Goal: Information Seeking & Learning: Check status

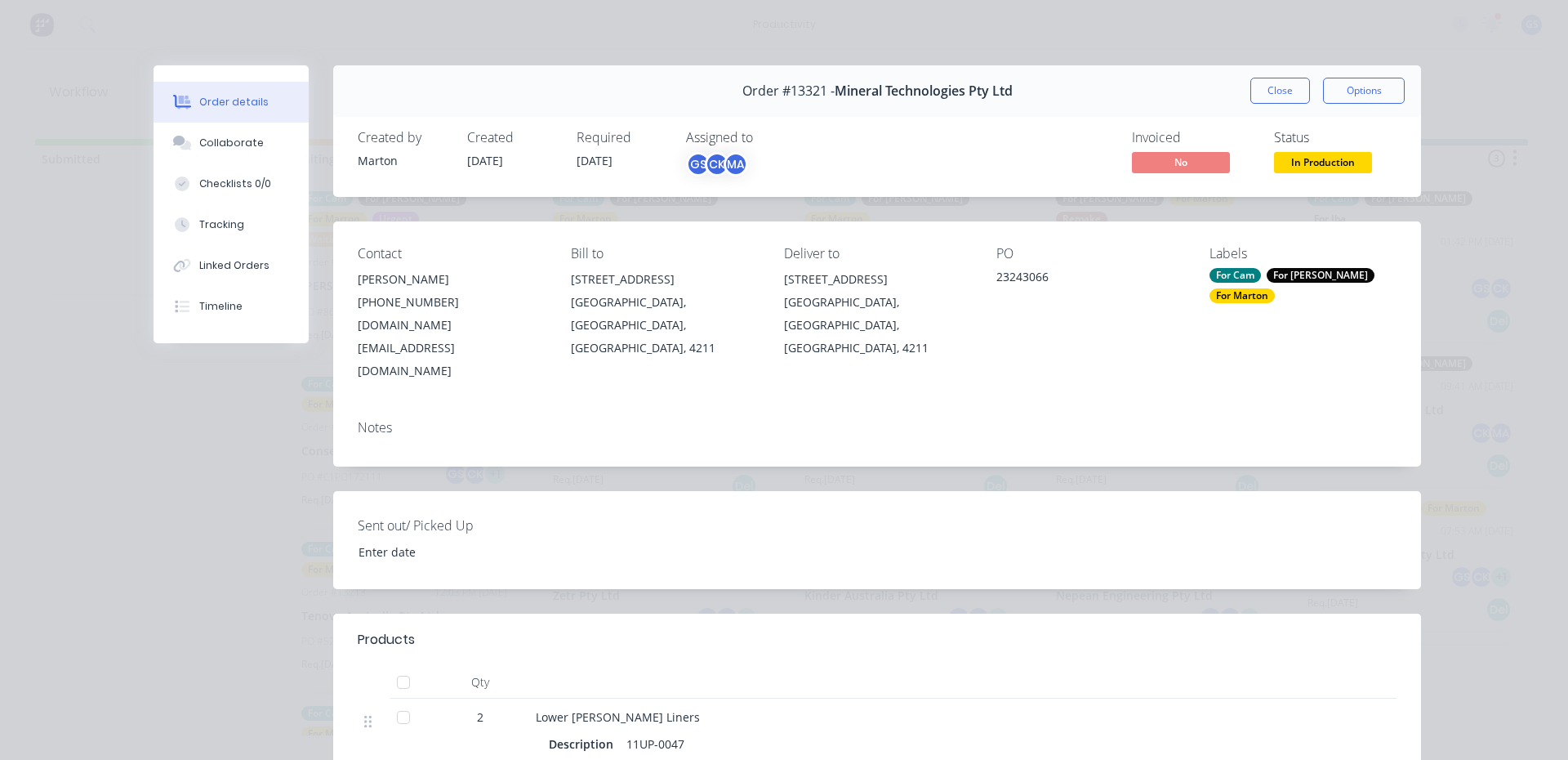
scroll to position [817, 0]
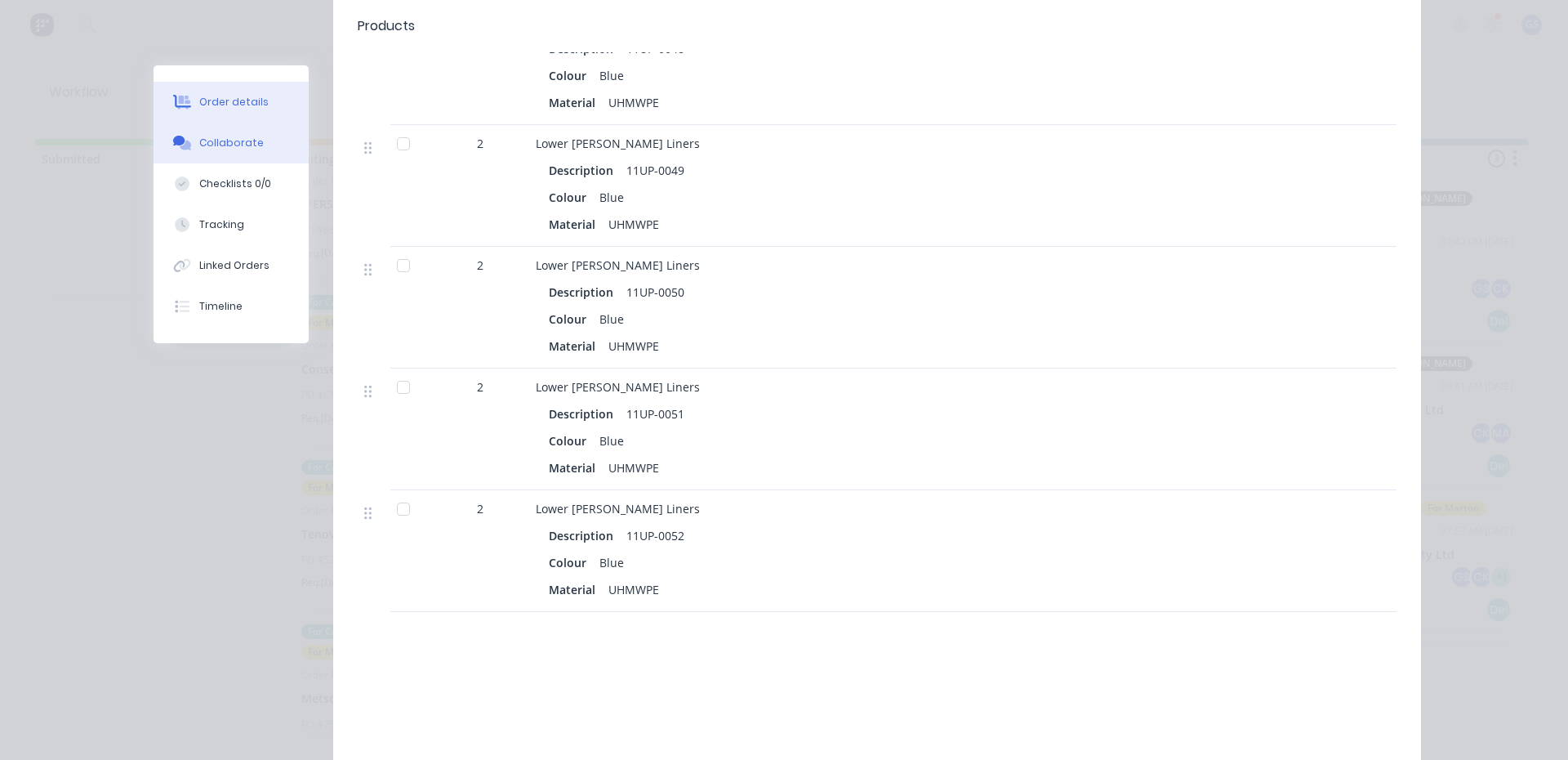
click at [233, 147] on div "Collaborate" at bounding box center [231, 143] width 64 height 15
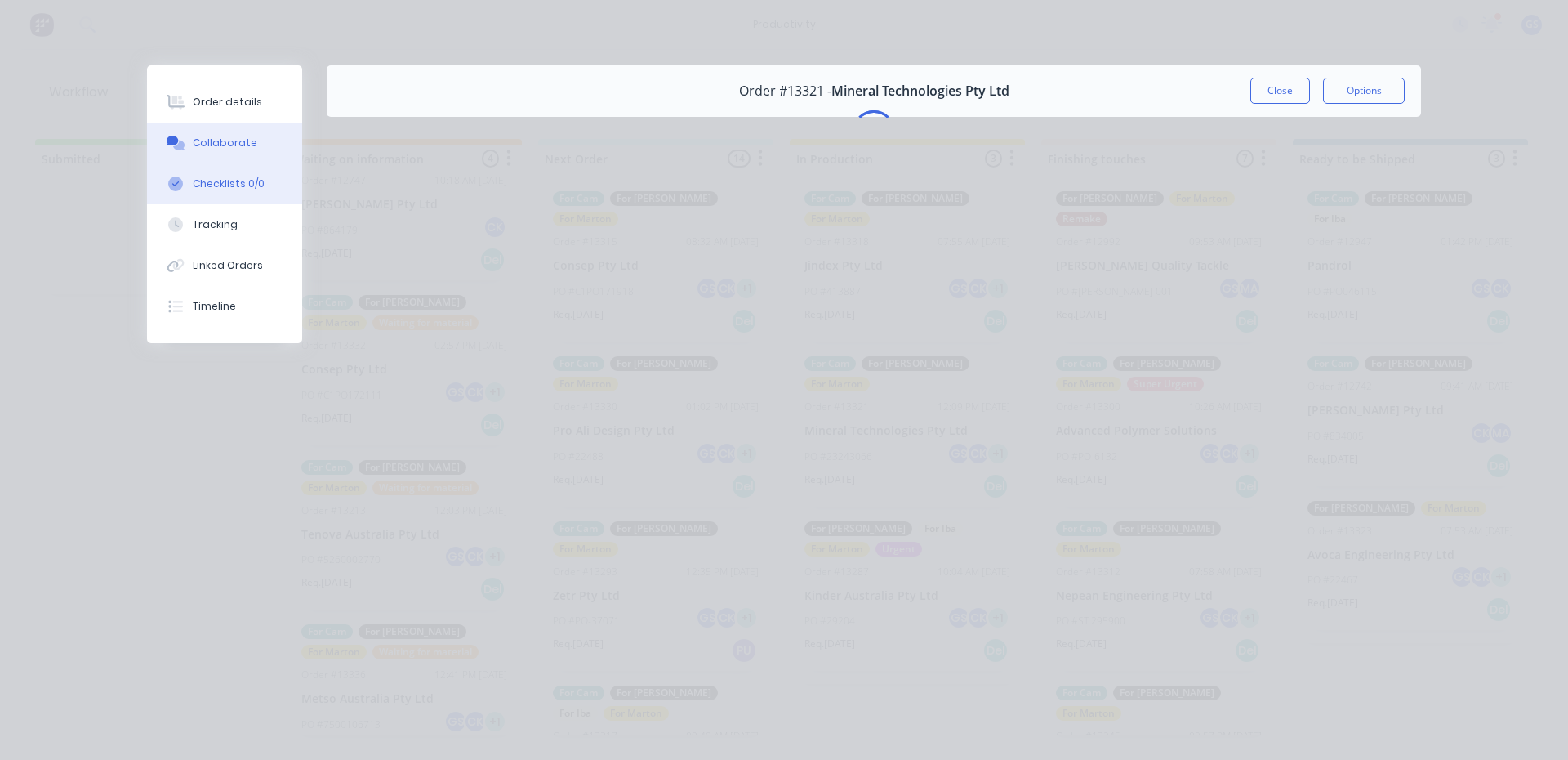
scroll to position [0, 0]
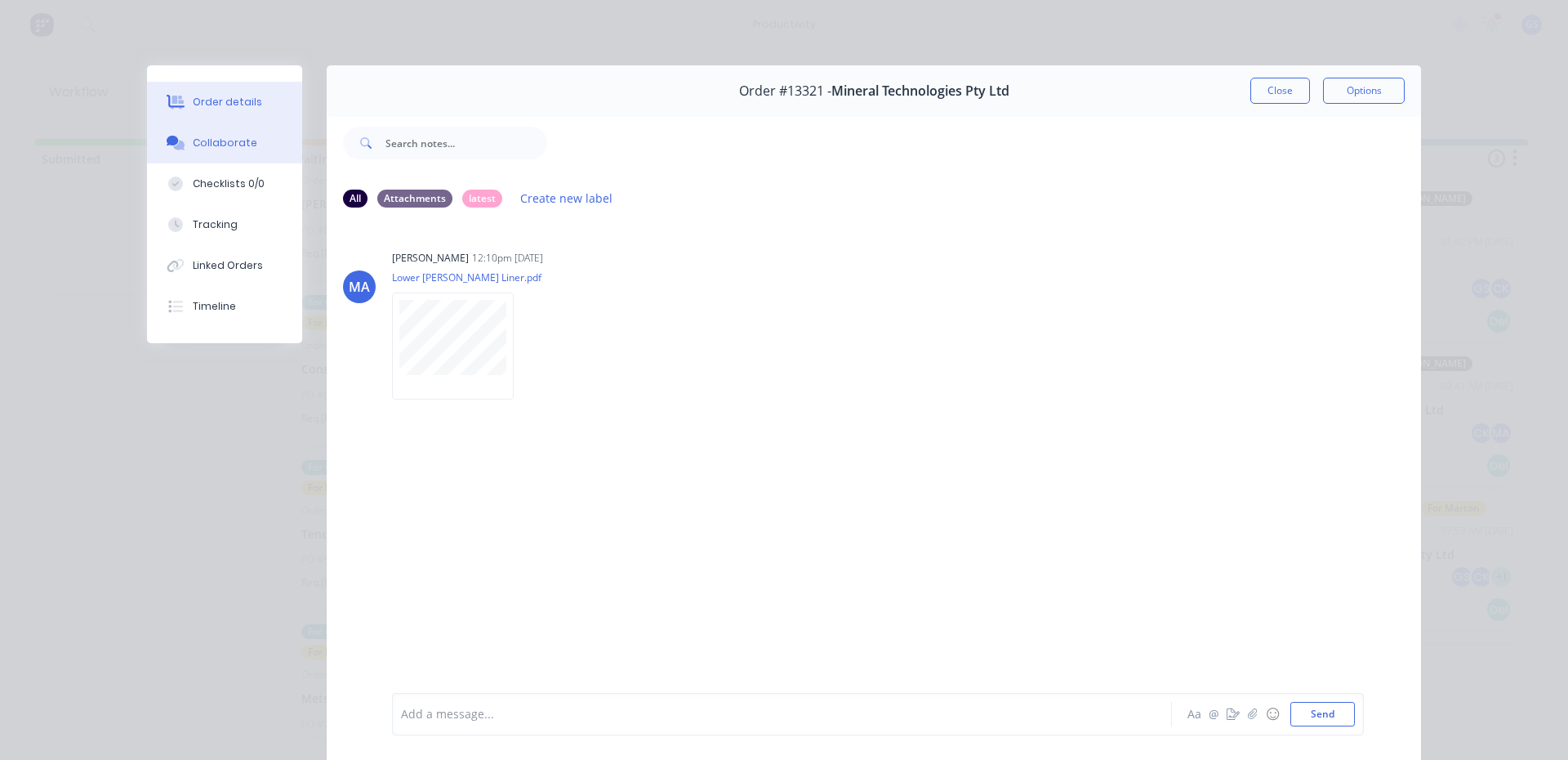
click at [216, 96] on div "Order details" at bounding box center [227, 102] width 69 height 15
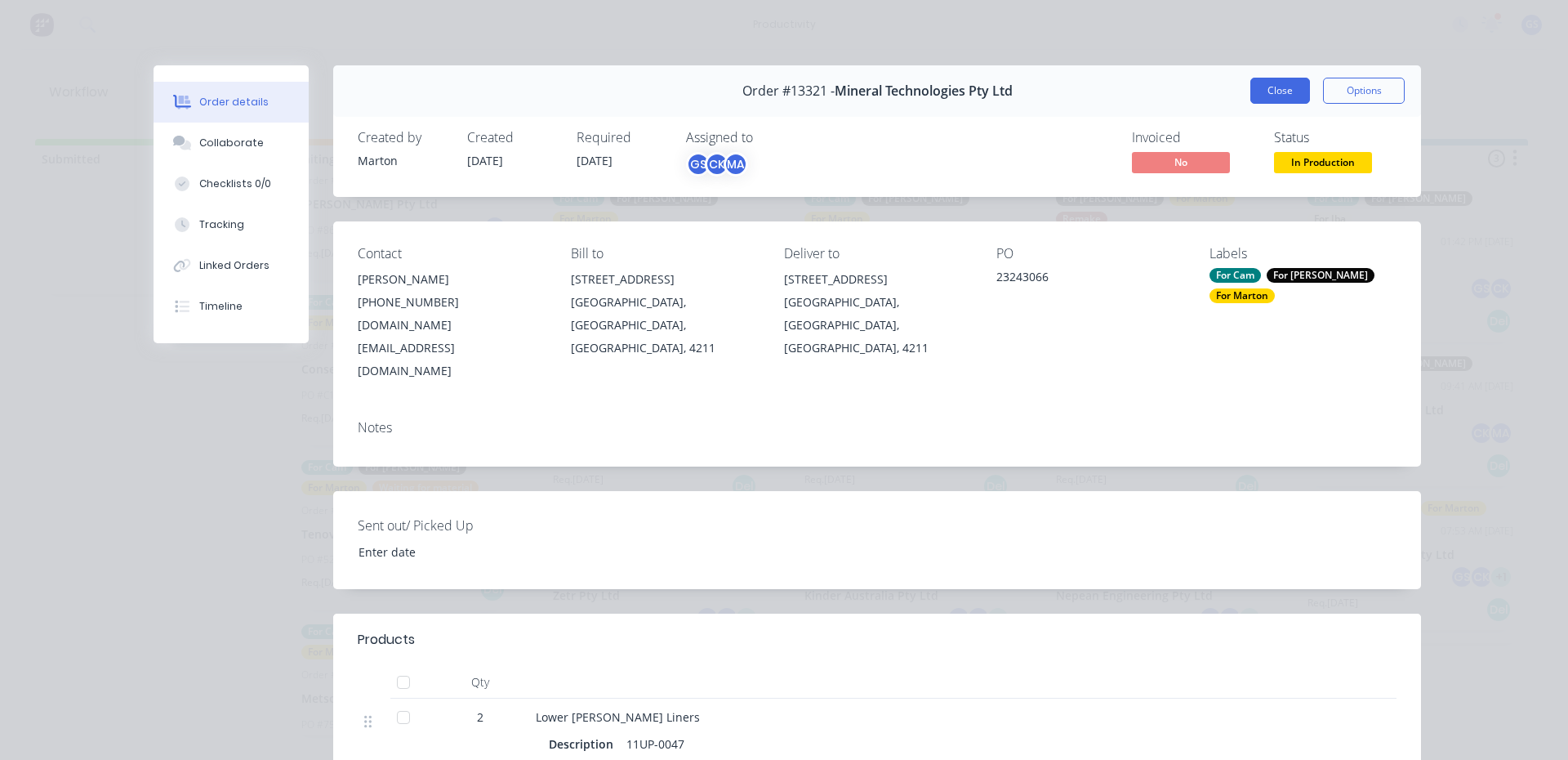
click at [1273, 95] on button "Close" at bounding box center [1280, 91] width 59 height 26
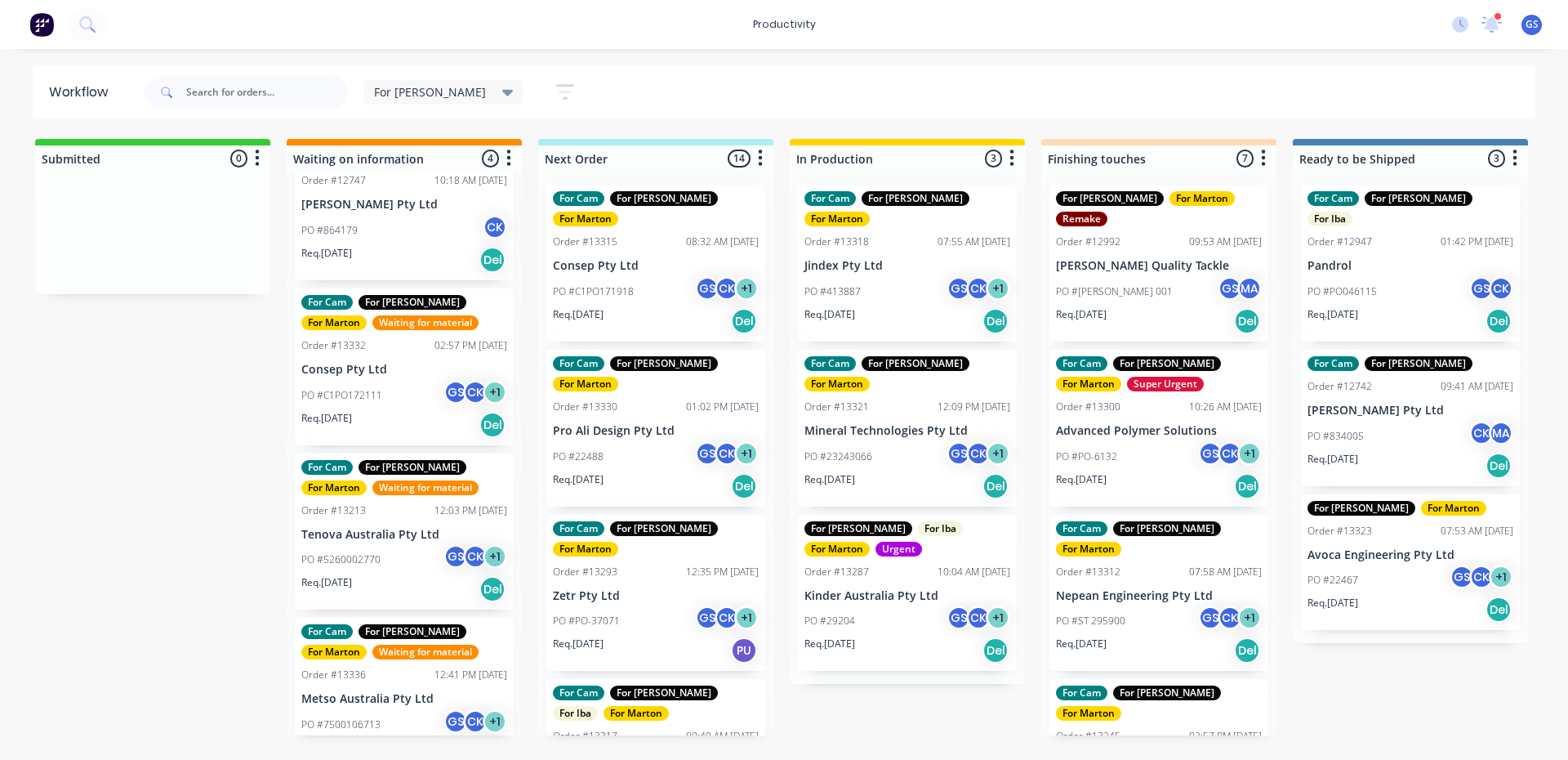
drag, startPoint x: 159, startPoint y: 419, endPoint x: 137, endPoint y: 419, distance: 22.0
click at [141, 409] on div "Submitted 0 Sort By Created date Required date Order number Customer name Most …" at bounding box center [1113, 437] width 2250 height 596
click at [670, 307] on div "Req. 17/09/25 Del" at bounding box center [656, 321] width 206 height 28
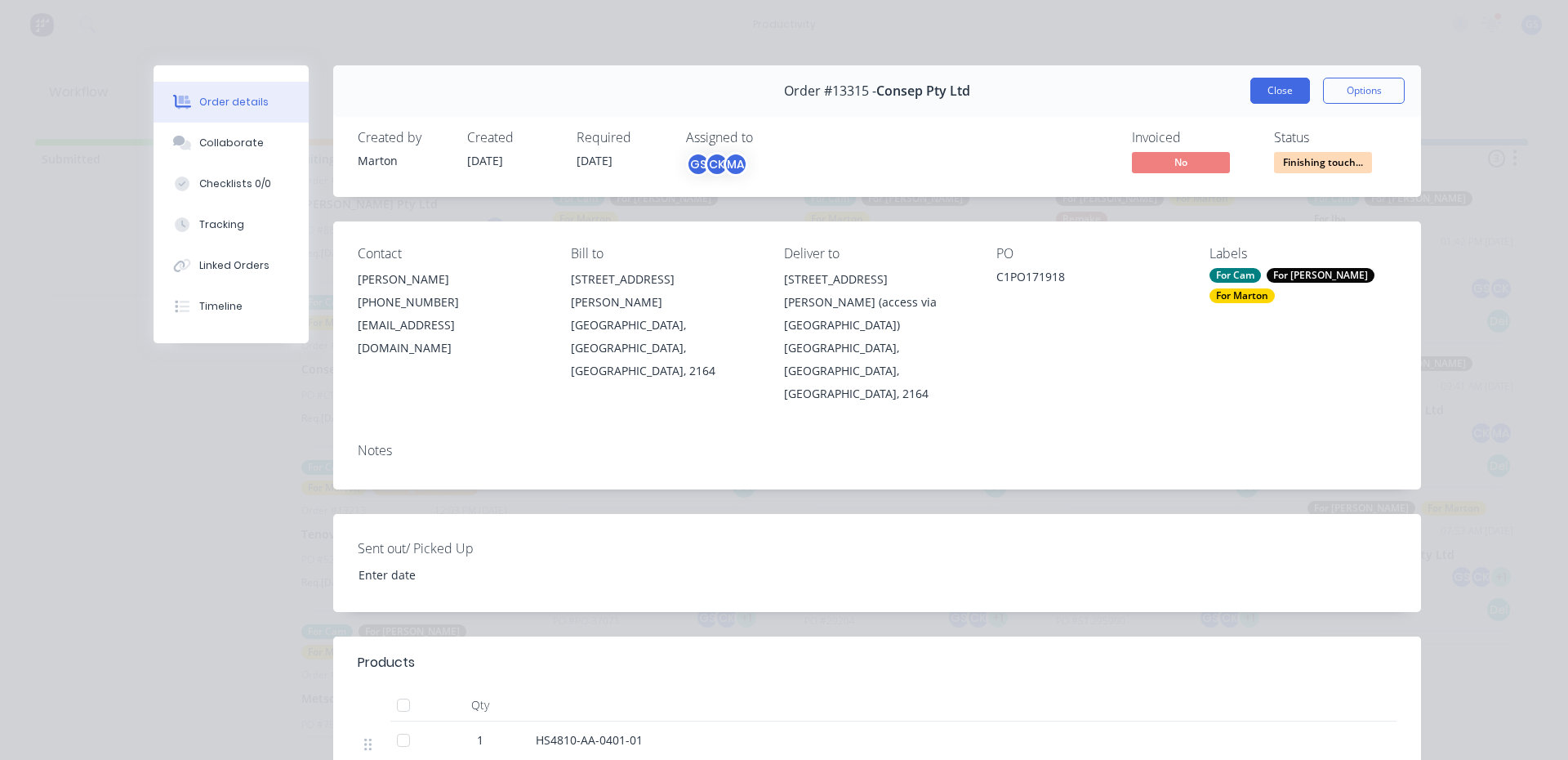
click at [1283, 88] on button "Close" at bounding box center [1280, 91] width 59 height 26
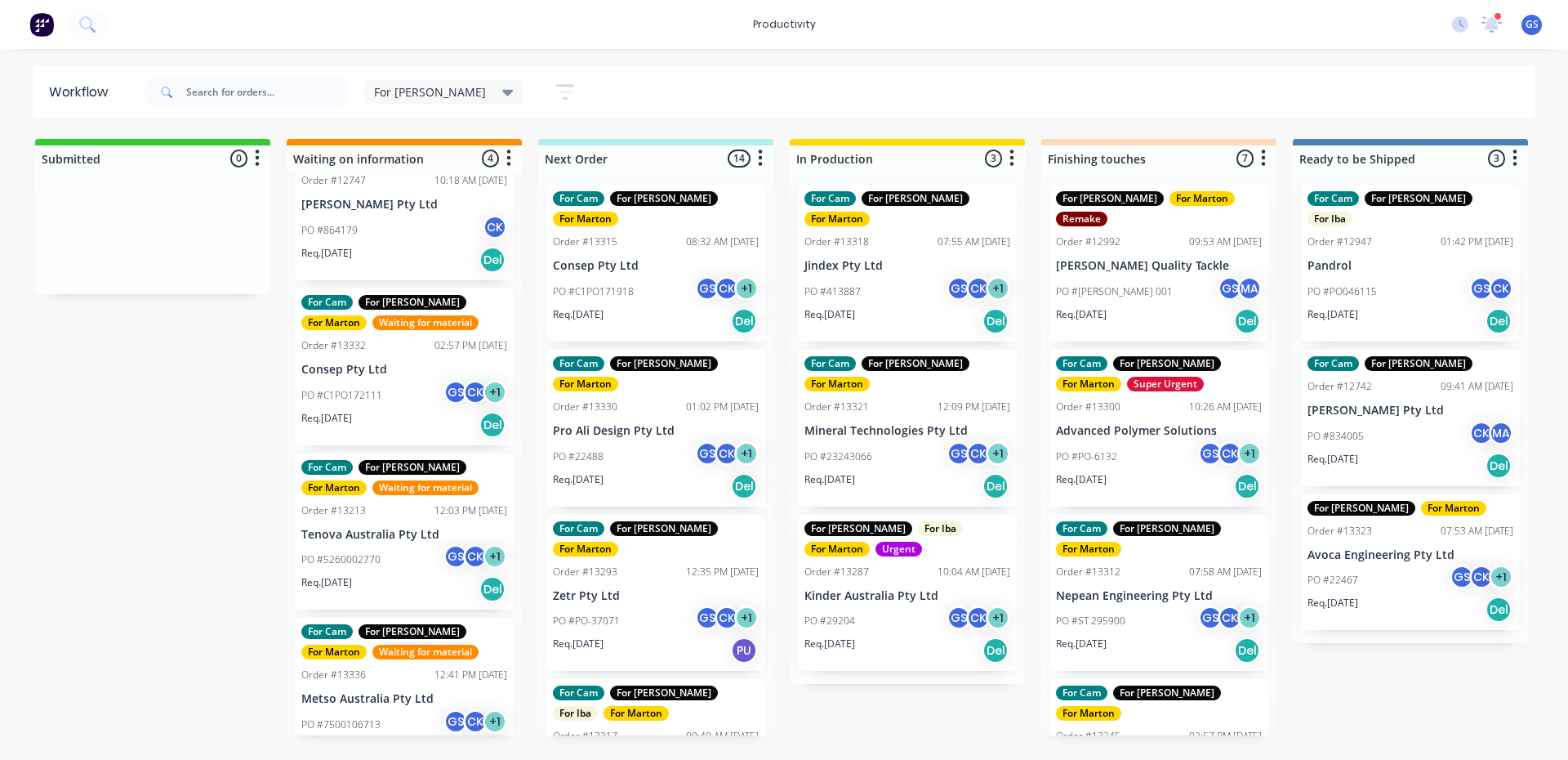
click at [817, 96] on div "For Gary Save new view None edit For Gary (Default) edit For Cam edit Marton ed…" at bounding box center [839, 92] width 1396 height 49
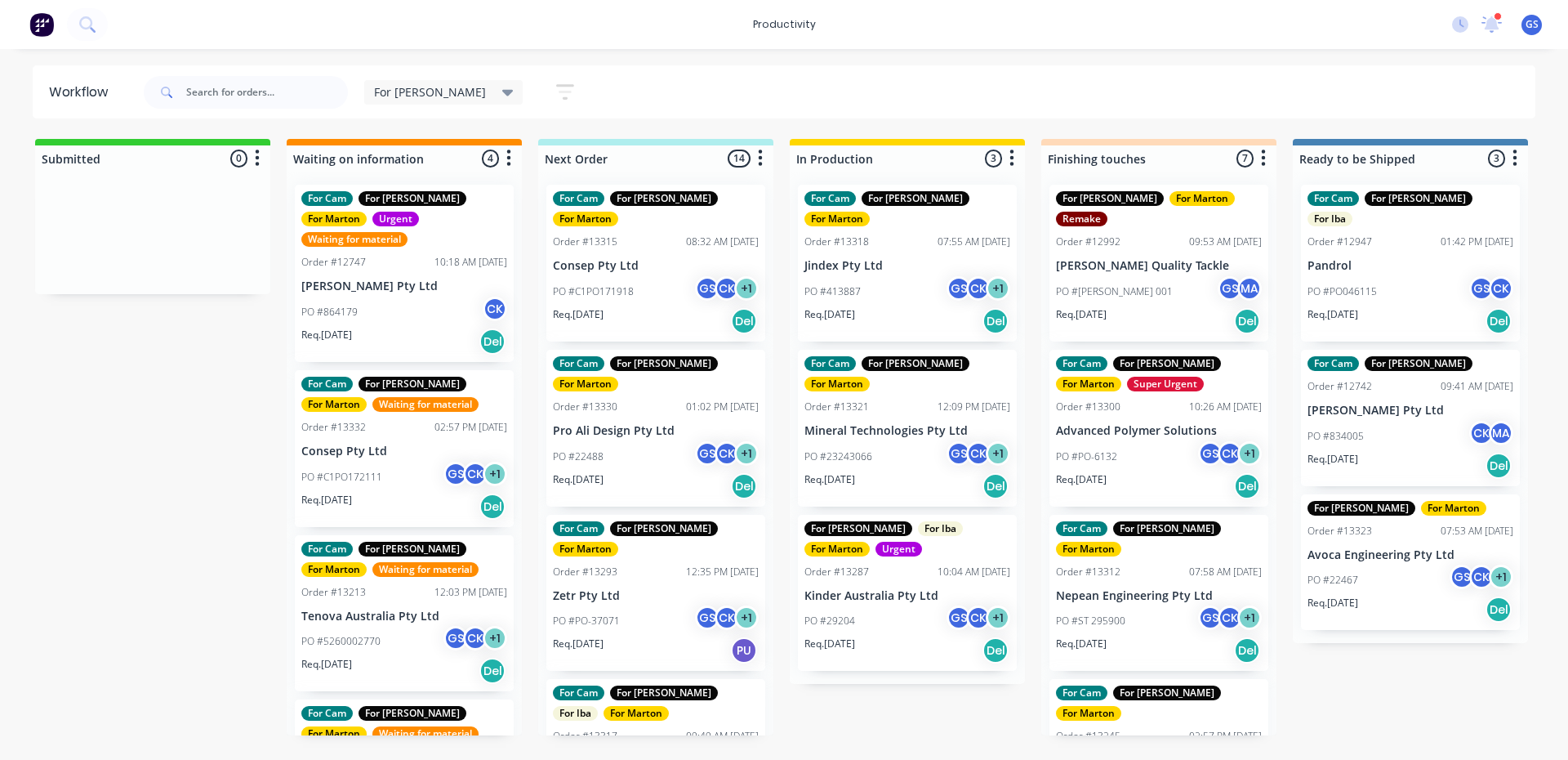
click at [912, 307] on div "Req. [DATE] Del" at bounding box center [907, 321] width 206 height 28
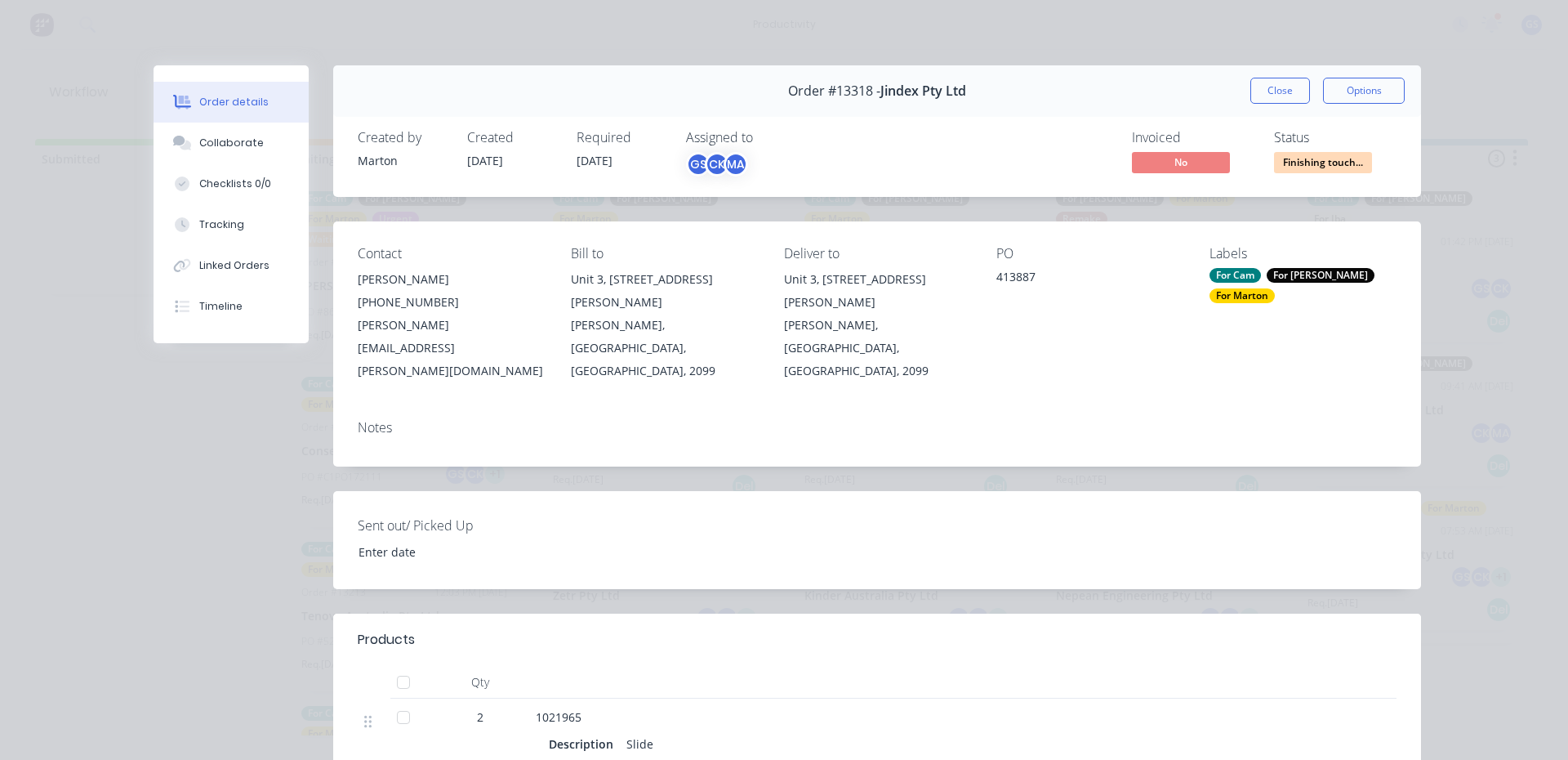
click at [1284, 104] on div "Order #13318 - Jindex Pty Ltd Close Options" at bounding box center [877, 91] width 1088 height 52
click at [1276, 94] on button "Close" at bounding box center [1280, 91] width 59 height 26
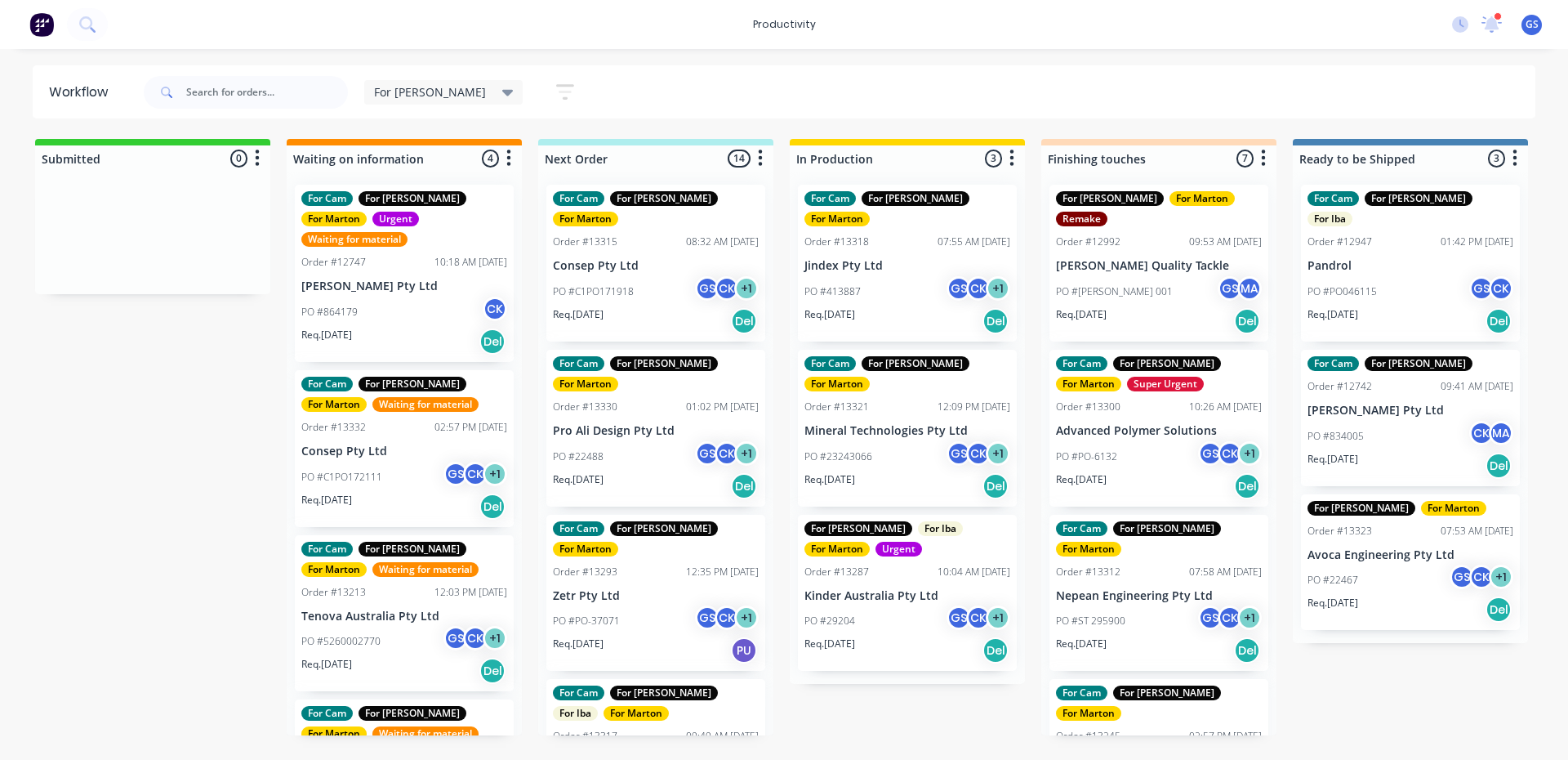
click at [638, 276] on div "PO #C1PO171918 GS CK + 1" at bounding box center [656, 291] width 206 height 31
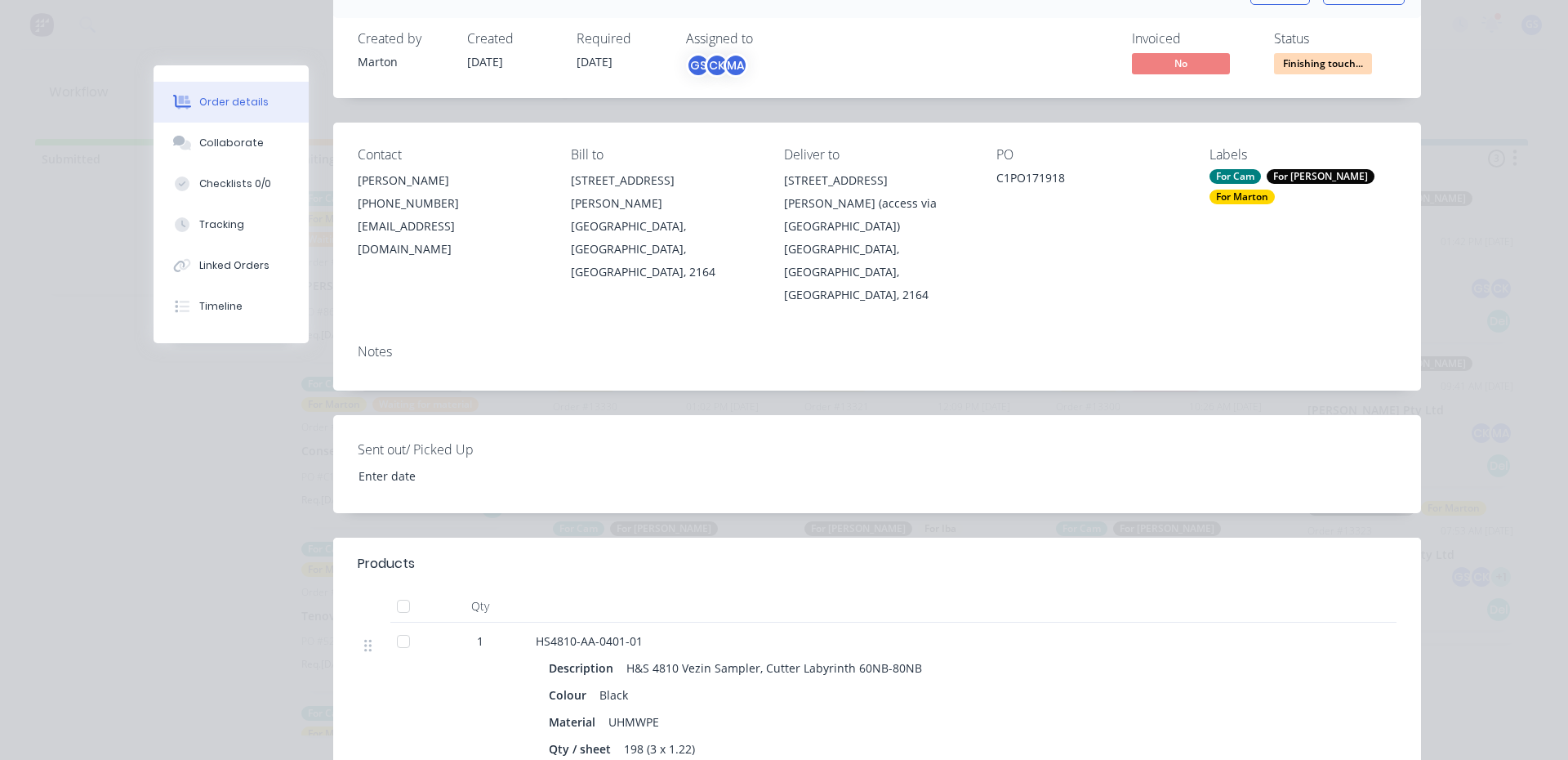
scroll to position [327, 0]
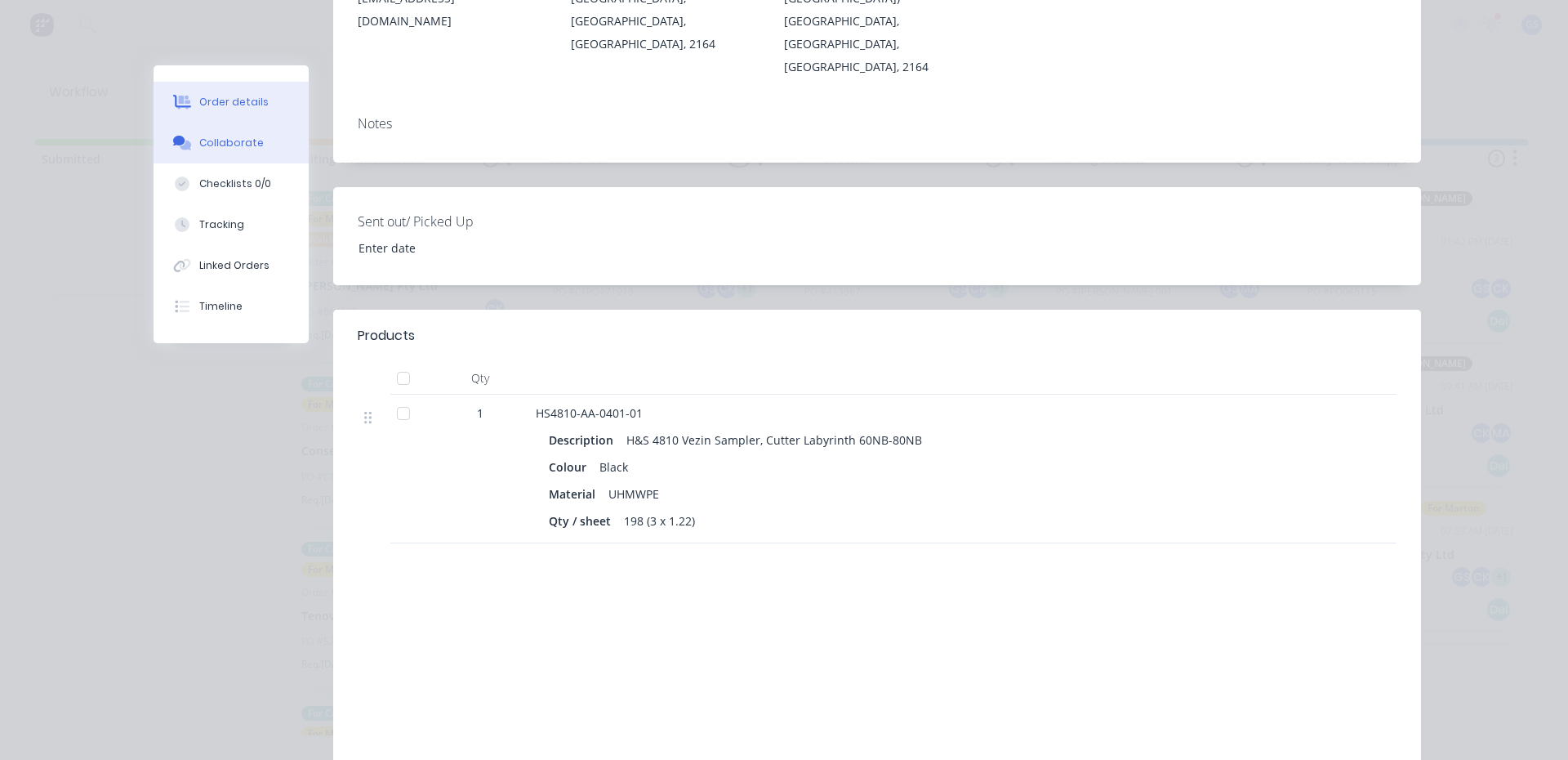
click at [226, 144] on div "Collaborate" at bounding box center [231, 143] width 64 height 15
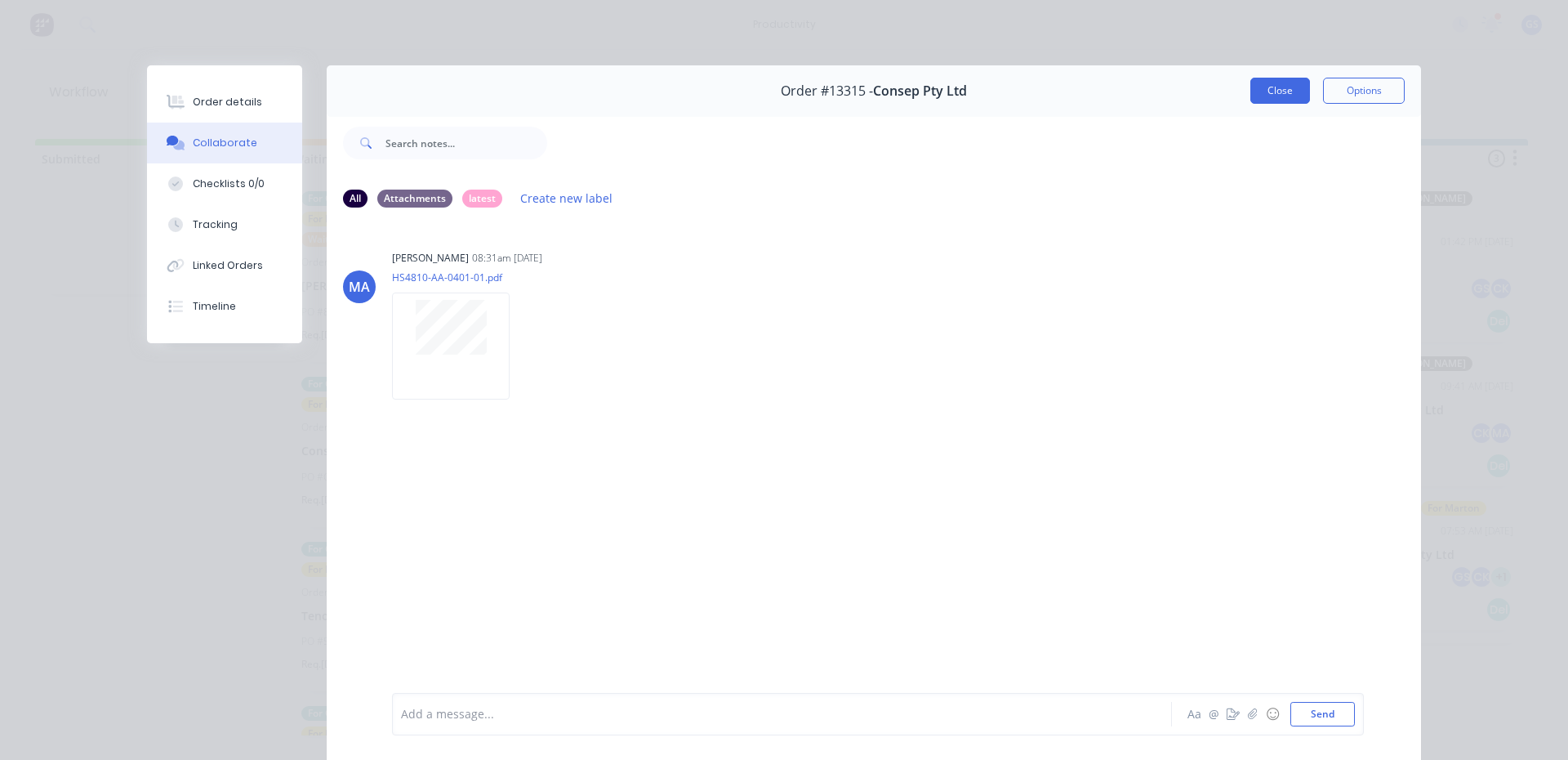
click at [1261, 96] on button "Close" at bounding box center [1280, 91] width 59 height 26
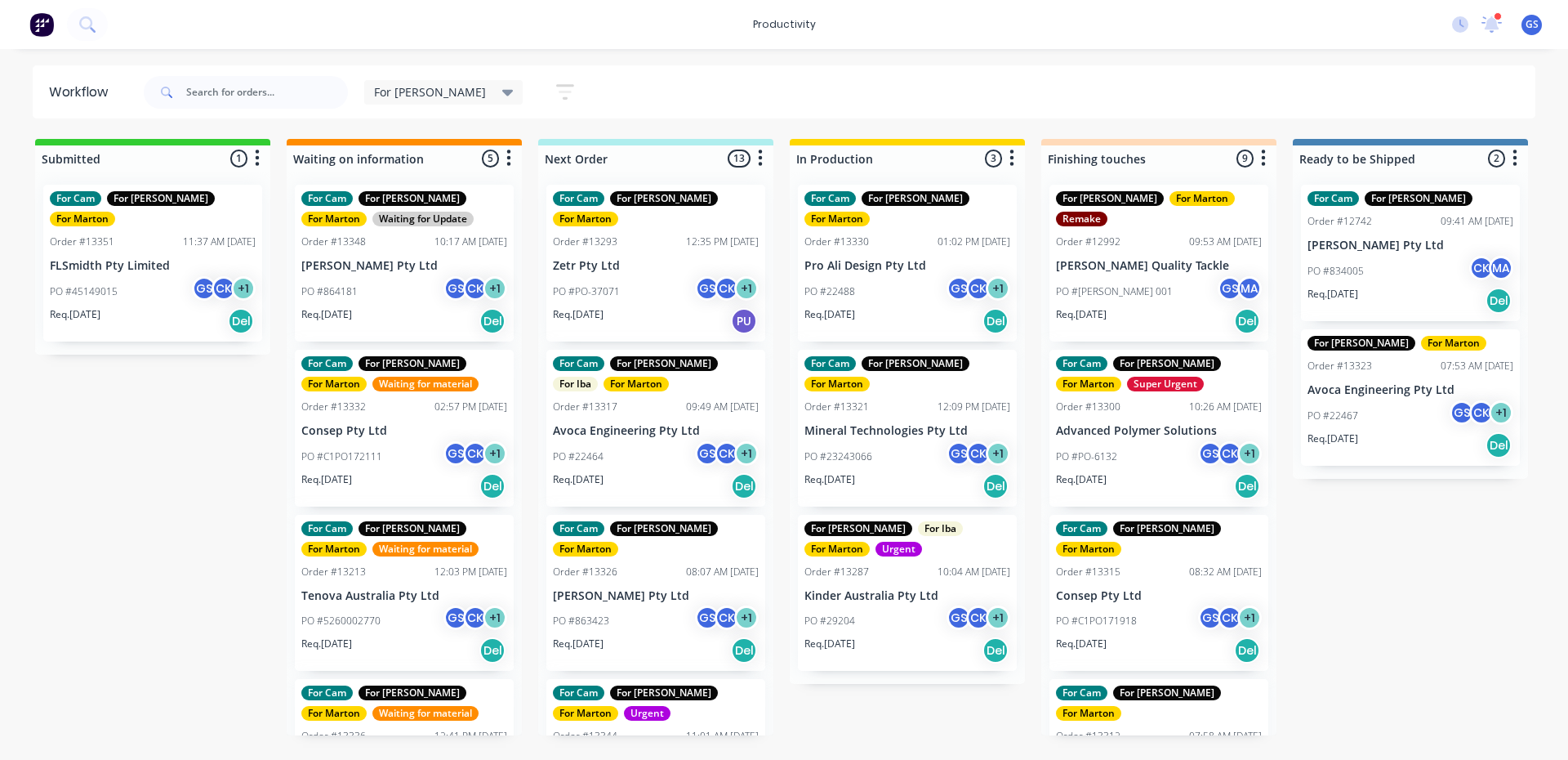
click at [635, 276] on div "PO #PO-37071 GS CK + 1" at bounding box center [656, 291] width 206 height 31
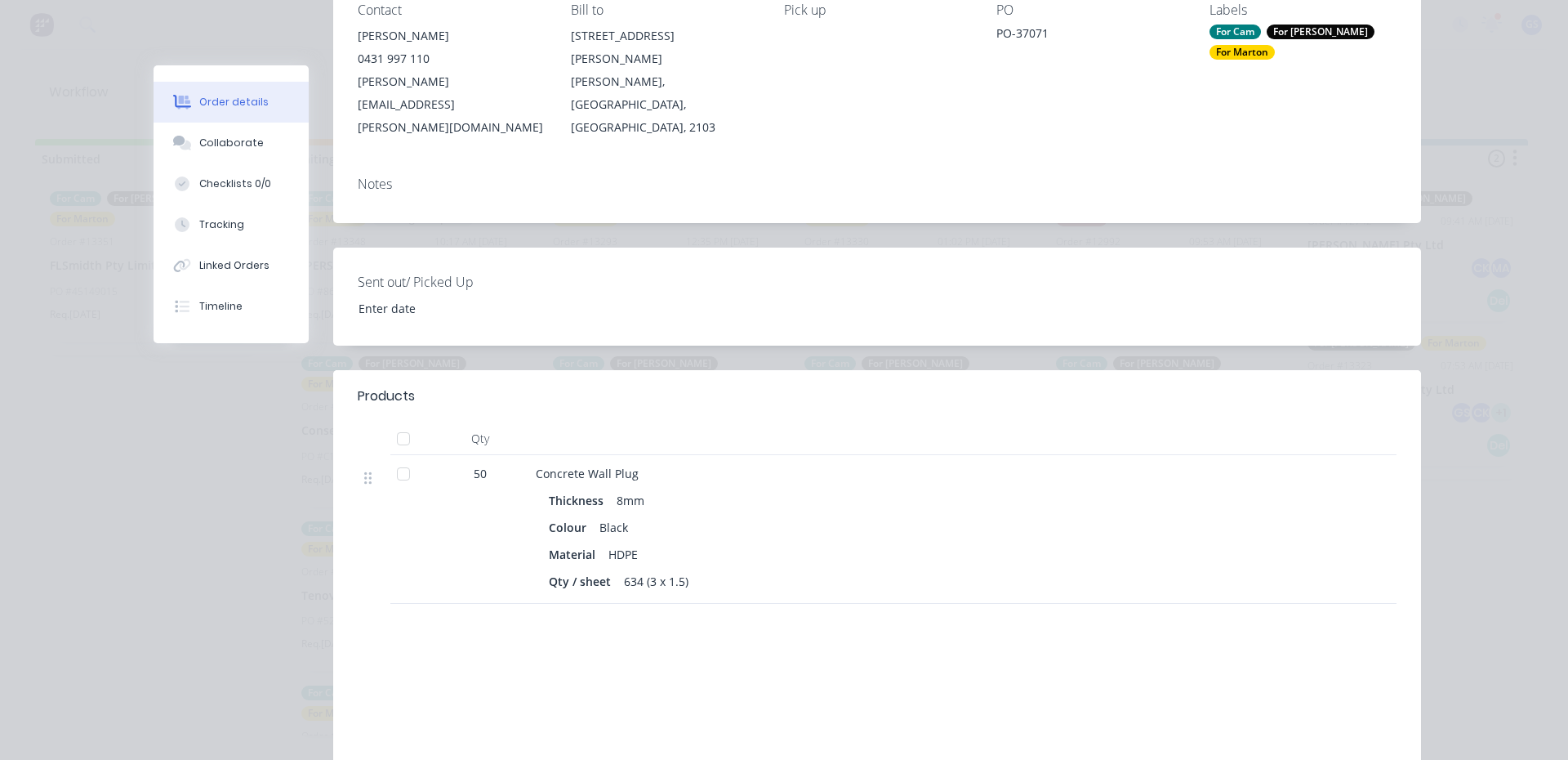
scroll to position [245, 0]
click at [240, 147] on div "Collaborate" at bounding box center [231, 143] width 64 height 15
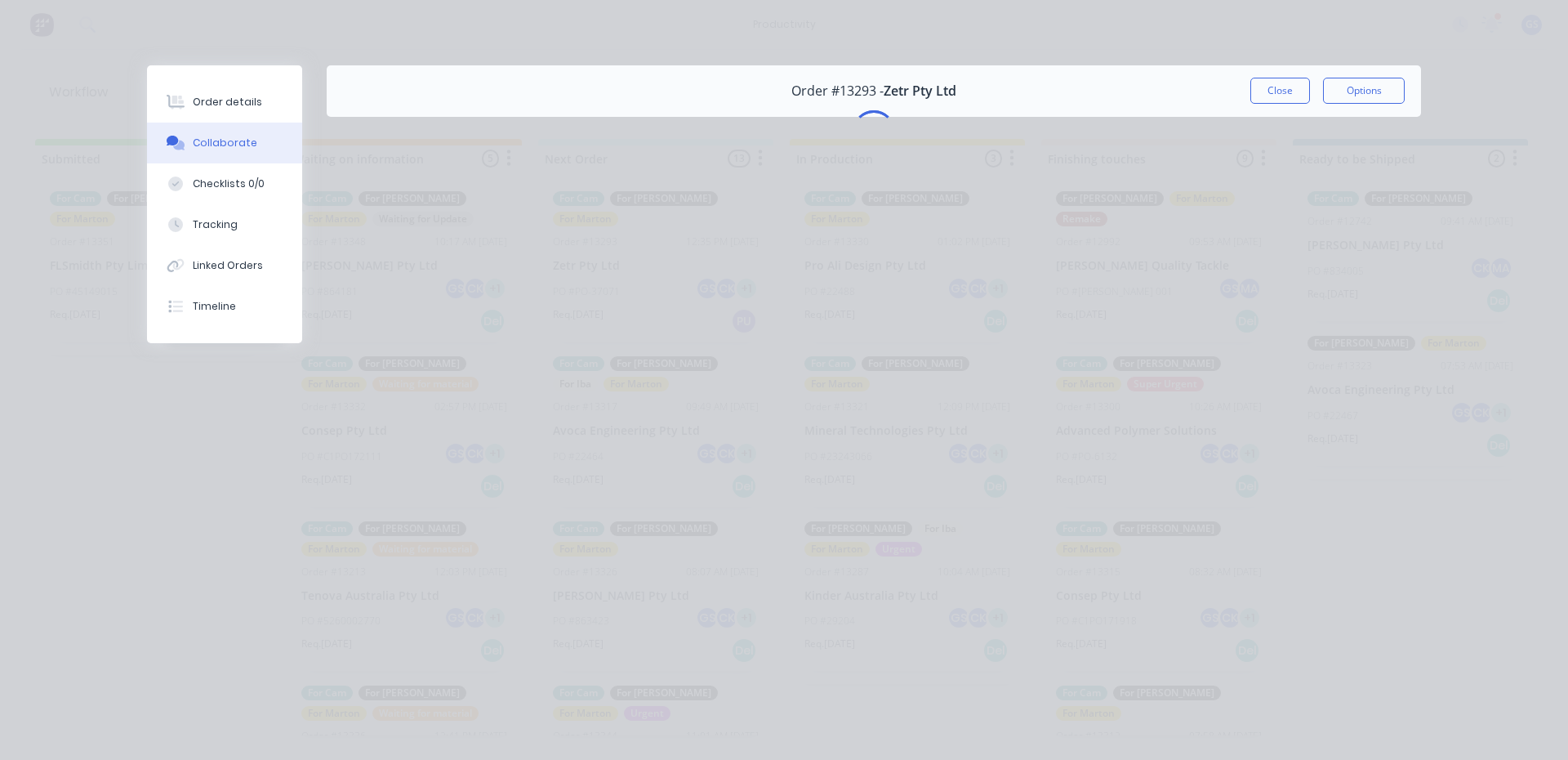
scroll to position [0, 0]
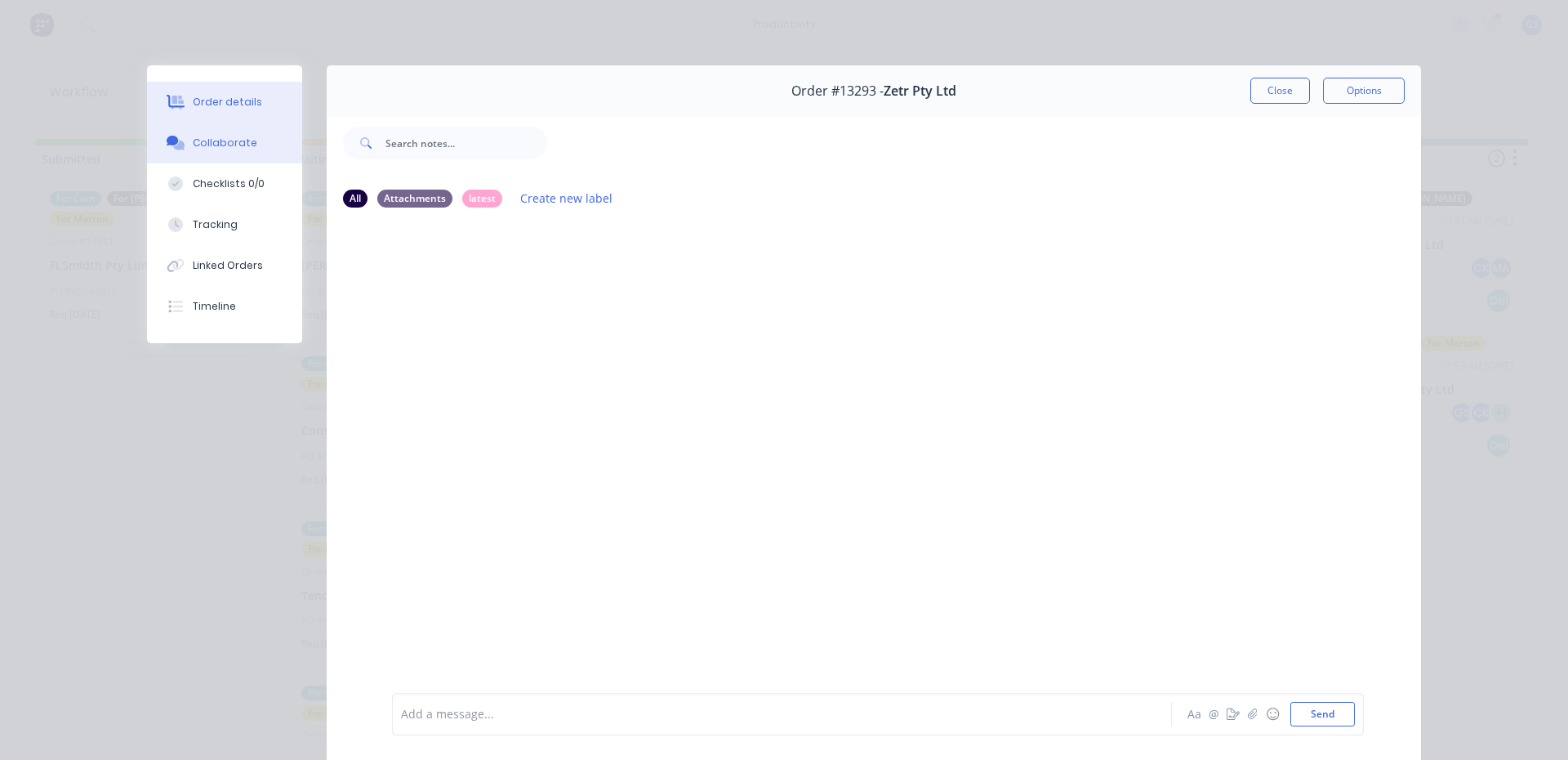
click at [249, 98] on div "Order details" at bounding box center [227, 102] width 69 height 15
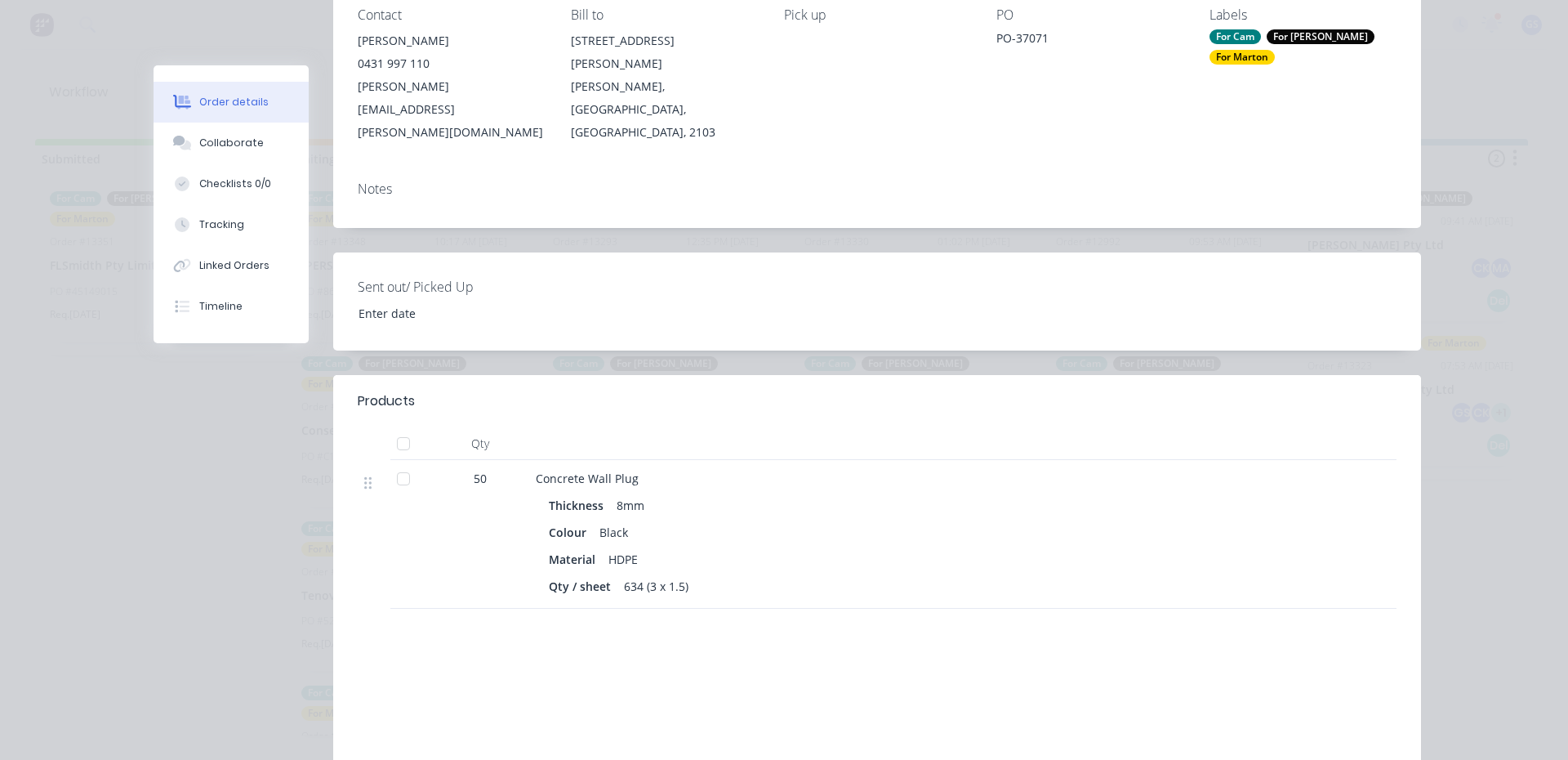
scroll to position [245, 0]
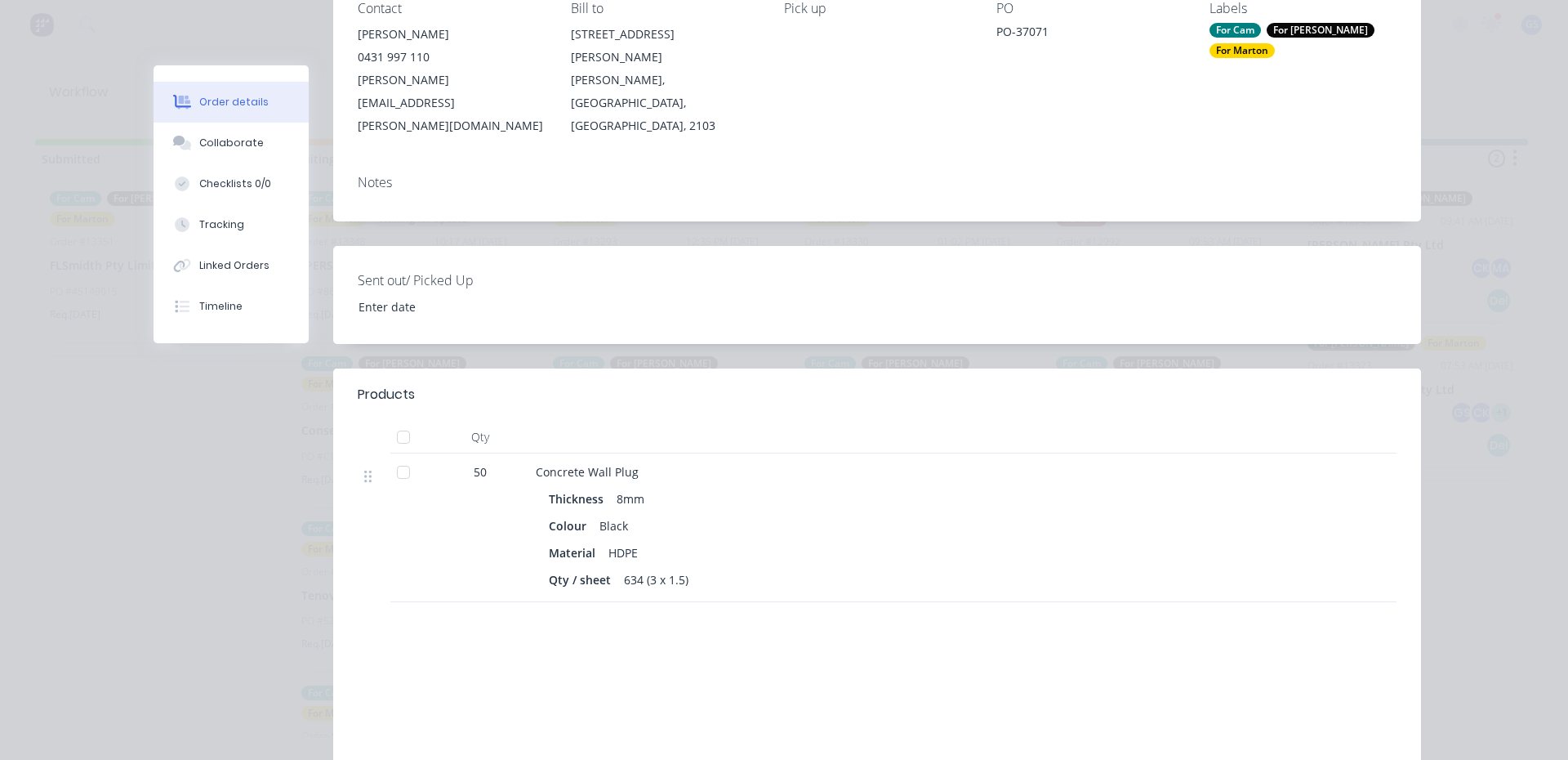
drag, startPoint x: 696, startPoint y: 534, endPoint x: 698, endPoint y: 526, distance: 8.2
click at [698, 568] on div "Qty / sheet 634 (3 x 1.5)" at bounding box center [856, 580] width 614 height 24
click at [700, 520] on div "Thickness 8mm Colour Black Material HDPE Qty / sheet 634 (3 x 1.5)" at bounding box center [856, 537] width 640 height 108
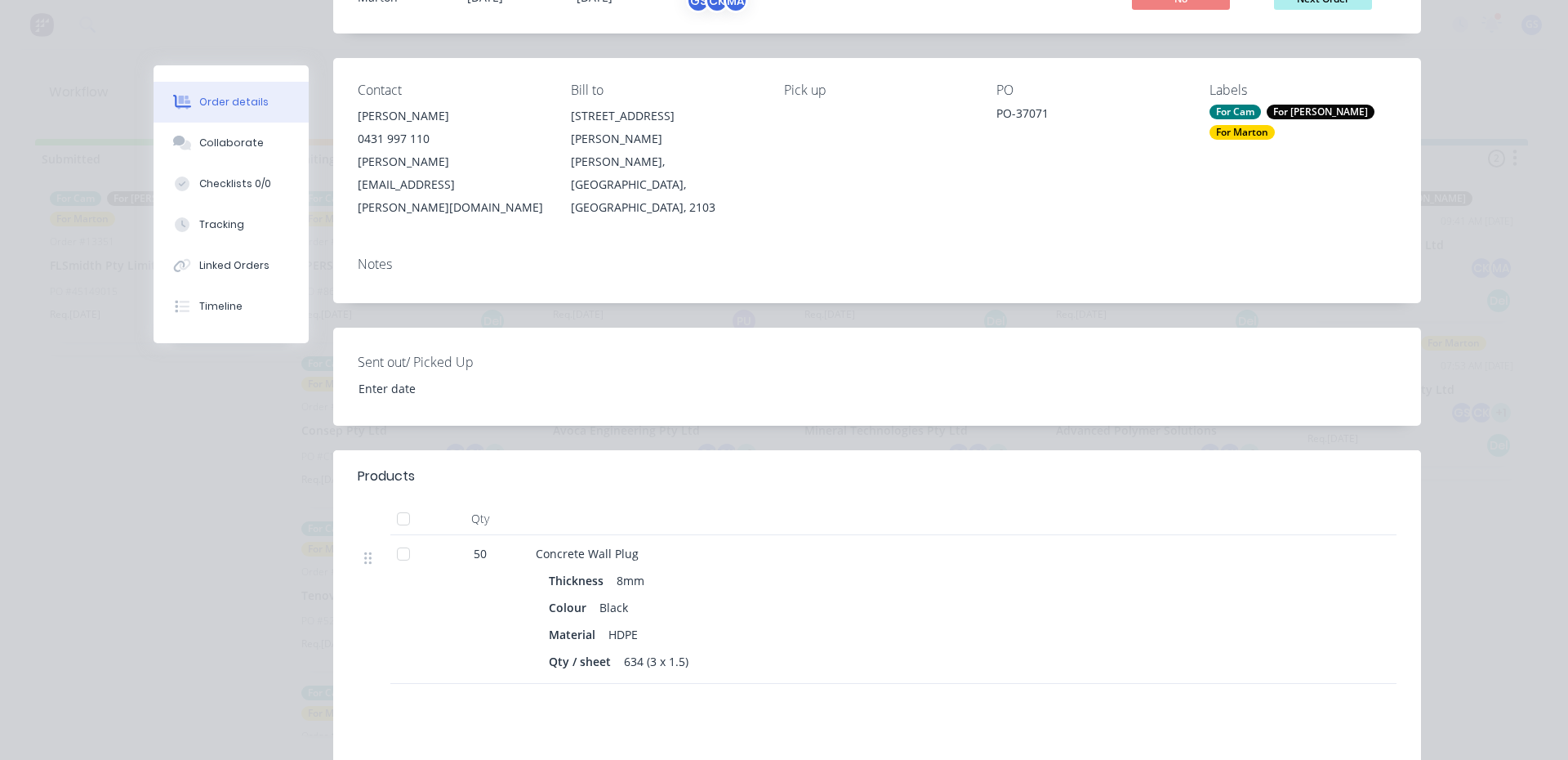
scroll to position [0, 0]
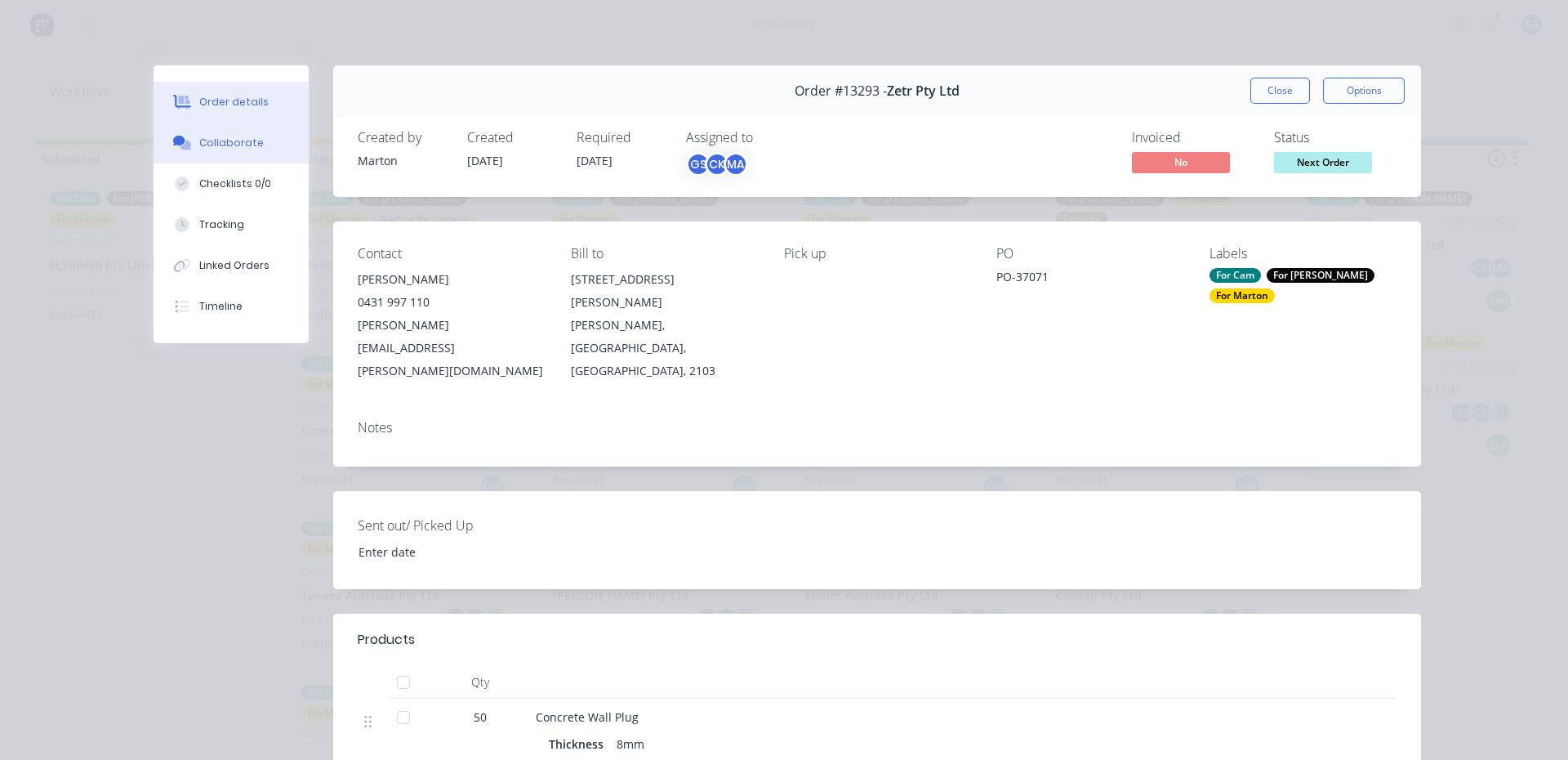
click at [179, 138] on icon at bounding box center [182, 143] width 19 height 15
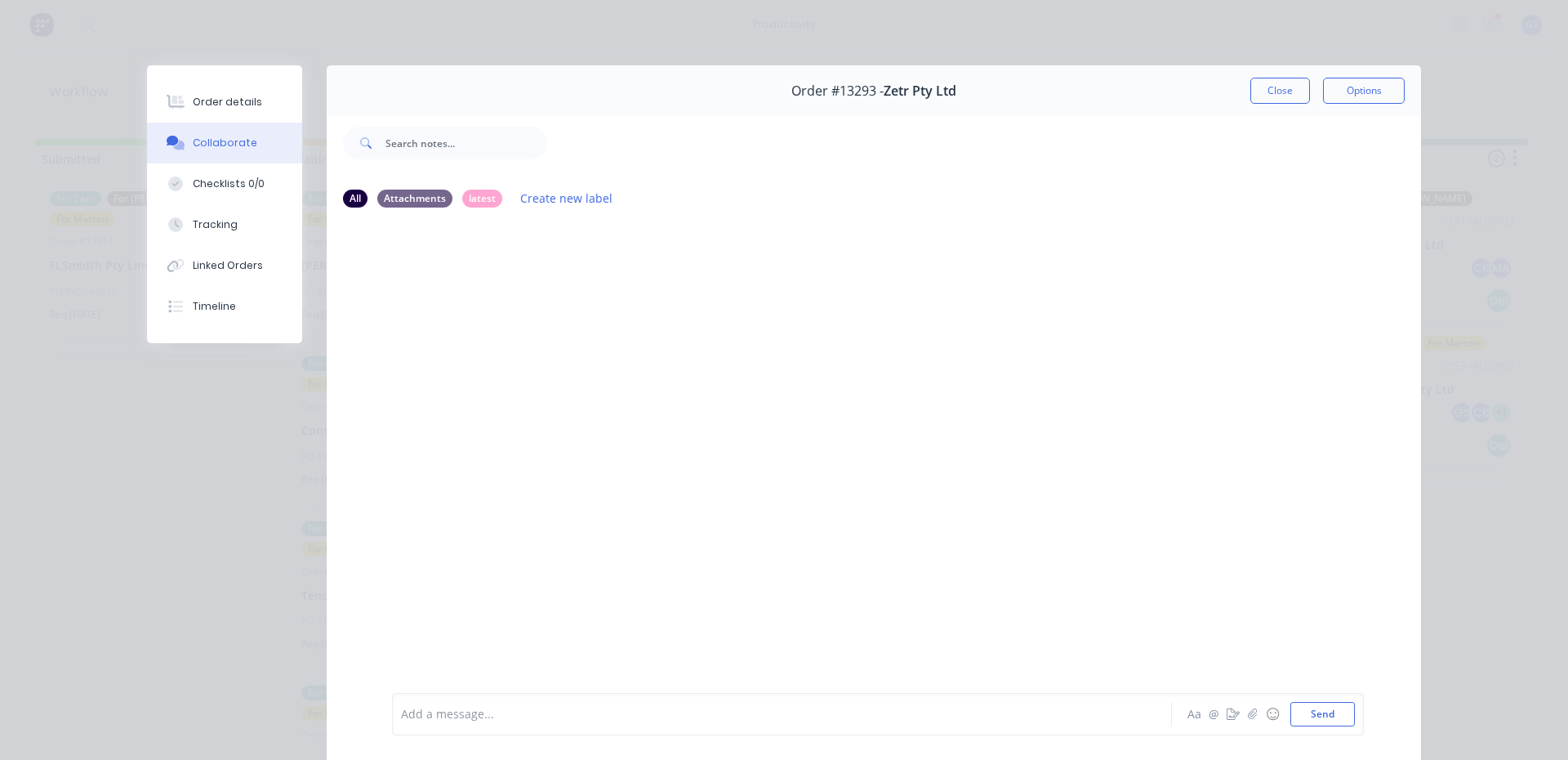
drag, startPoint x: 572, startPoint y: 288, endPoint x: 296, endPoint y: 126, distance: 320.0
click at [569, 288] on div at bounding box center [874, 456] width 1095 height 470
click at [240, 86] on button "Order details" at bounding box center [225, 102] width 156 height 41
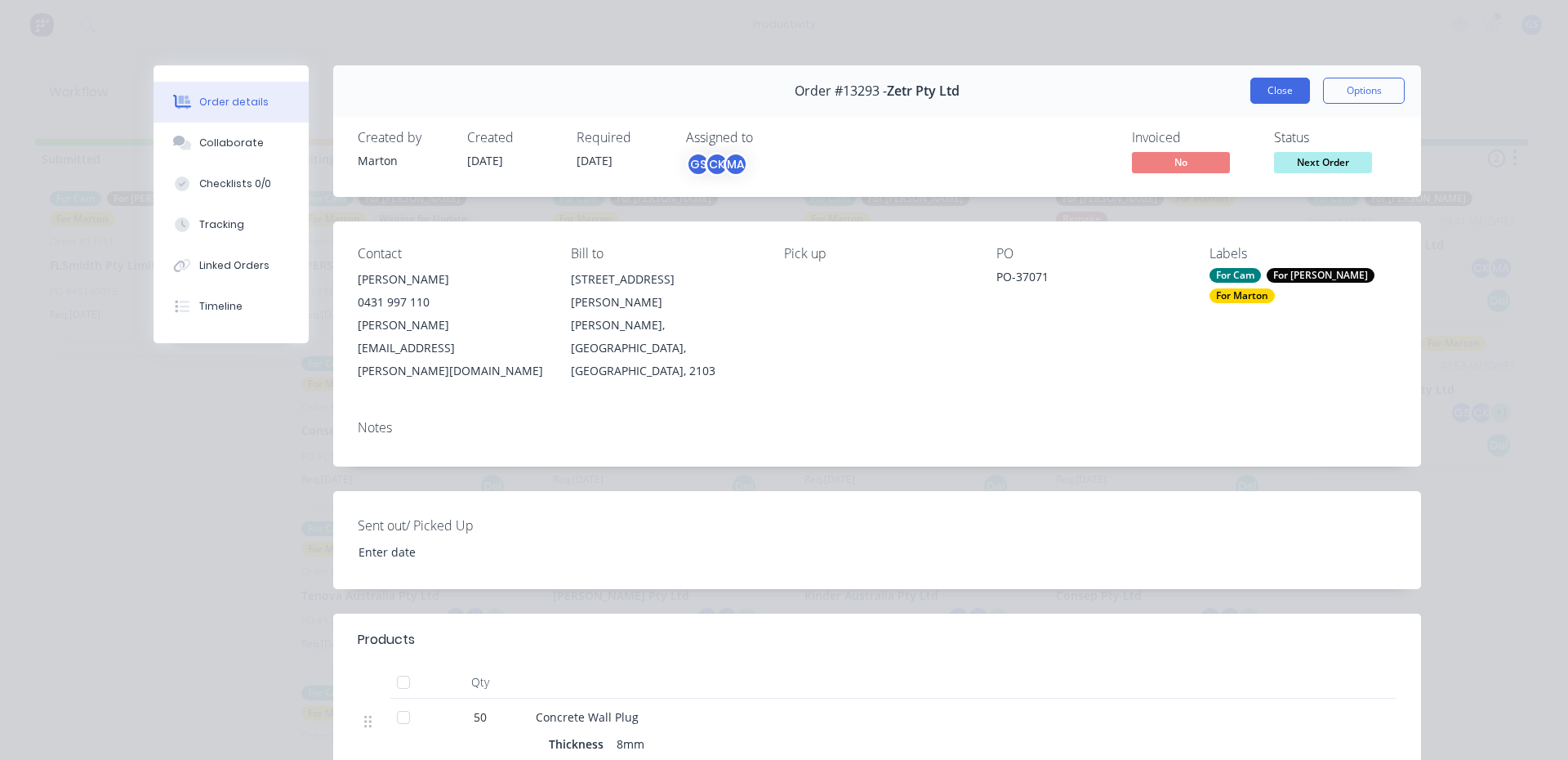
drag, startPoint x: 1259, startPoint y: 77, endPoint x: 1274, endPoint y: 94, distance: 22.7
click at [1262, 82] on div "Order #13293 - Zetr Pty Ltd Close Options" at bounding box center [877, 91] width 1088 height 52
click at [1274, 95] on button "Close" at bounding box center [1280, 91] width 59 height 26
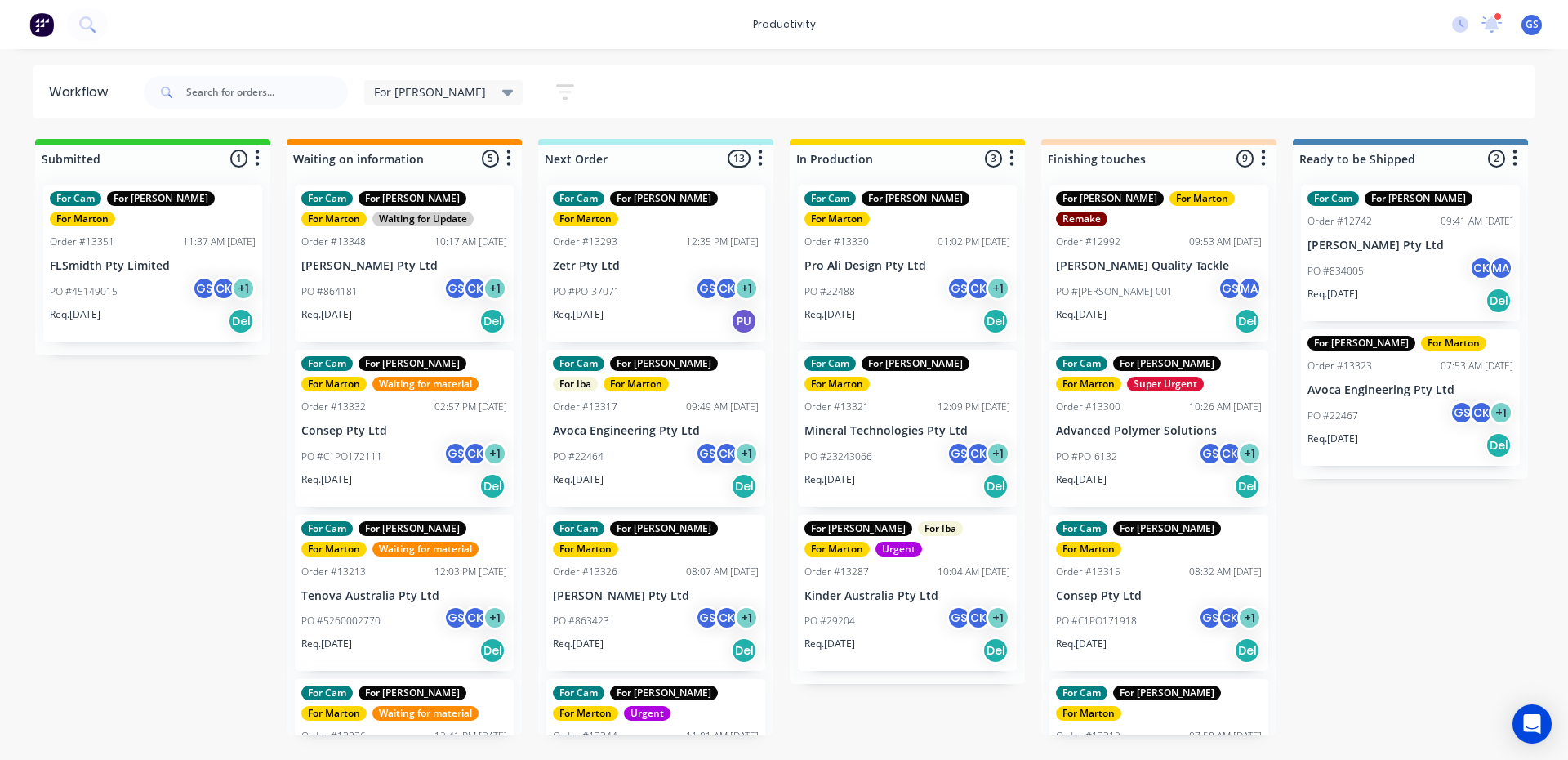
click at [214, 239] on div "For Cam For [PERSON_NAME] For [PERSON_NAME] Order #13351 11:37 AM [DATE] FLSmid…" at bounding box center [153, 263] width 219 height 157
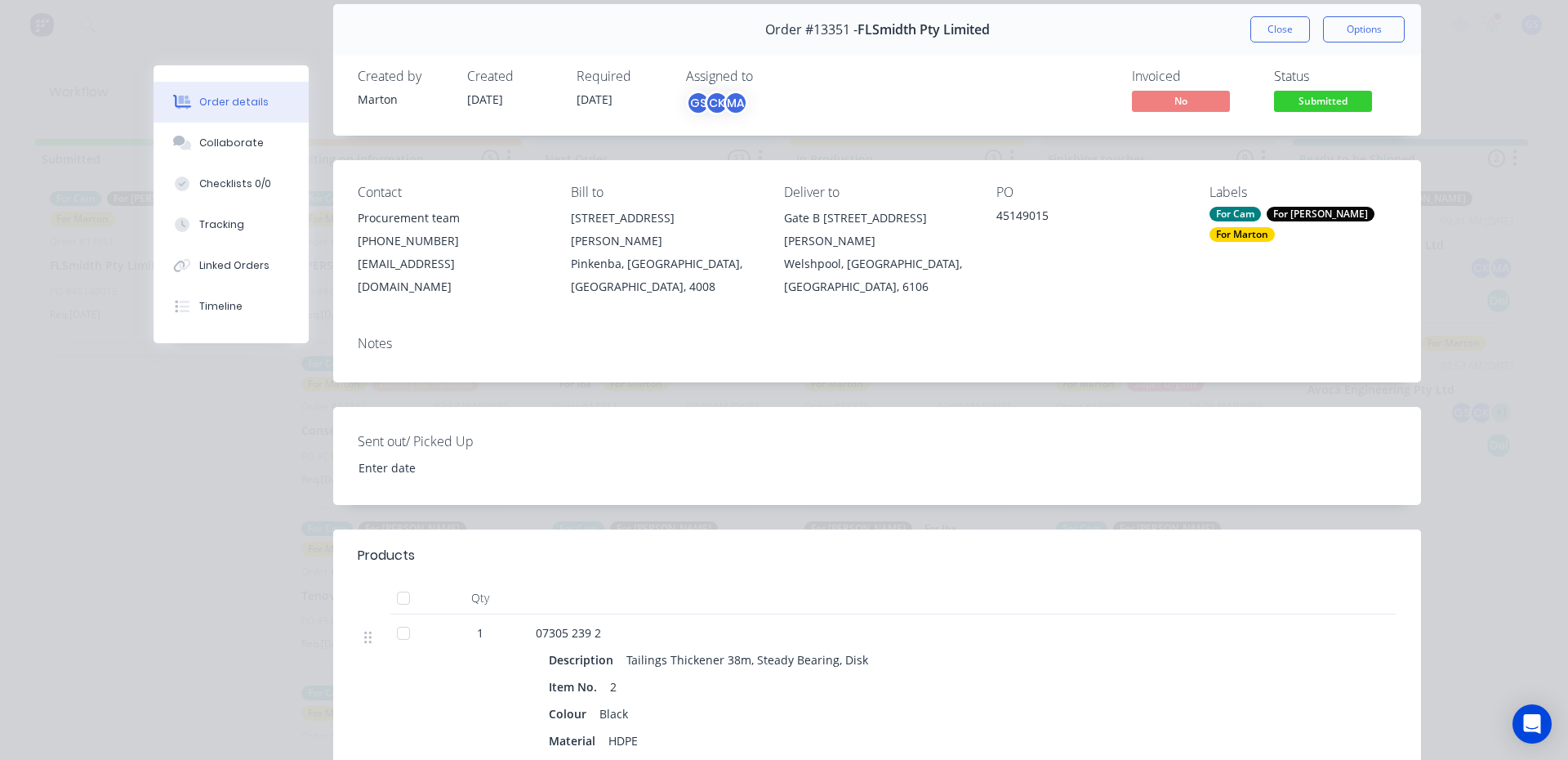
scroll to position [245, 0]
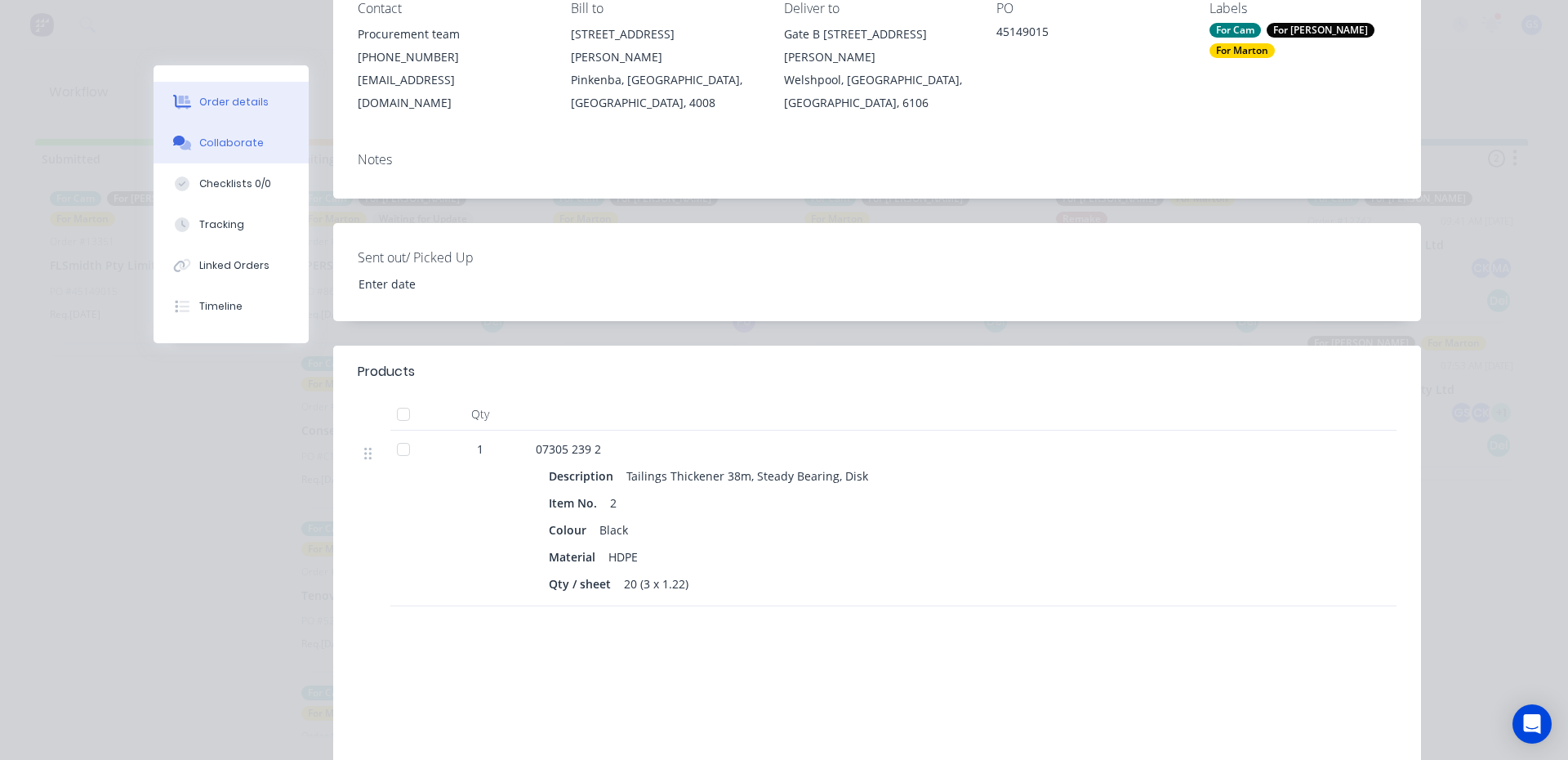
click at [189, 142] on button "Collaborate" at bounding box center [231, 143] width 156 height 41
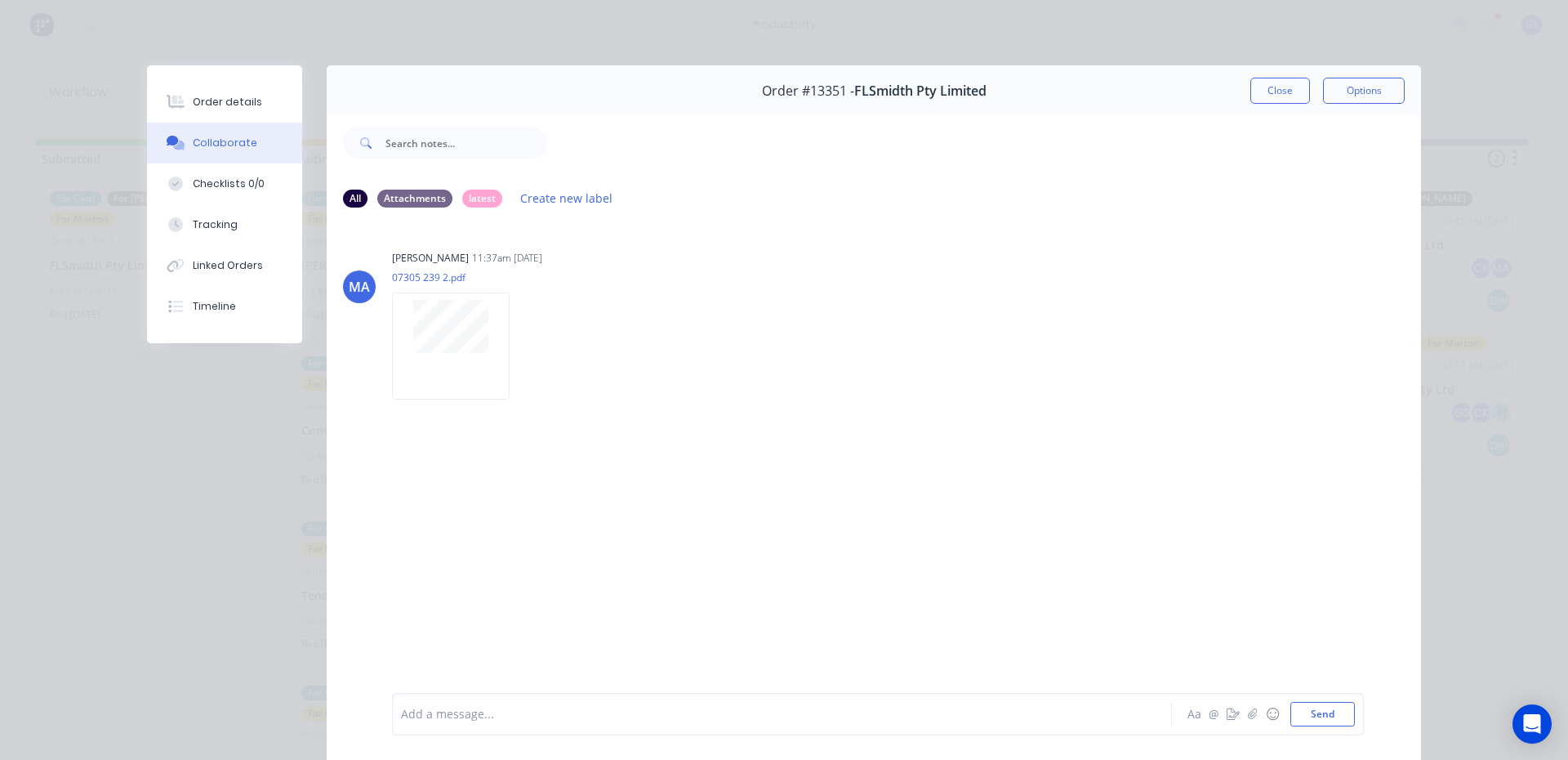
click at [1258, 100] on button "Close" at bounding box center [1280, 91] width 59 height 26
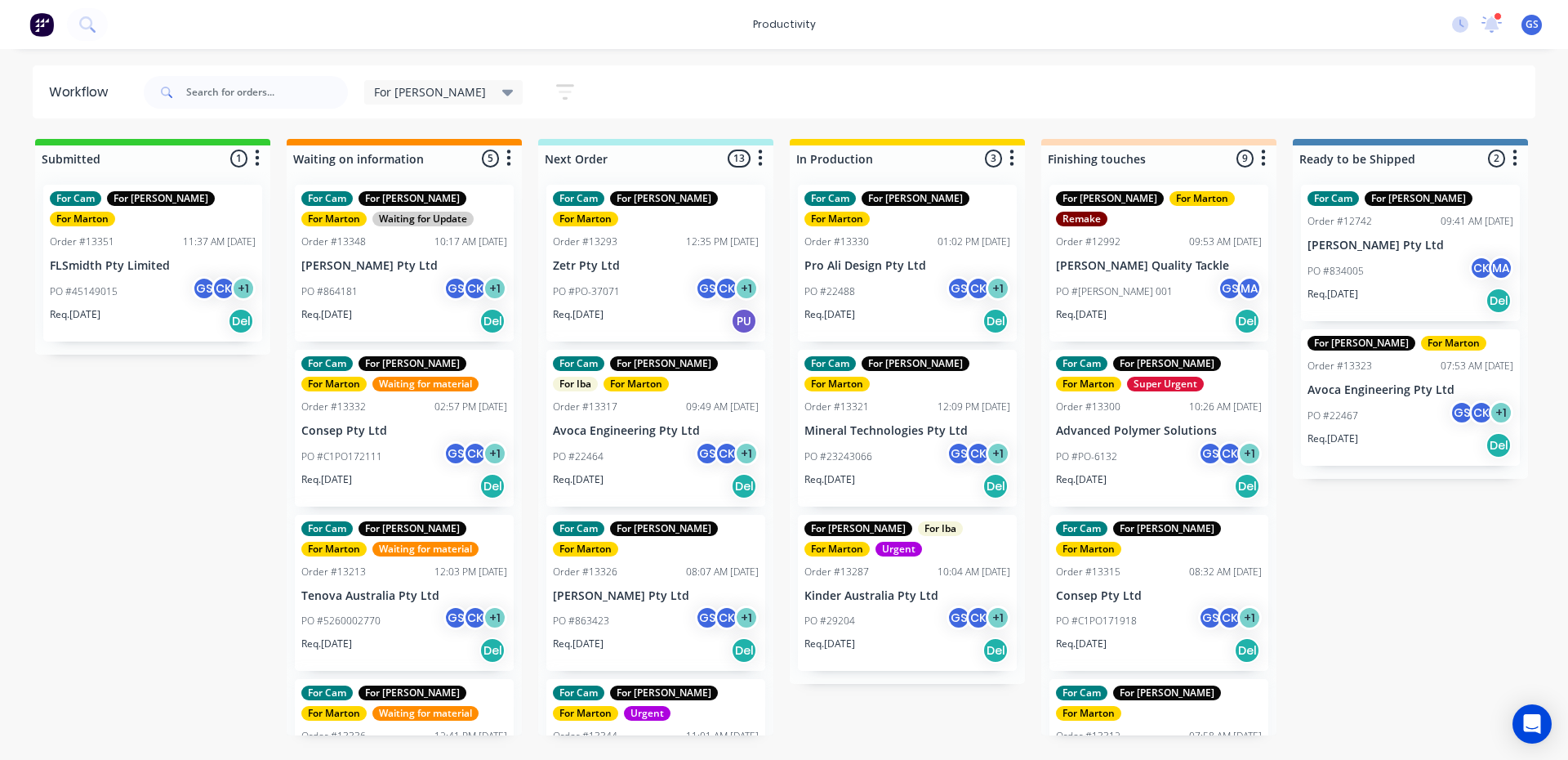
click at [702, 259] on p "Zetr Pty Ltd" at bounding box center [656, 266] width 206 height 14
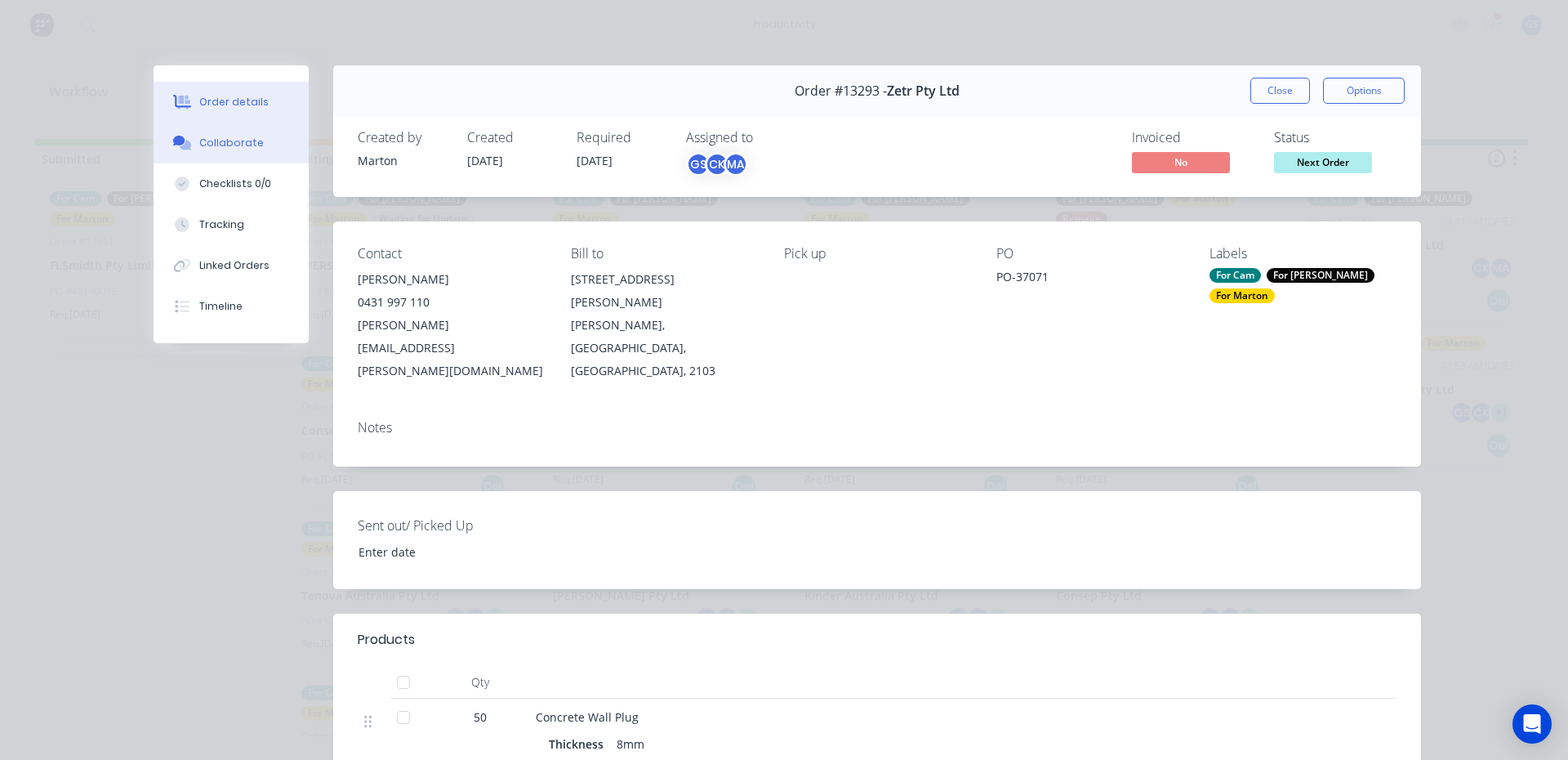
click at [261, 144] on button "Collaborate" at bounding box center [231, 143] width 156 height 41
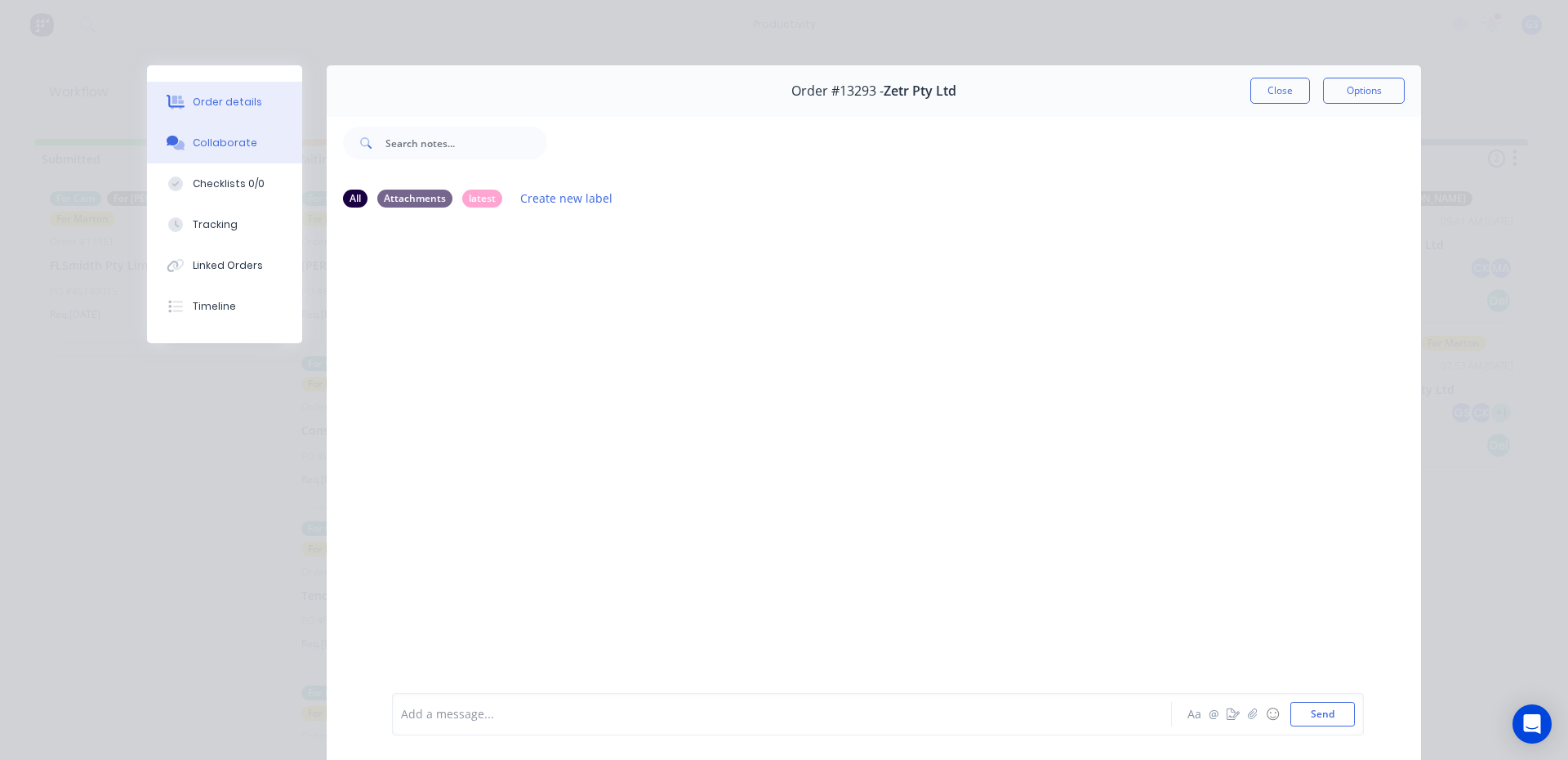
click at [214, 113] on button "Order details" at bounding box center [225, 102] width 156 height 41
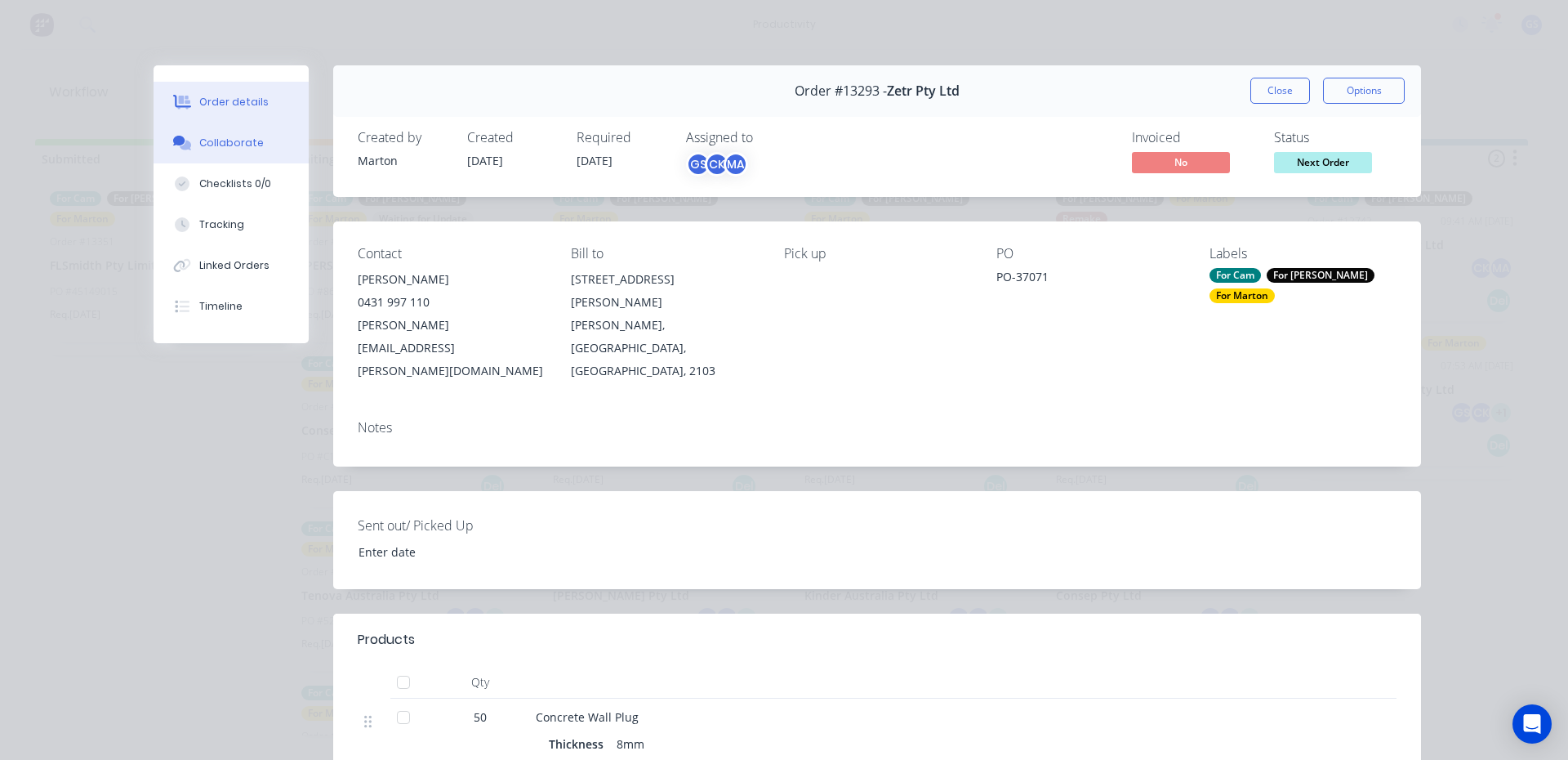
click at [240, 151] on button "Collaborate" at bounding box center [231, 143] width 156 height 41
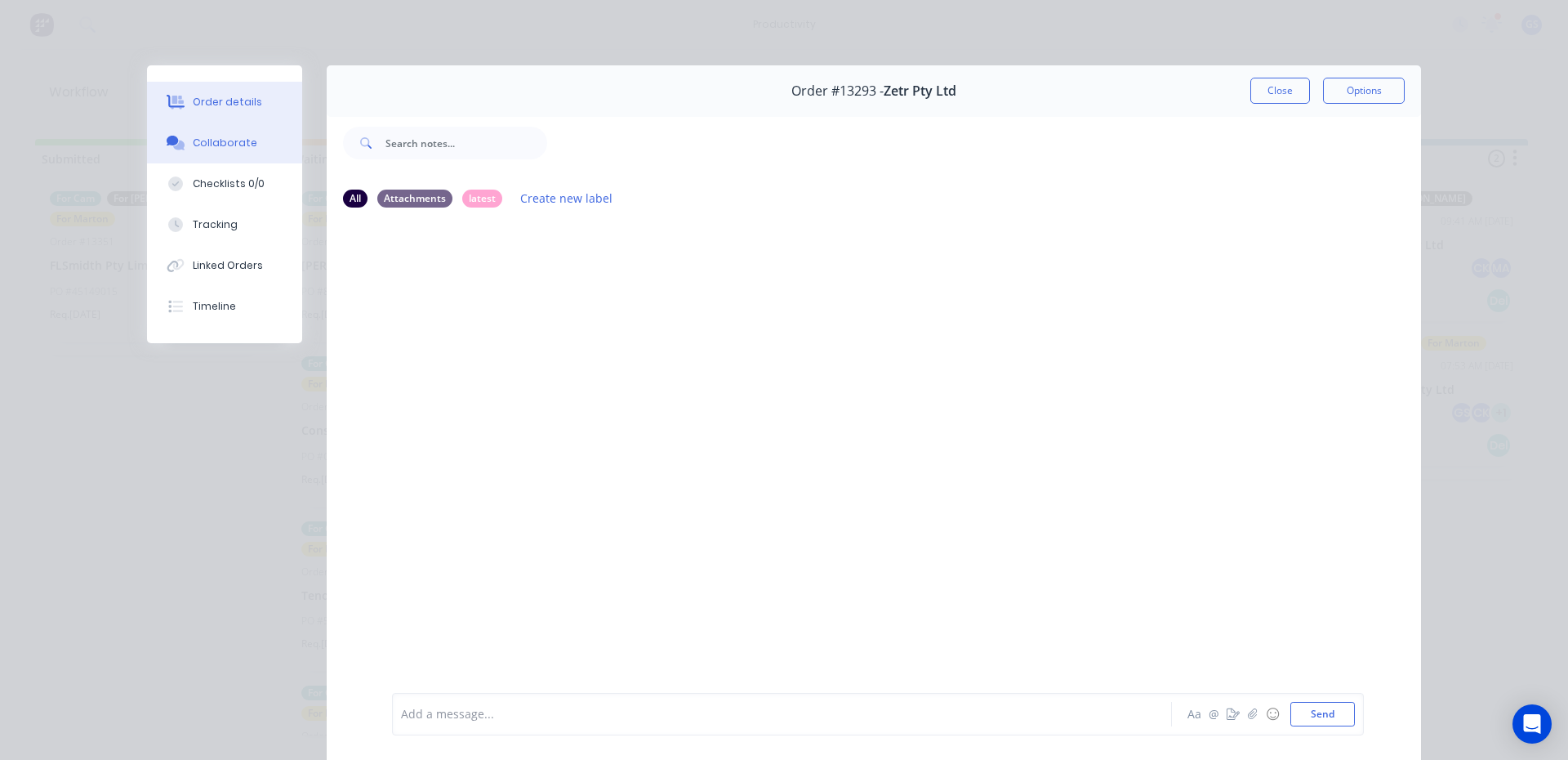
click at [258, 112] on button "Order details" at bounding box center [225, 102] width 156 height 41
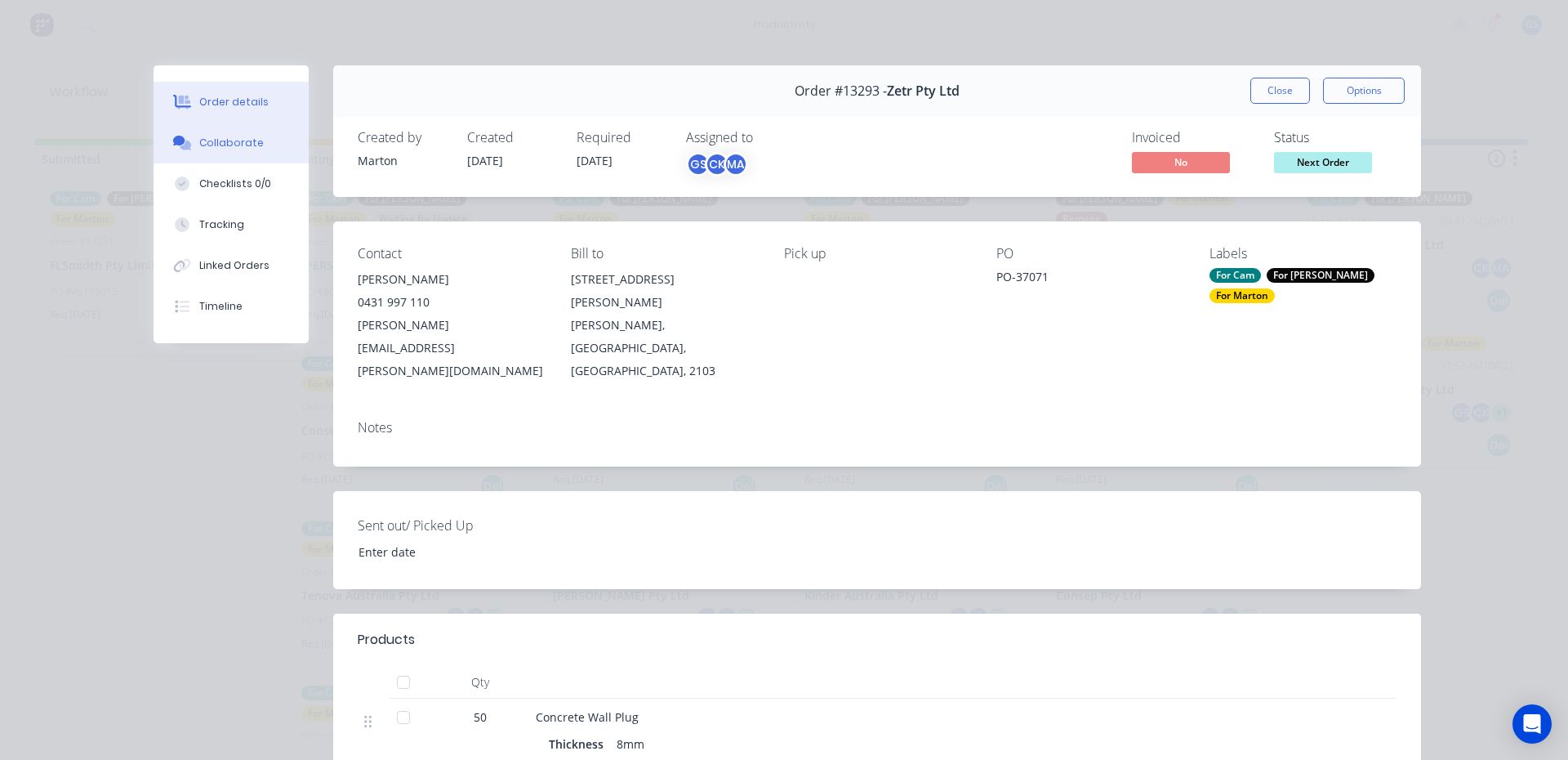
click at [207, 147] on div "Collaborate" at bounding box center [231, 143] width 64 height 15
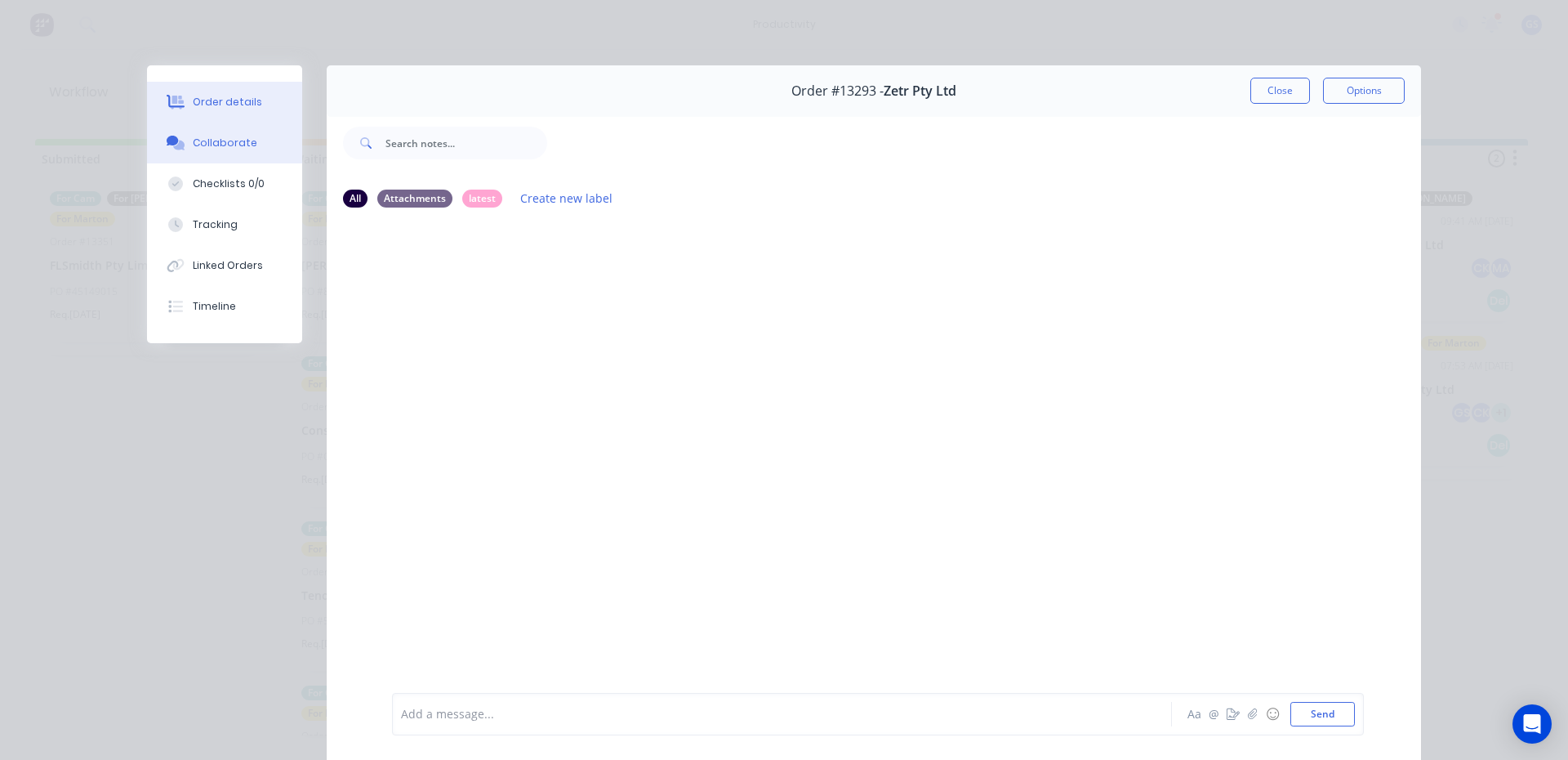
click at [229, 116] on button "Order details" at bounding box center [225, 102] width 156 height 41
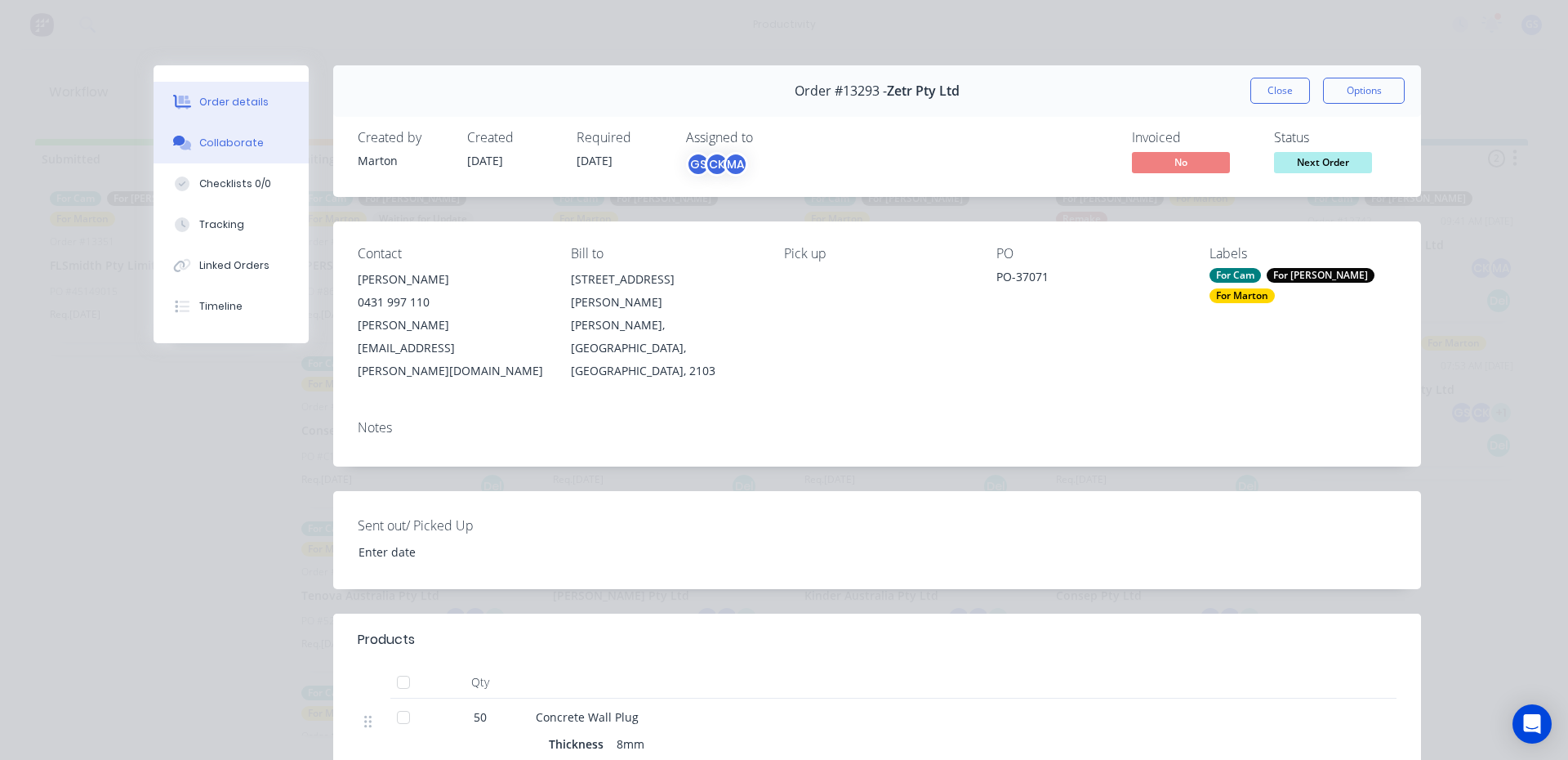
click at [218, 159] on button "Collaborate" at bounding box center [231, 143] width 156 height 41
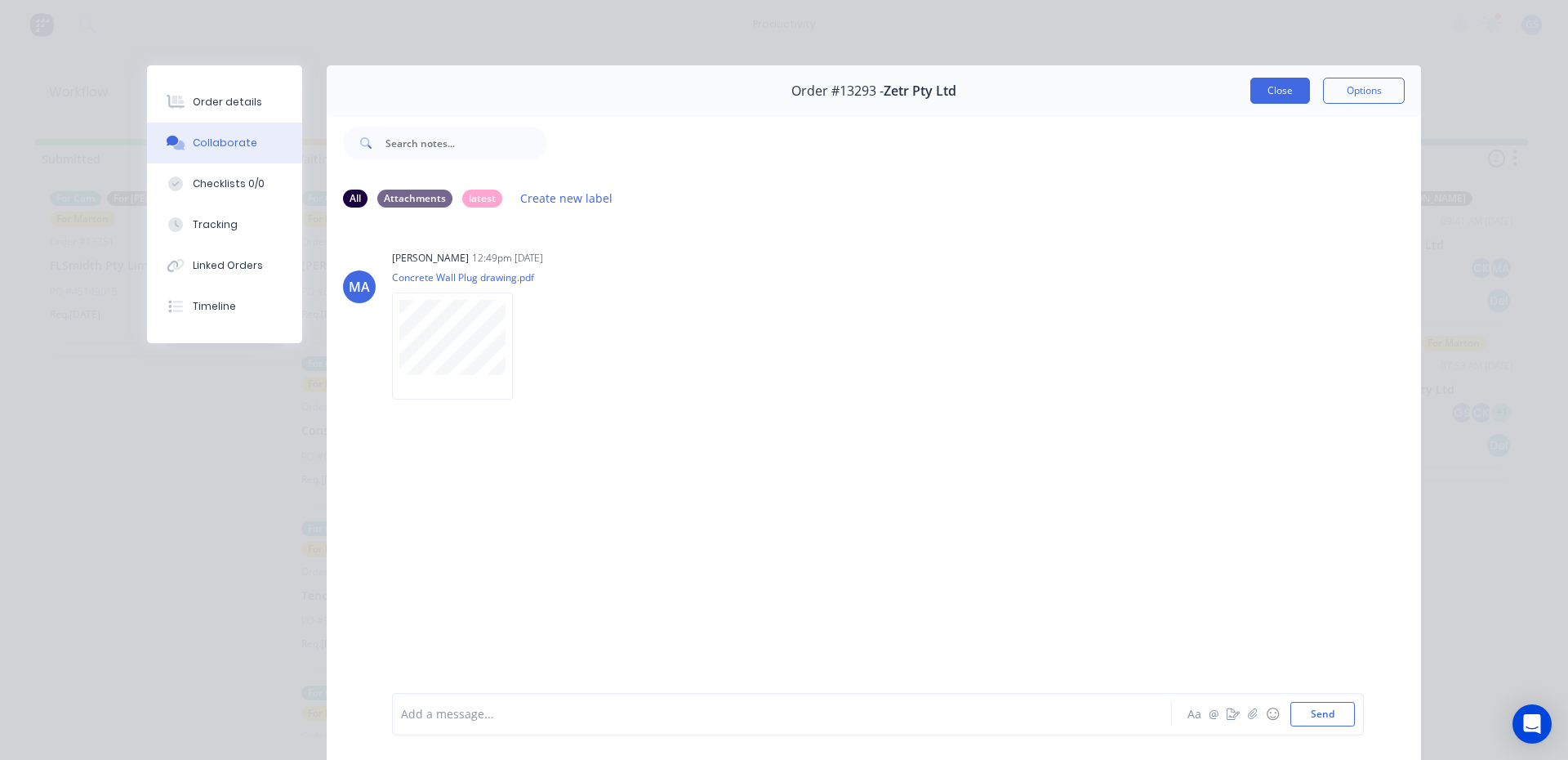
click at [1287, 88] on button "Close" at bounding box center [1280, 91] width 59 height 26
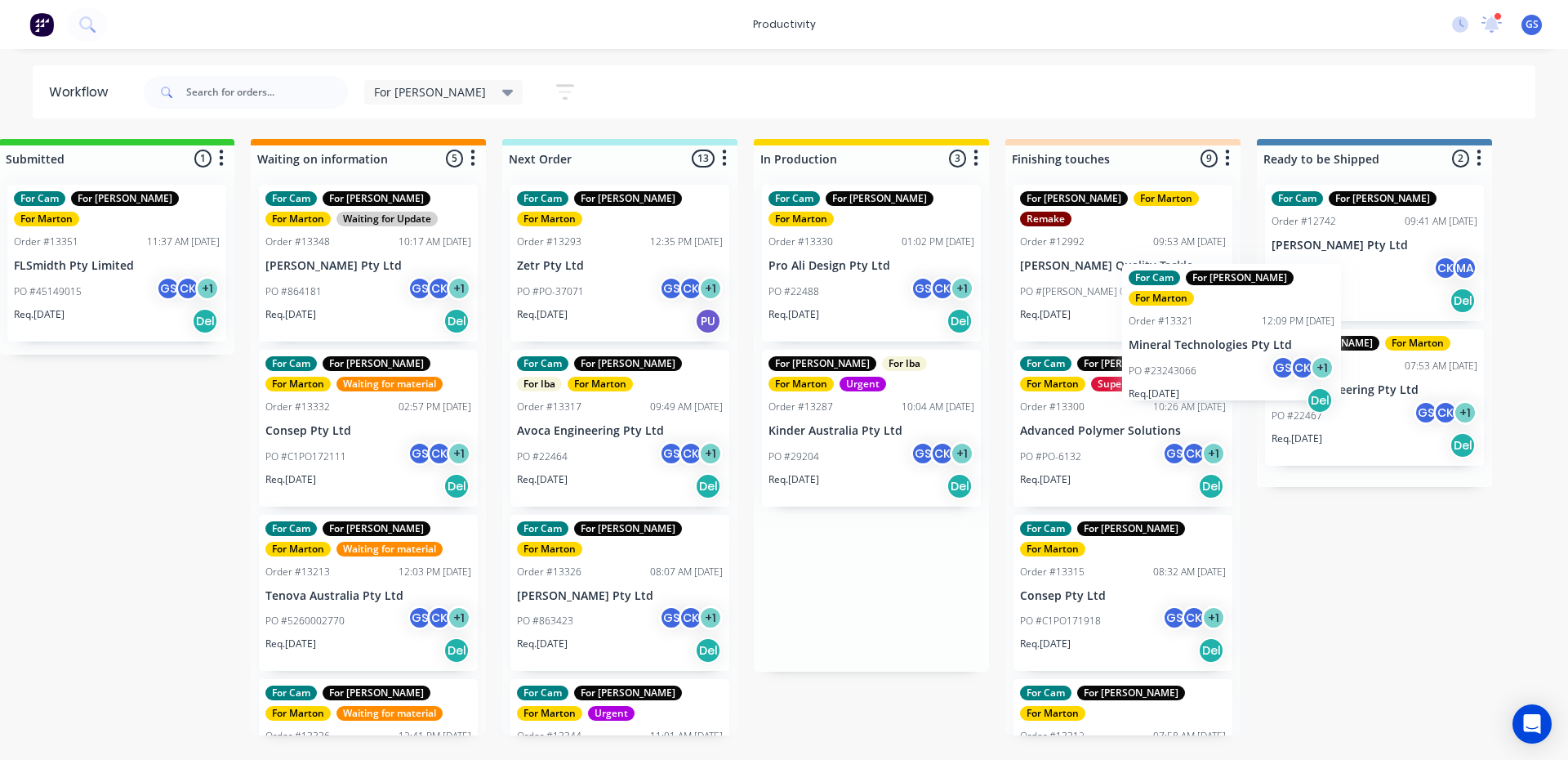
scroll to position [0, 53]
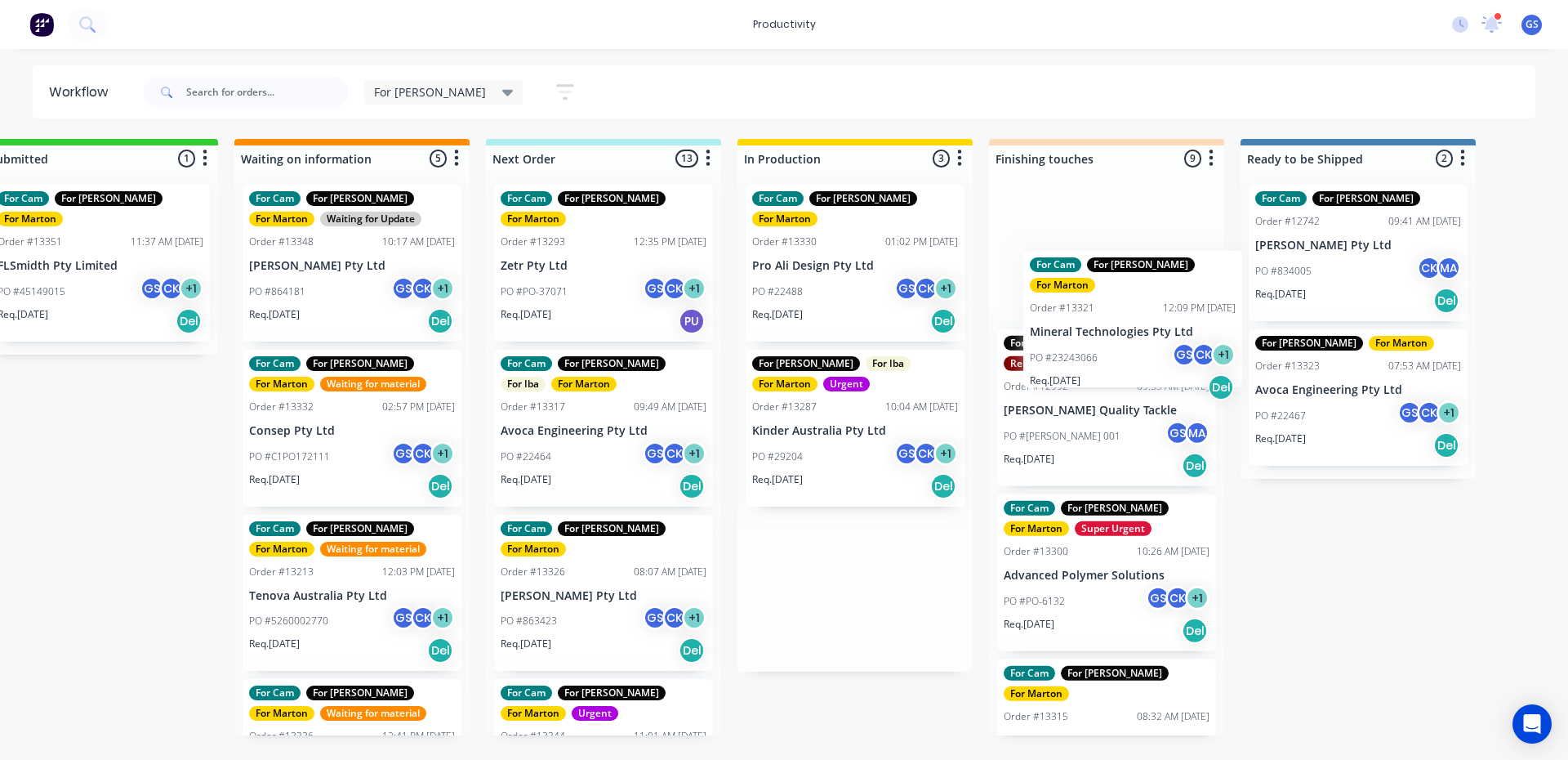
drag, startPoint x: 893, startPoint y: 402, endPoint x: 1124, endPoint y: 324, distance: 243.8
click at [1124, 324] on div "Submitted 1 Sort By Created date Required date Order number Customer name Most …" at bounding box center [1061, 437] width 2250 height 596
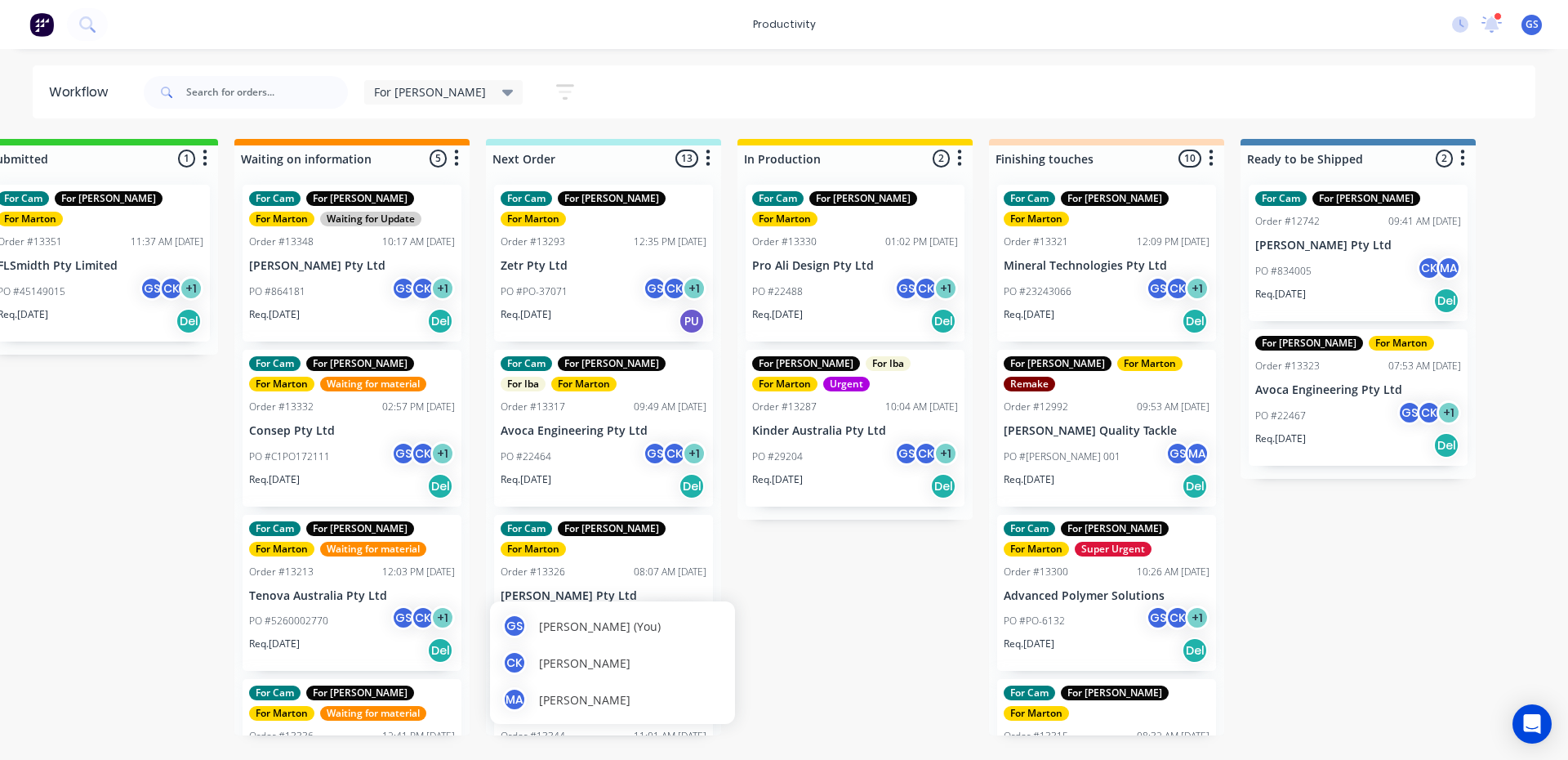
click at [624, 702] on div "MA Marton Agocs" at bounding box center [612, 699] width 221 height 25
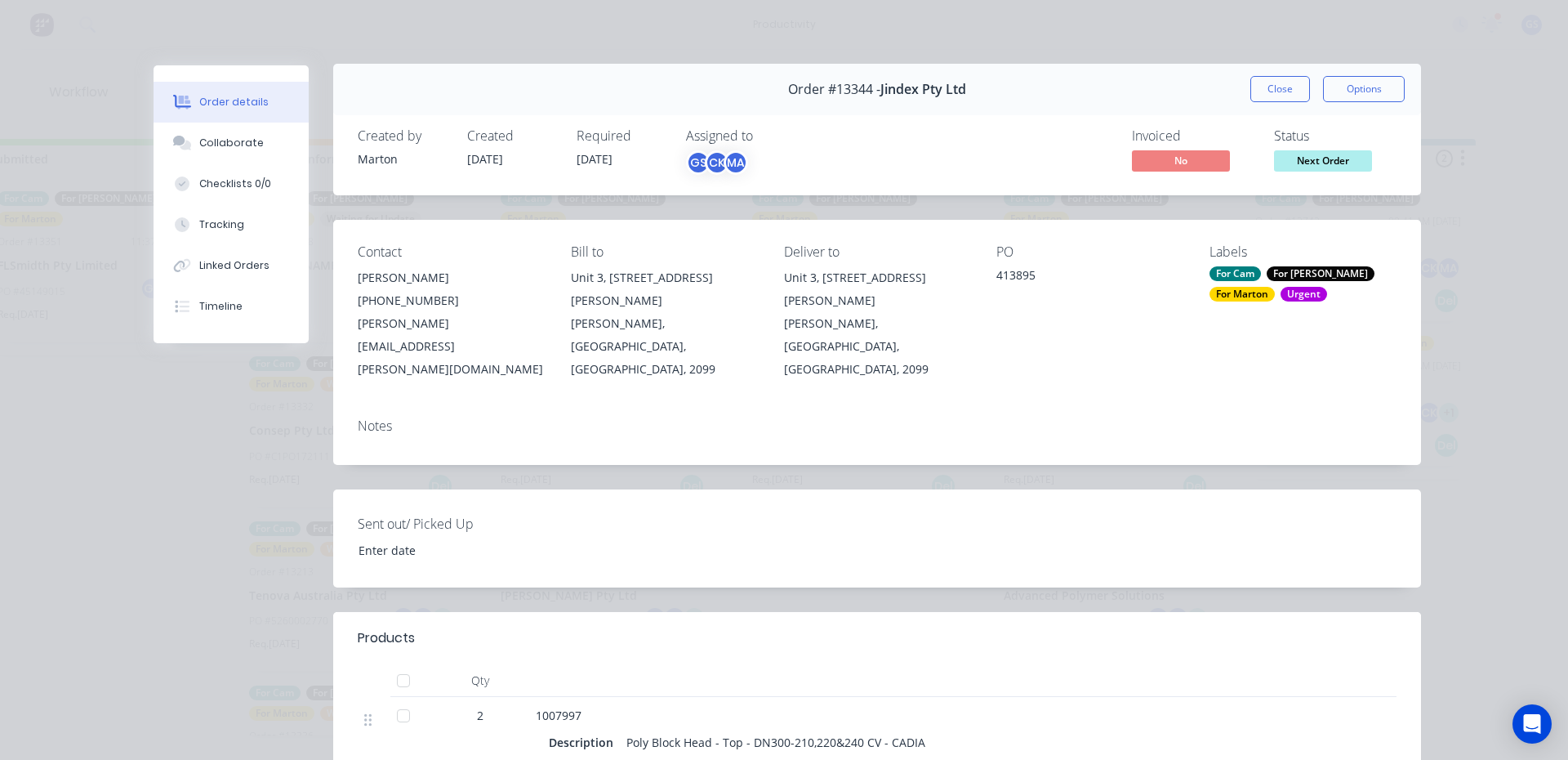
scroll to position [0, 0]
click at [1263, 92] on button "Close" at bounding box center [1280, 91] width 59 height 26
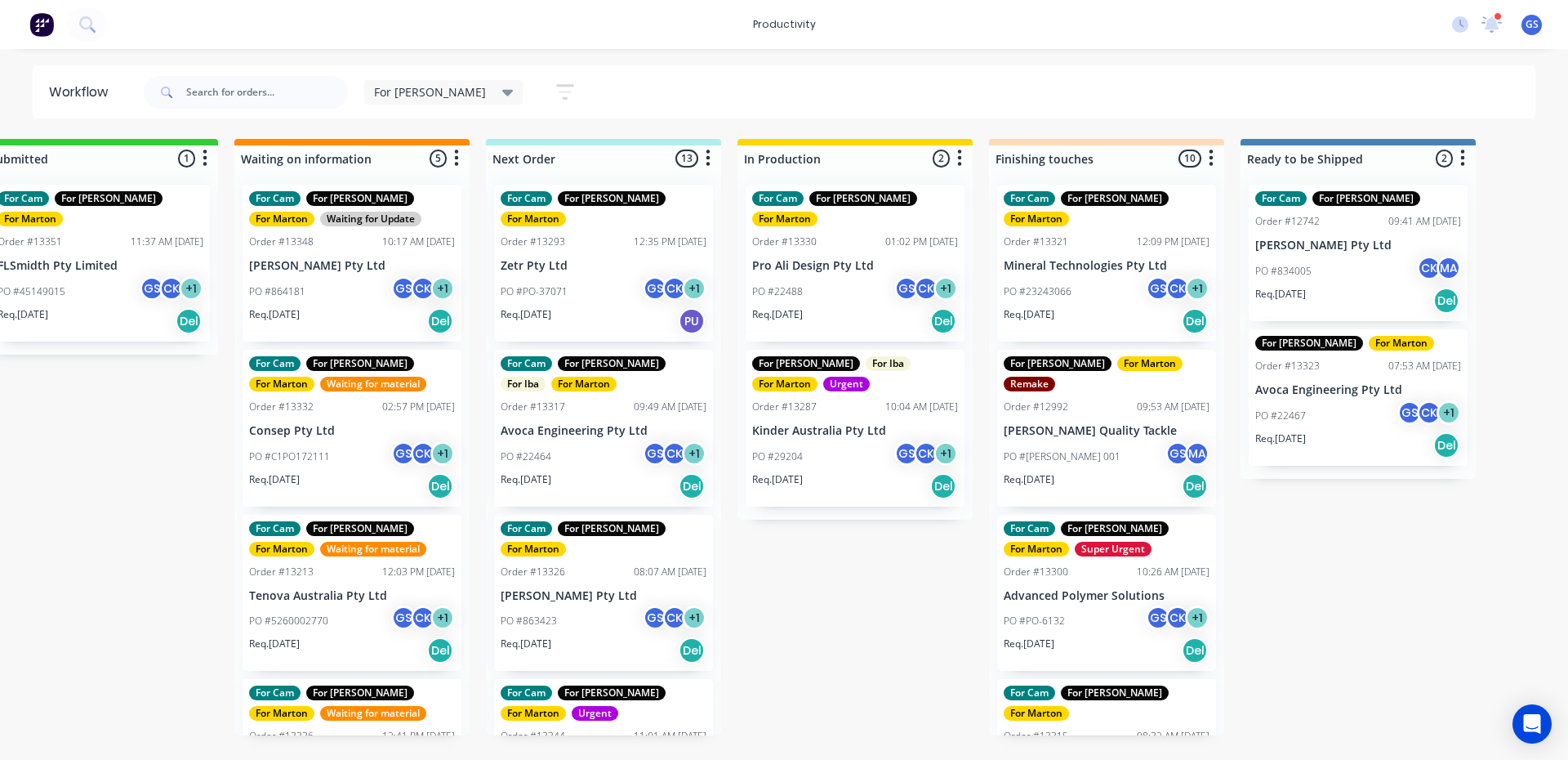
click at [626, 276] on div "PO #PO-37071 GS CK + 1" at bounding box center [603, 291] width 206 height 31
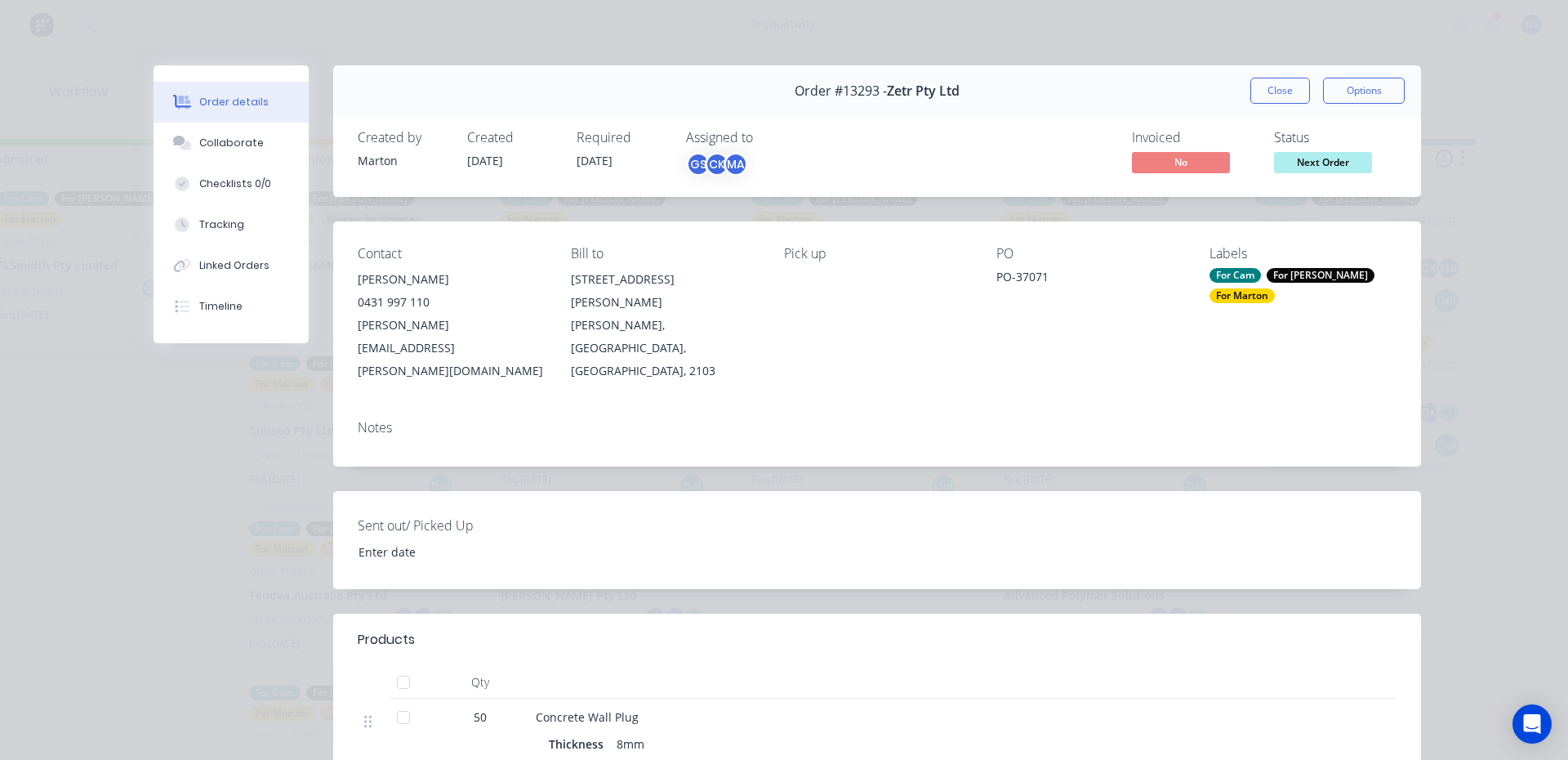
click at [1273, 104] on div "Order #13293 - Zetr Pty Ltd Close Options" at bounding box center [877, 91] width 1088 height 52
click at [1268, 98] on button "Close" at bounding box center [1280, 91] width 59 height 26
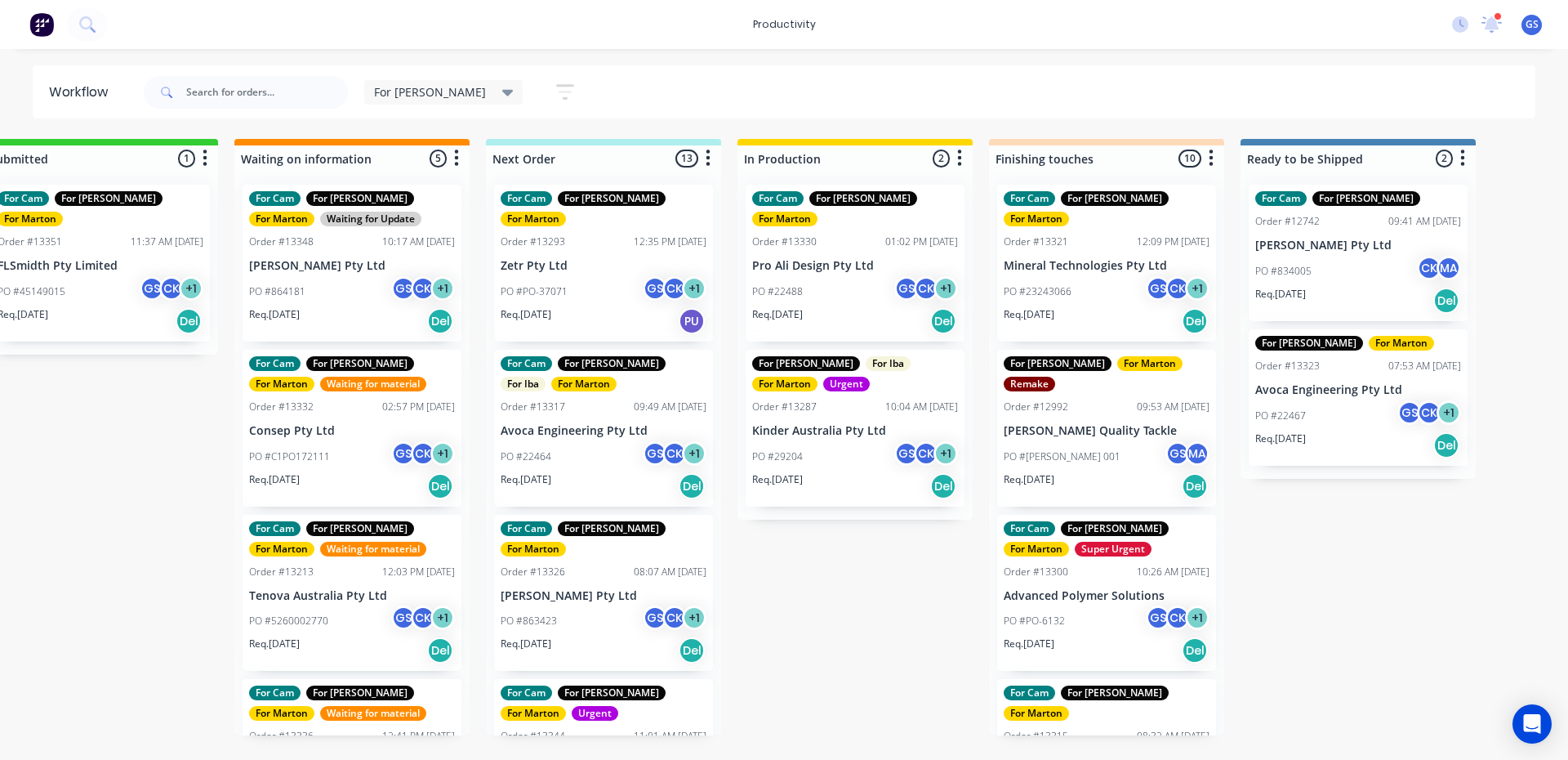
click at [608, 729] on div "Order #13344 11:01 AM 22/09/25" at bounding box center [603, 736] width 206 height 15
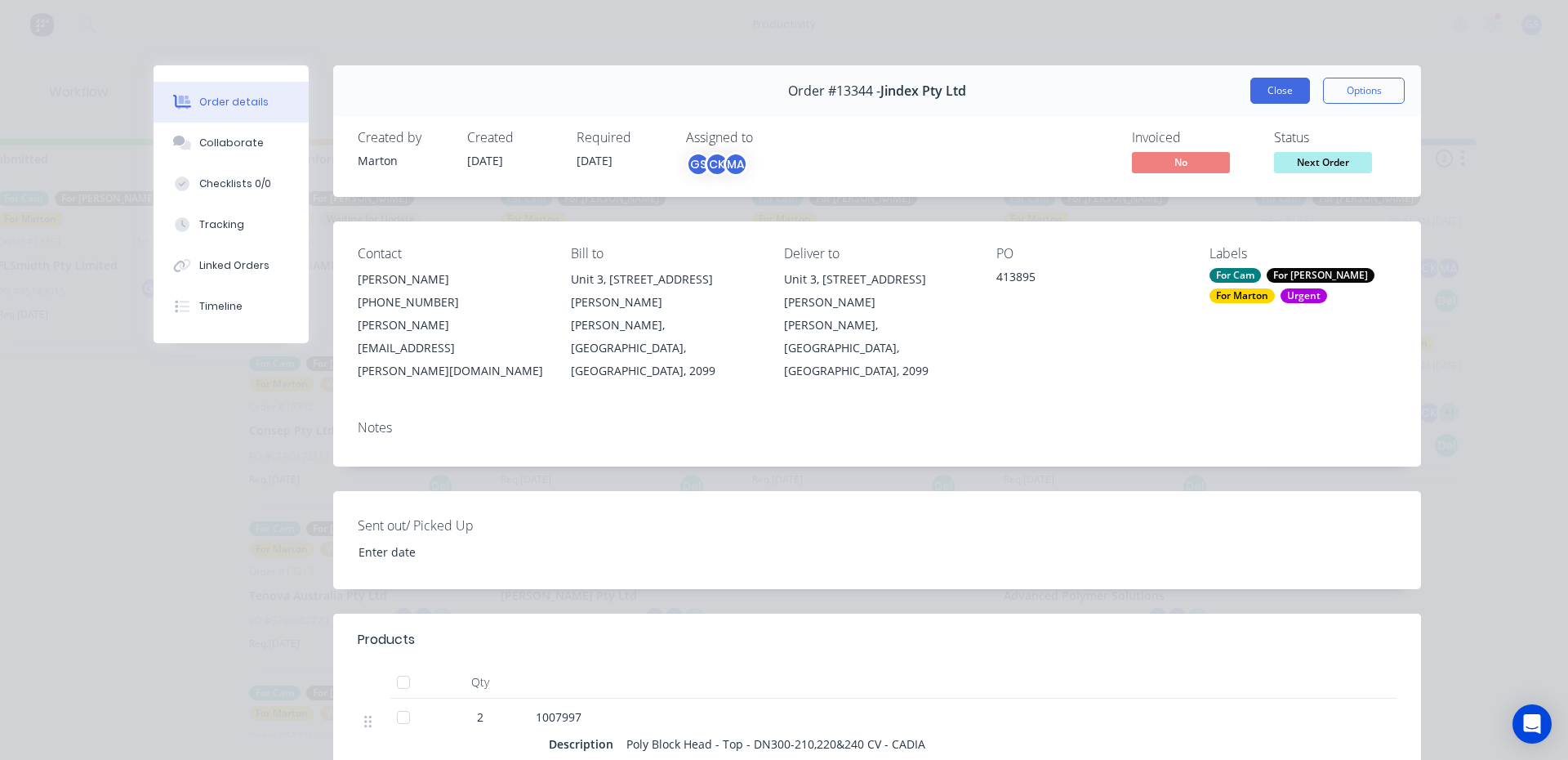
click at [1281, 98] on button "Close" at bounding box center [1280, 91] width 59 height 26
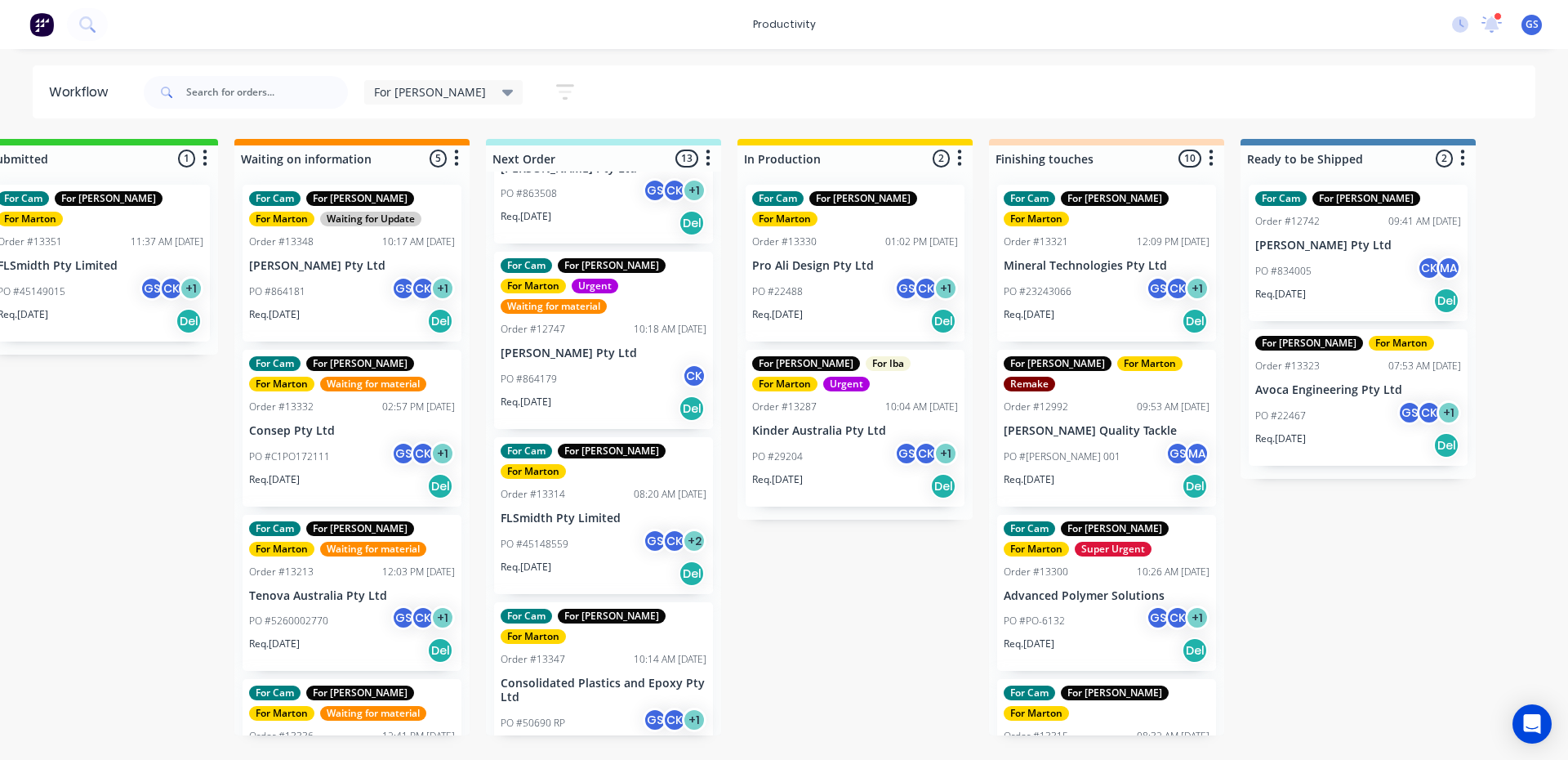
scroll to position [1103, 0]
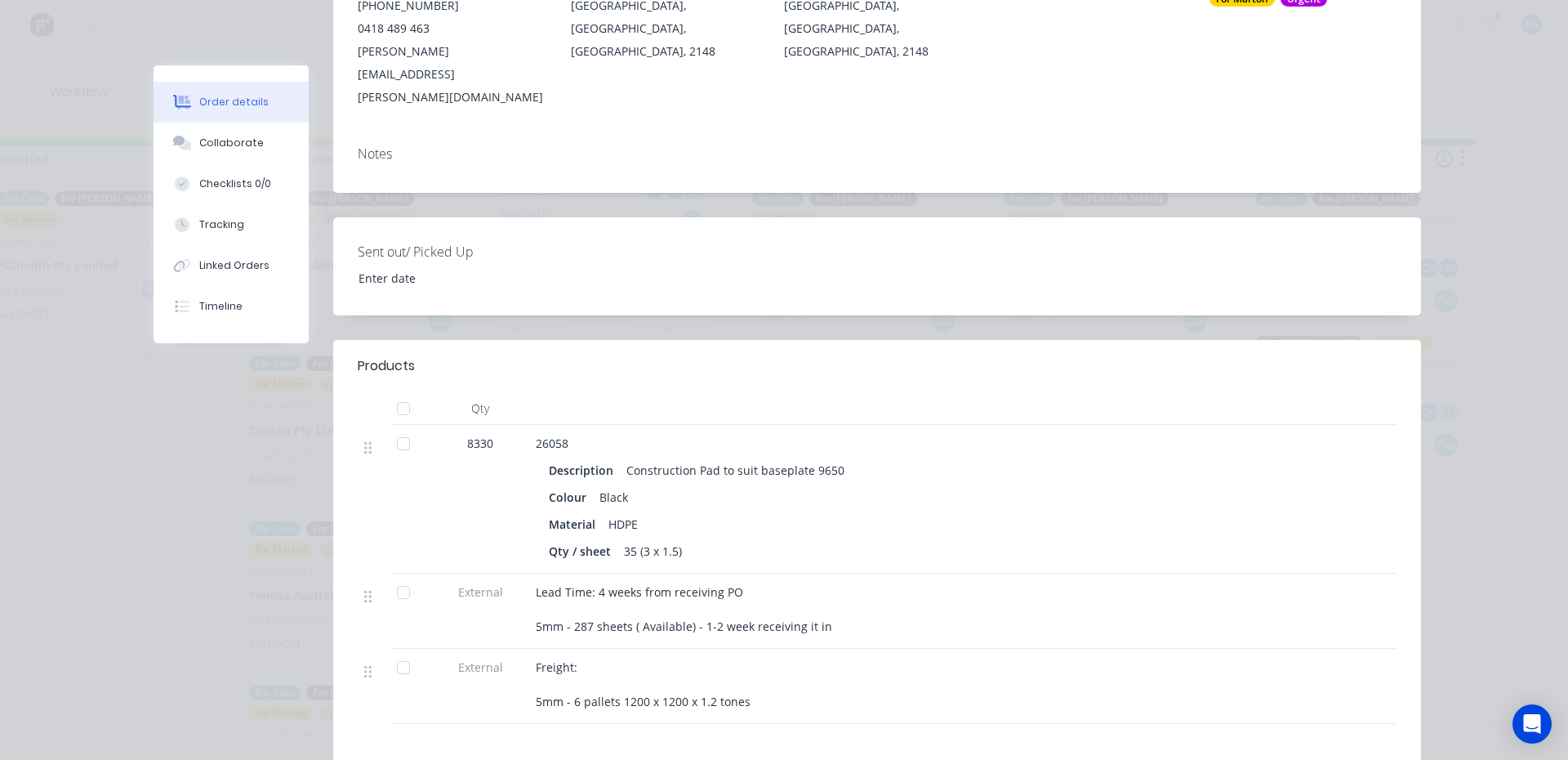
scroll to position [327, 0]
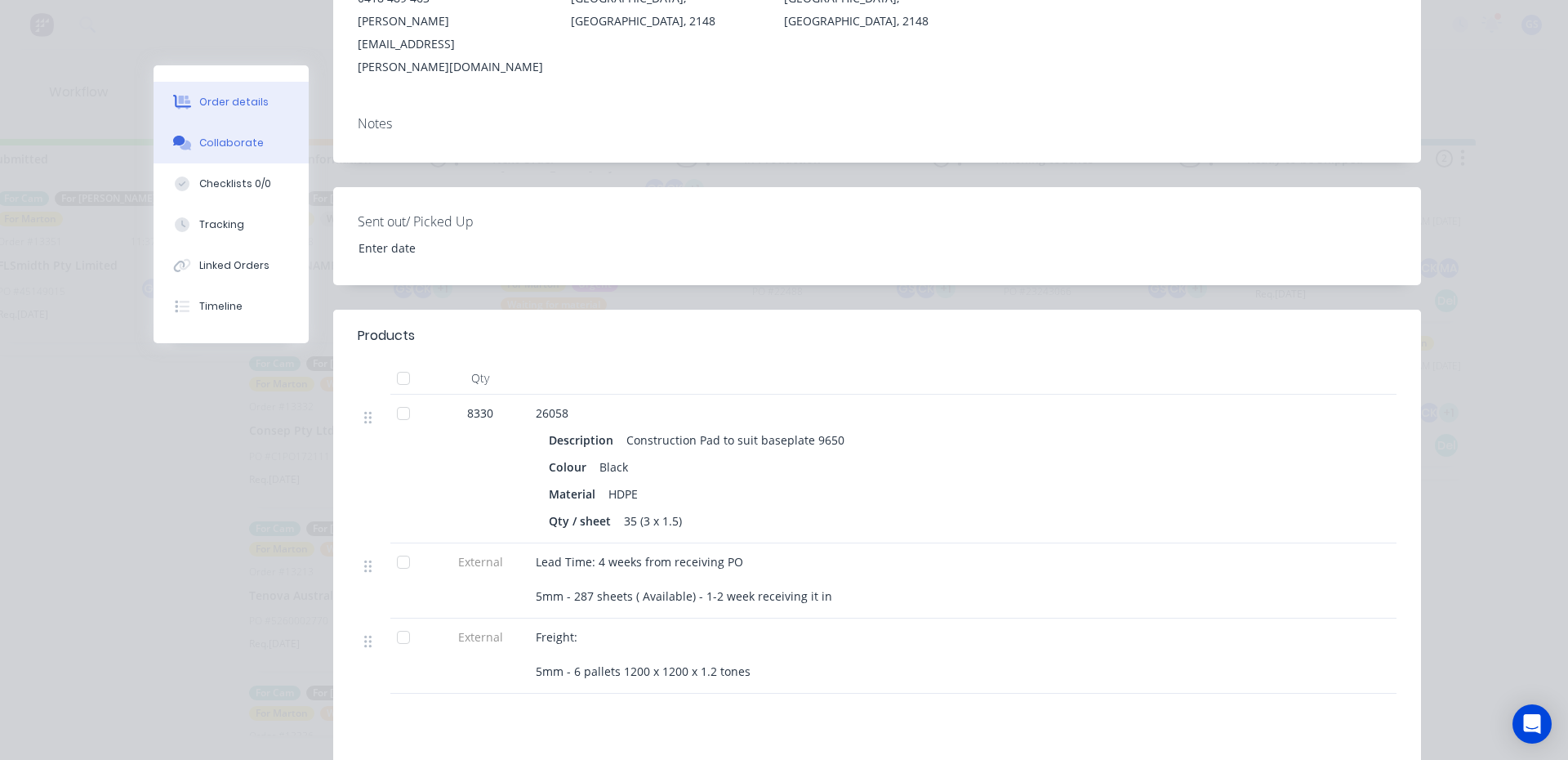
click at [227, 148] on div "Collaborate" at bounding box center [231, 143] width 64 height 15
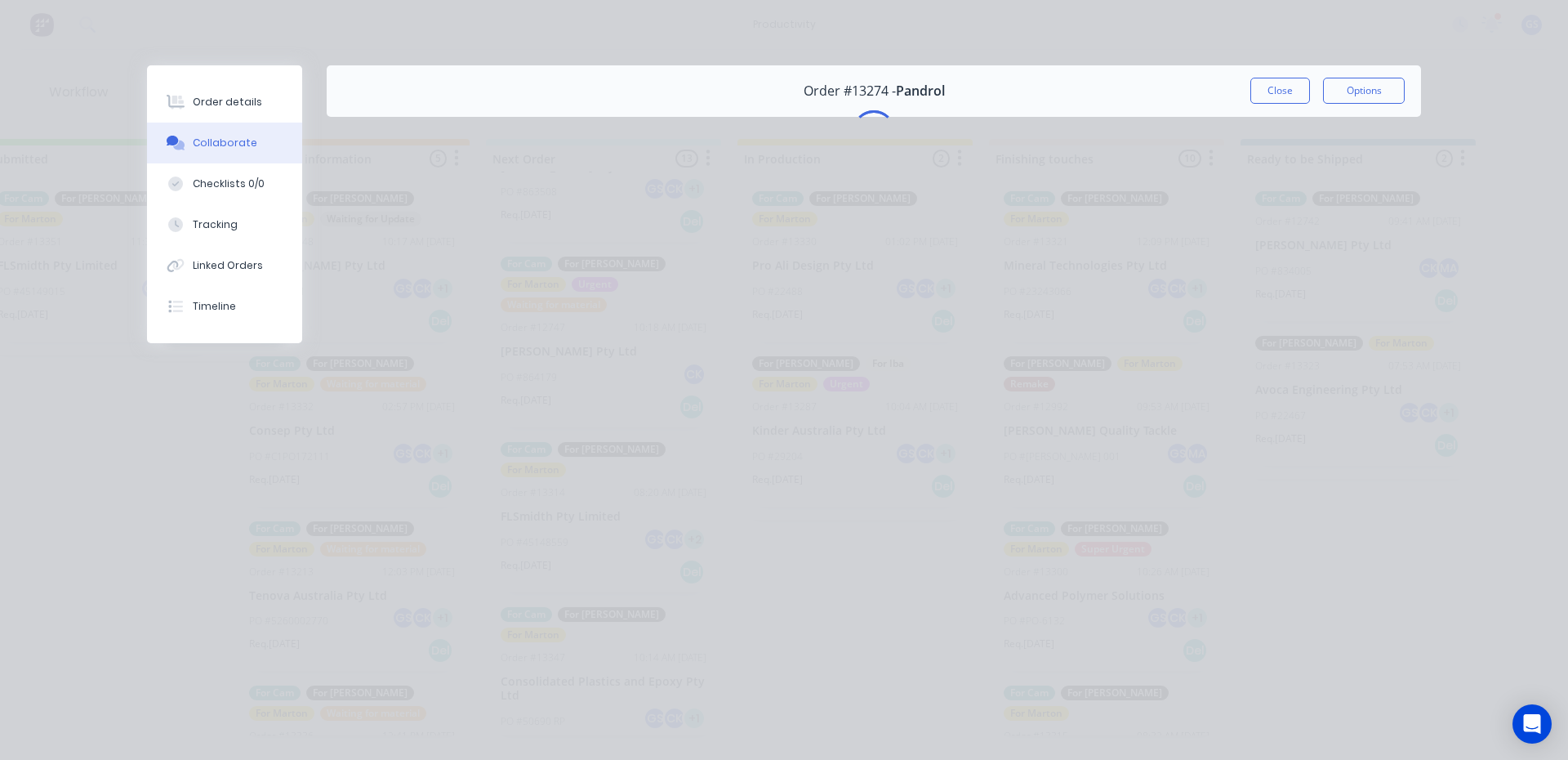
scroll to position [0, 0]
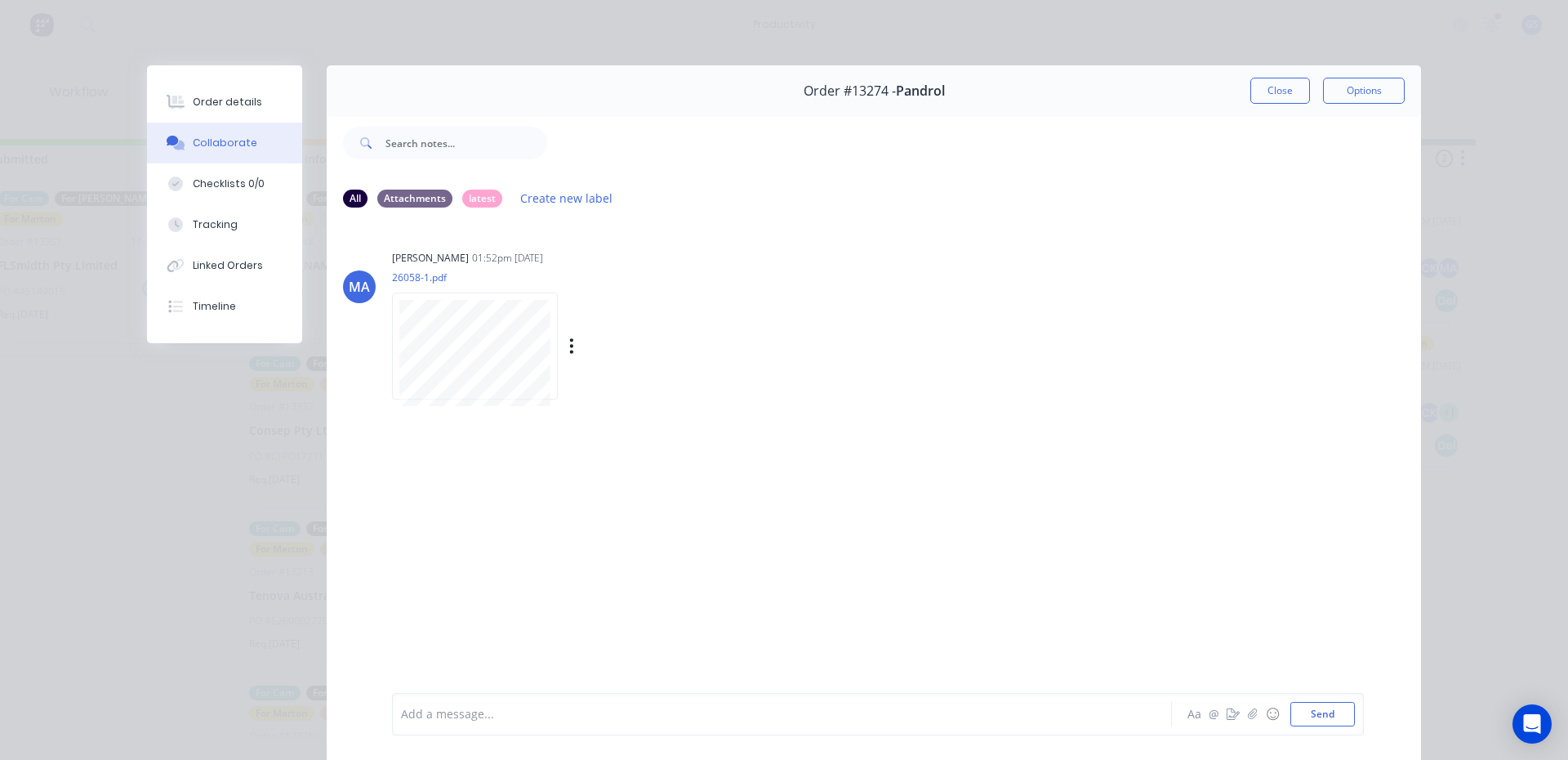
click at [383, 351] on div "MA Marton Agocs 01:52pm 10/09/25 26058-1.pdf Labels Download" at bounding box center [874, 319] width 1095 height 147
click at [1296, 87] on button "Close" at bounding box center [1280, 91] width 59 height 26
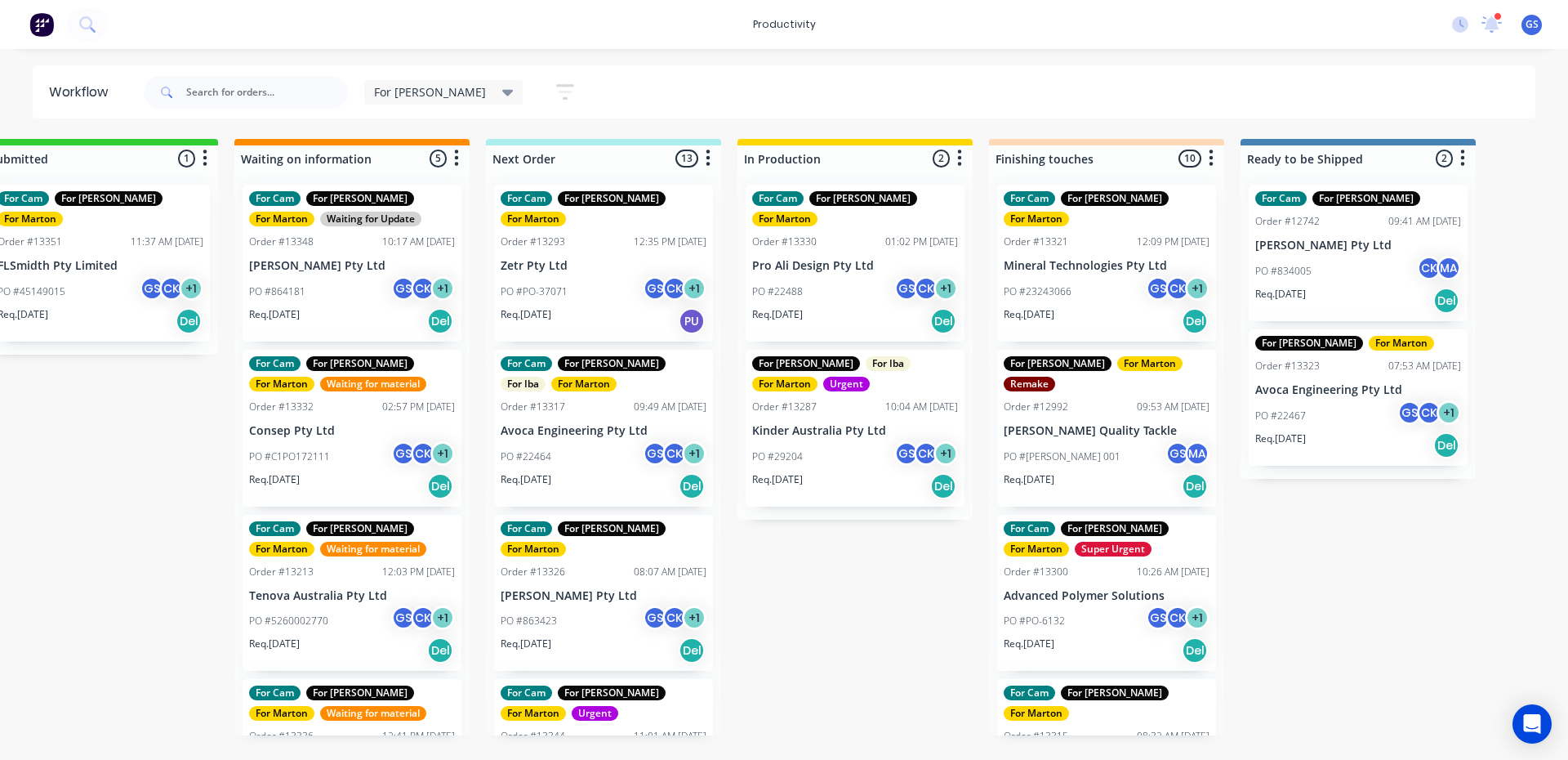
click at [592, 753] on p "Jindex Pty Ltd" at bounding box center [603, 760] width 206 height 14
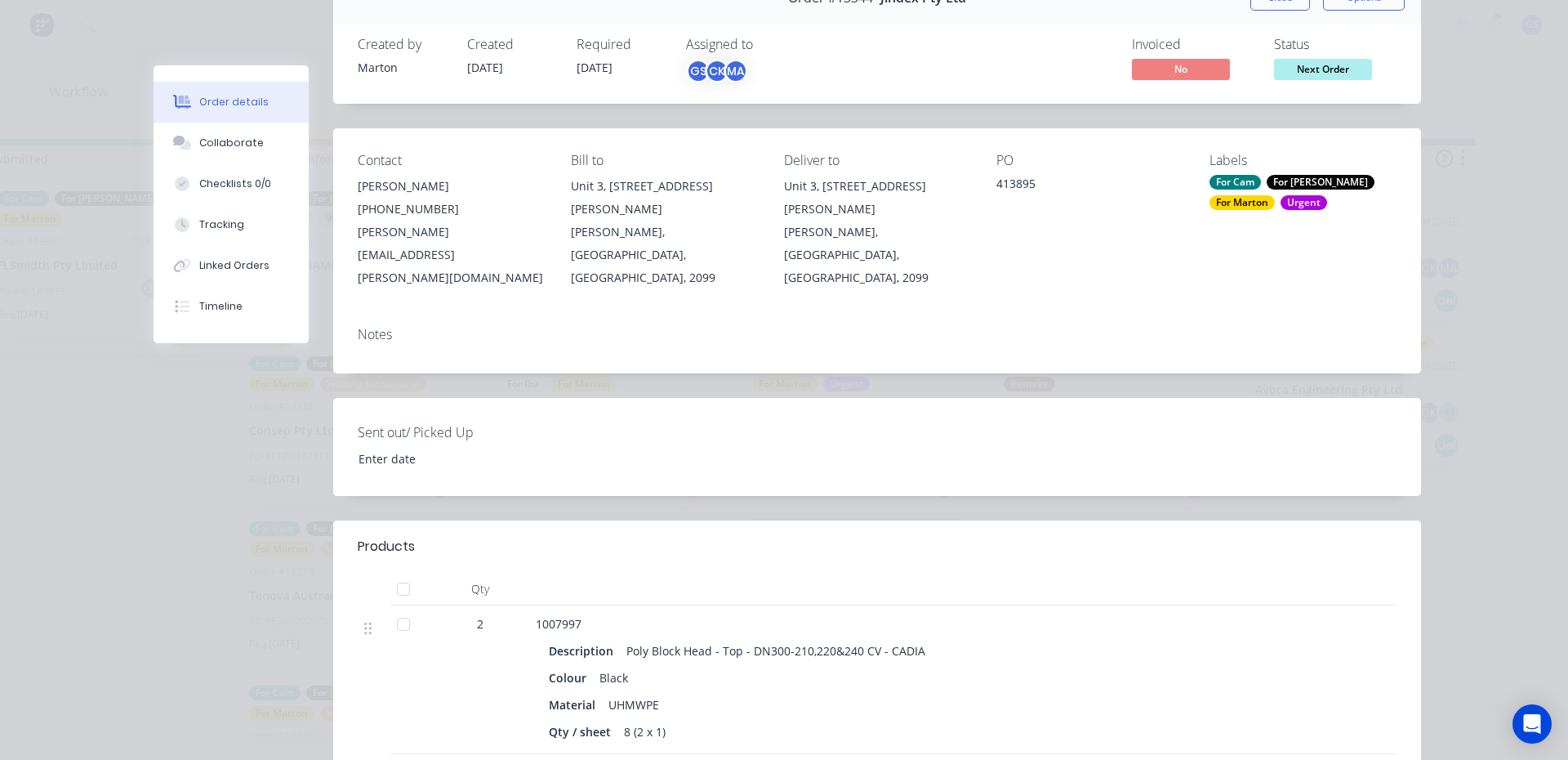
scroll to position [327, 0]
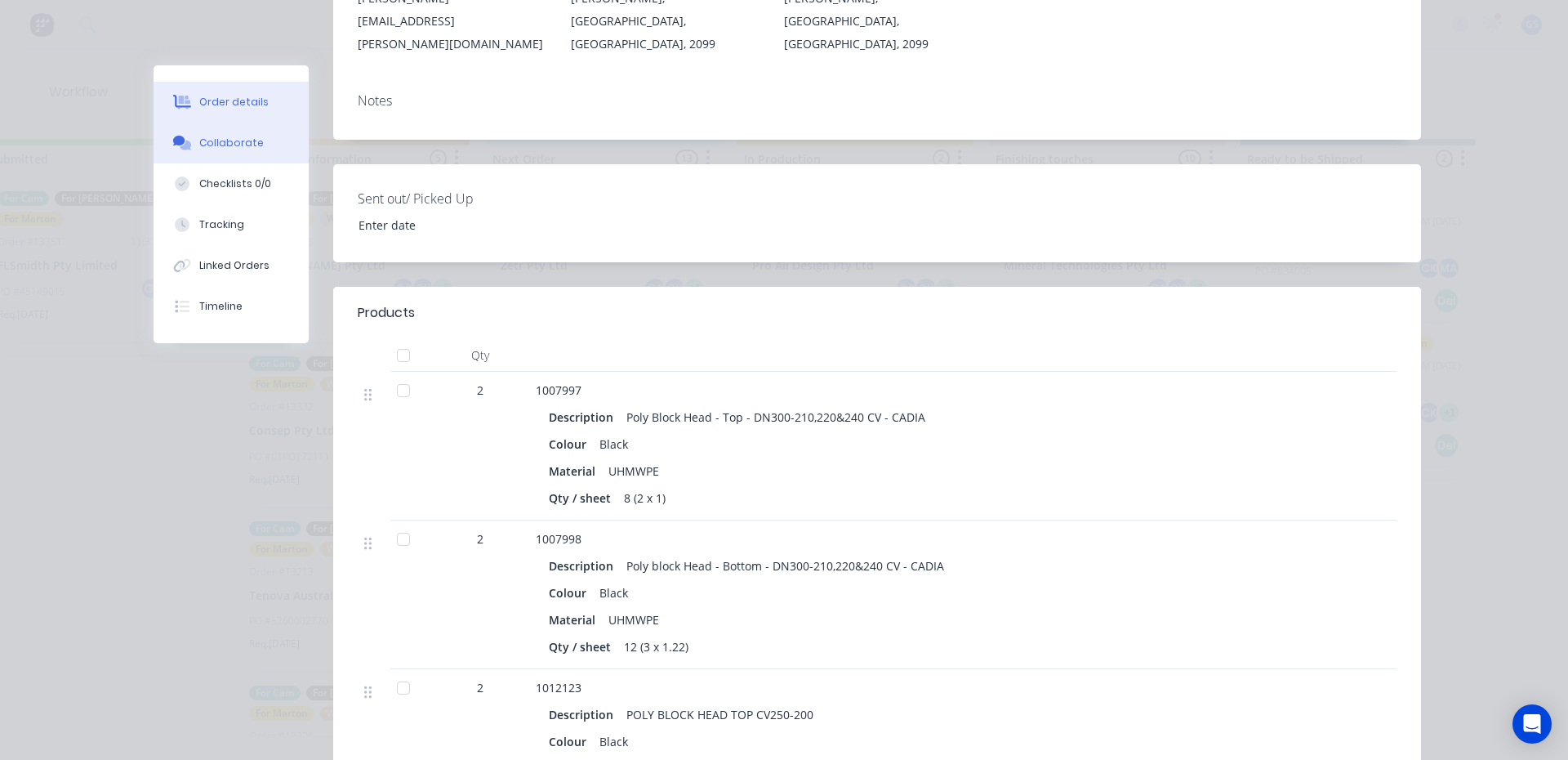
click at [190, 137] on button "Collaborate" at bounding box center [231, 143] width 156 height 41
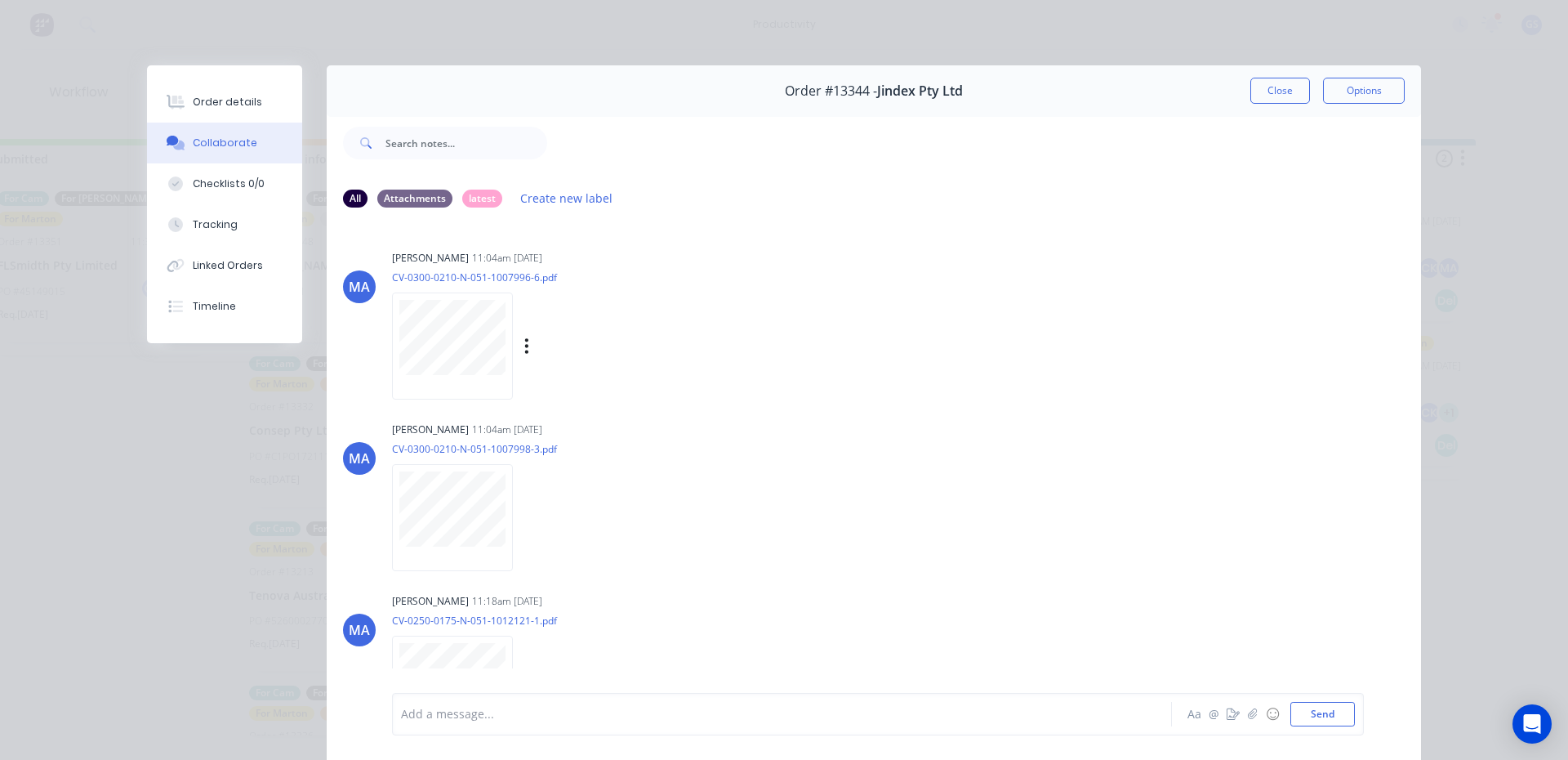
click at [449, 291] on div "Labels Download" at bounding box center [543, 346] width 303 height 123
click at [273, 101] on button "Order details" at bounding box center [225, 102] width 156 height 41
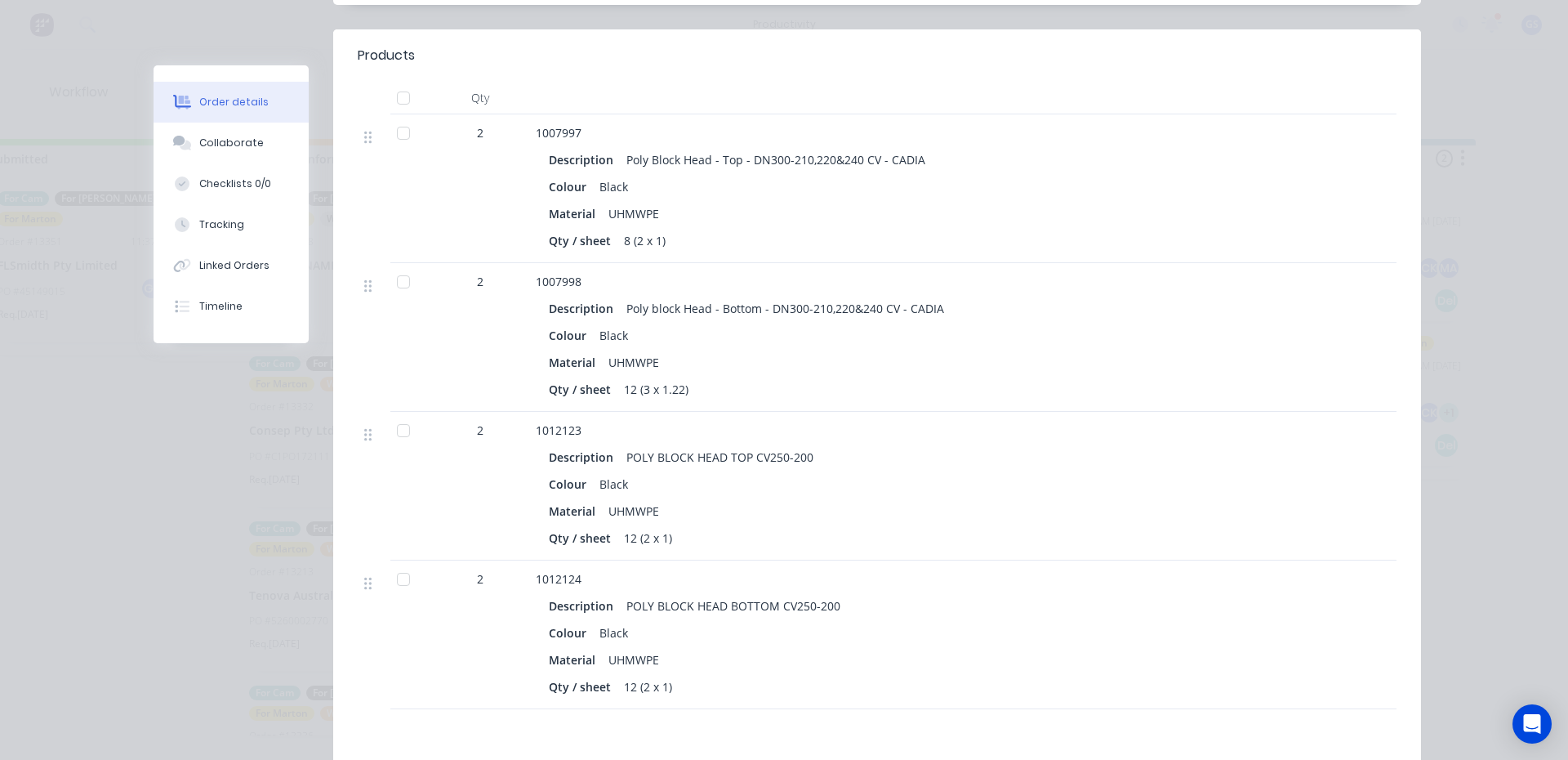
scroll to position [490, 0]
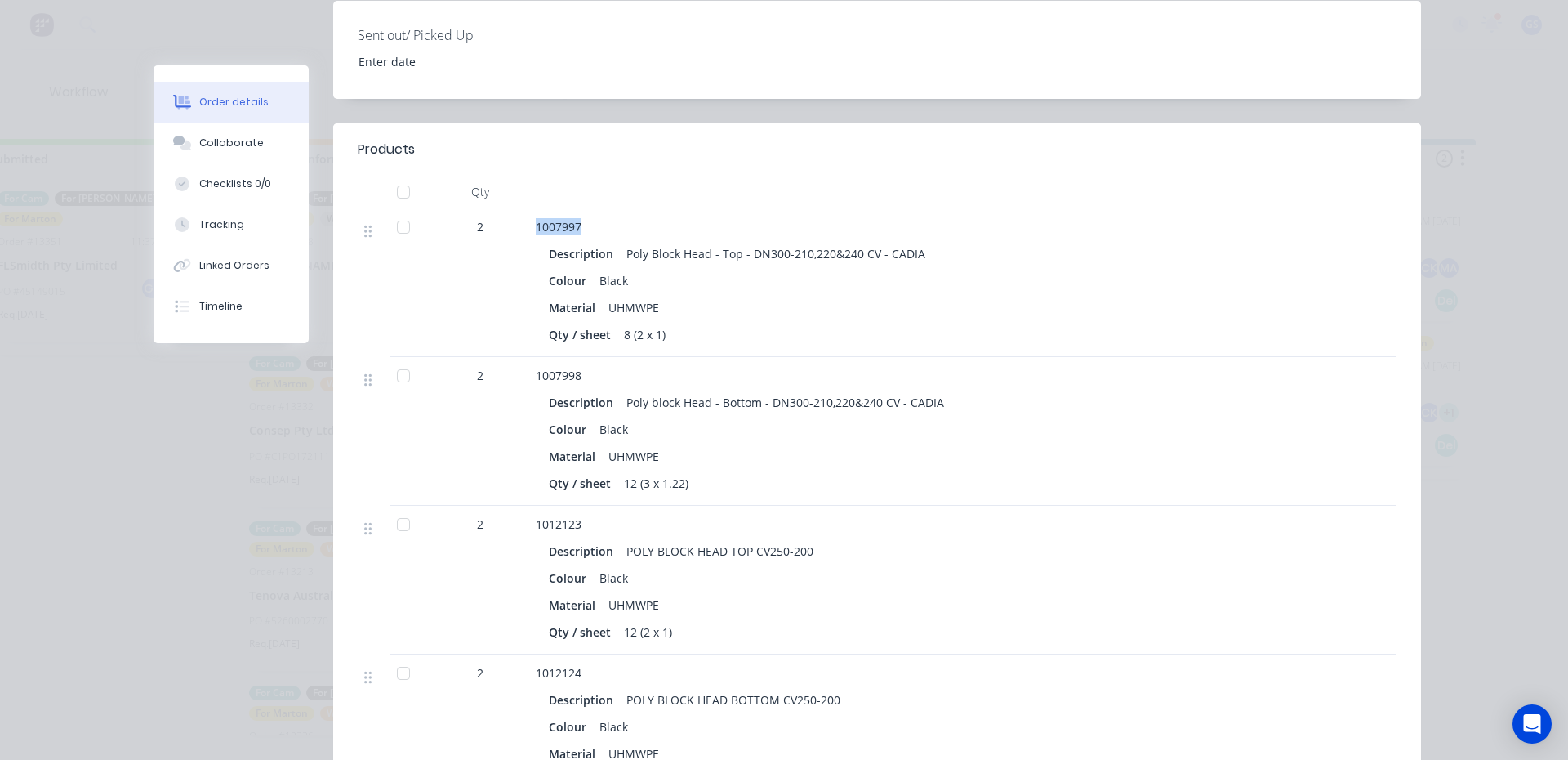
drag, startPoint x: 530, startPoint y: 182, endPoint x: 603, endPoint y: 166, distance: 74.7
click at [603, 208] on div "1007997 Description Poly Block Head - Top - DN300-210,220&240 CV - CADIA Colour…" at bounding box center [856, 282] width 654 height 149
copy span "1007997"
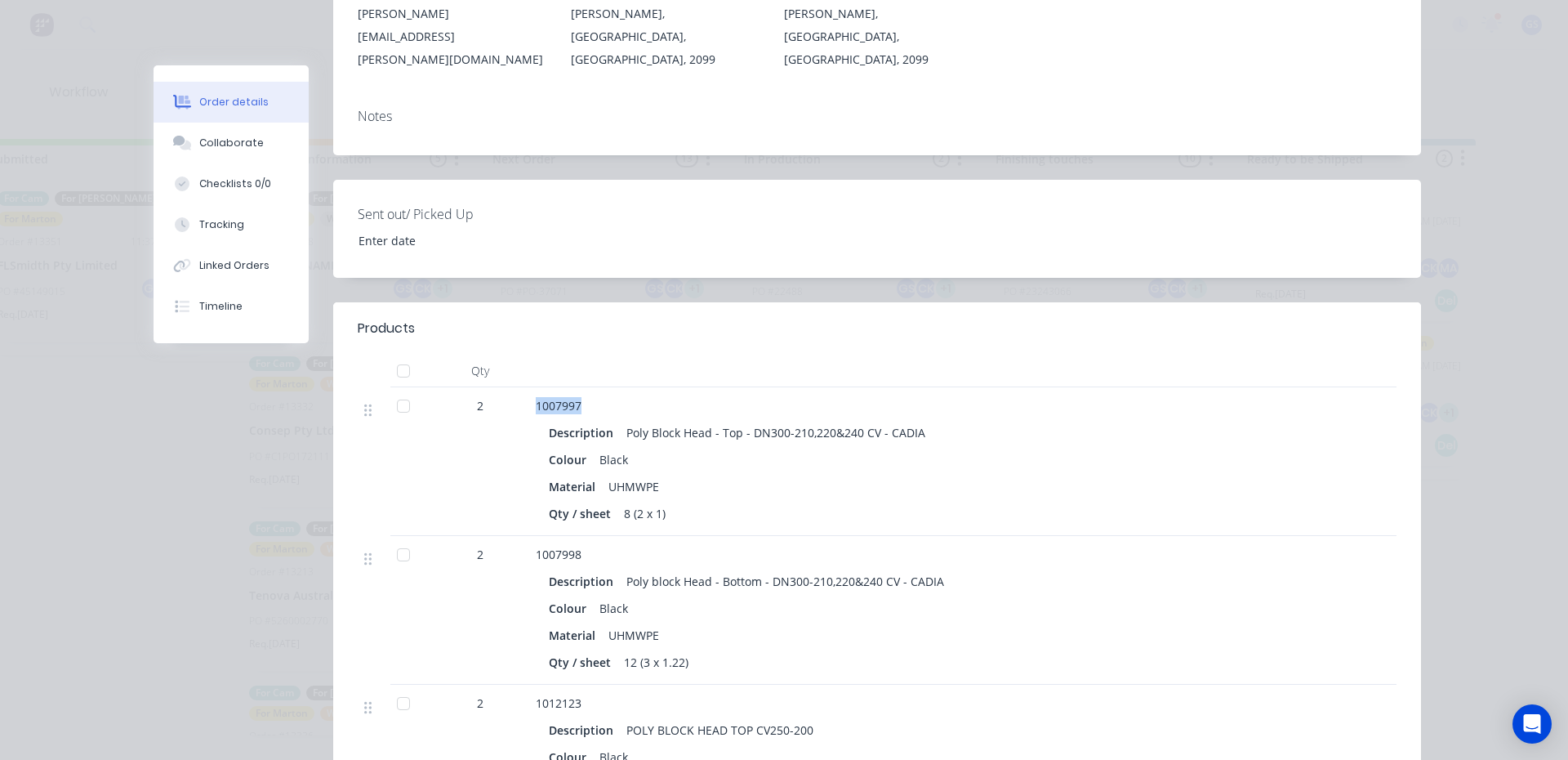
scroll to position [0, 0]
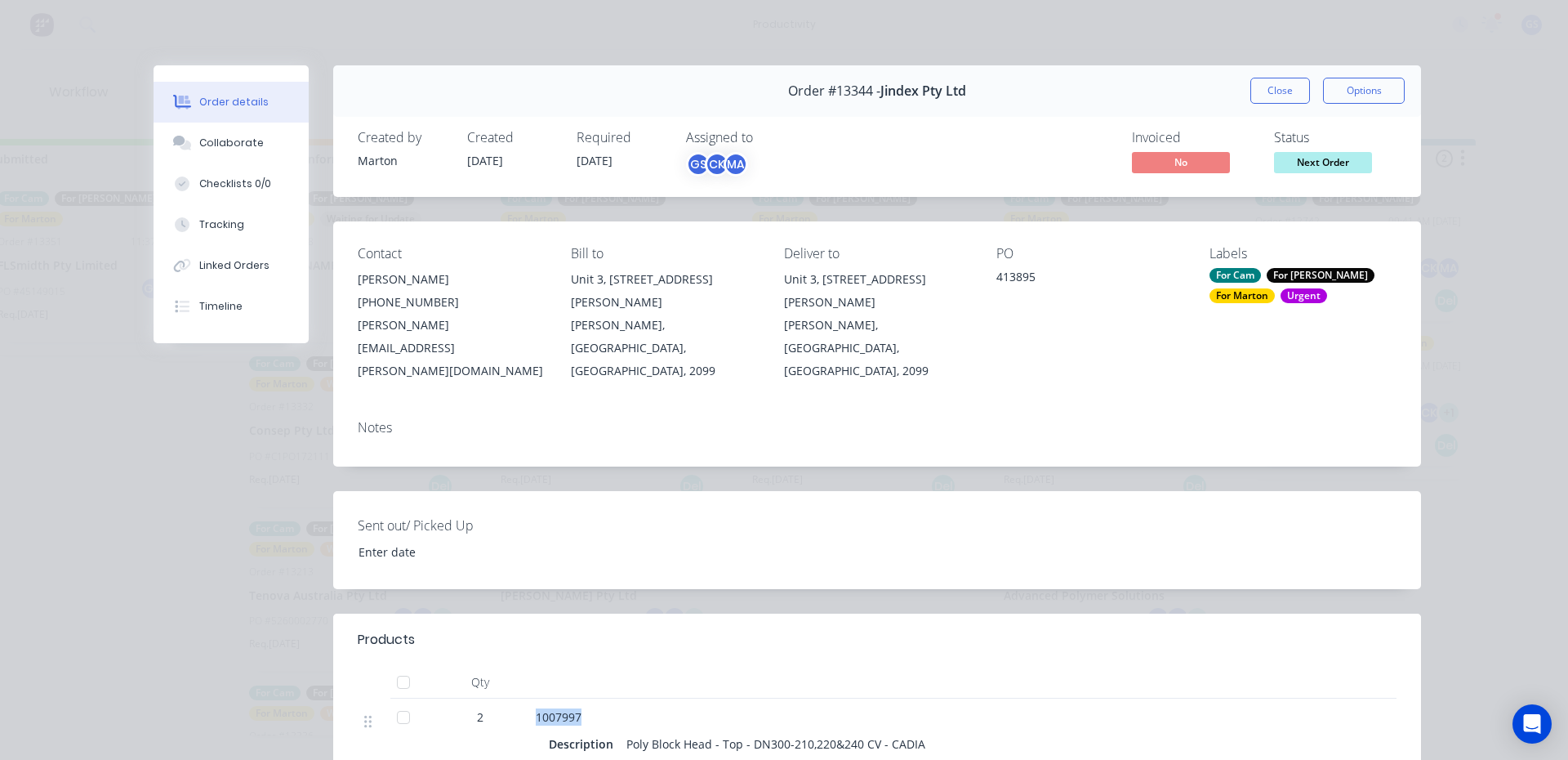
click at [1289, 95] on button "Close" at bounding box center [1280, 91] width 59 height 26
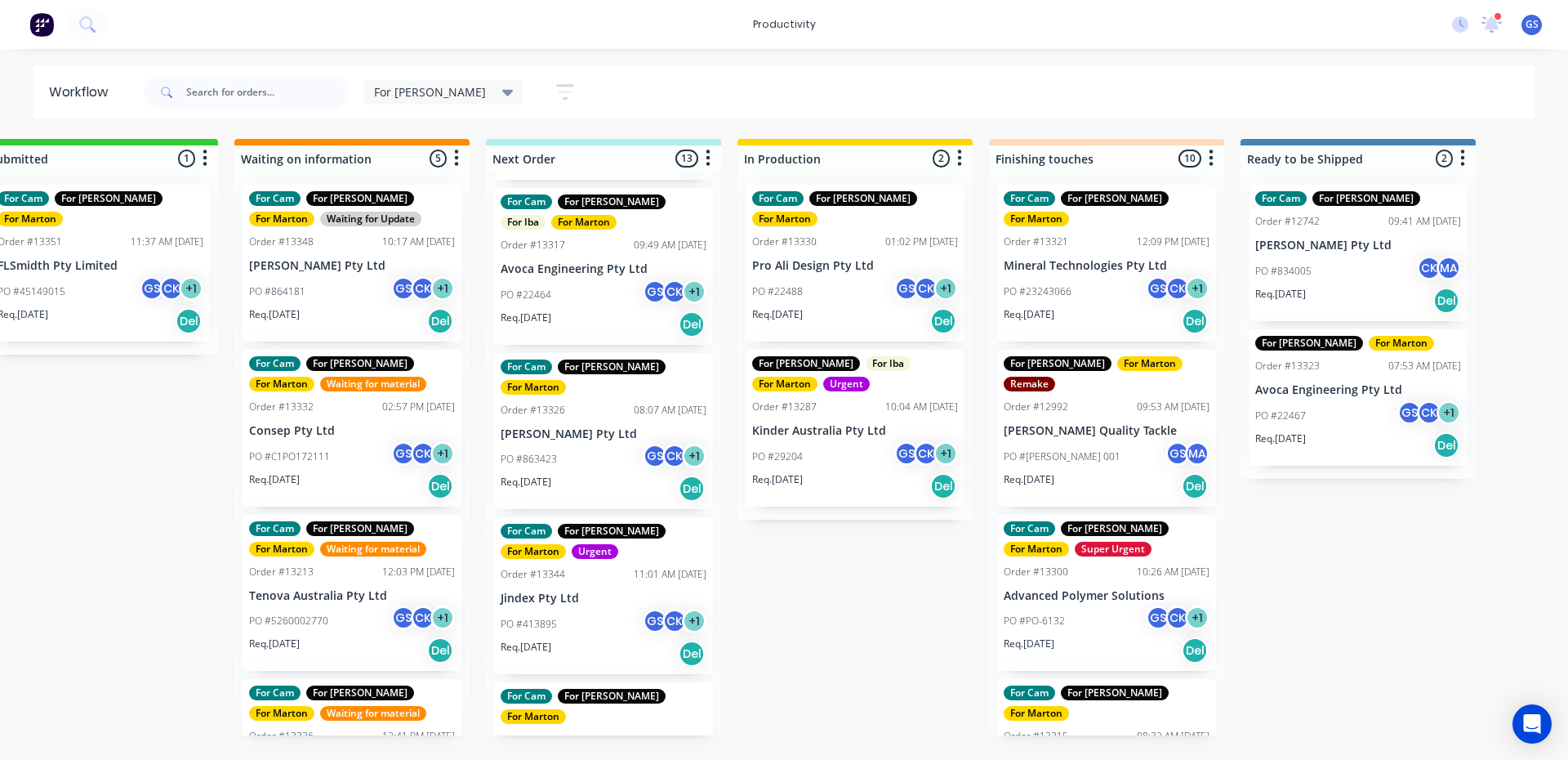
scroll to position [163, 0]
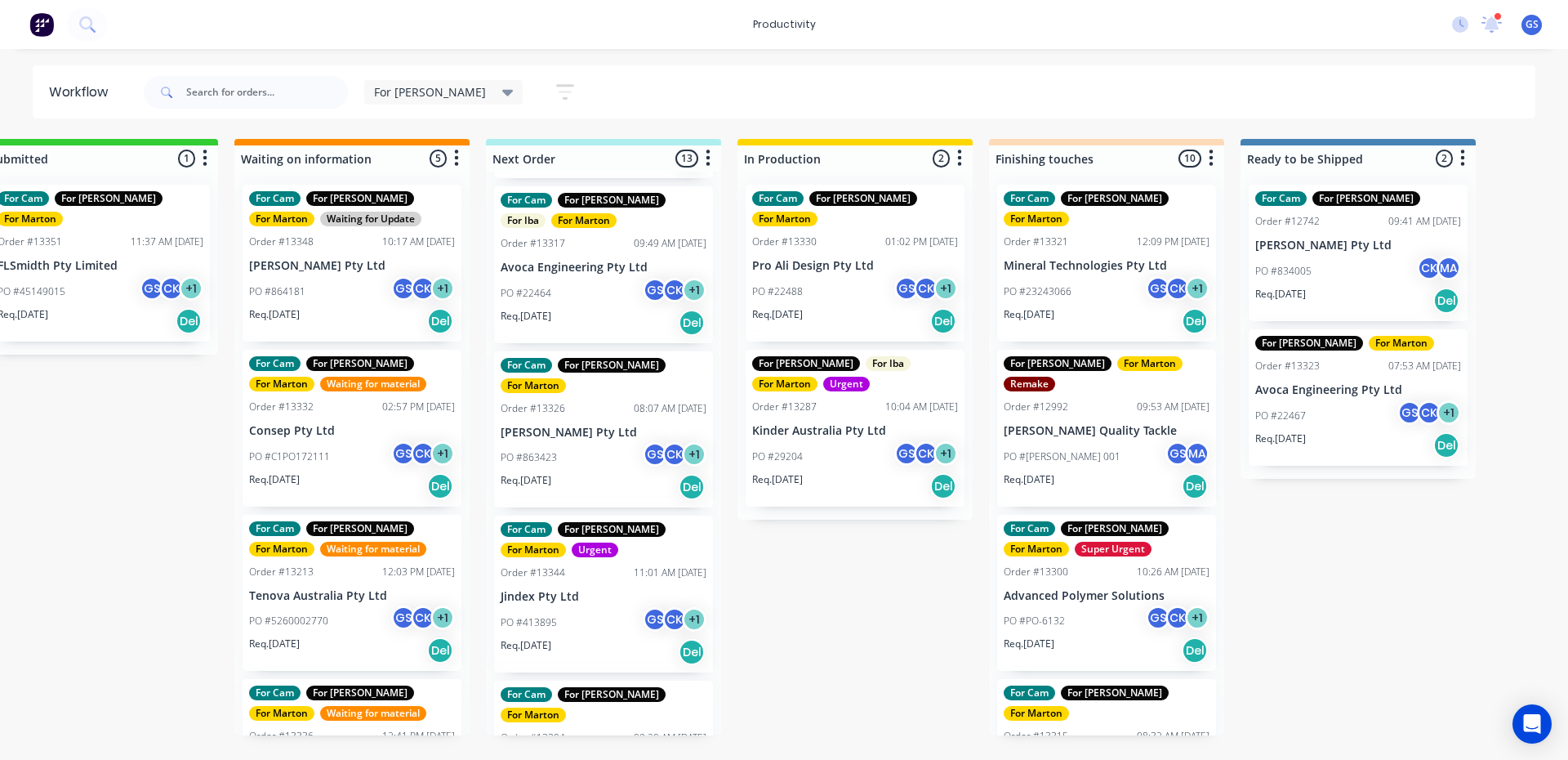
click at [596, 607] on div "PO #413895 GS CK + 1" at bounding box center [603, 622] width 206 height 31
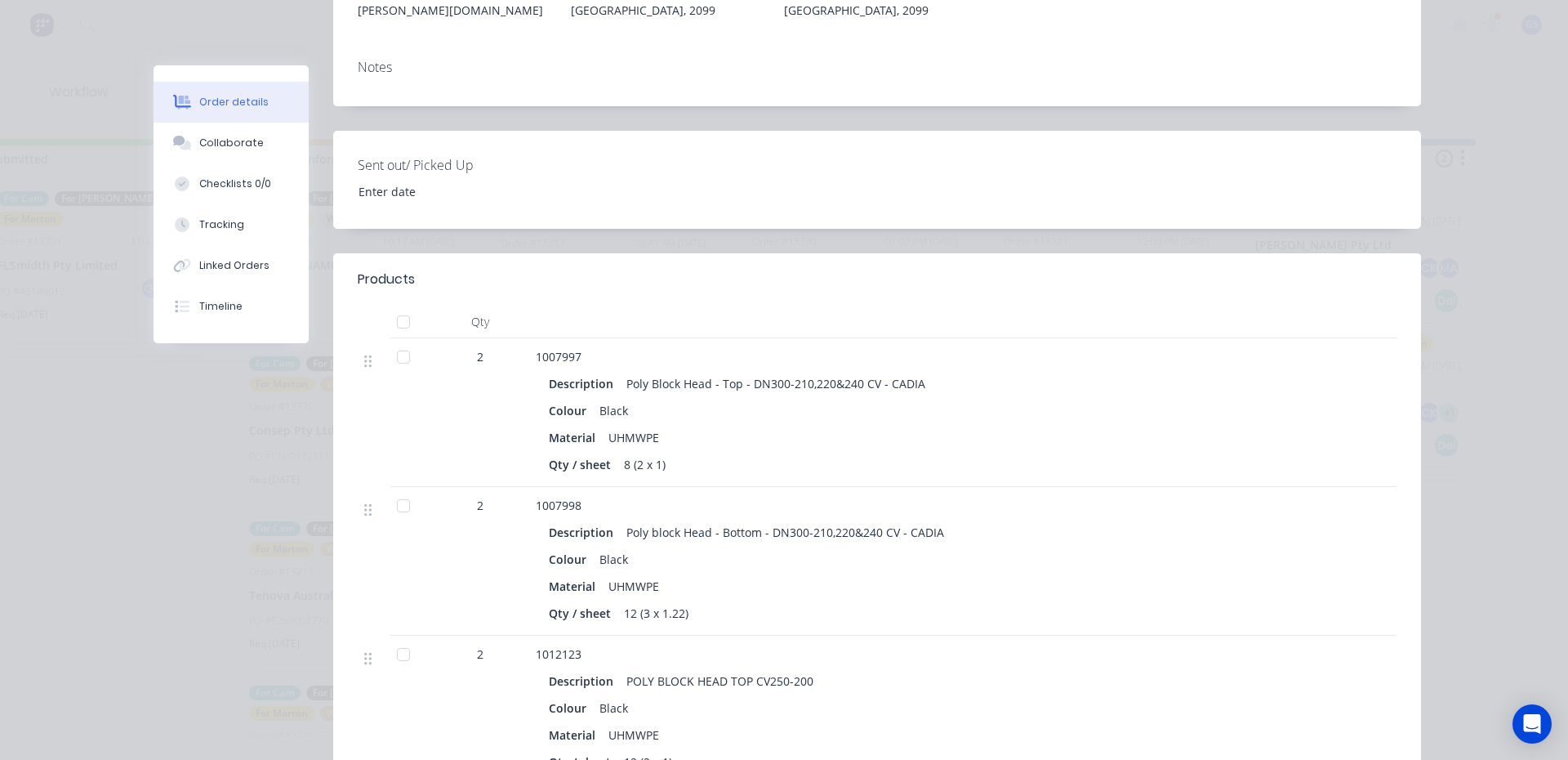
scroll to position [408, 0]
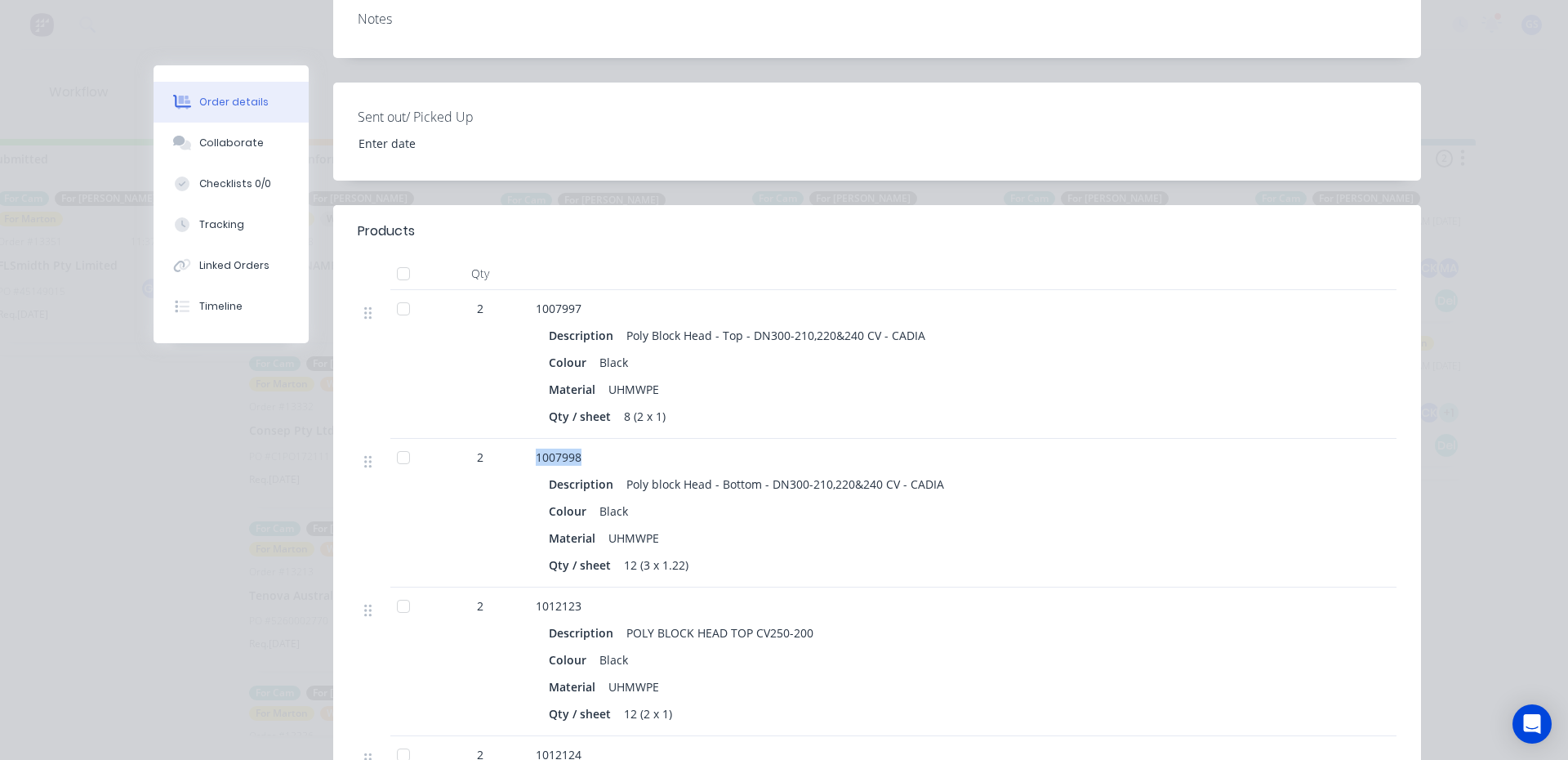
drag, startPoint x: 581, startPoint y: 412, endPoint x: 503, endPoint y: 422, distance: 78.6
click at [503, 439] on div "2 1007998 Description Poly block Head - Bottom - DN300-210,220&240 CV - CADIA C…" at bounding box center [877, 513] width 1039 height 149
copy div "1007998"
click at [267, 387] on div "Order #13344 - Jindex Pty Ltd Close Options Created by Marton Created 22/09/25 …" at bounding box center [788, 416] width 1268 height 1519
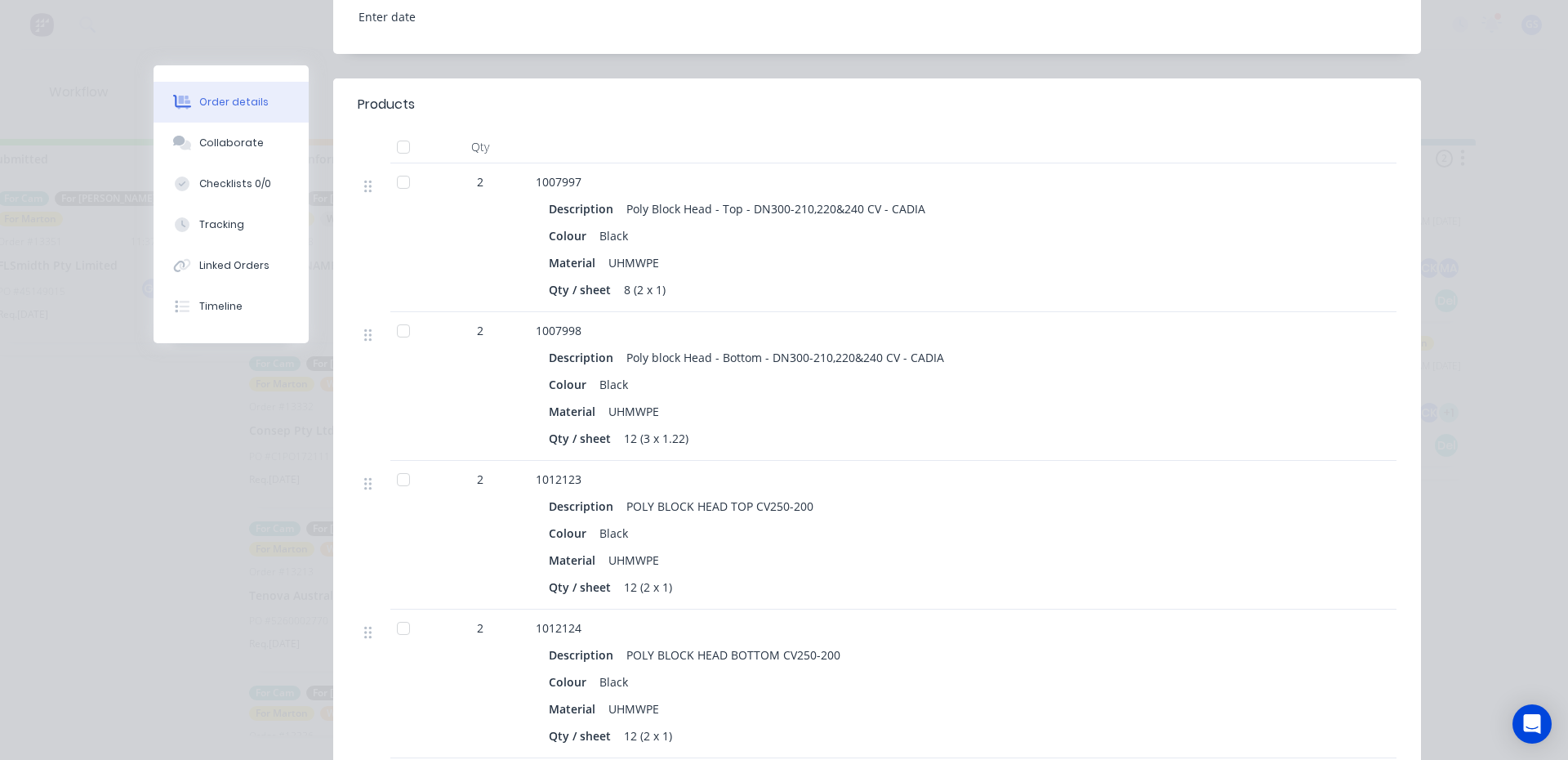
scroll to position [654, 0]
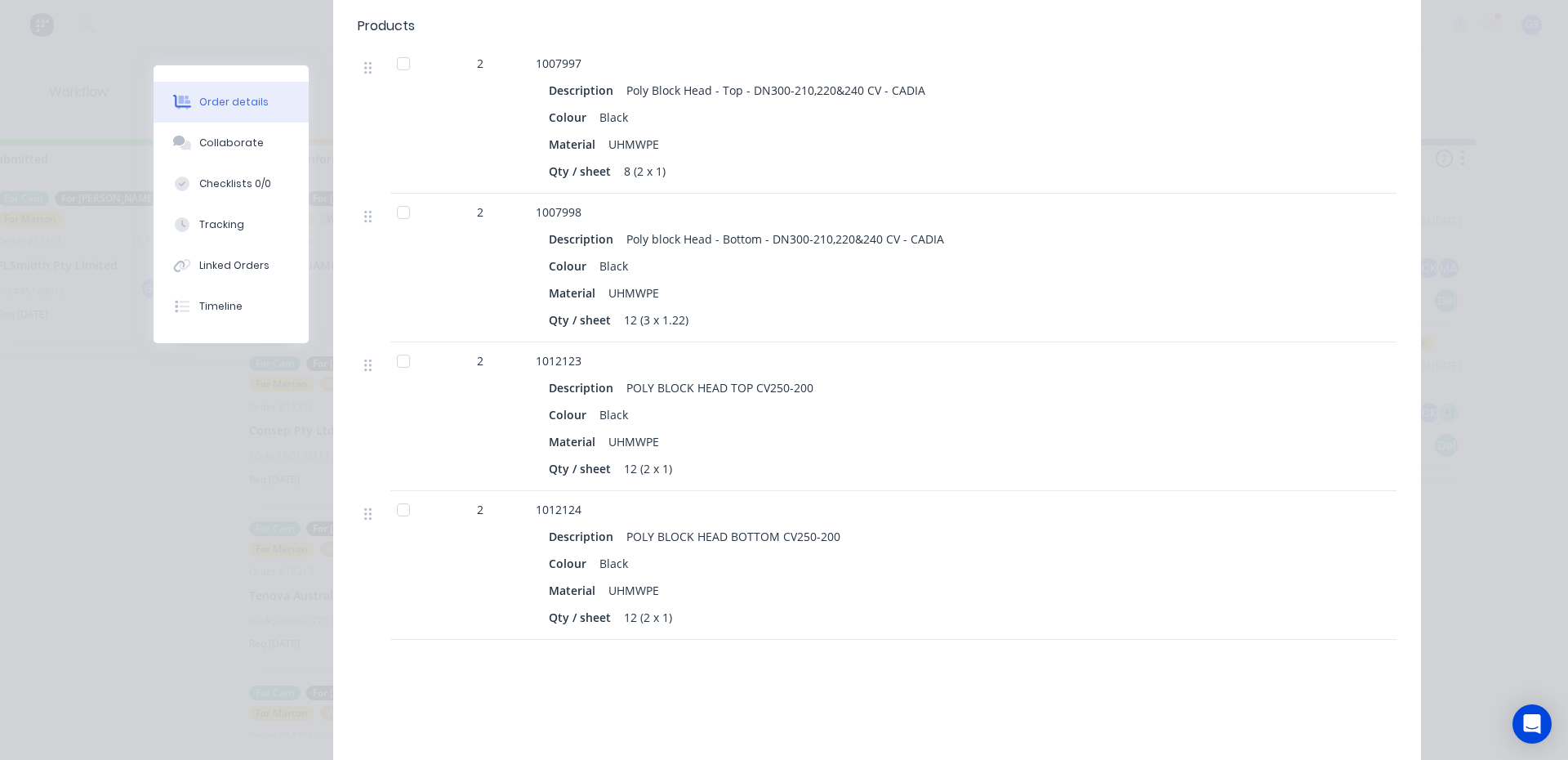
click at [529, 343] on div "1012123 Description POLY BLOCK HEAD TOP CV250-200 Colour Black Material UHMWPE …" at bounding box center [856, 417] width 654 height 149
drag, startPoint x: 554, startPoint y: 324, endPoint x: 570, endPoint y: 319, distance: 16.8
click at [570, 343] on div "1012123 Description POLY BLOCK HEAD TOP CV250-200 Colour Black Material UHMWPE …" at bounding box center [856, 417] width 654 height 149
drag, startPoint x: 952, startPoint y: 565, endPoint x: 940, endPoint y: 585, distance: 23.3
click at [949, 605] on div "Qty / sheet 12 (2 x 1)" at bounding box center [856, 617] width 614 height 24
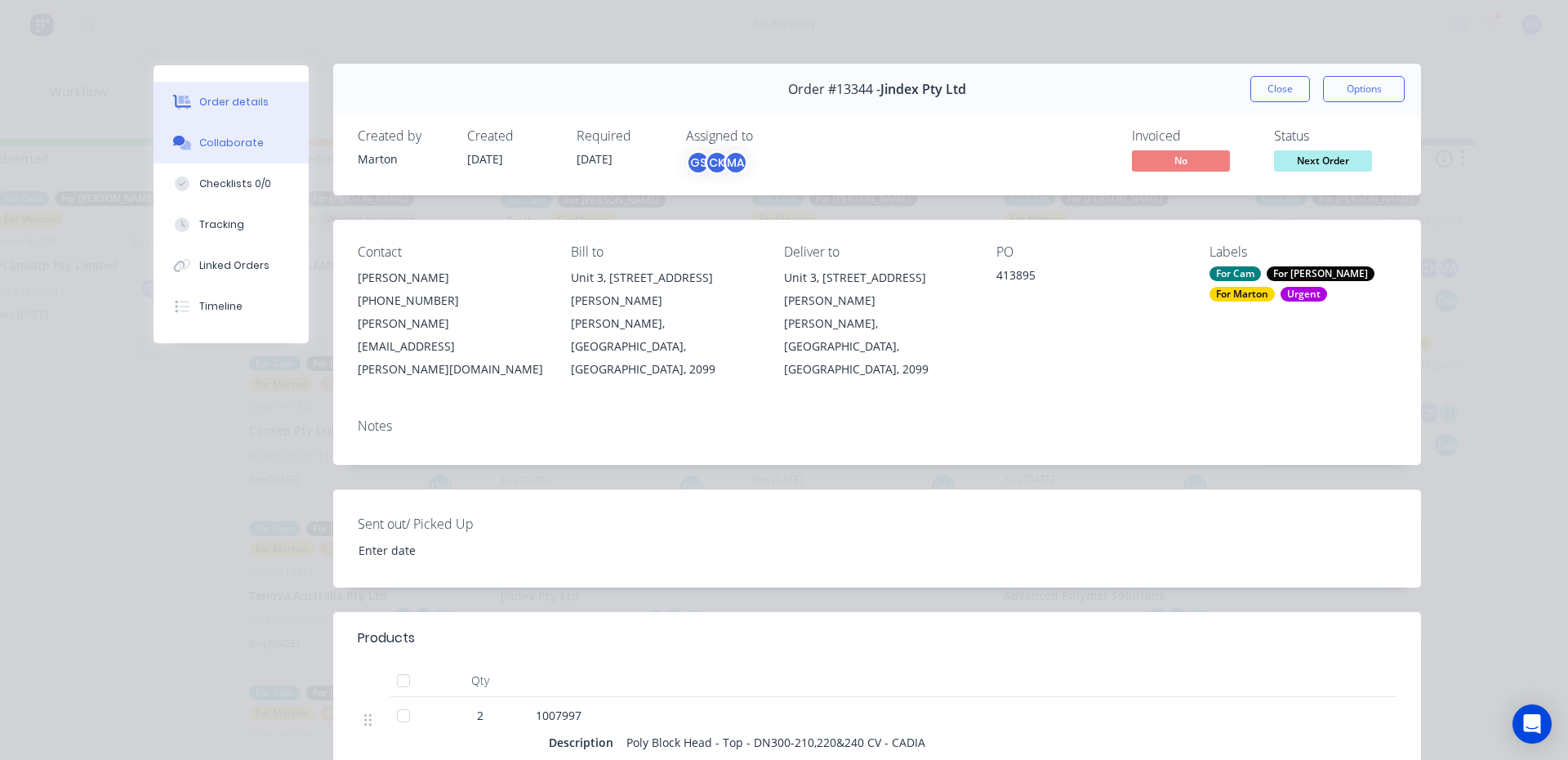
scroll to position [0, 0]
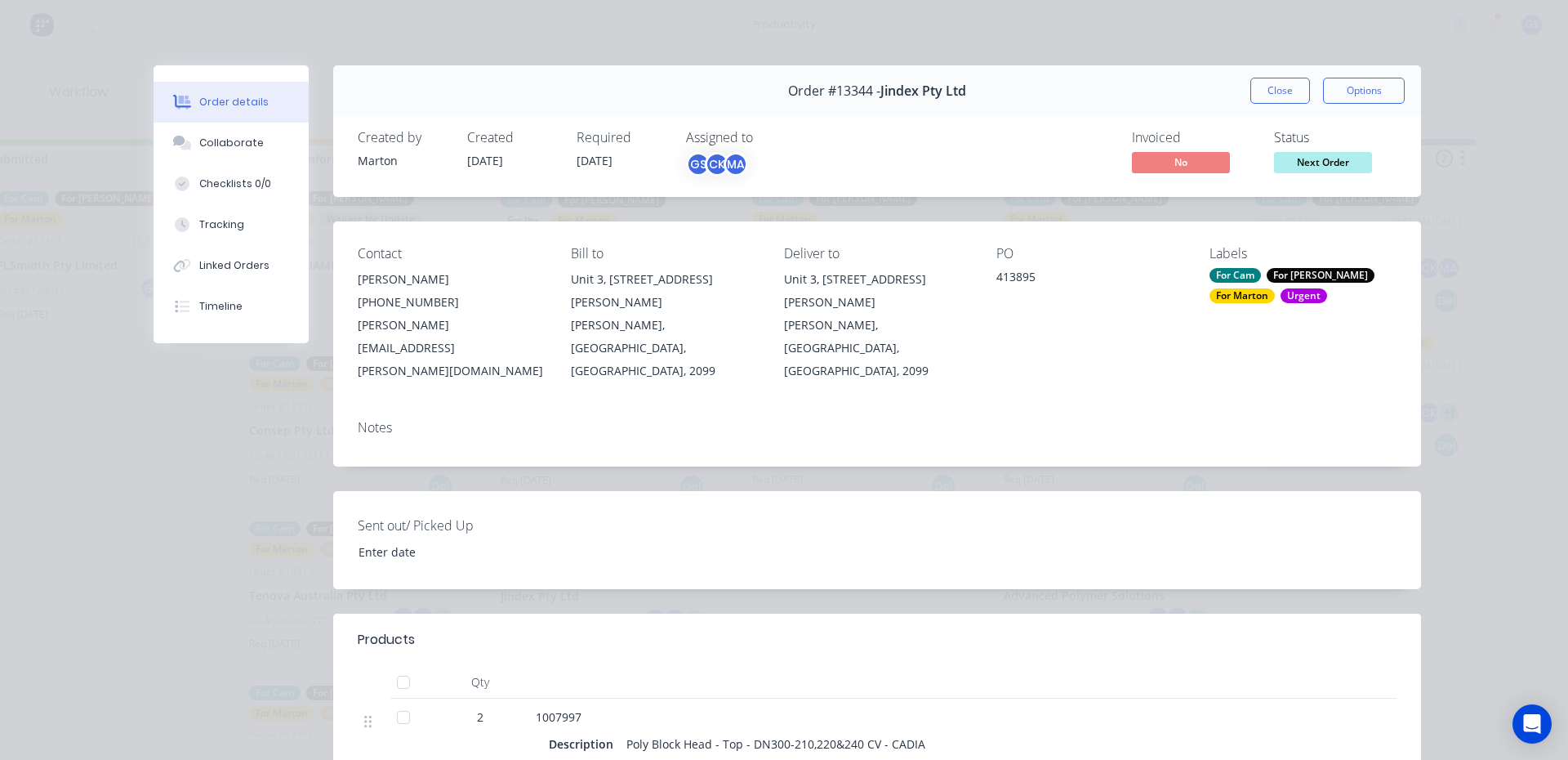
click at [1257, 105] on div "Order #13344 - Jindex Pty Ltd Close Options" at bounding box center [877, 91] width 1088 height 52
click at [1251, 94] on button "Close" at bounding box center [1280, 91] width 59 height 26
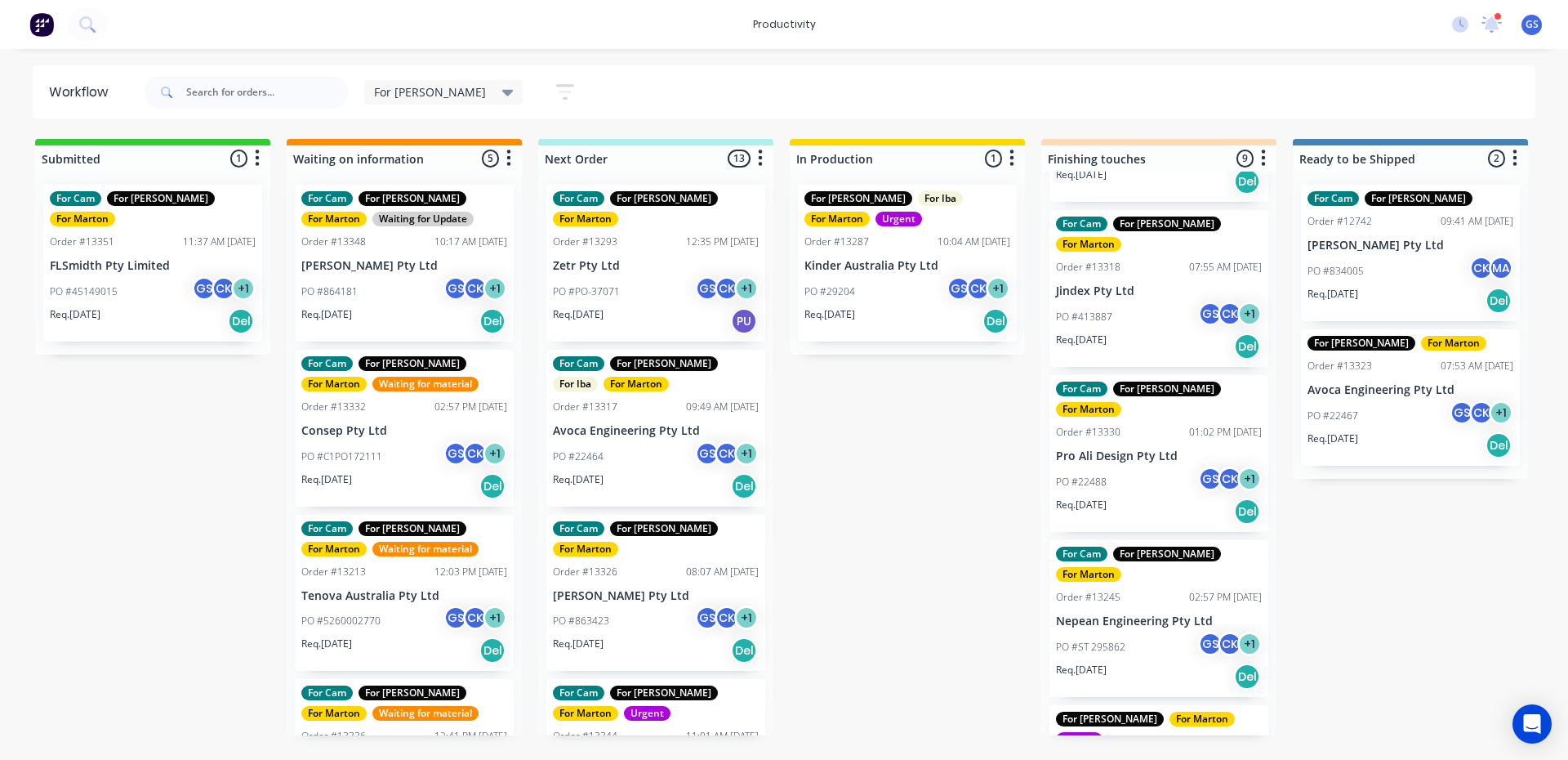
scroll to position [490, 0]
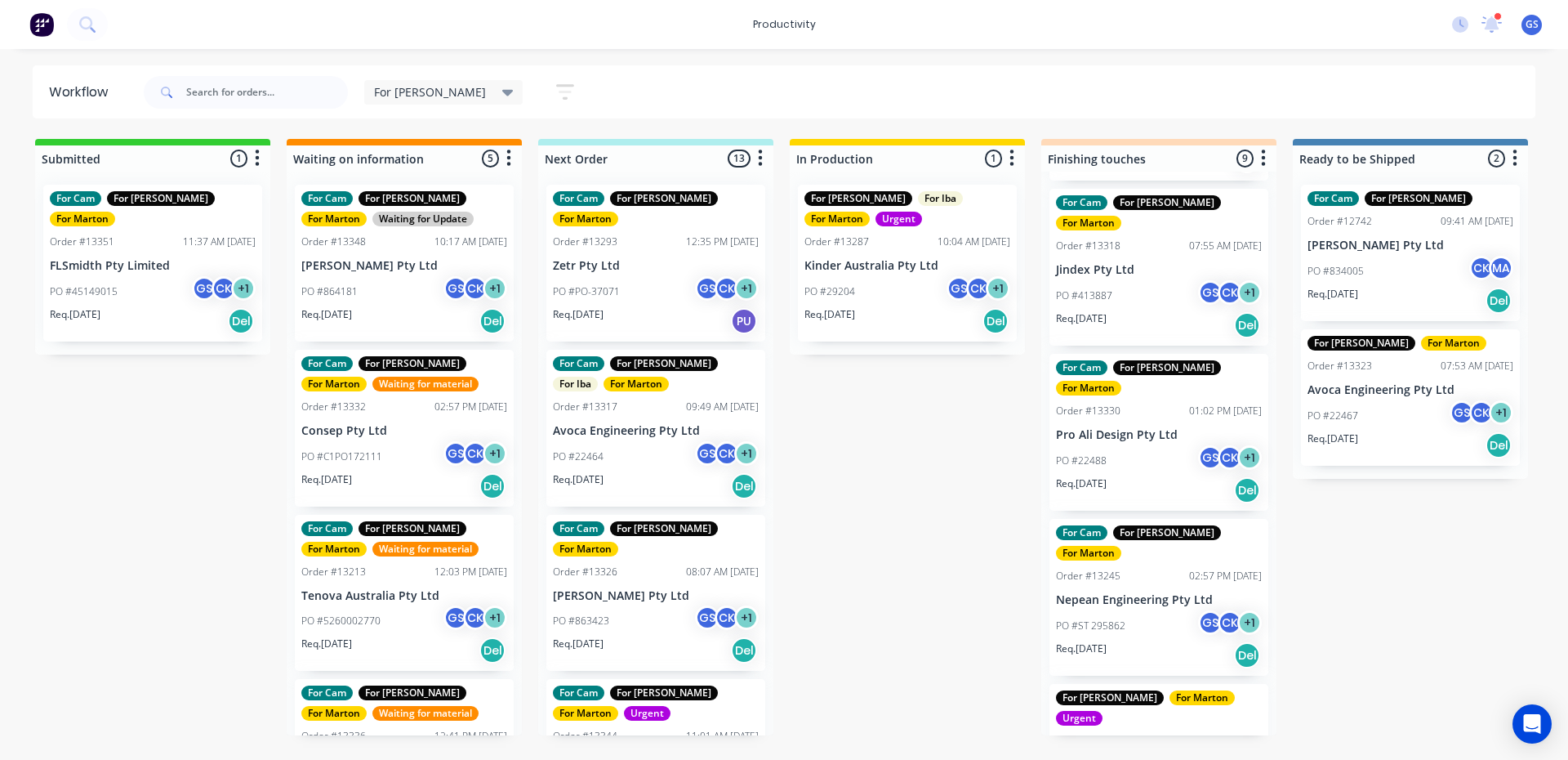
click at [1184, 311] on div "Req. 23/09/25 Del" at bounding box center [1159, 325] width 206 height 28
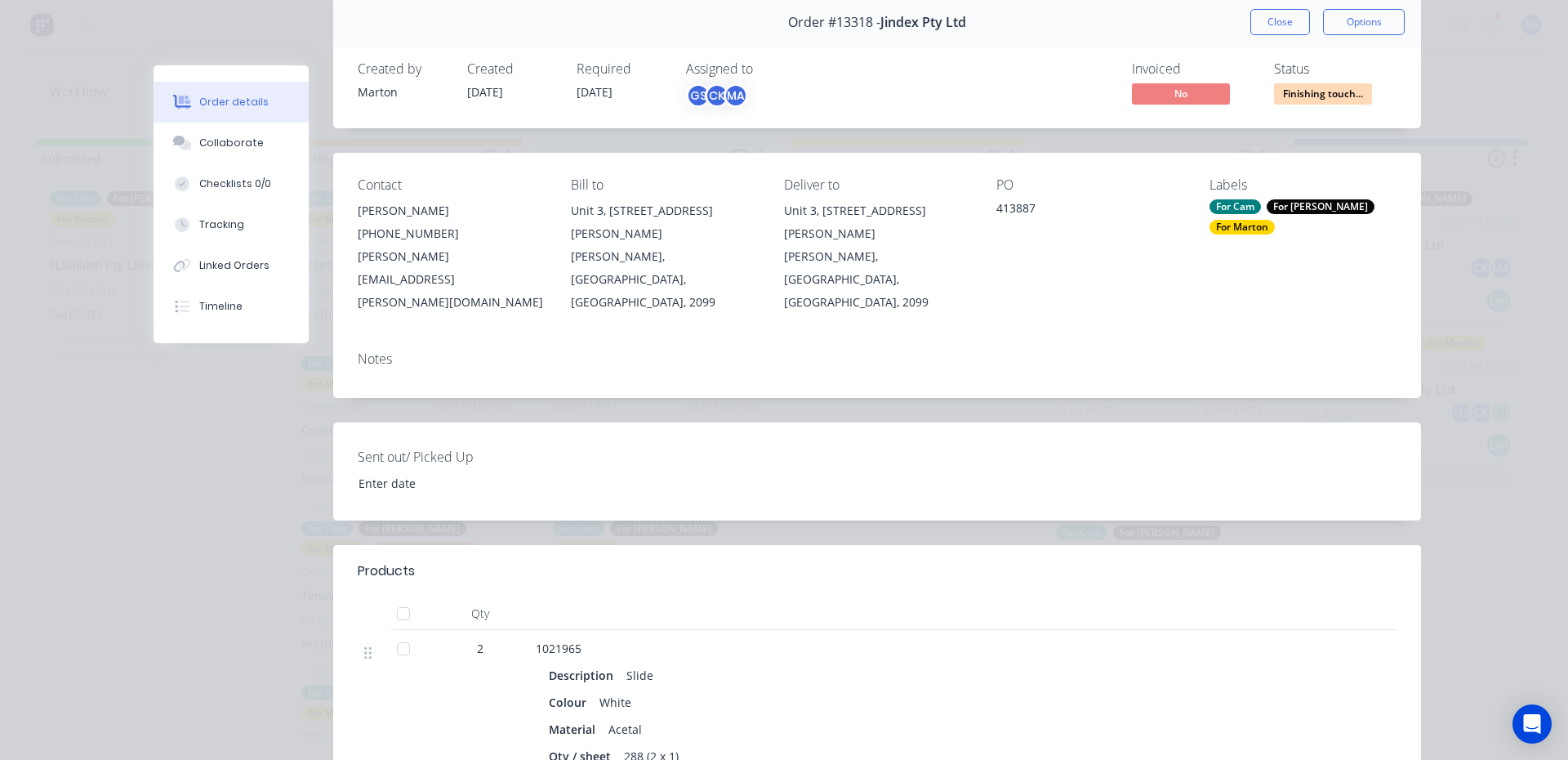
scroll to position [163, 0]
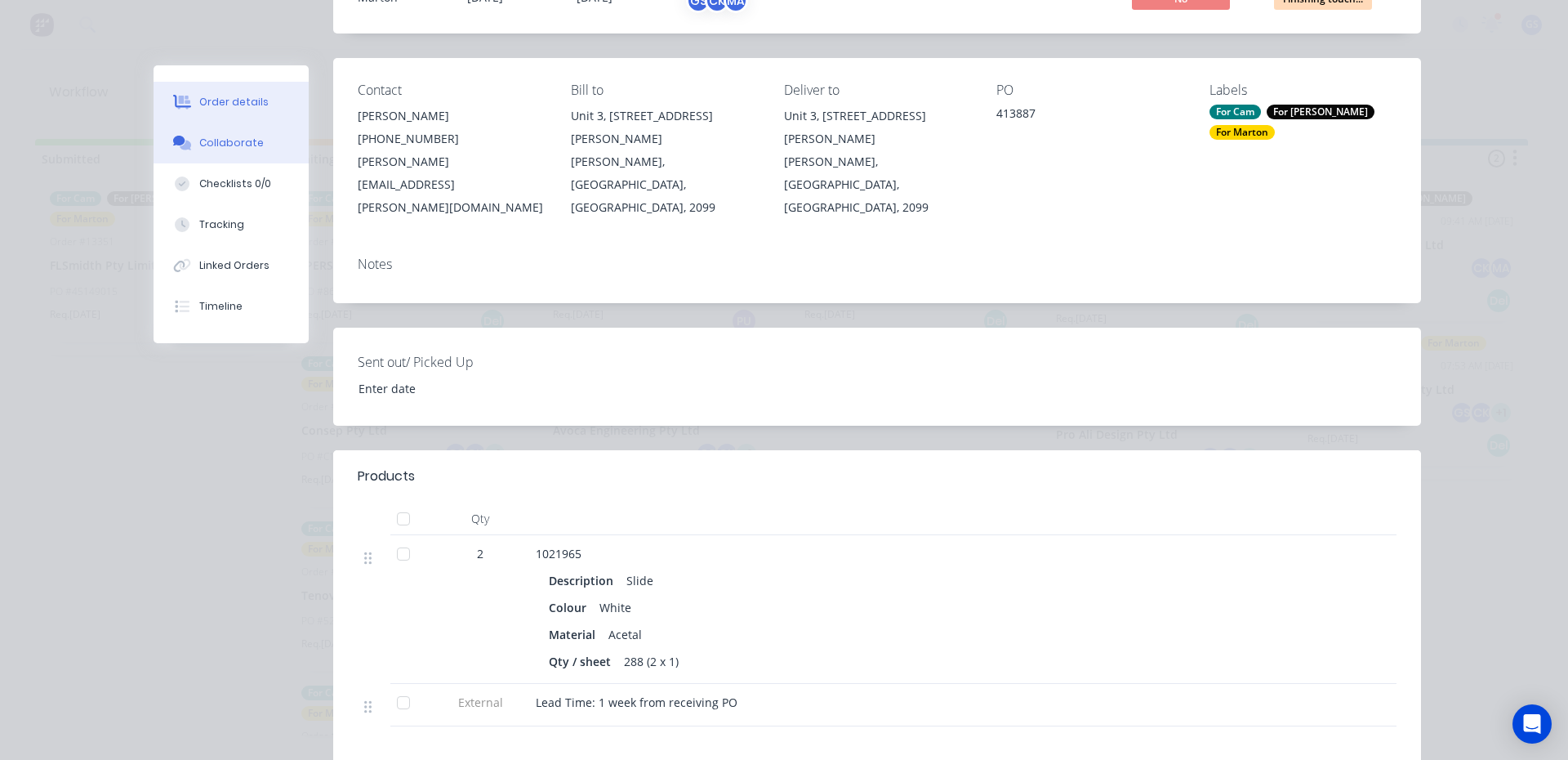
click at [183, 147] on icon at bounding box center [185, 146] width 12 height 10
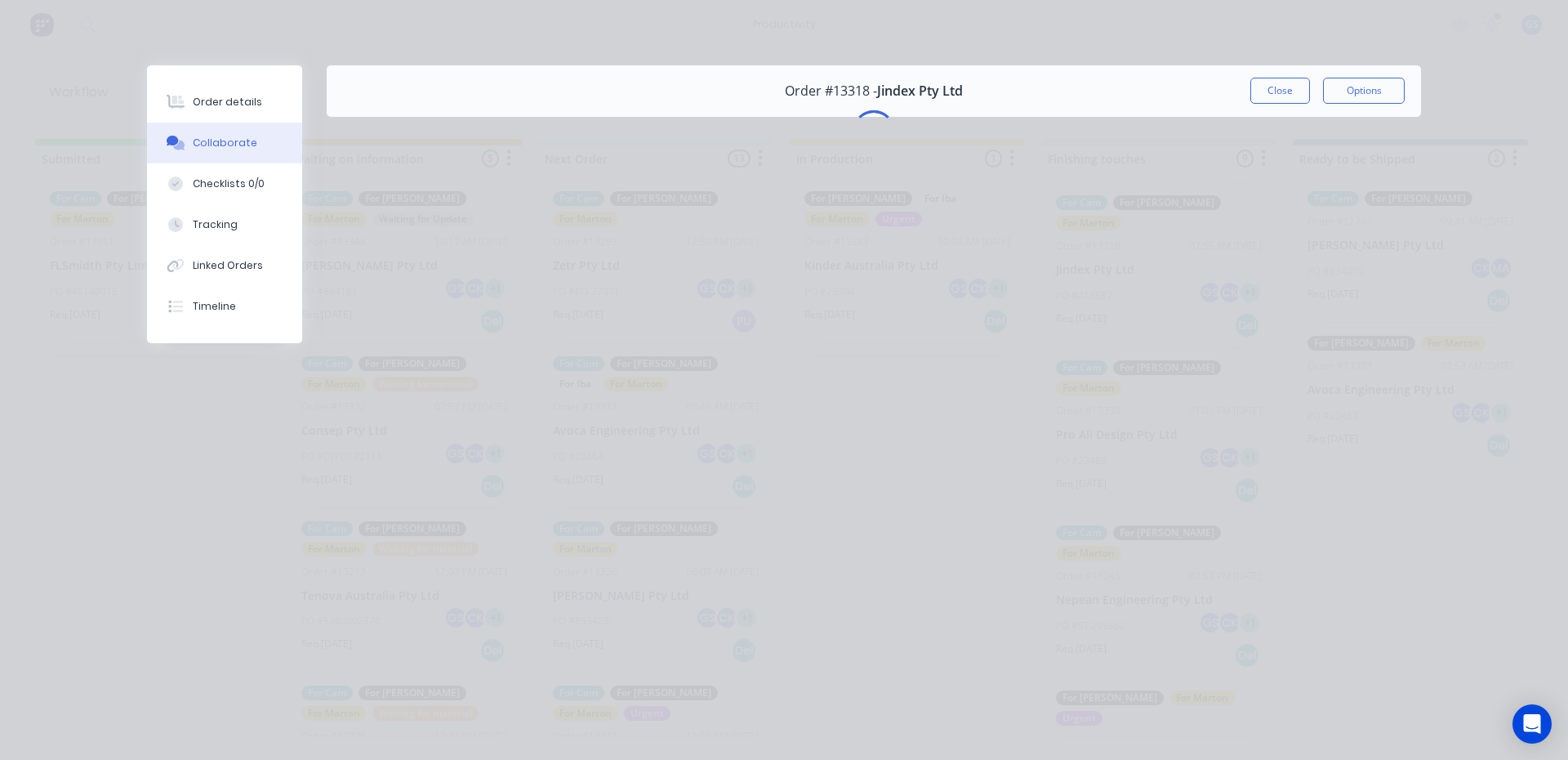
scroll to position [0, 0]
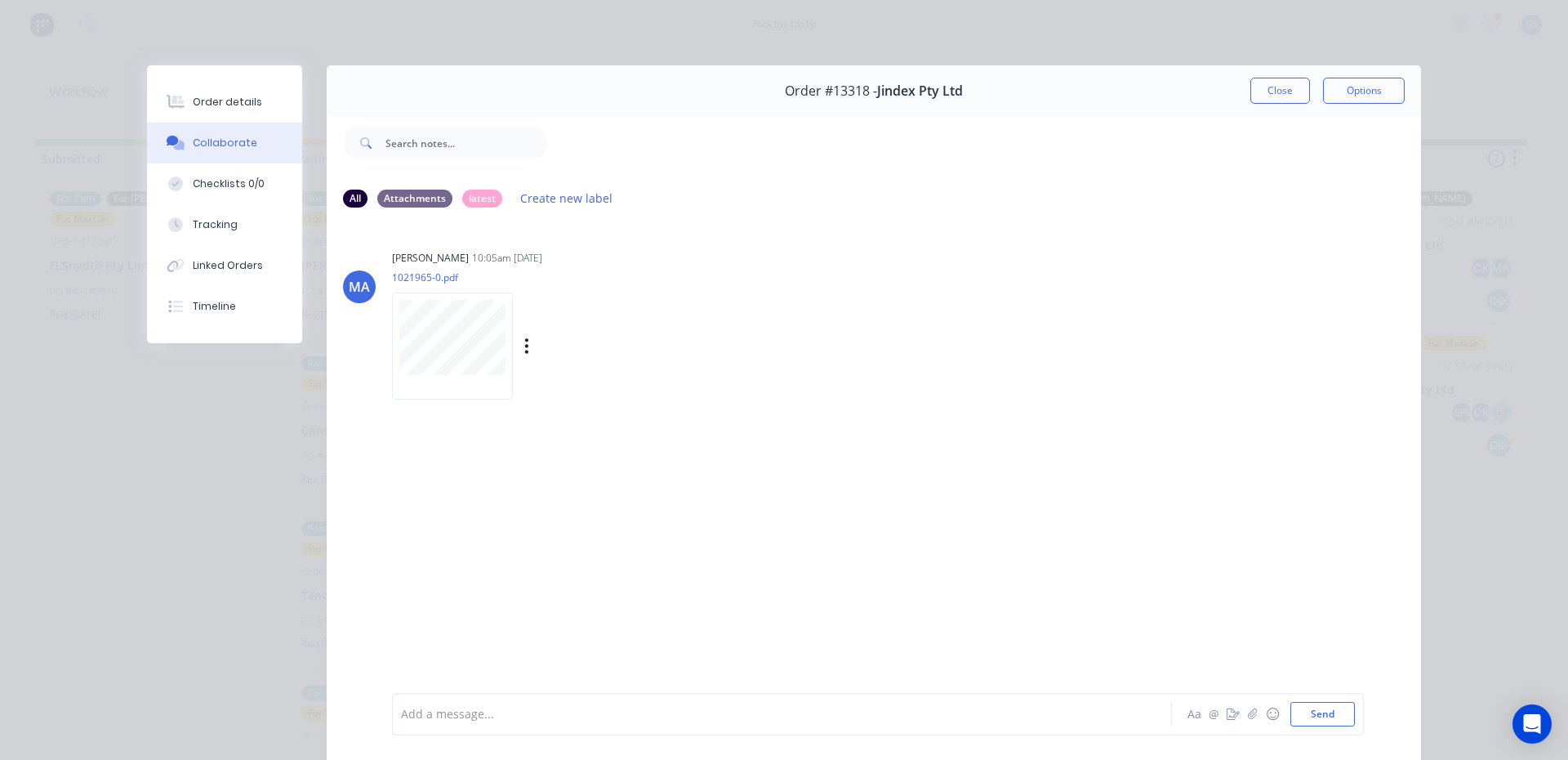
click at [516, 366] on div "Labels Download" at bounding box center [543, 346] width 303 height 123
click at [1297, 83] on button "Close" at bounding box center [1280, 91] width 59 height 26
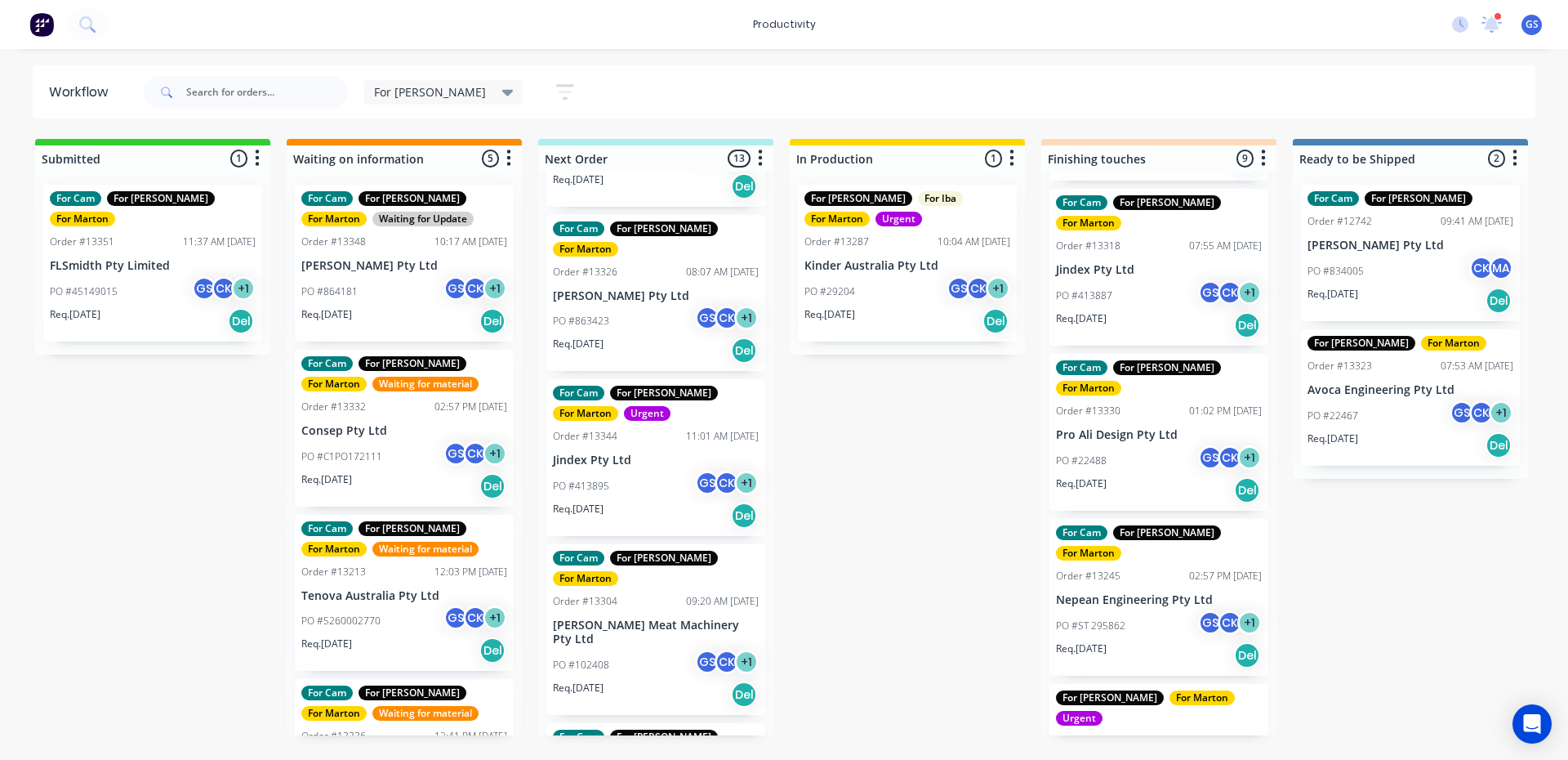
scroll to position [285, 0]
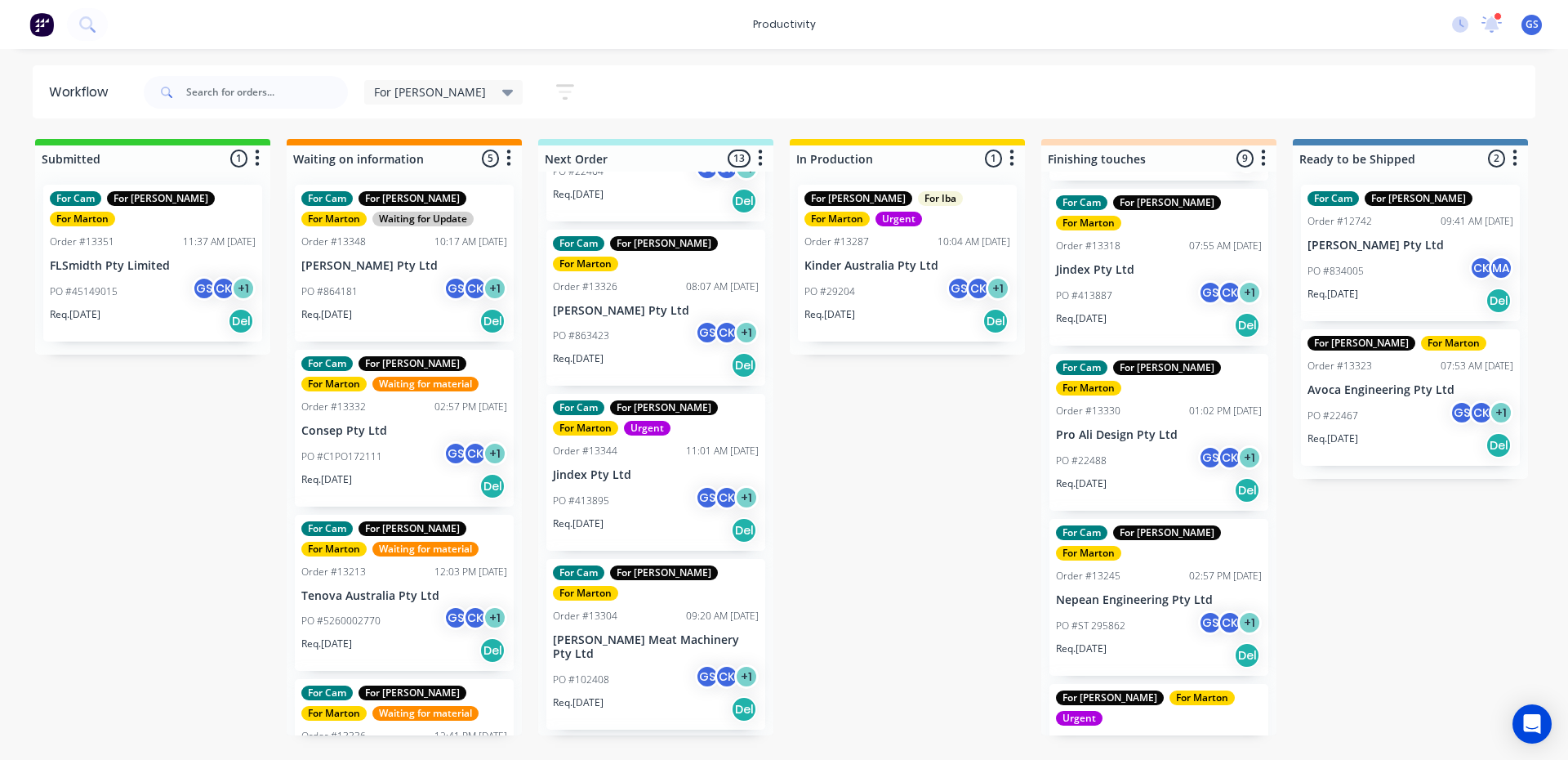
click at [629, 485] on div "PO #413895 GS CK + 1" at bounding box center [656, 501] width 206 height 31
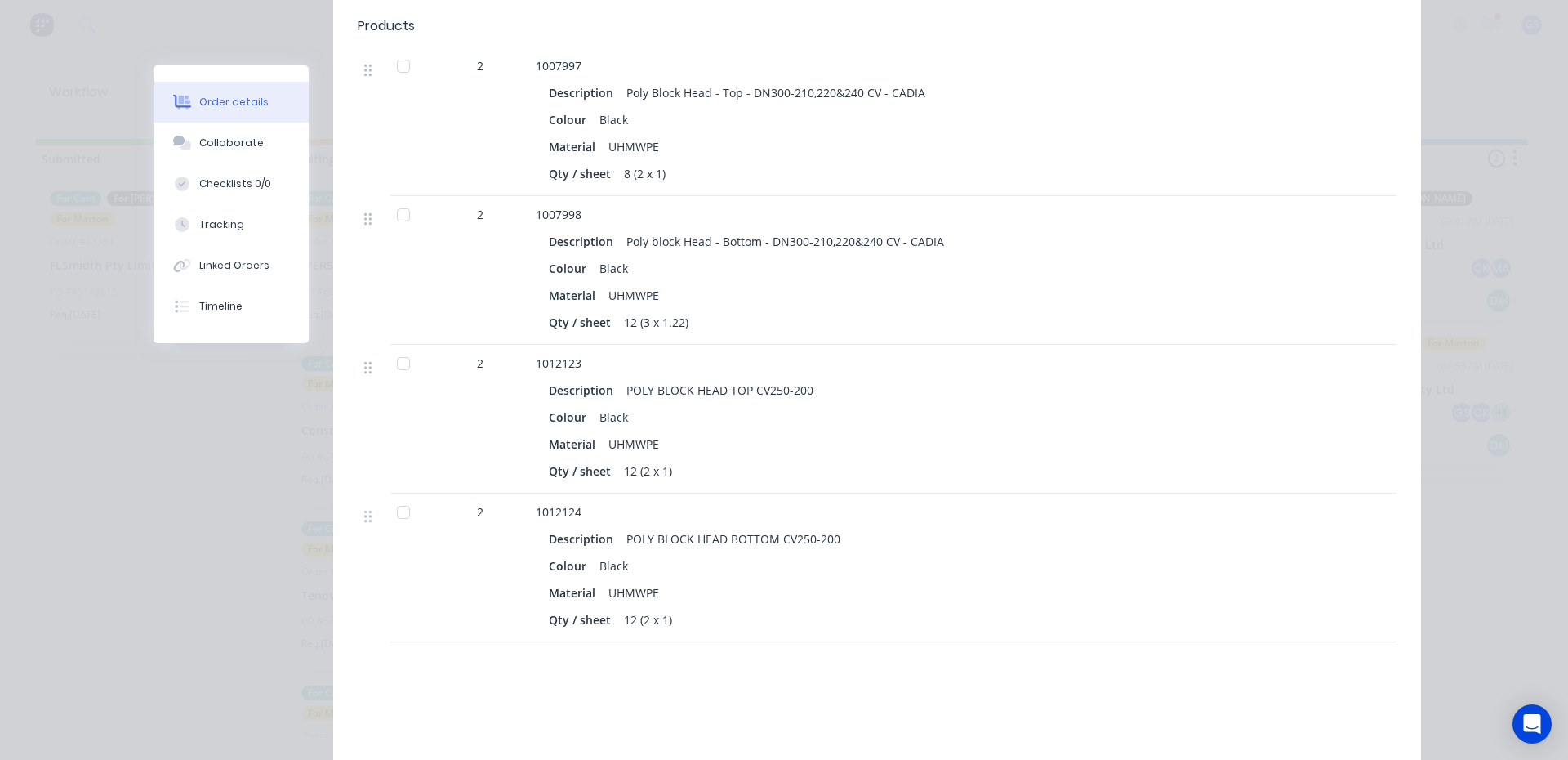
scroll to position [654, 0]
click at [240, 148] on div "Collaborate" at bounding box center [231, 143] width 64 height 15
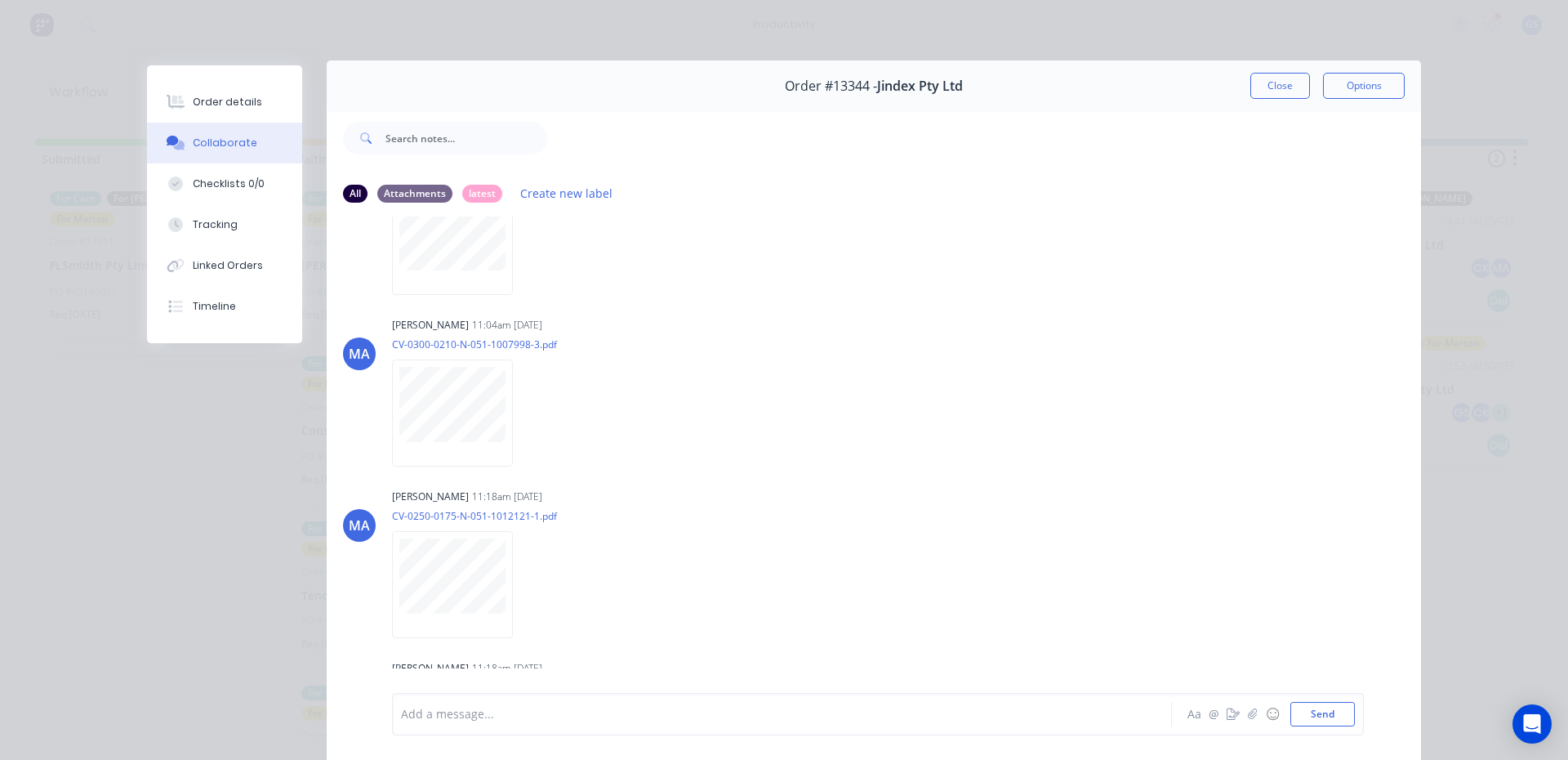
scroll to position [219, 0]
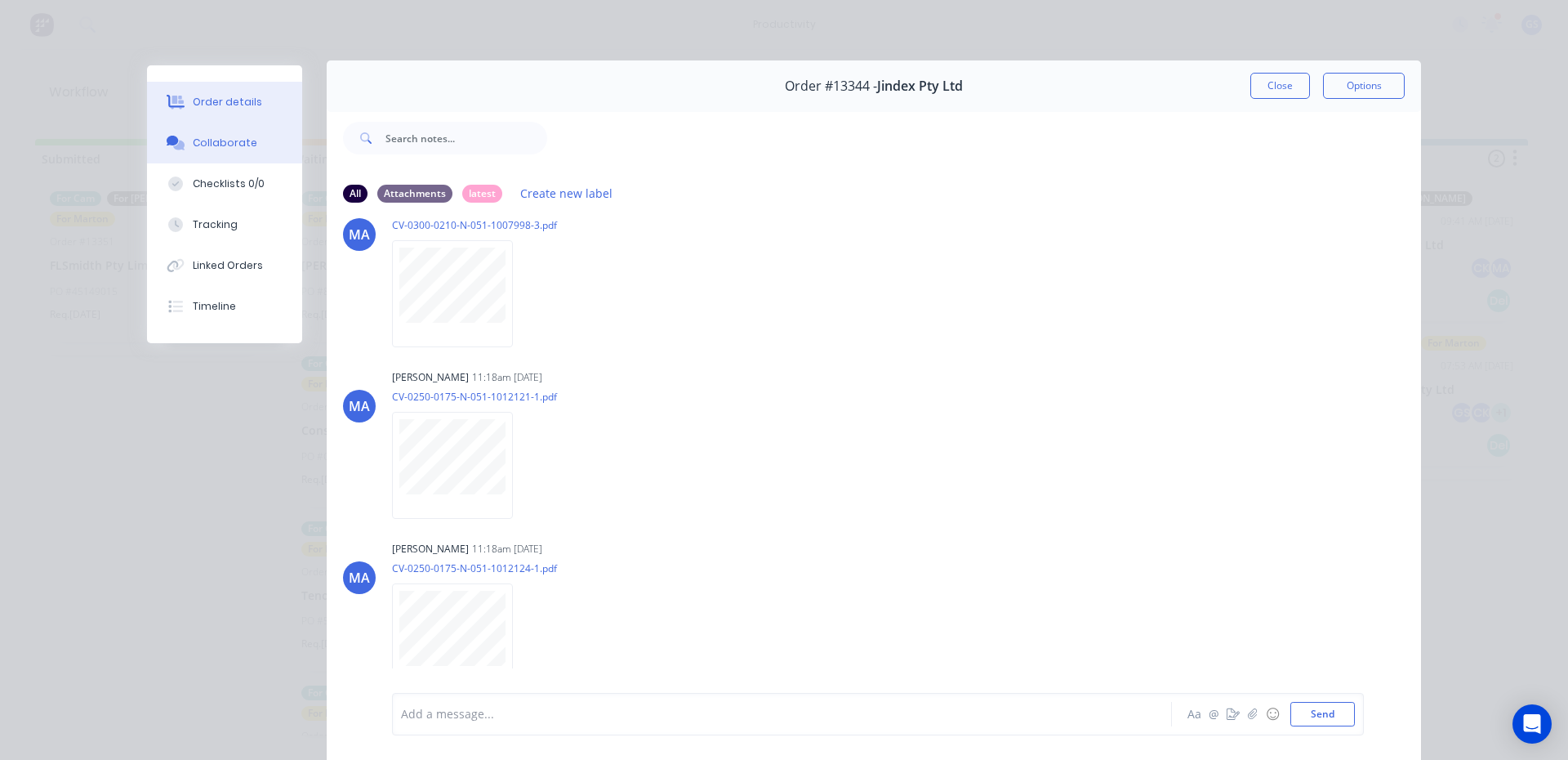
click at [263, 99] on button "Order details" at bounding box center [225, 102] width 156 height 41
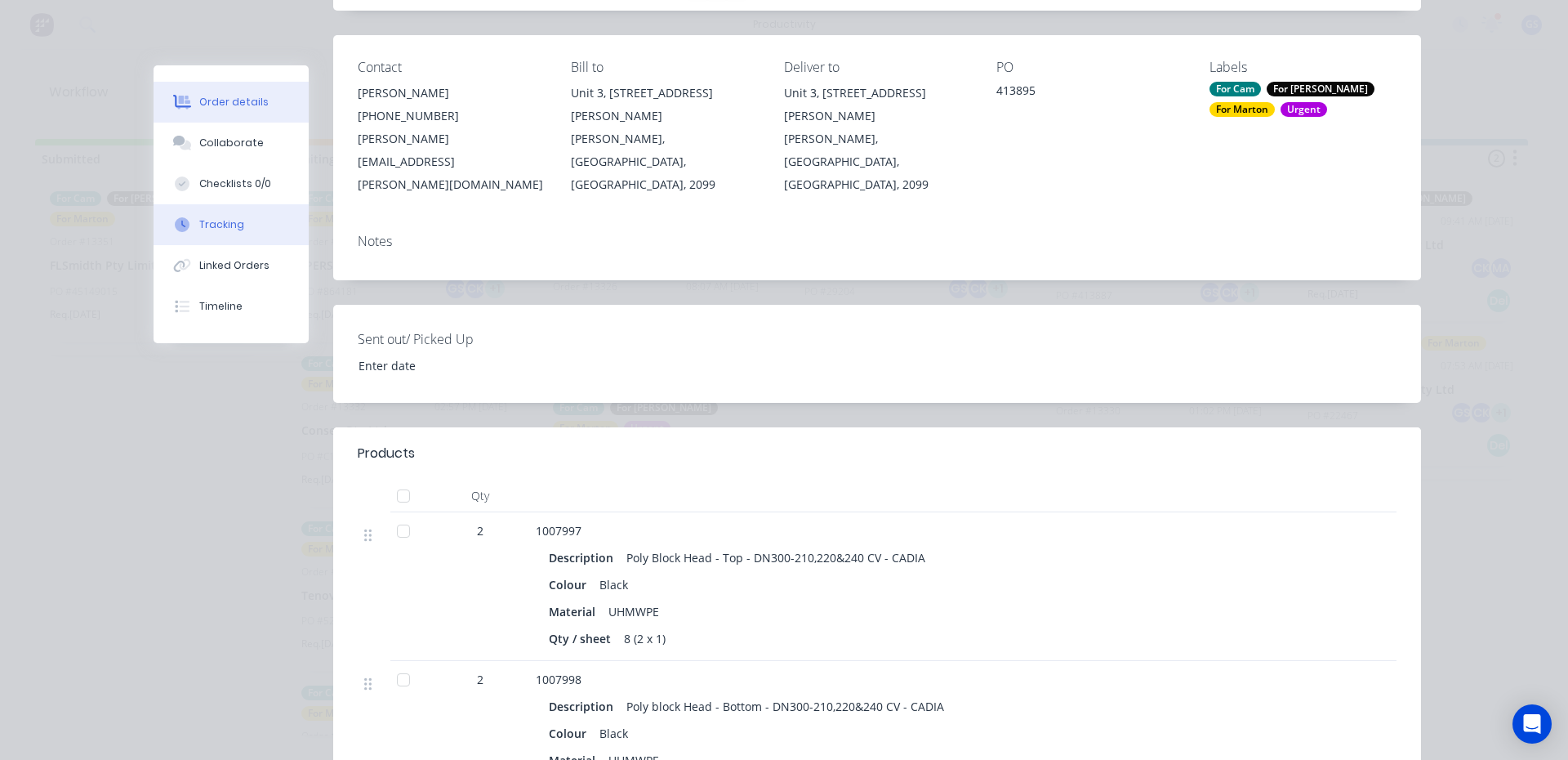
scroll to position [0, 0]
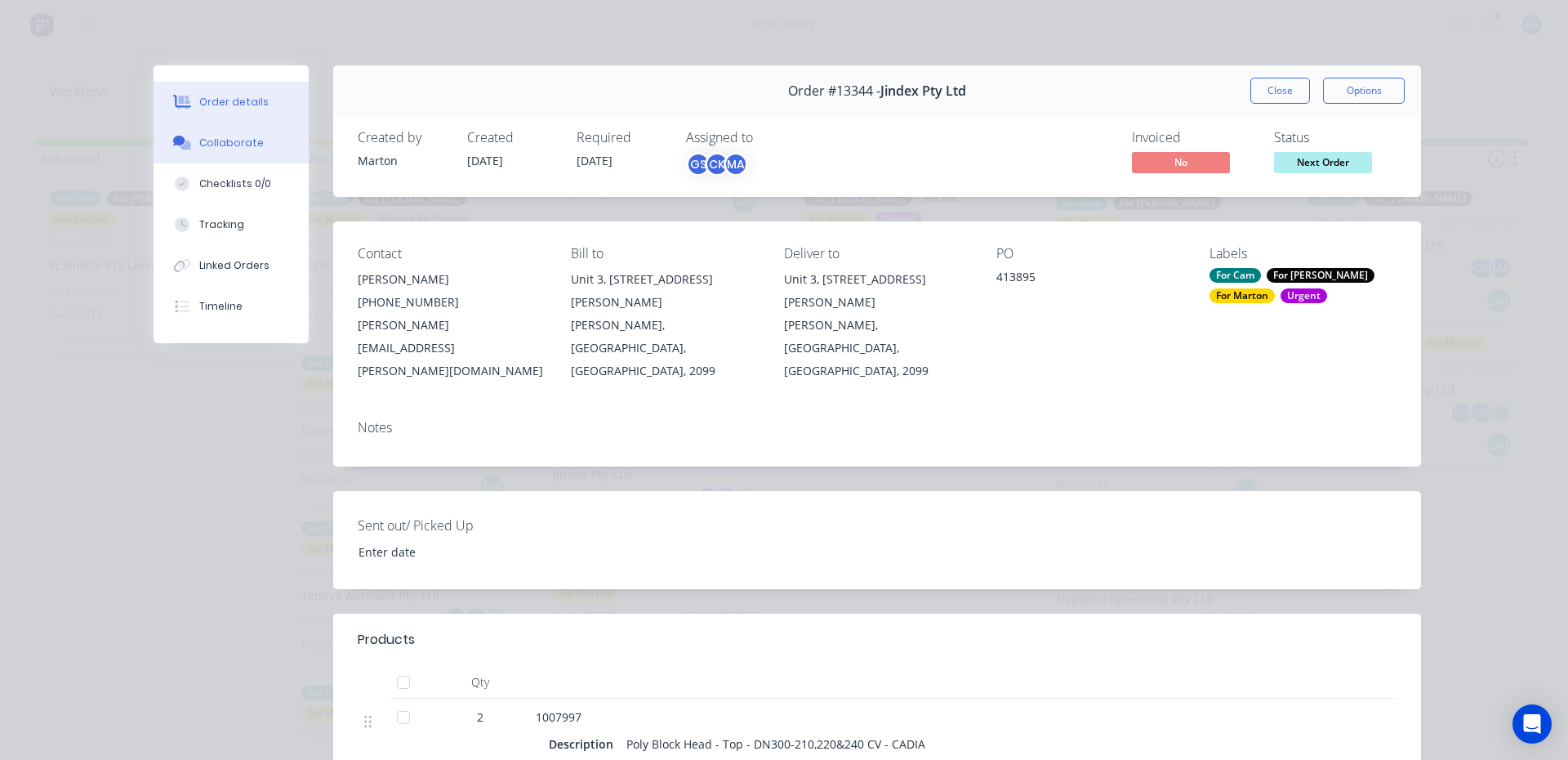
click at [267, 161] on button "Collaborate" at bounding box center [231, 143] width 156 height 41
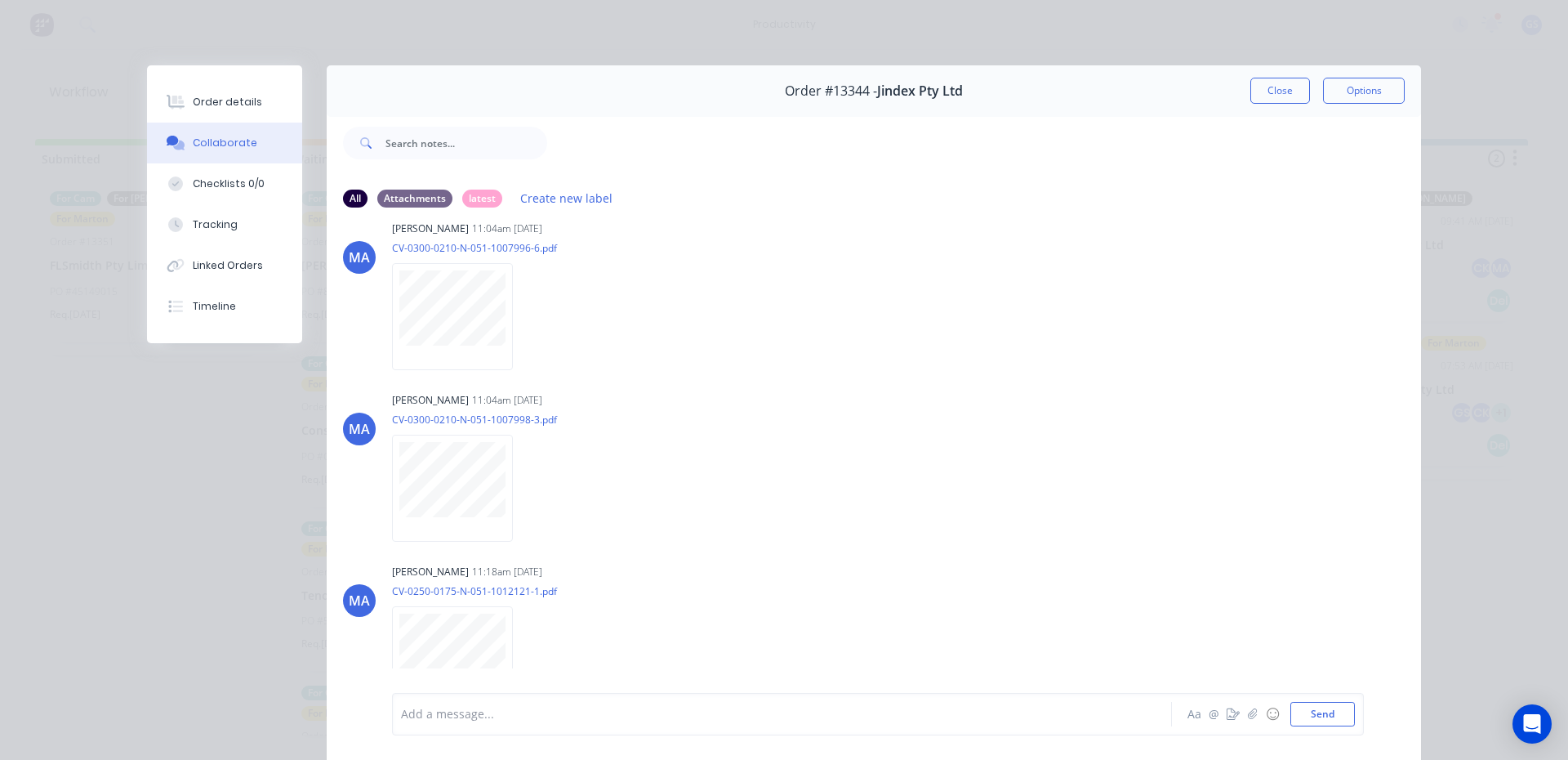
scroll to position [82, 0]
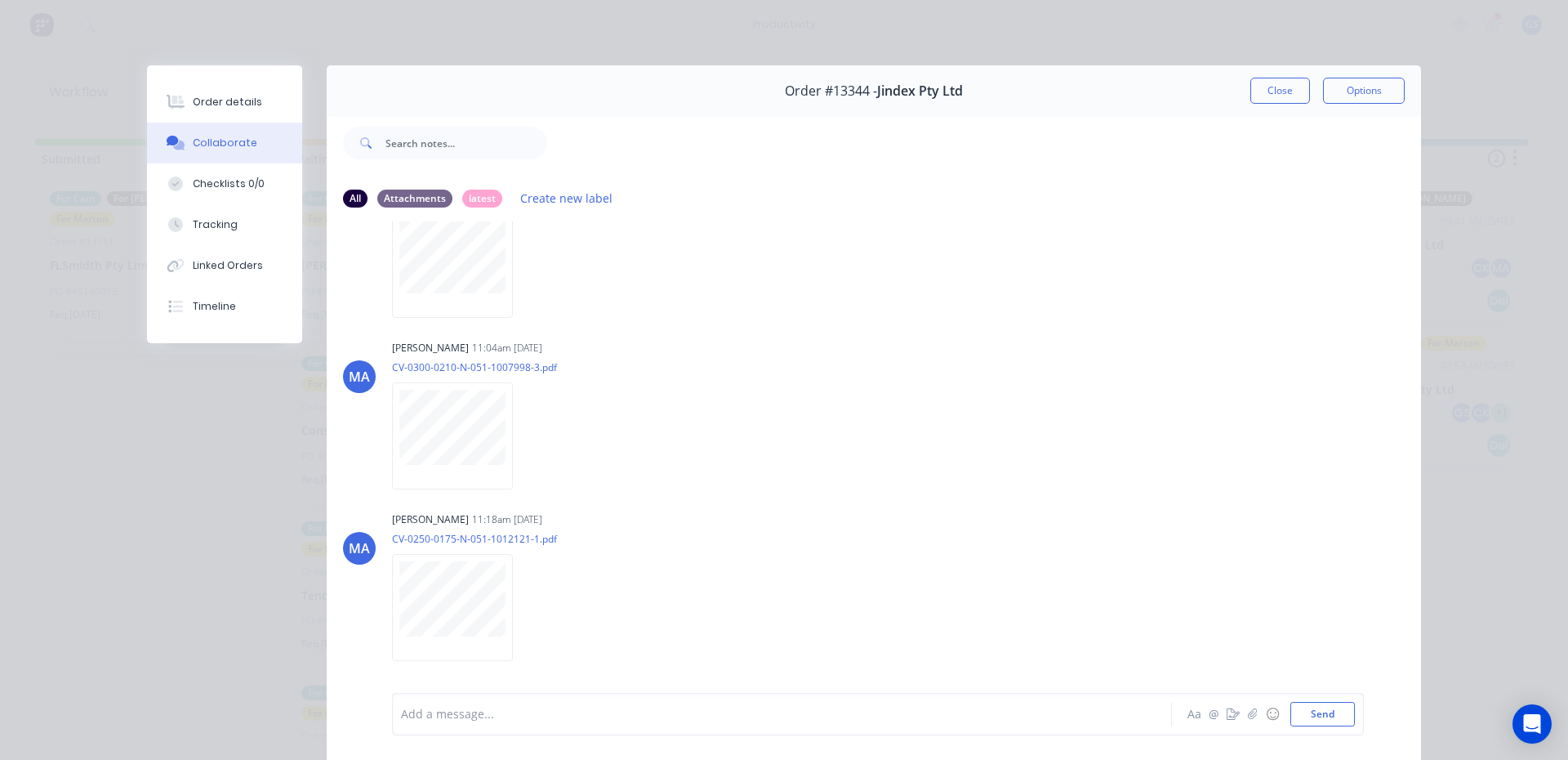
click at [664, 330] on div "MA Marton Agocs 11:04am 22/09/25 CV-0300-0210-N-051-1007996-6.pdf Labels Downlo…" at bounding box center [874, 456] width 1095 height 470
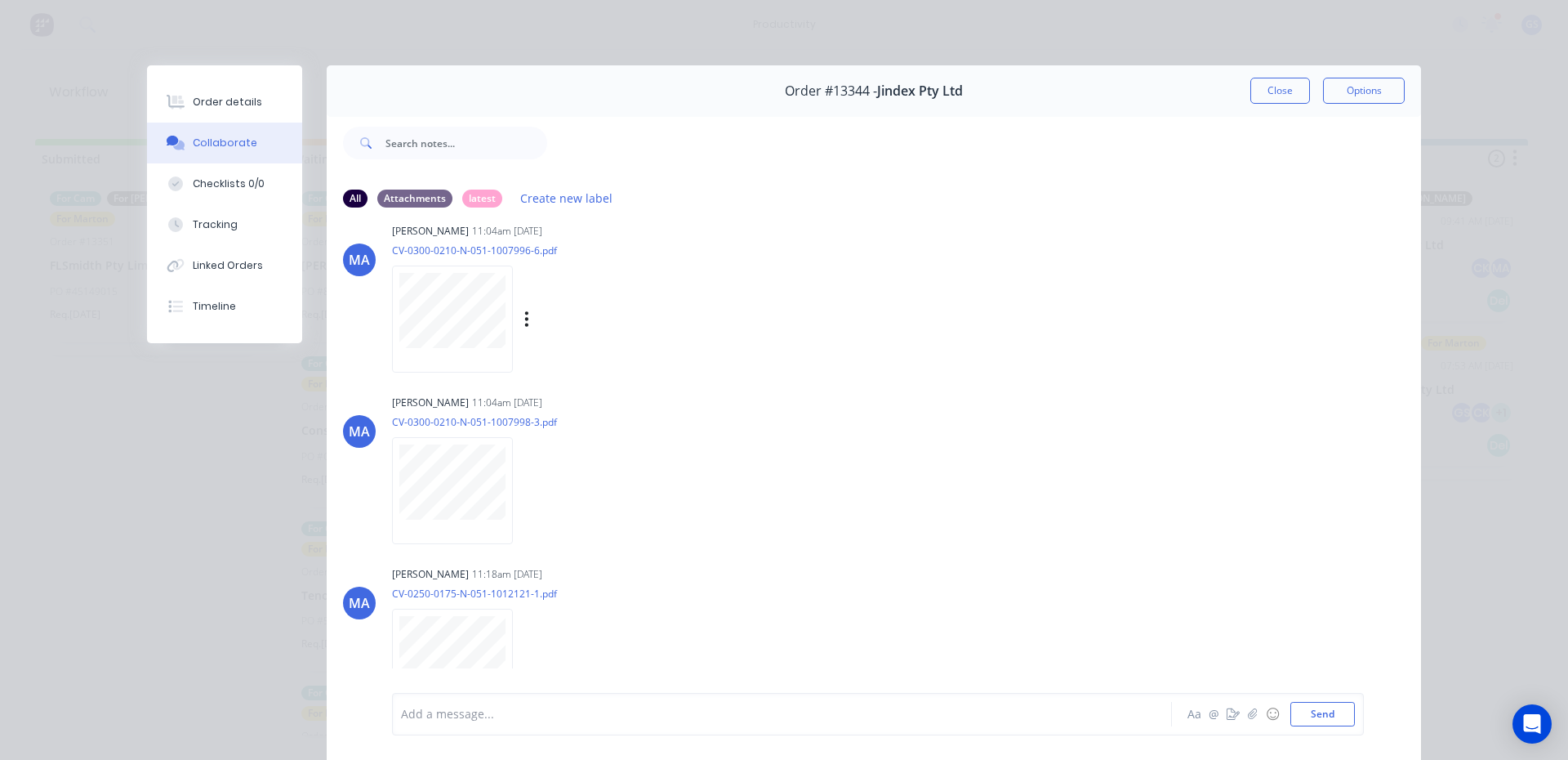
scroll to position [0, 0]
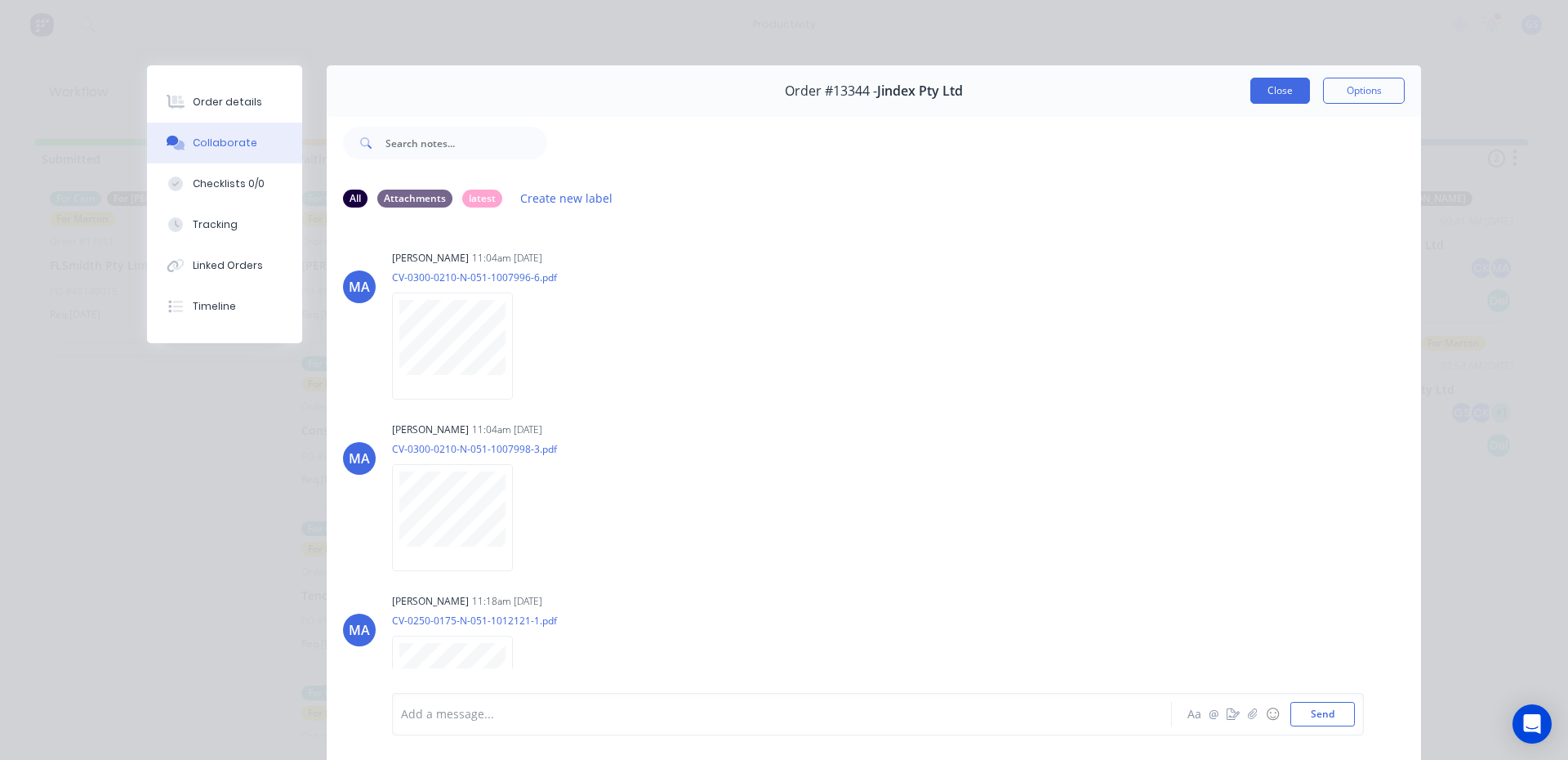
click at [1277, 100] on button "Close" at bounding box center [1280, 91] width 59 height 26
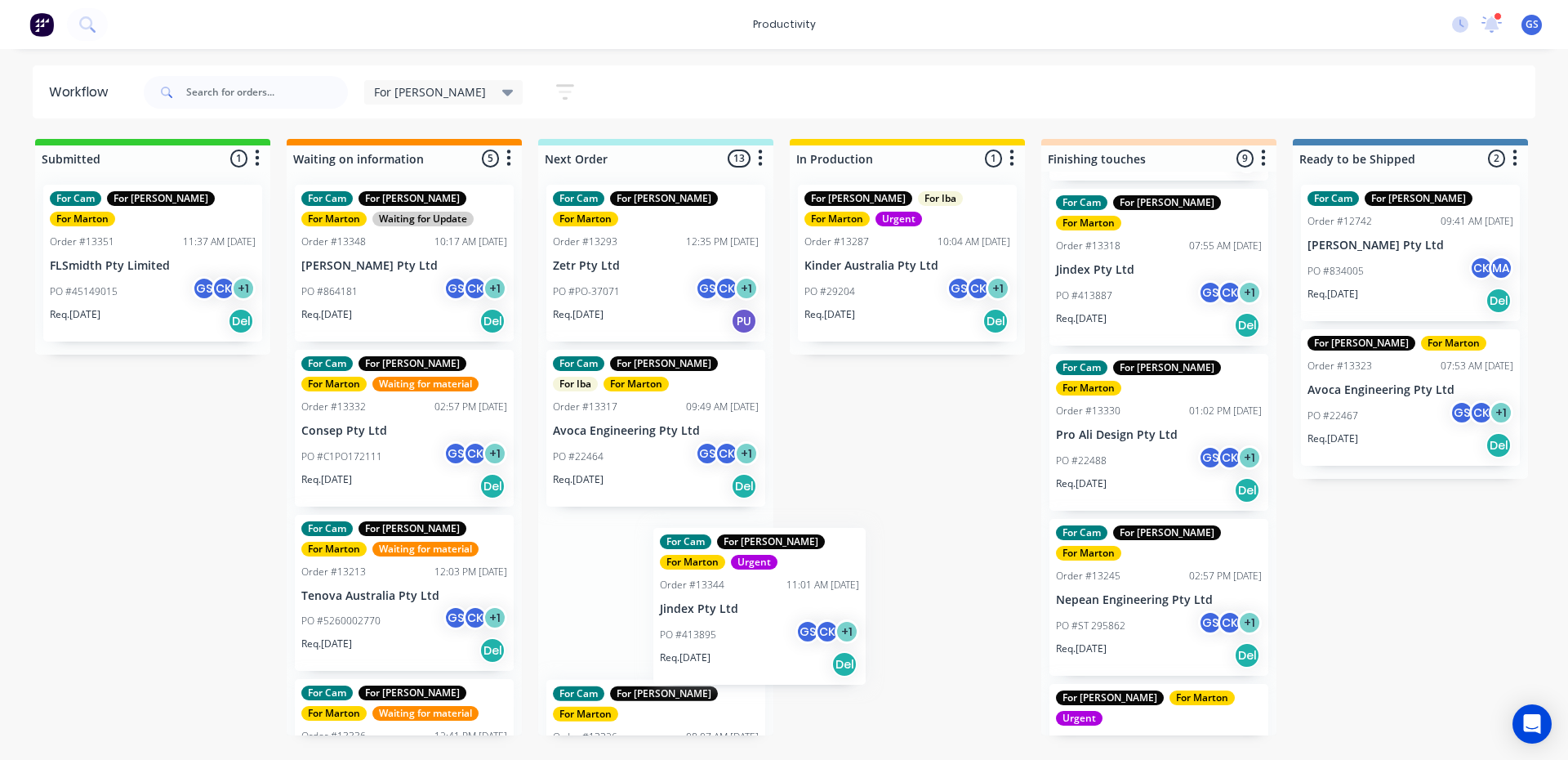
scroll to position [4, 0]
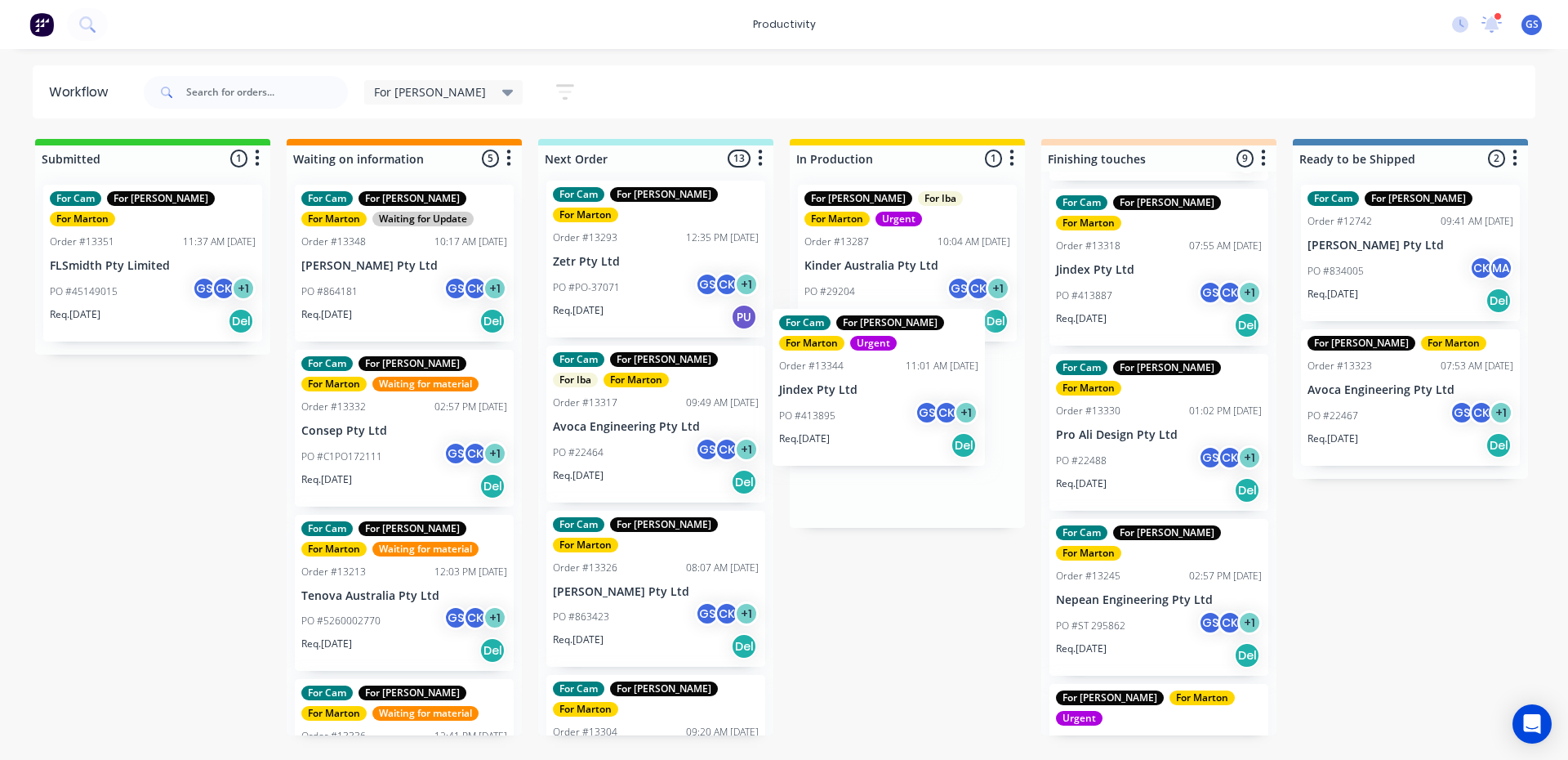
drag, startPoint x: 606, startPoint y: 694, endPoint x: 837, endPoint y: 366, distance: 401.2
click at [837, 366] on div "Submitted 1 Sort By Created date Required date Order number Customer name Most …" at bounding box center [1113, 437] width 2250 height 596
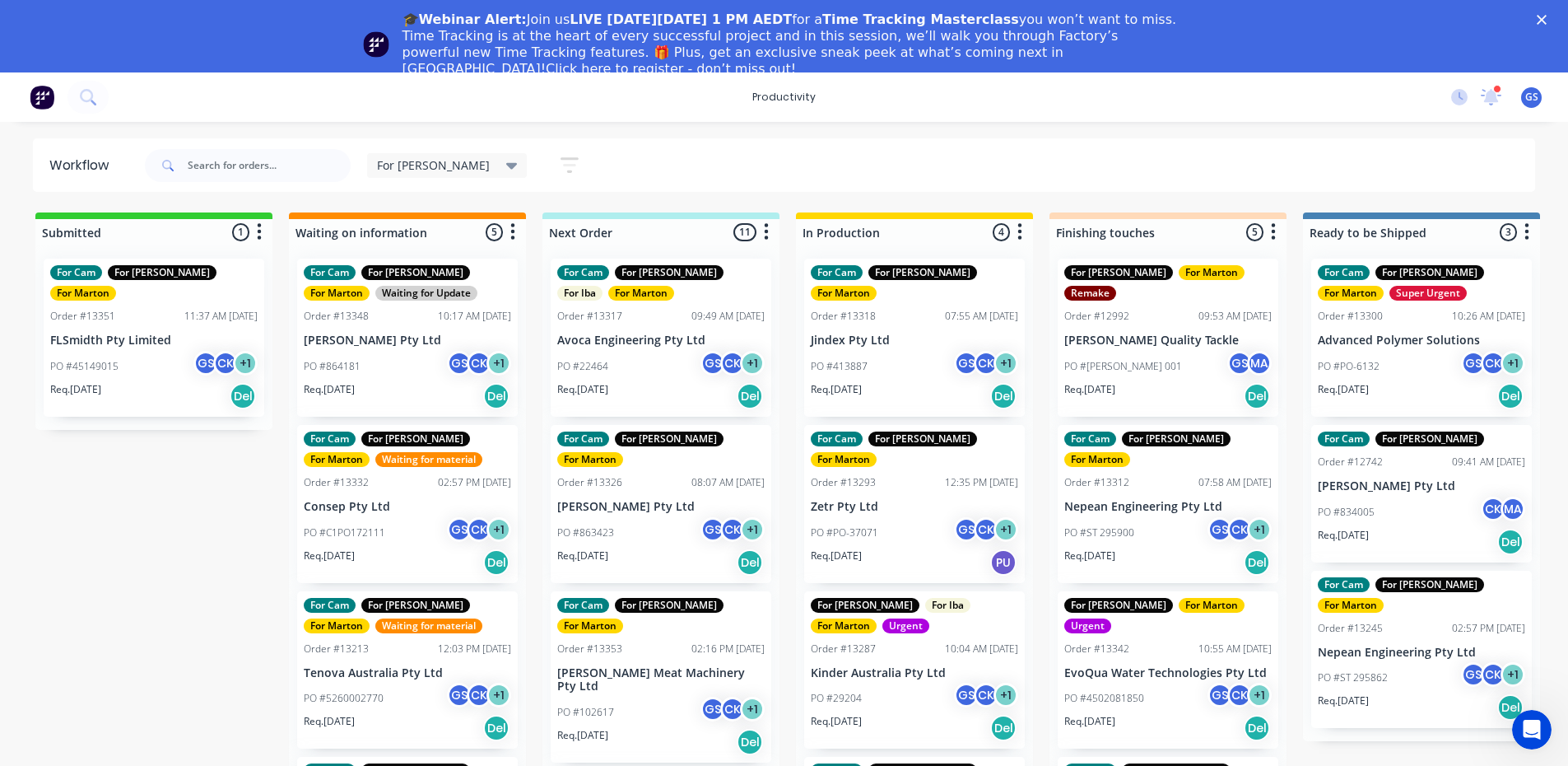
click at [1546, 12] on div "🎓Webinar Alert: Join us LIVE [DATE][DATE] 1 PM AEDT for a Time Tracking Masterc…" at bounding box center [784, 44] width 1568 height 76
click at [1546, 15] on icon "Close" at bounding box center [1541, 20] width 10 height 10
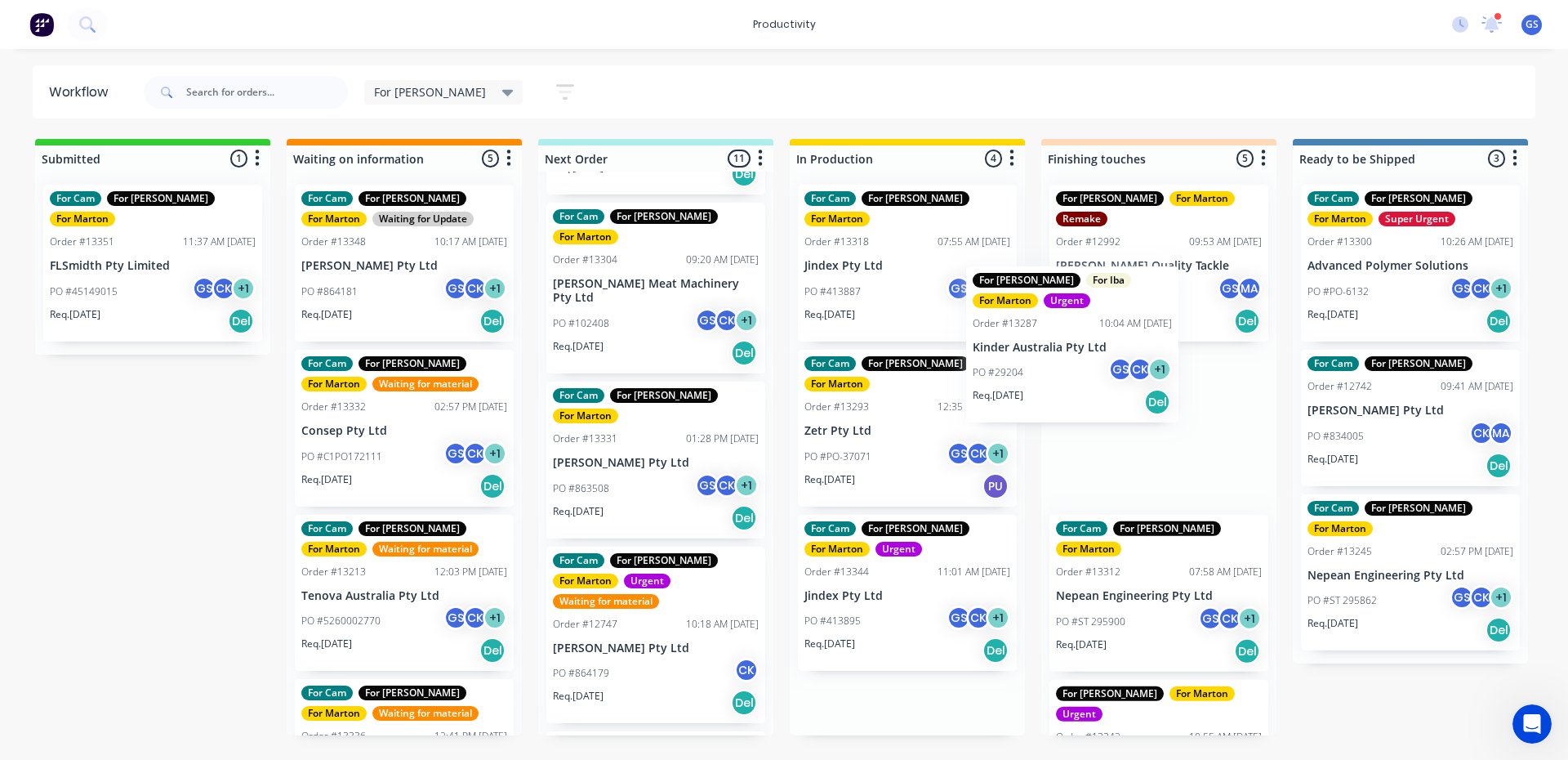
drag, startPoint x: 934, startPoint y: 513, endPoint x: 892, endPoint y: 412, distance: 109.4
click at [1078, 338] on div "Submitted 1 Sort By Created date Required date Order number Customer name Most …" at bounding box center [1113, 437] width 2250 height 596
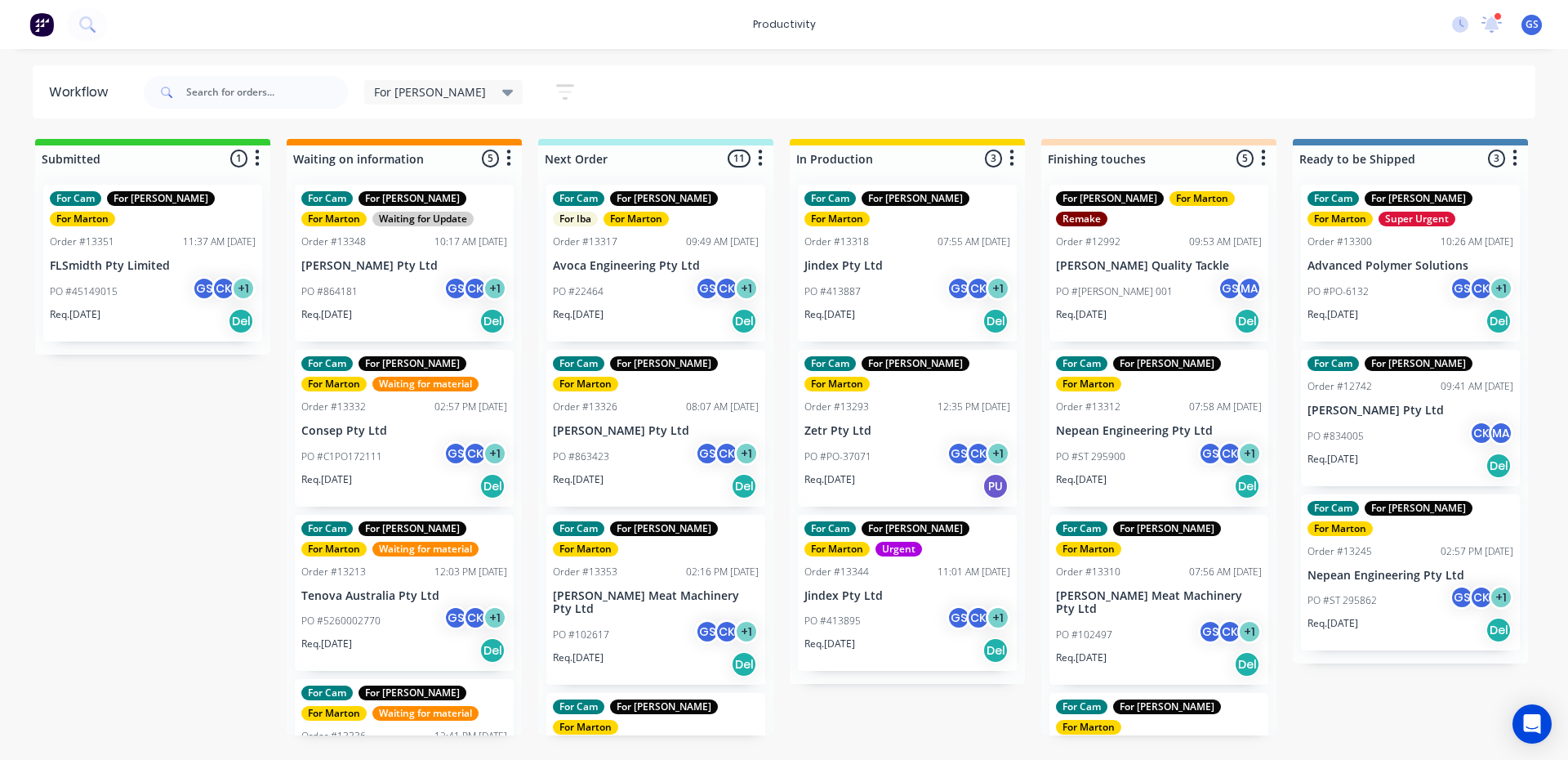
click at [860, 565] on div "Order #13344" at bounding box center [836, 572] width 64 height 15
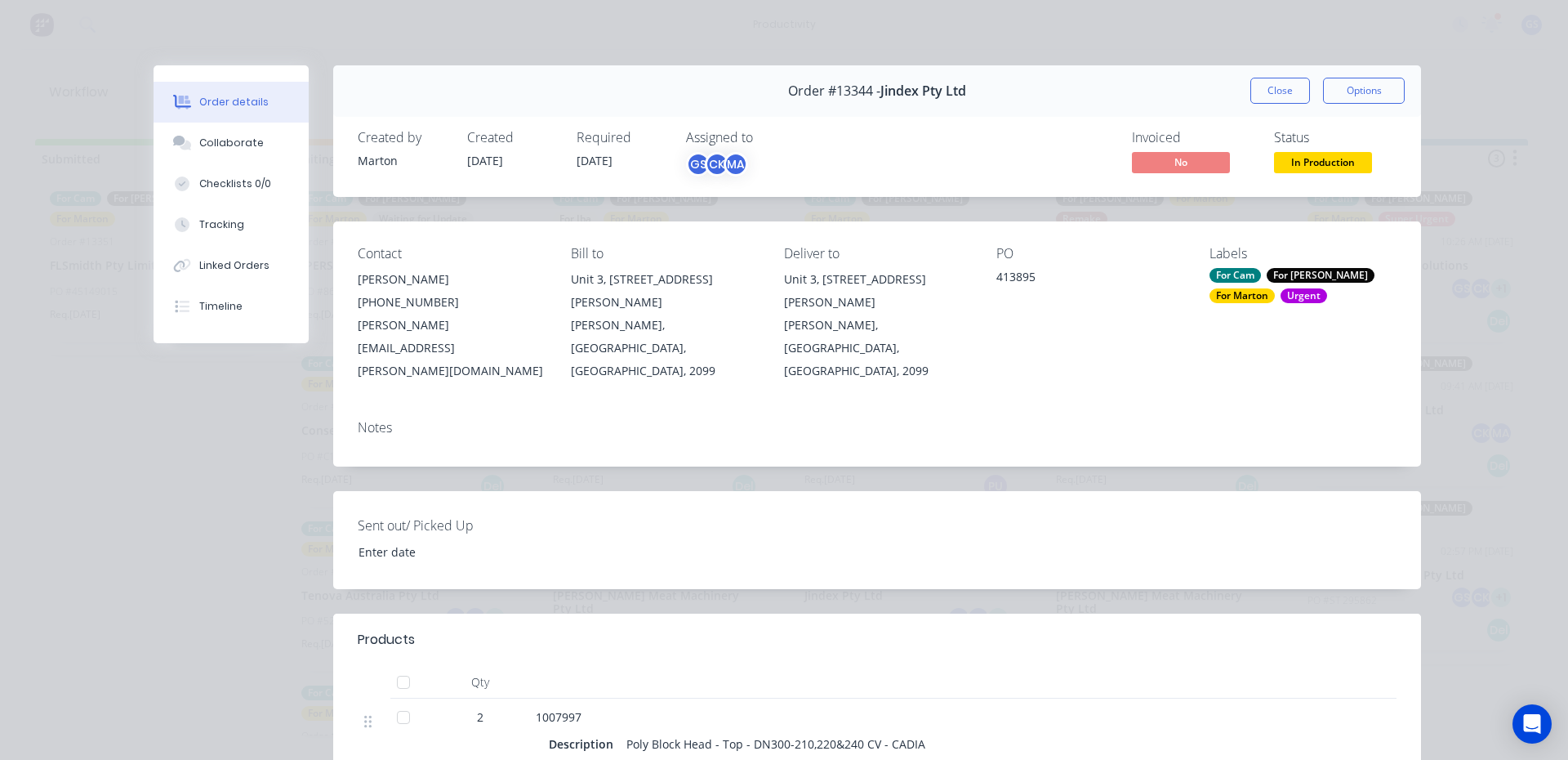
click at [1269, 113] on div "Order #13344 - Jindex Pty Ltd Close Options" at bounding box center [877, 91] width 1088 height 52
click at [1265, 100] on button "Close" at bounding box center [1280, 91] width 59 height 26
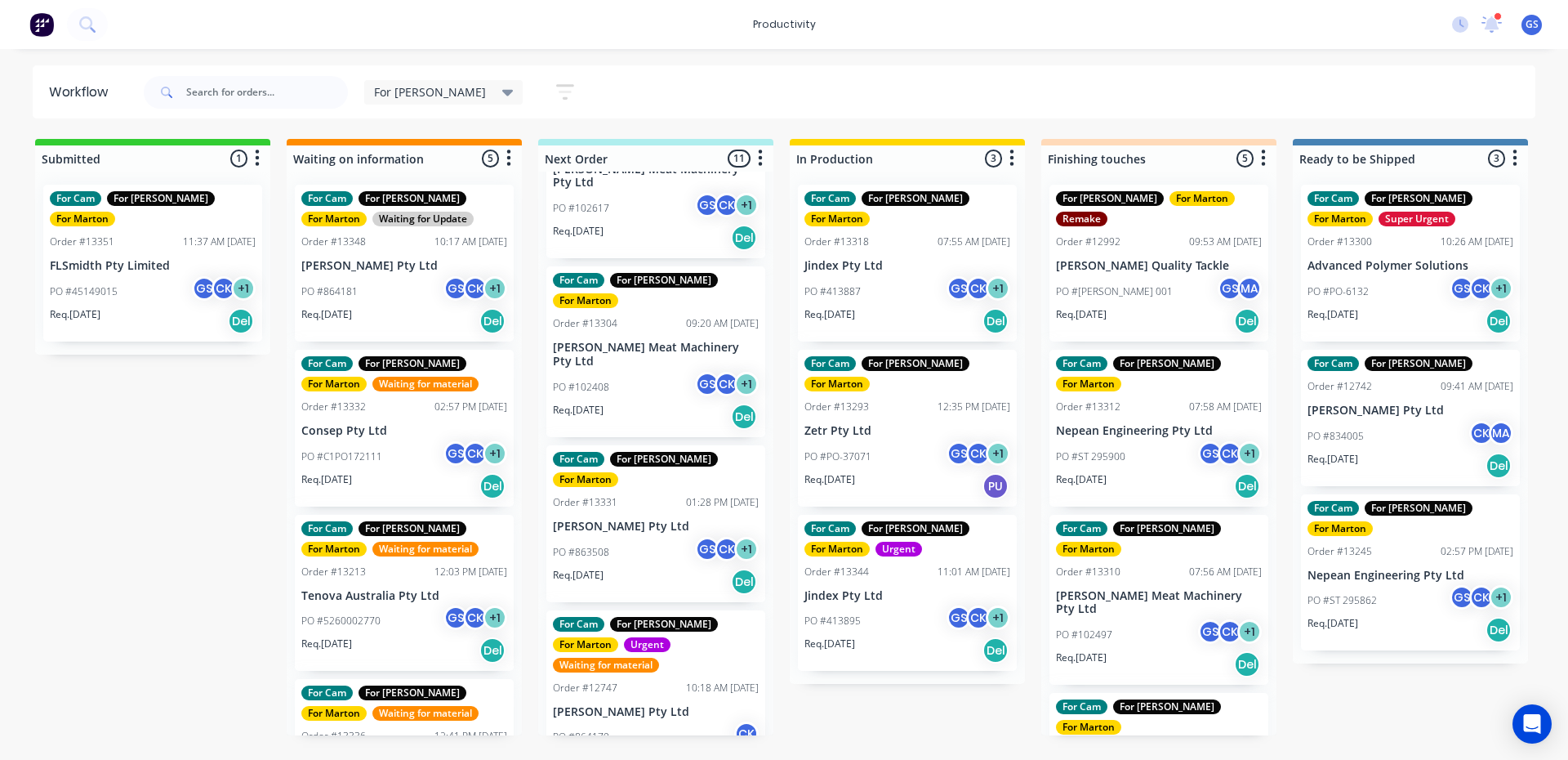
scroll to position [82, 0]
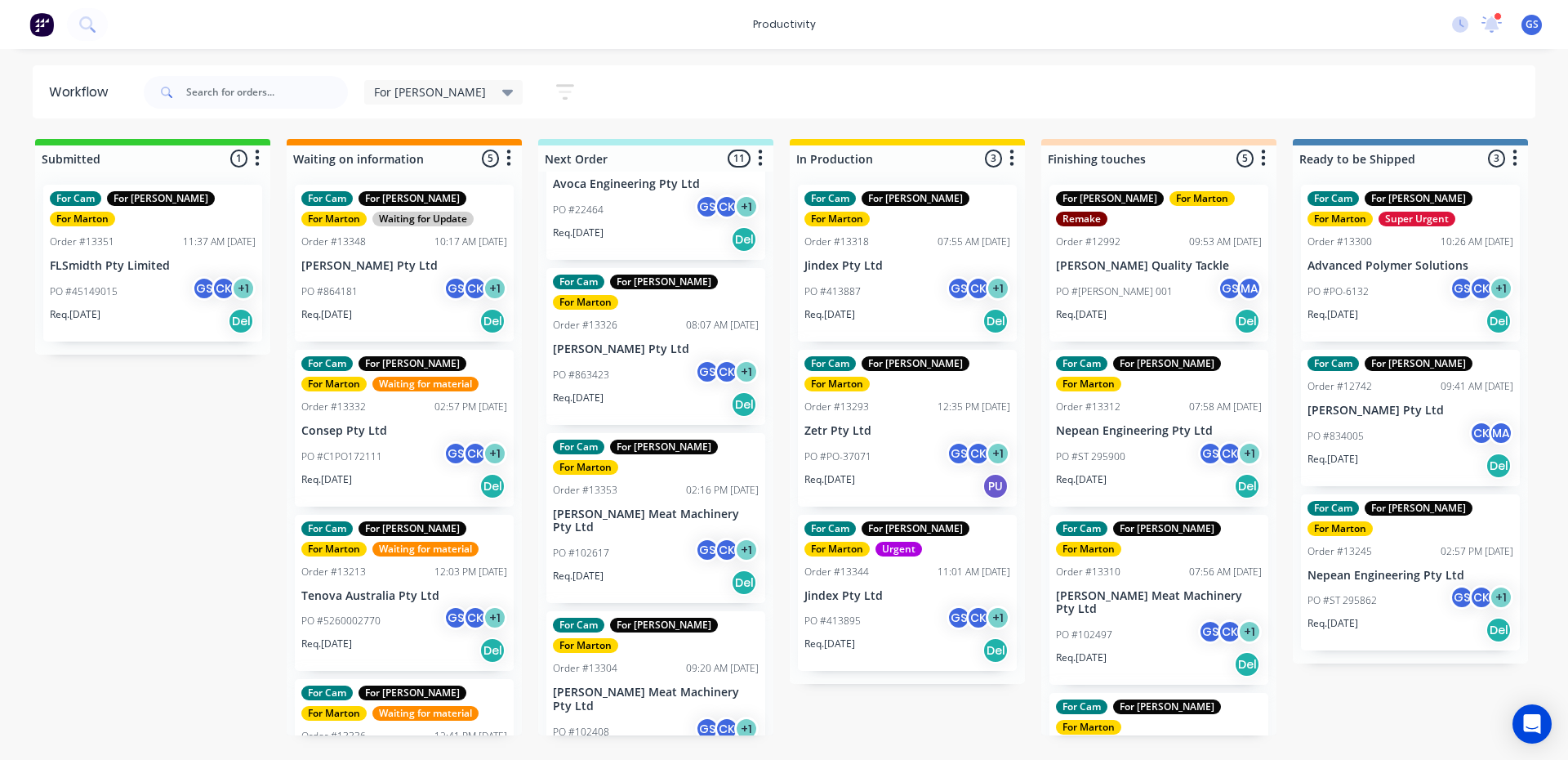
click at [675, 461] on div "For Cam For [PERSON_NAME] For [PERSON_NAME] Order #13353 02:16 PM [DATE] [PERSO…" at bounding box center [656, 518] width 219 height 170
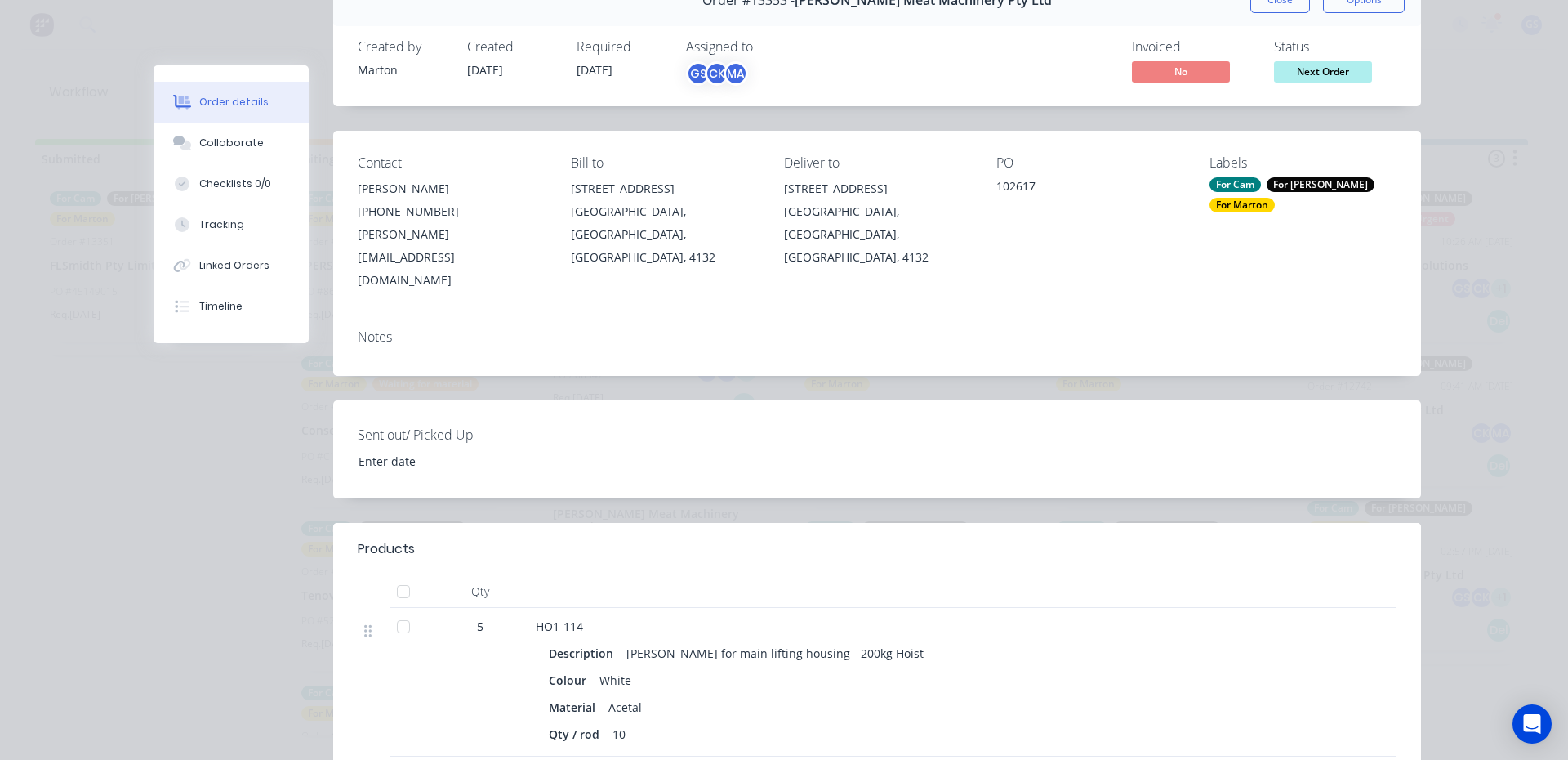
scroll to position [163, 0]
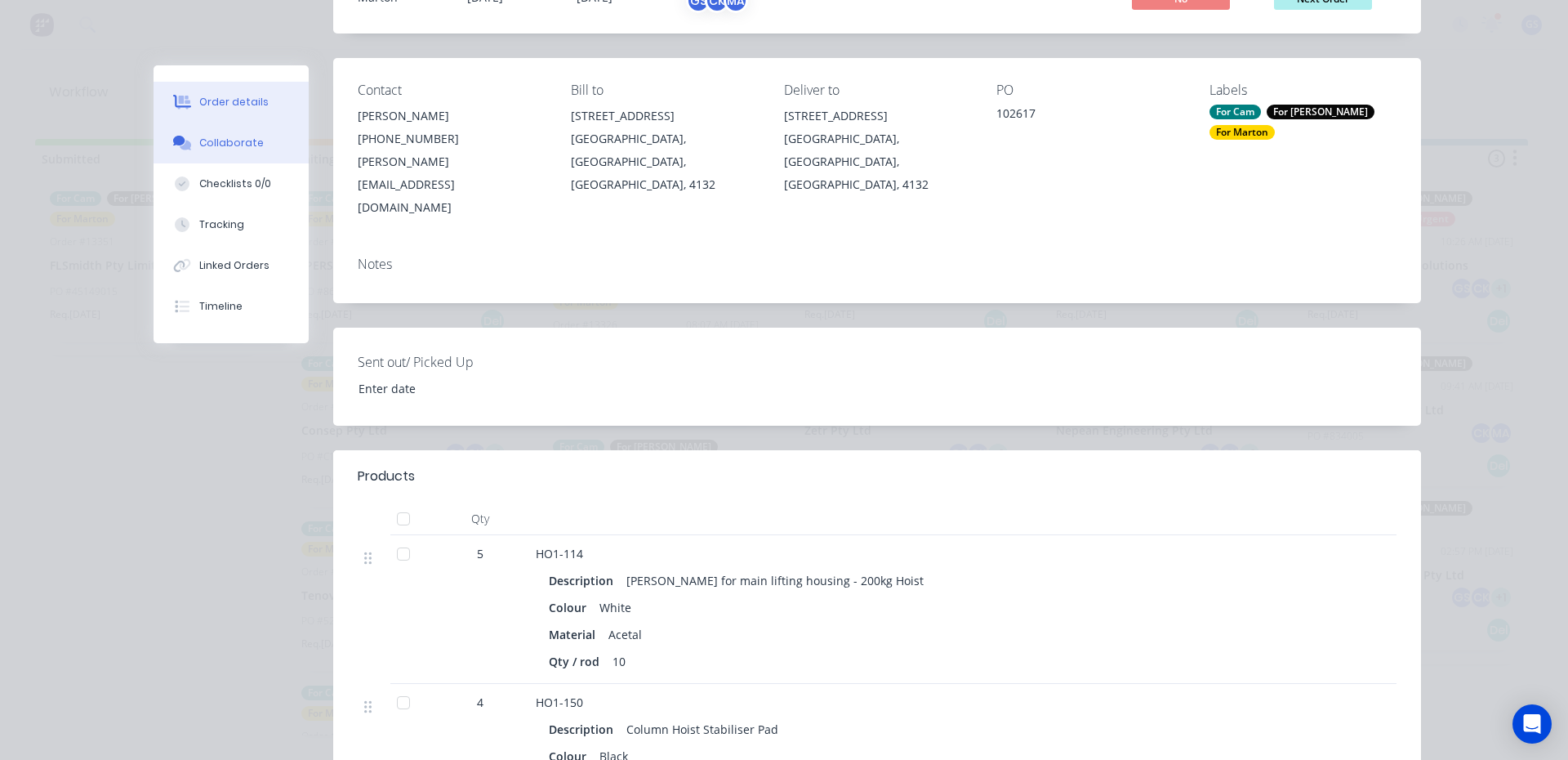
click at [244, 135] on button "Collaborate" at bounding box center [231, 143] width 156 height 41
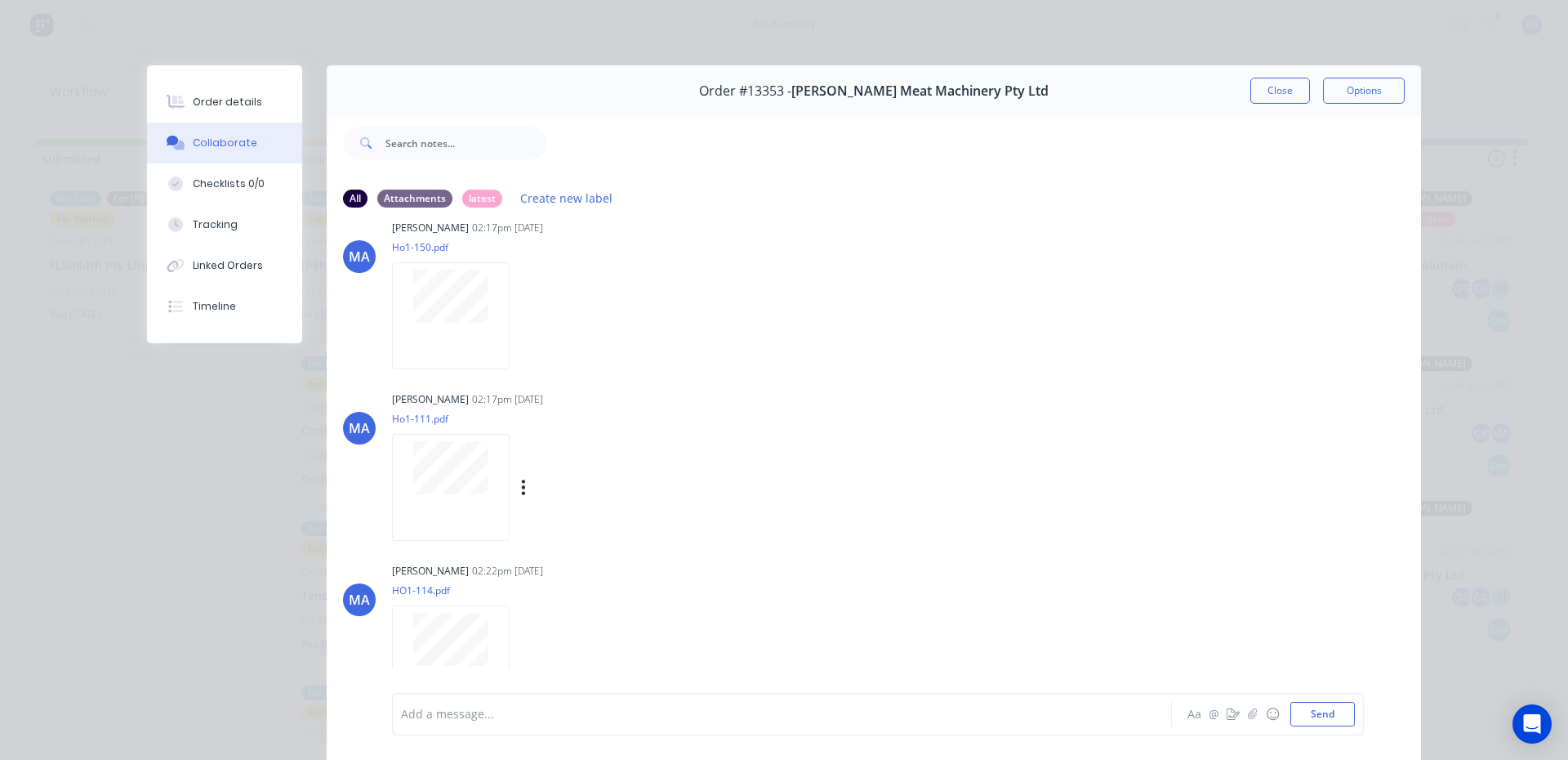
scroll to position [48, 0]
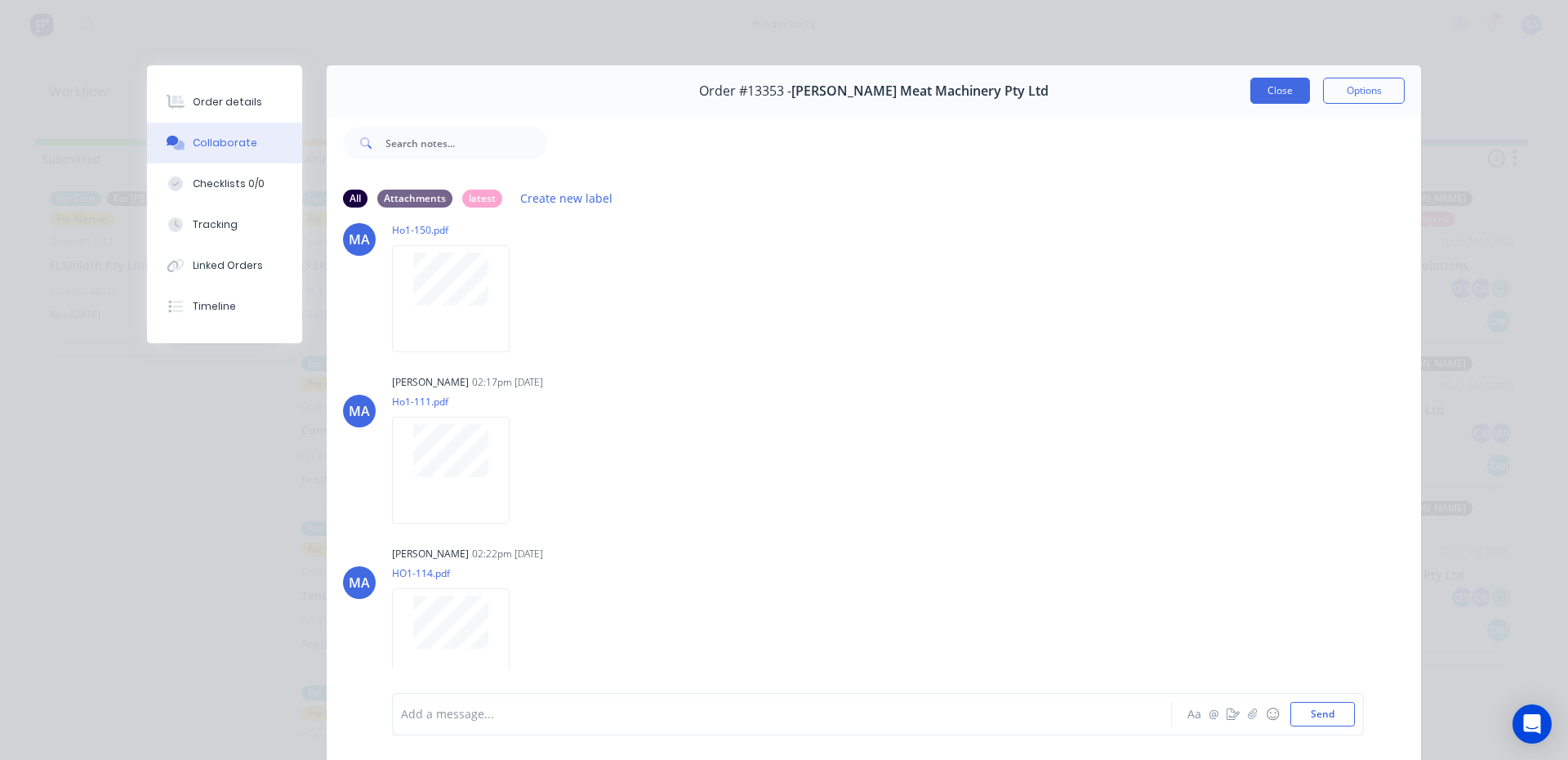
click at [1263, 88] on button "Close" at bounding box center [1280, 91] width 59 height 26
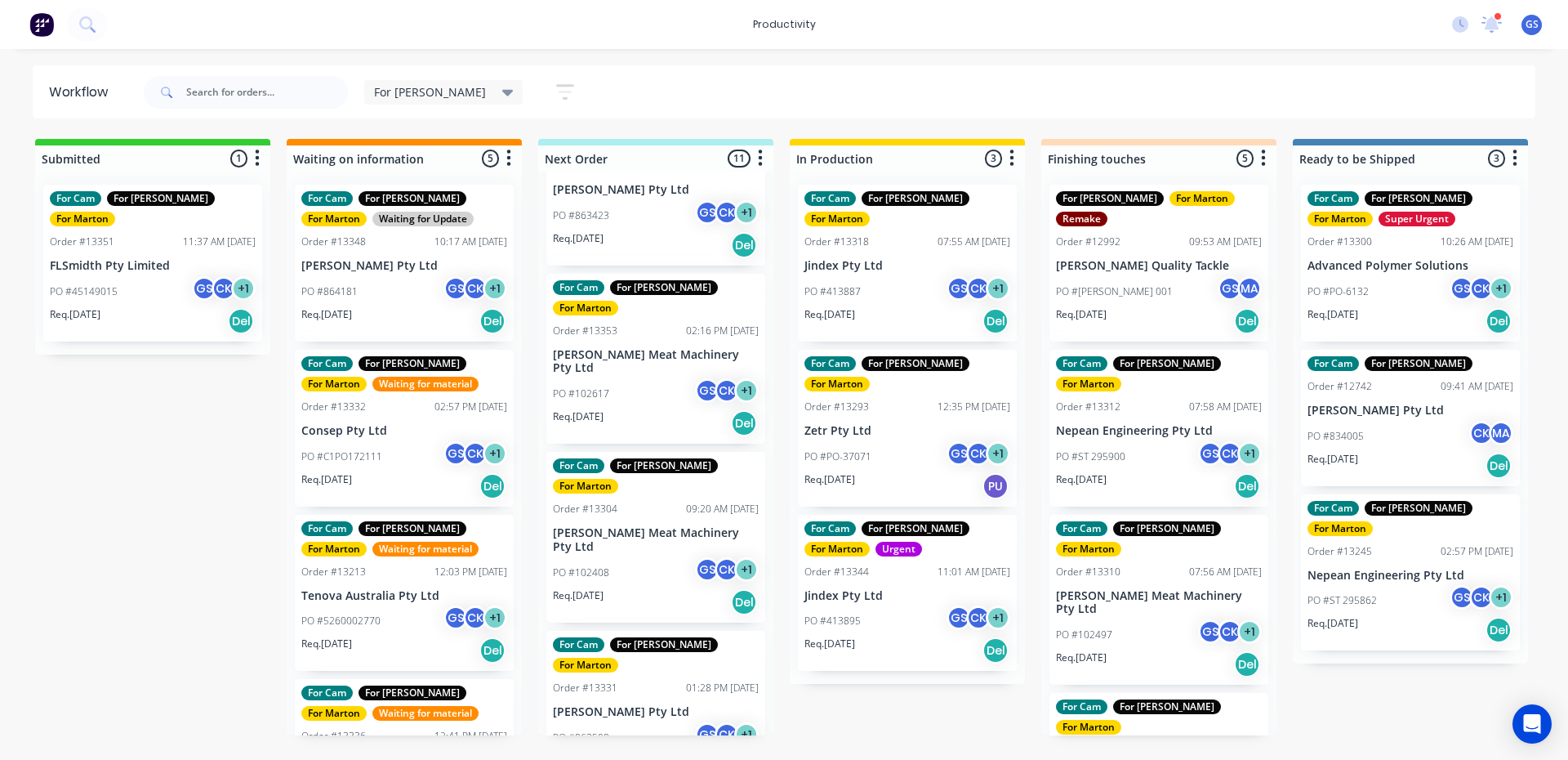
scroll to position [245, 0]
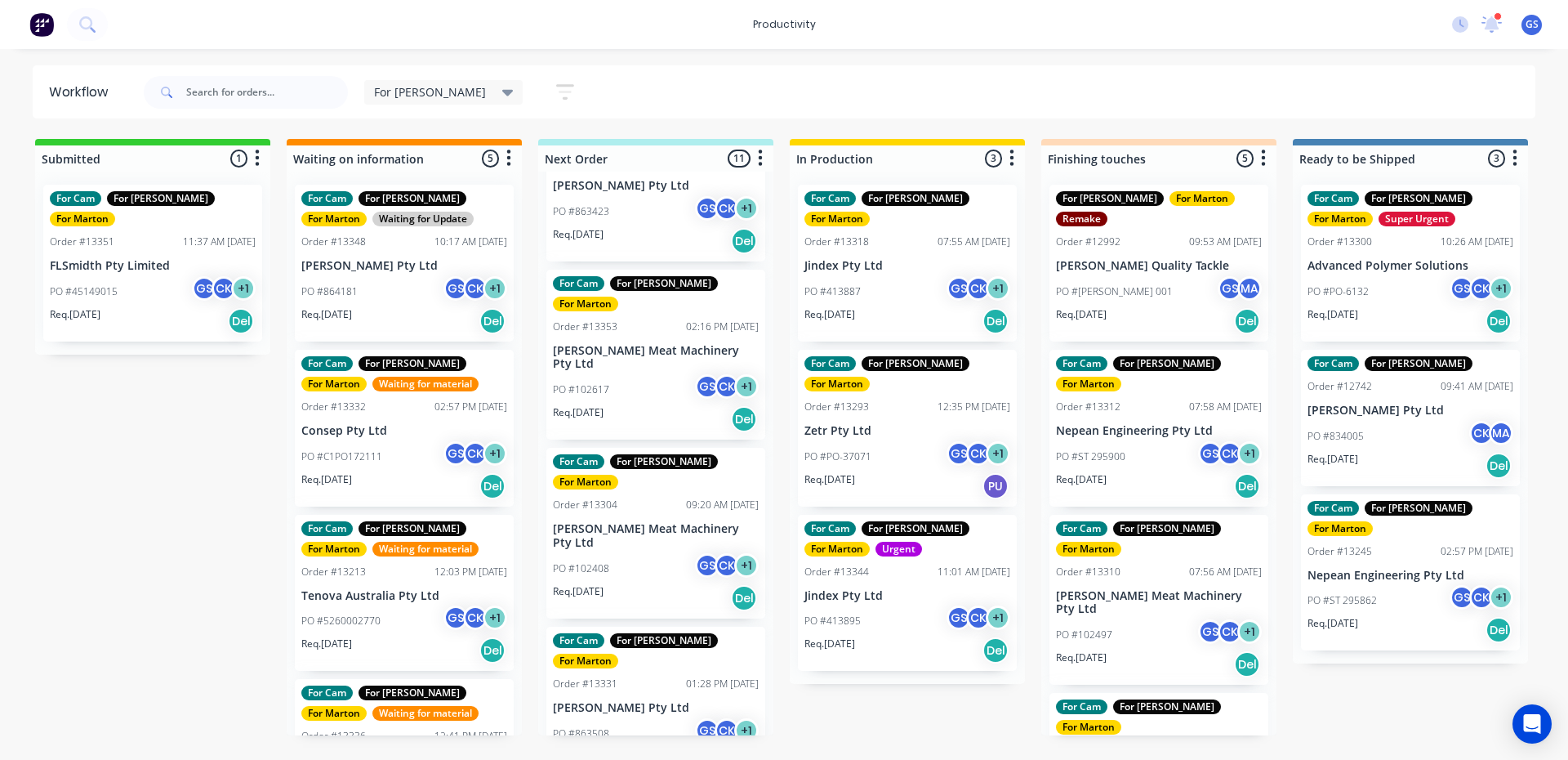
click at [654, 553] on div "PO #102408 GS CK + 1" at bounding box center [656, 569] width 206 height 31
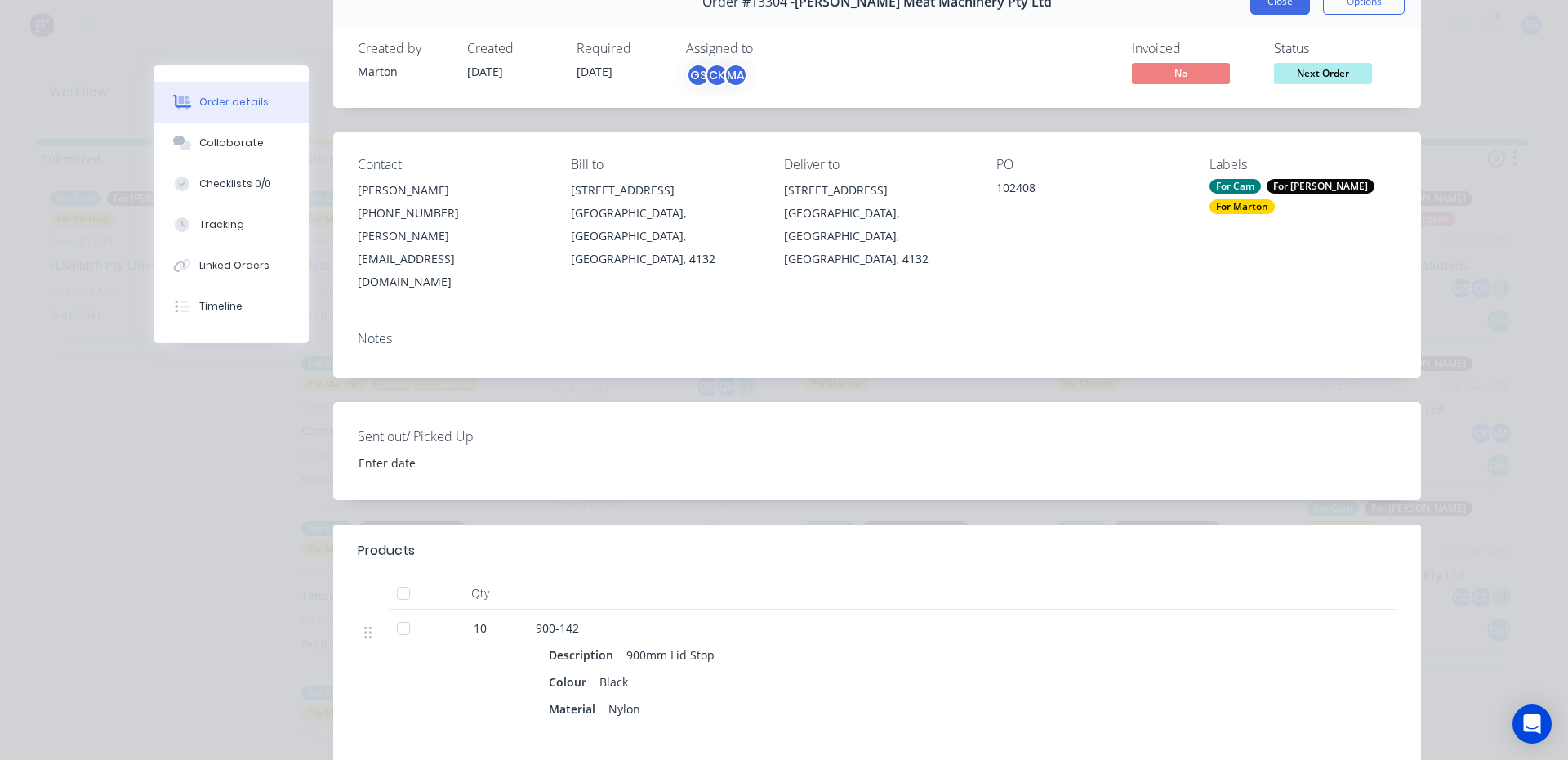
scroll to position [0, 0]
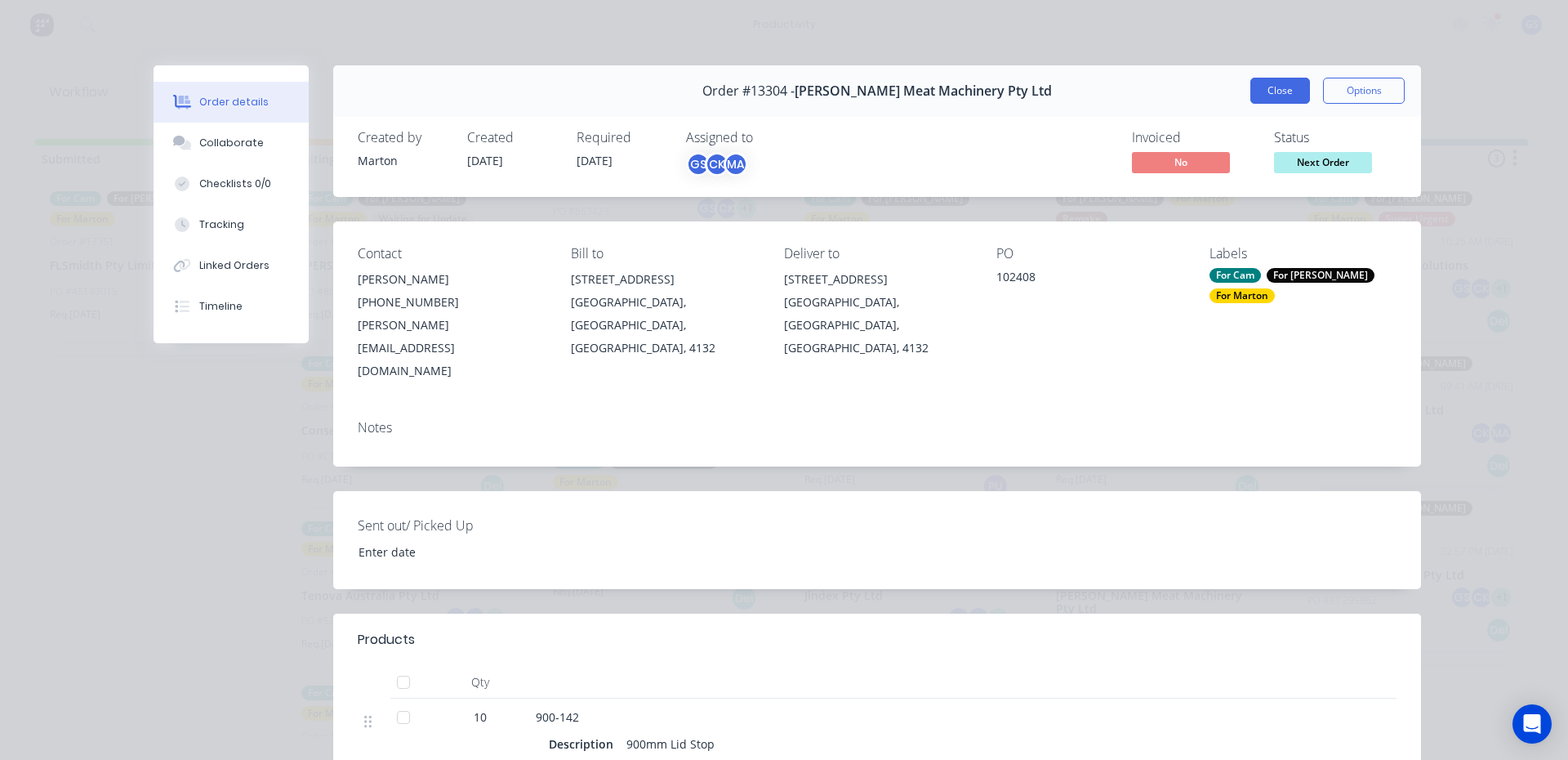
click at [1273, 99] on button "Close" at bounding box center [1280, 91] width 59 height 26
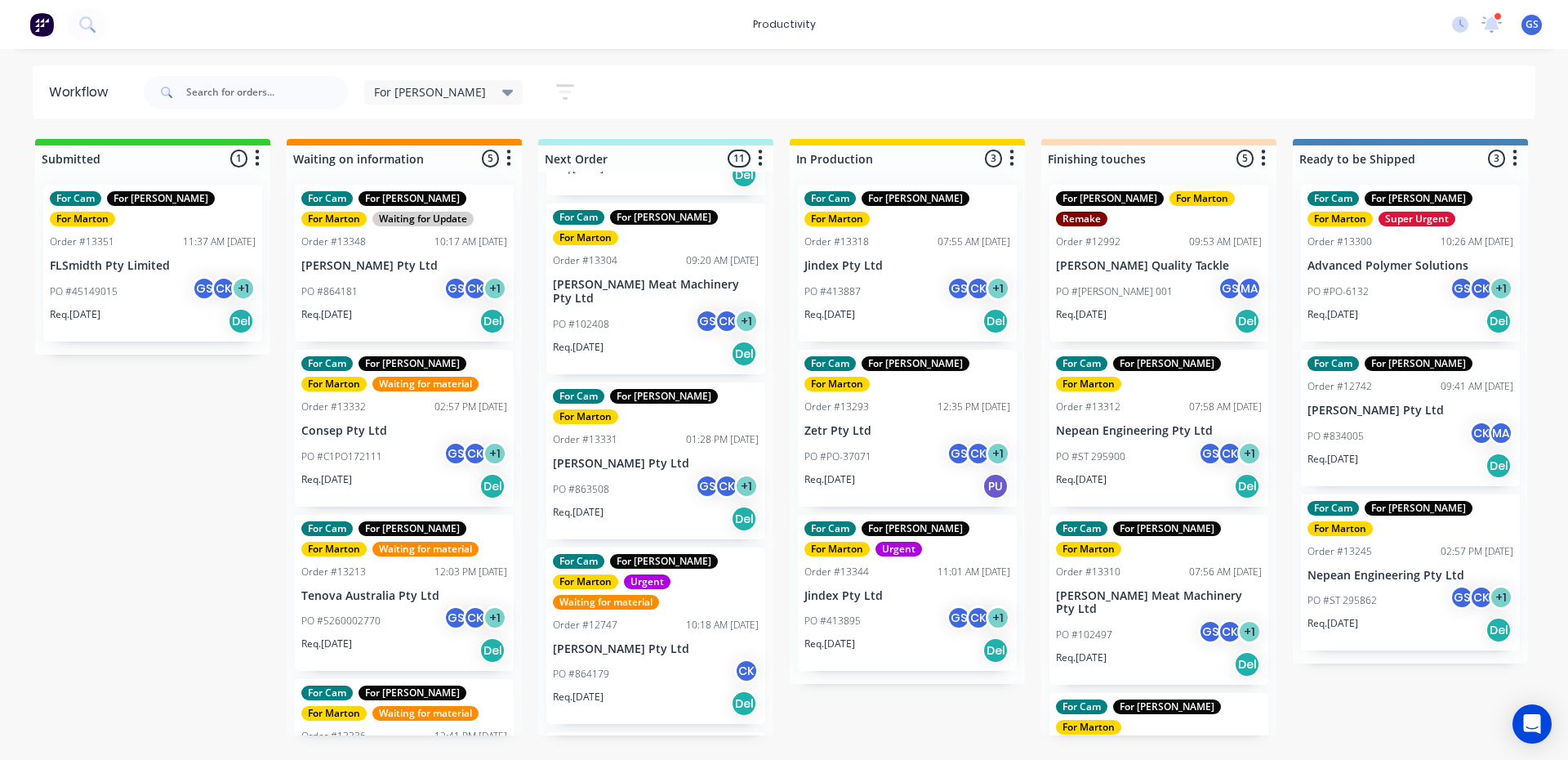
scroll to position [490, 0]
click at [654, 688] on div "Req. 08/10/25 Del" at bounding box center [656, 702] width 206 height 28
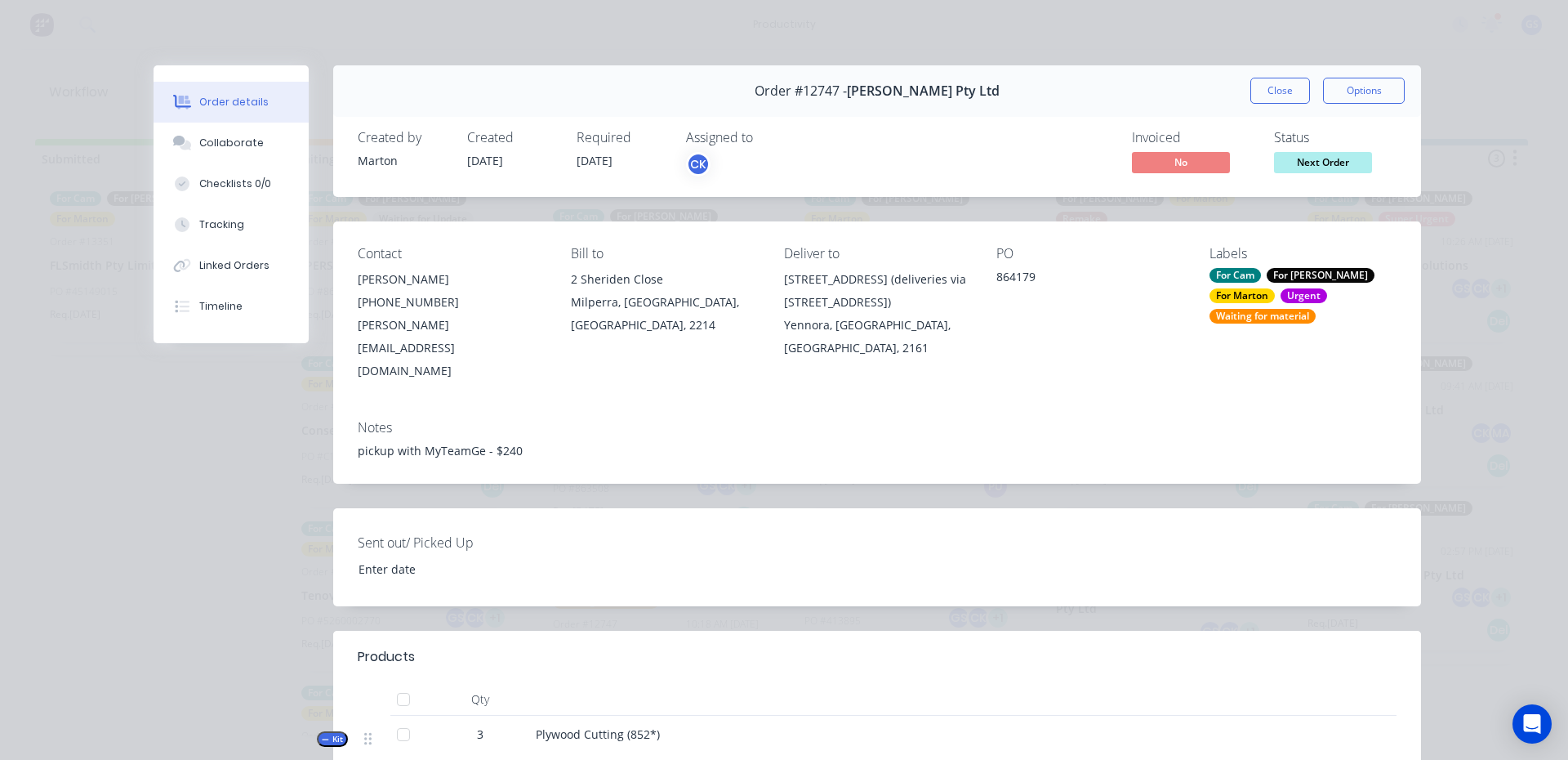
click at [1284, 88] on button "Close" at bounding box center [1280, 91] width 59 height 26
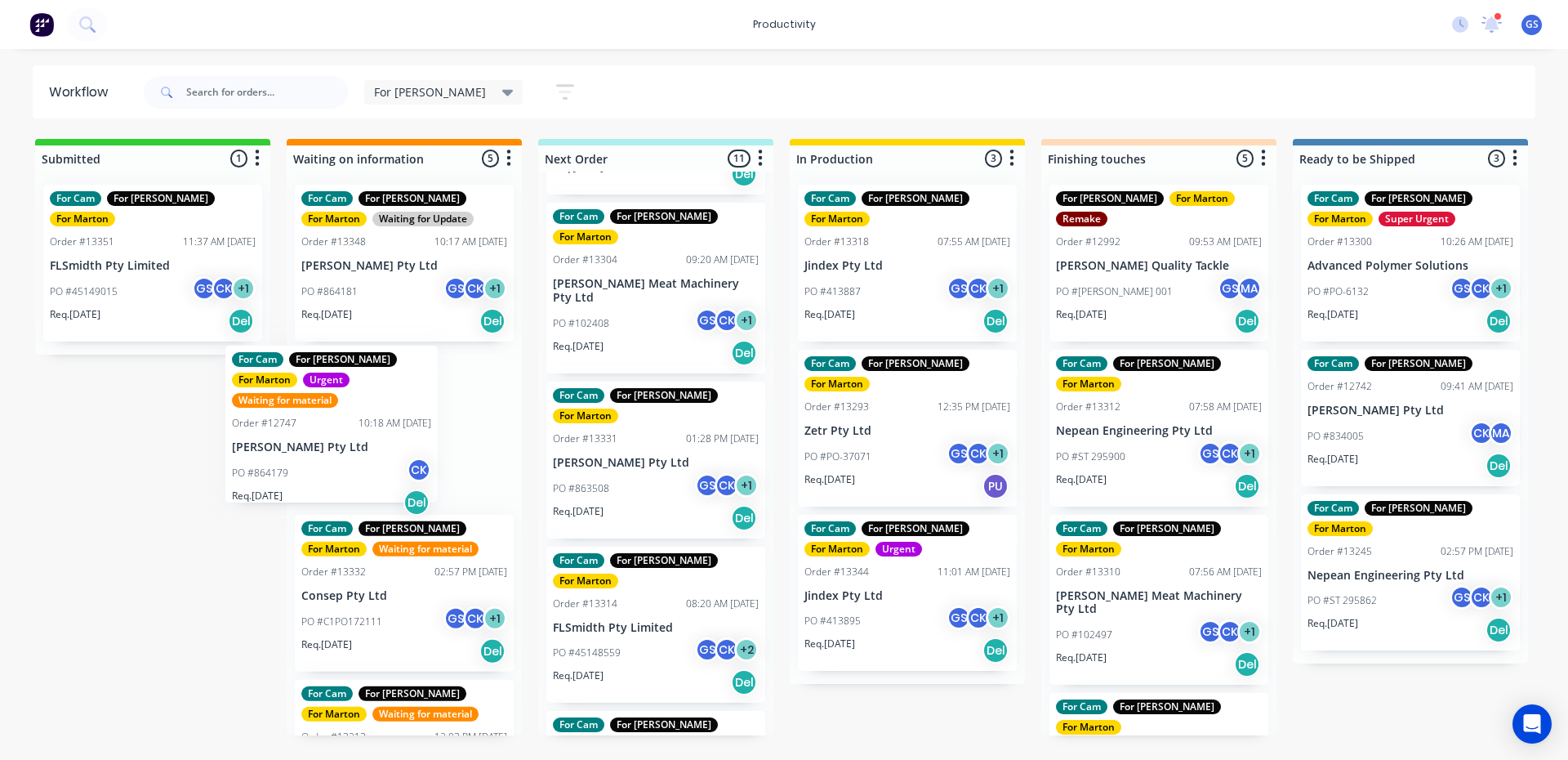
drag, startPoint x: 611, startPoint y: 538, endPoint x: 296, endPoint y: 453, distance: 326.3
click at [295, 445] on div "Submitted 1 Sort By Created date Required date Order number Customer name Most …" at bounding box center [1113, 437] width 2250 height 596
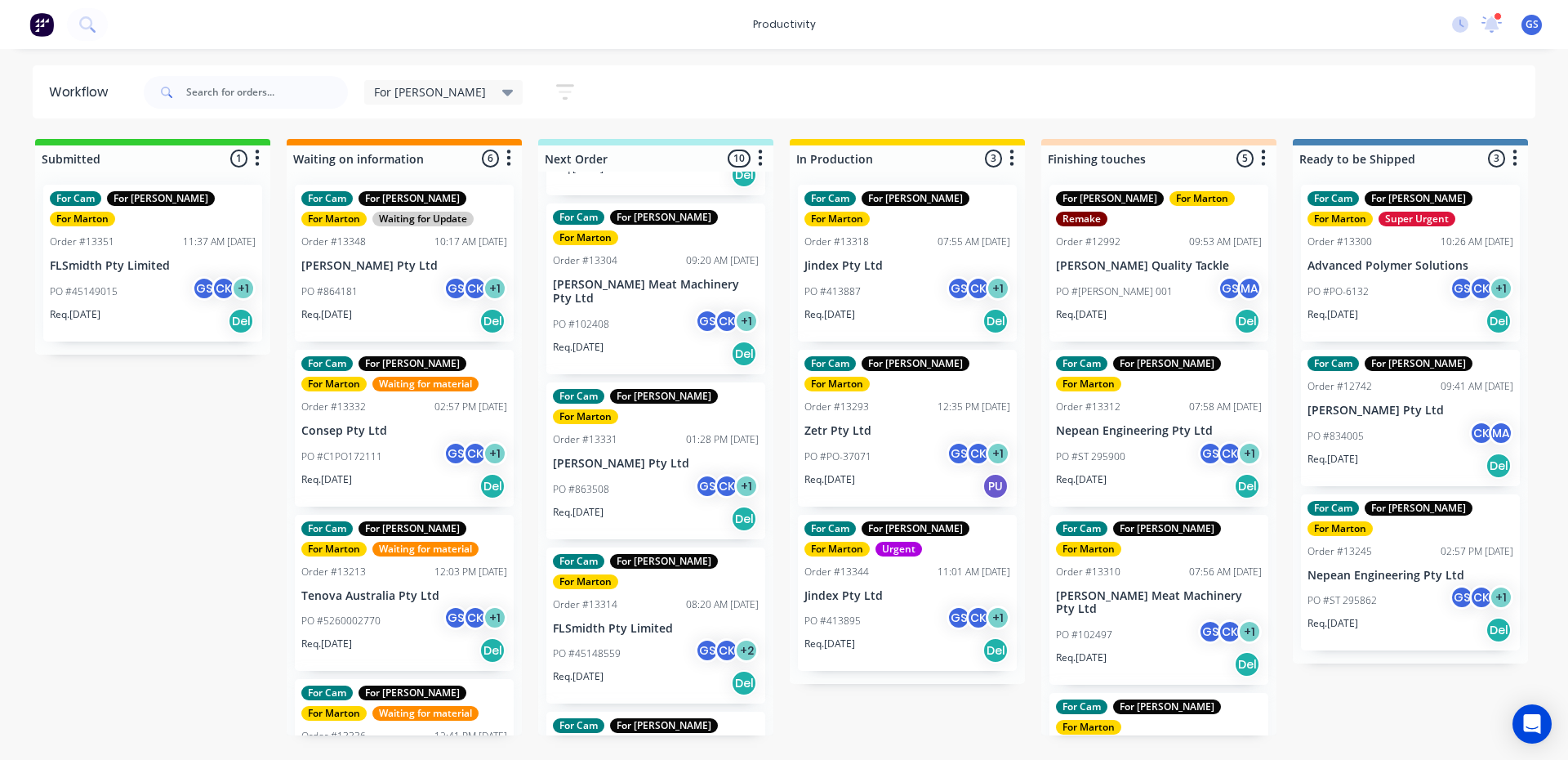
scroll to position [465, 0]
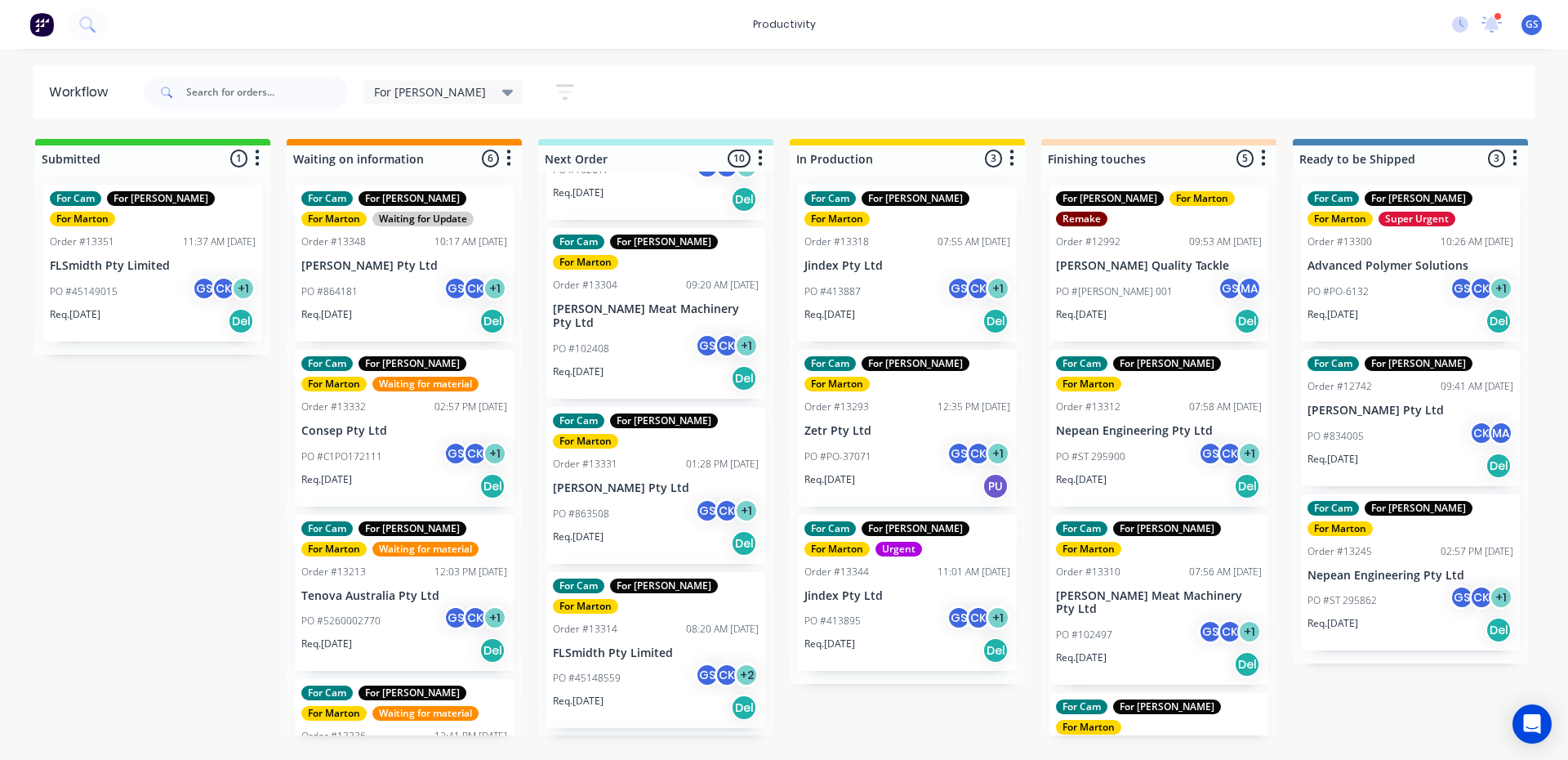
click at [654, 529] on div "Req. [DATE] Del" at bounding box center [656, 543] width 206 height 28
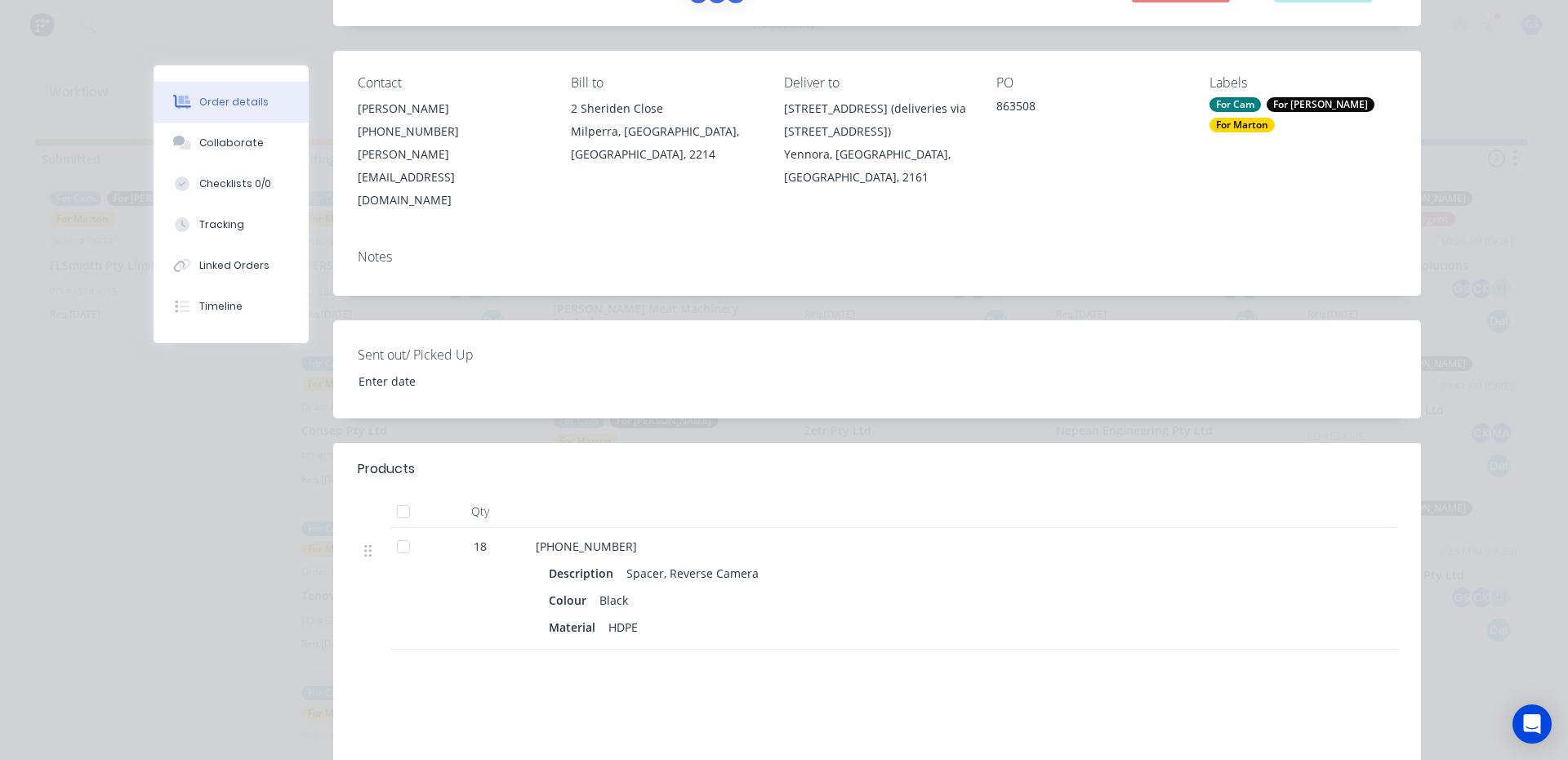
scroll to position [245, 0]
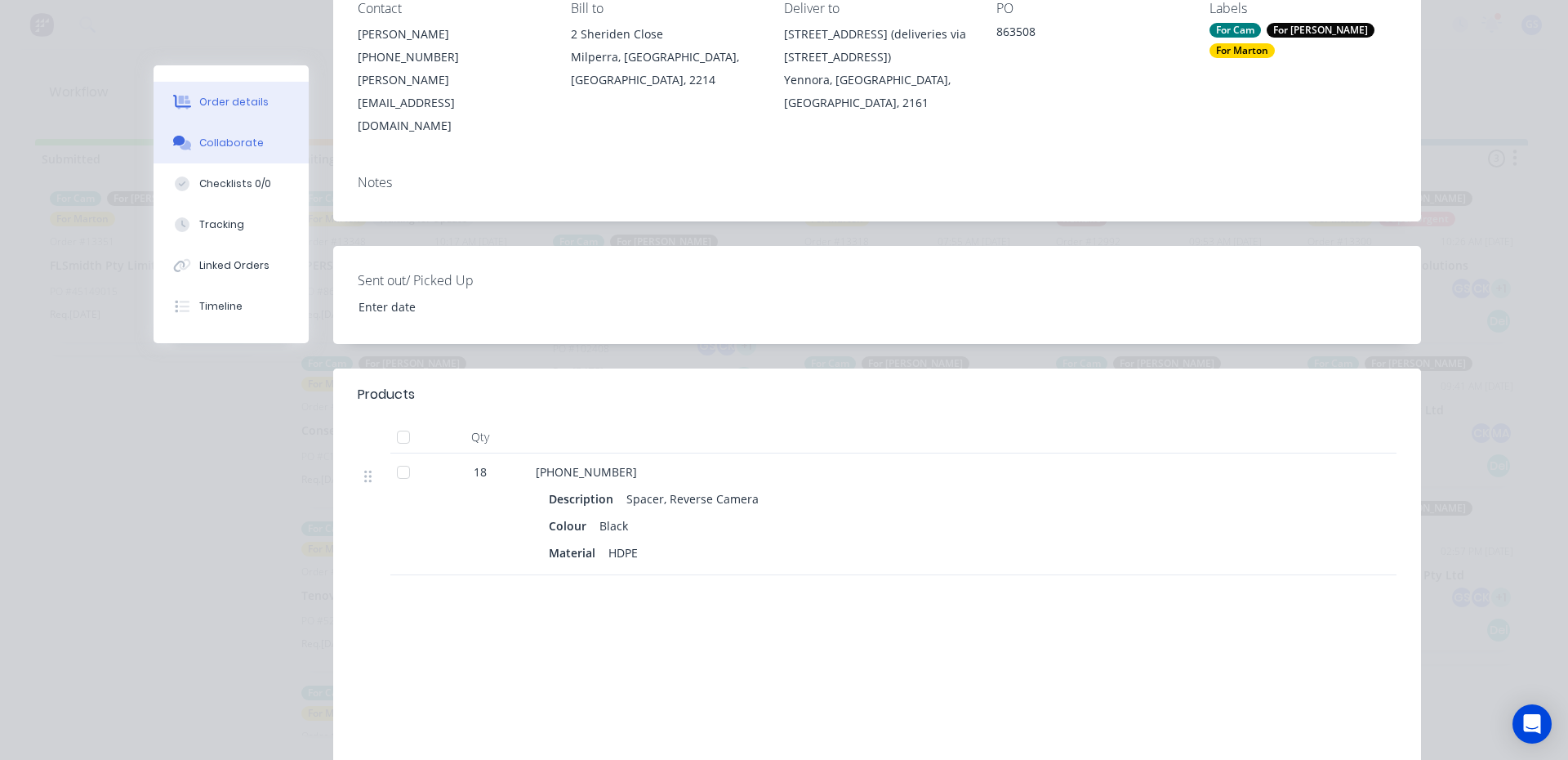
click at [257, 145] on button "Collaborate" at bounding box center [231, 143] width 156 height 41
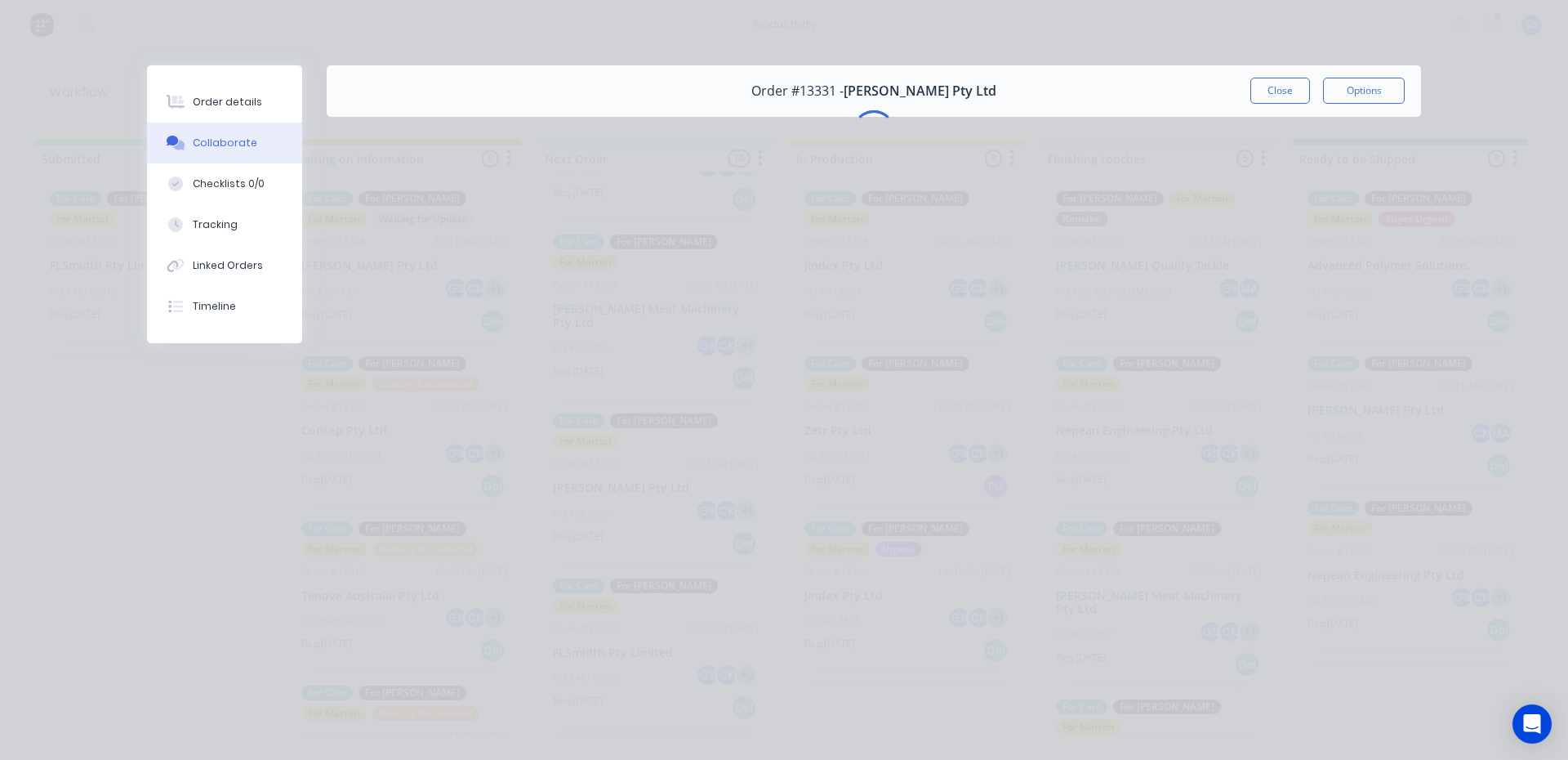
scroll to position [0, 0]
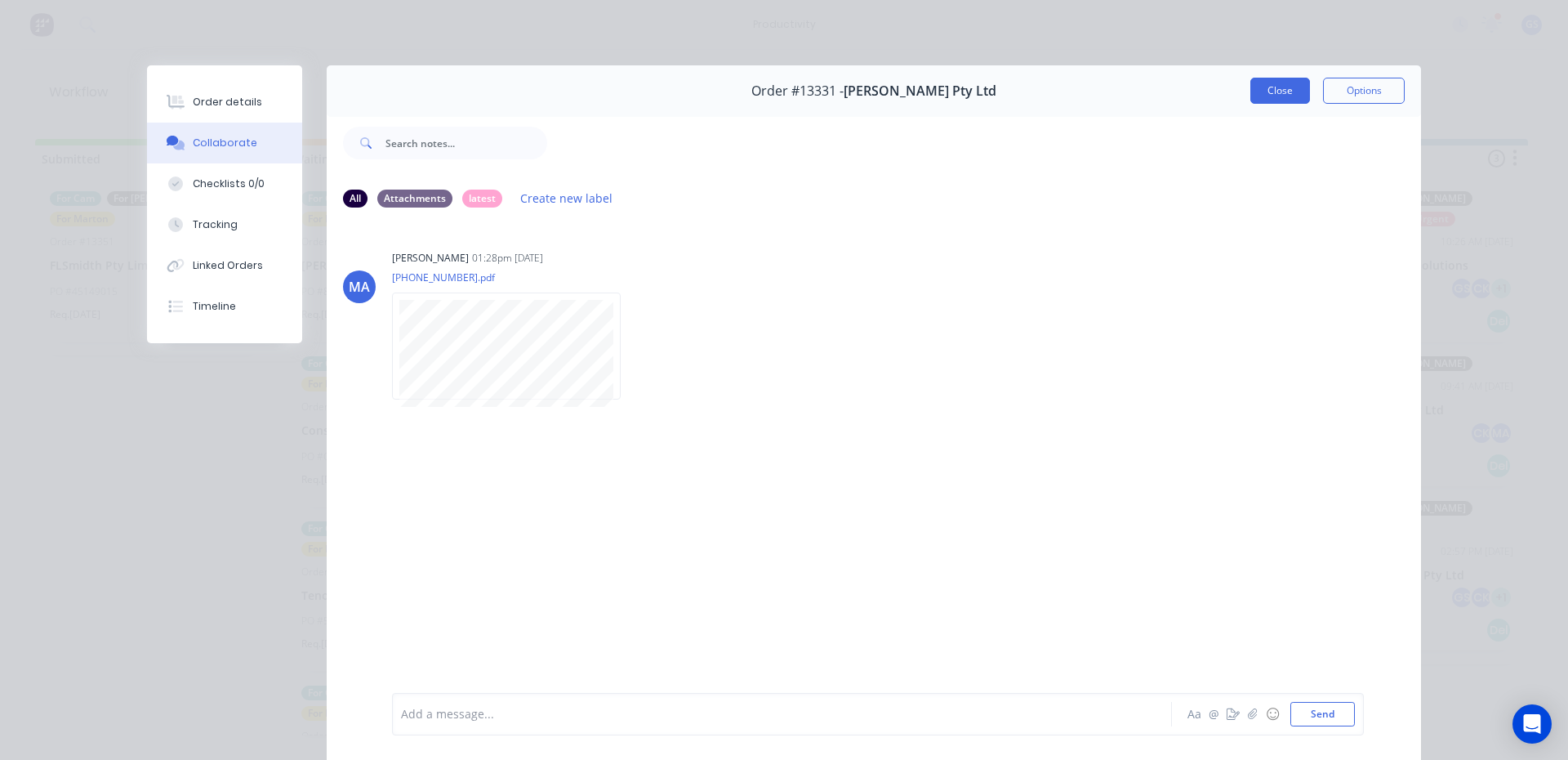
click at [1250, 91] on button "Close" at bounding box center [1280, 91] width 59 height 26
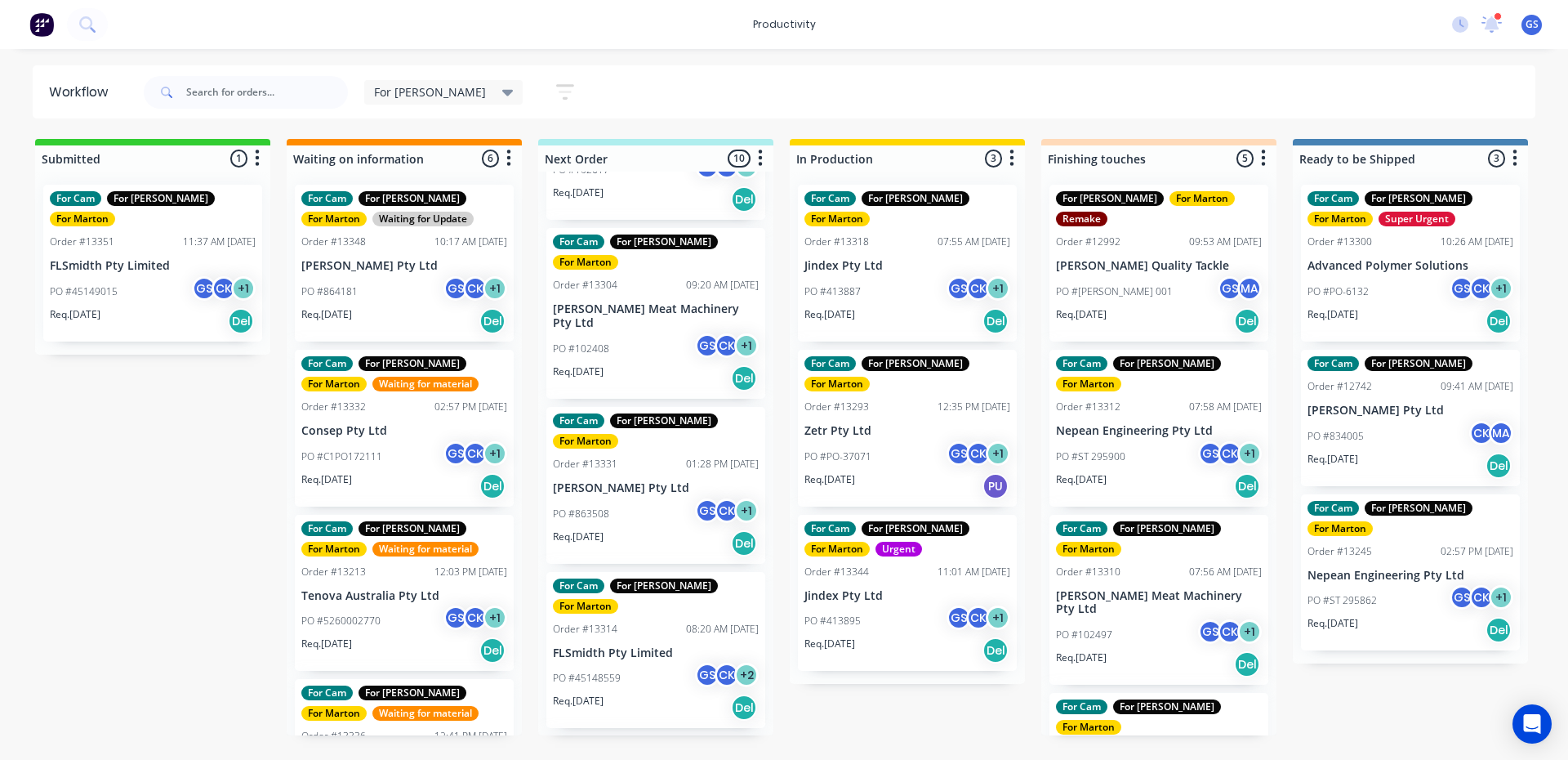
click at [422, 29] on div "productivity productivity Workflow Planner Delivery Scheduling Timesheets 2 new…" at bounding box center [784, 25] width 1568 height 49
click at [421, 39] on div "productivity productivity Workflow Planner Delivery Scheduling Timesheets 2 new…" at bounding box center [784, 25] width 1568 height 49
drag, startPoint x: 283, startPoint y: 80, endPoint x: 286, endPoint y: 91, distance: 11.4
click at [283, 82] on input "text" at bounding box center [267, 92] width 161 height 33
type input "[PERSON_NAME]"
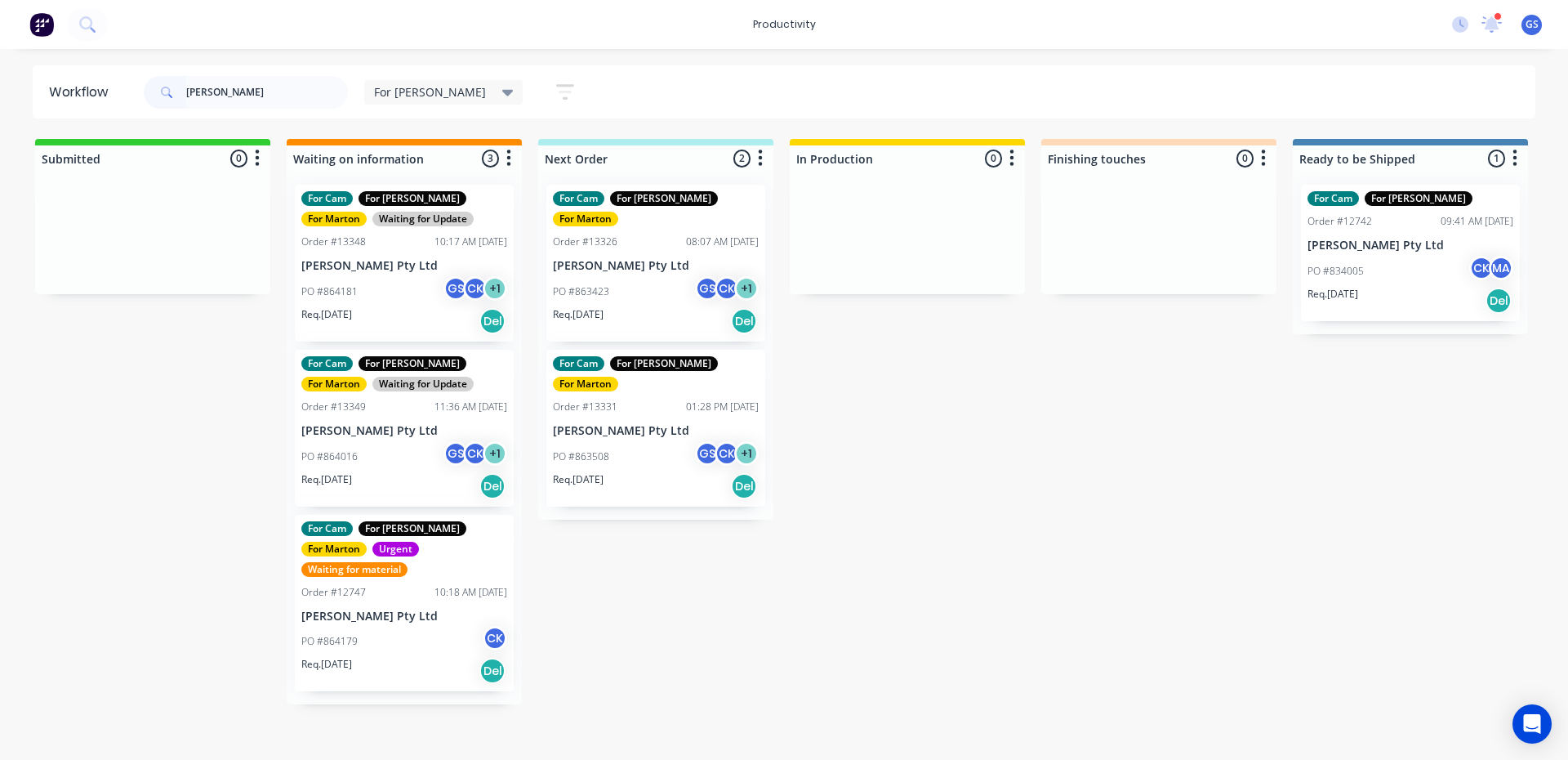
click at [714, 276] on div "CK" at bounding box center [727, 288] width 25 height 25
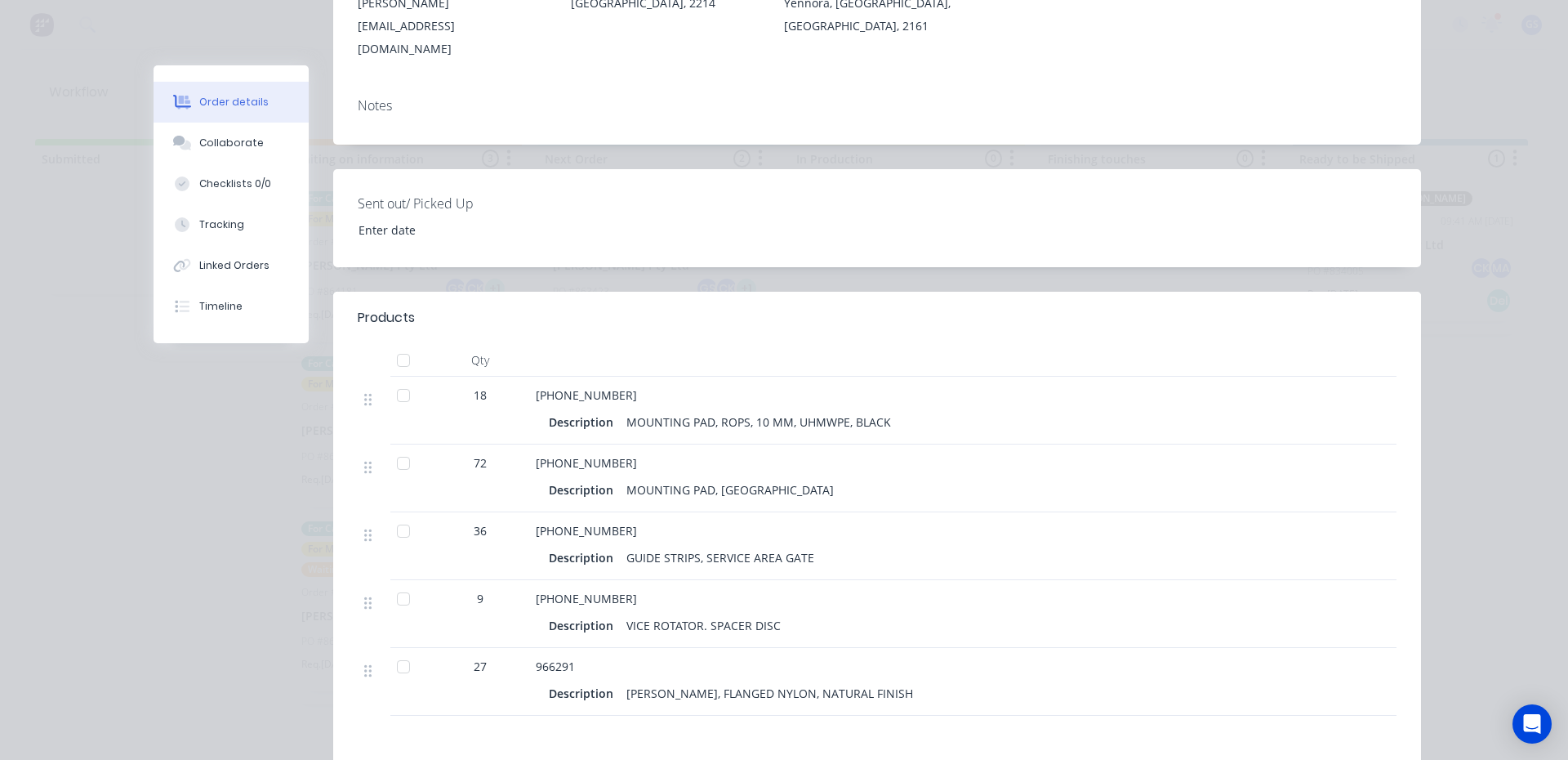
scroll to position [327, 0]
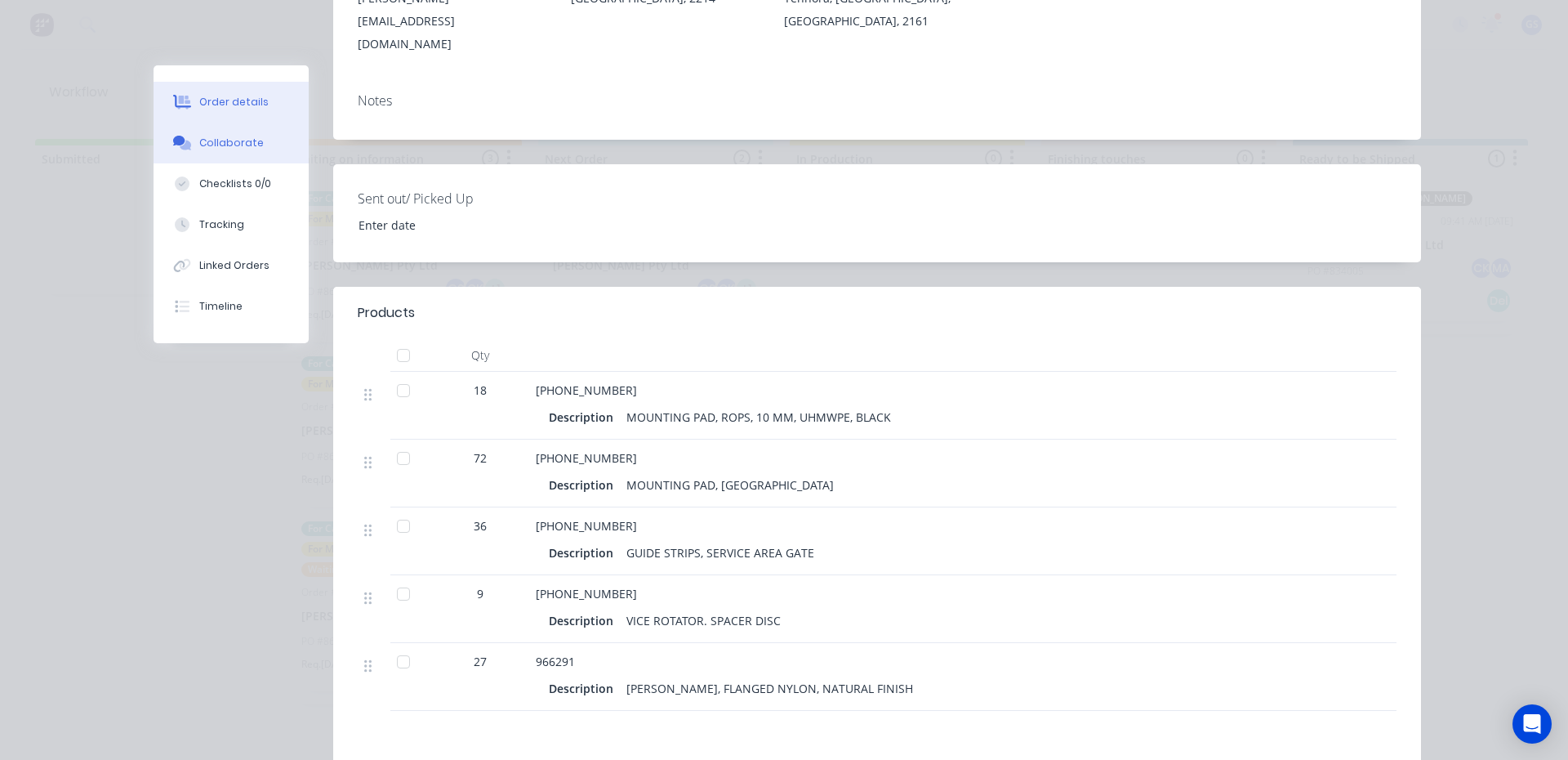
click at [229, 157] on button "Collaborate" at bounding box center [231, 143] width 156 height 41
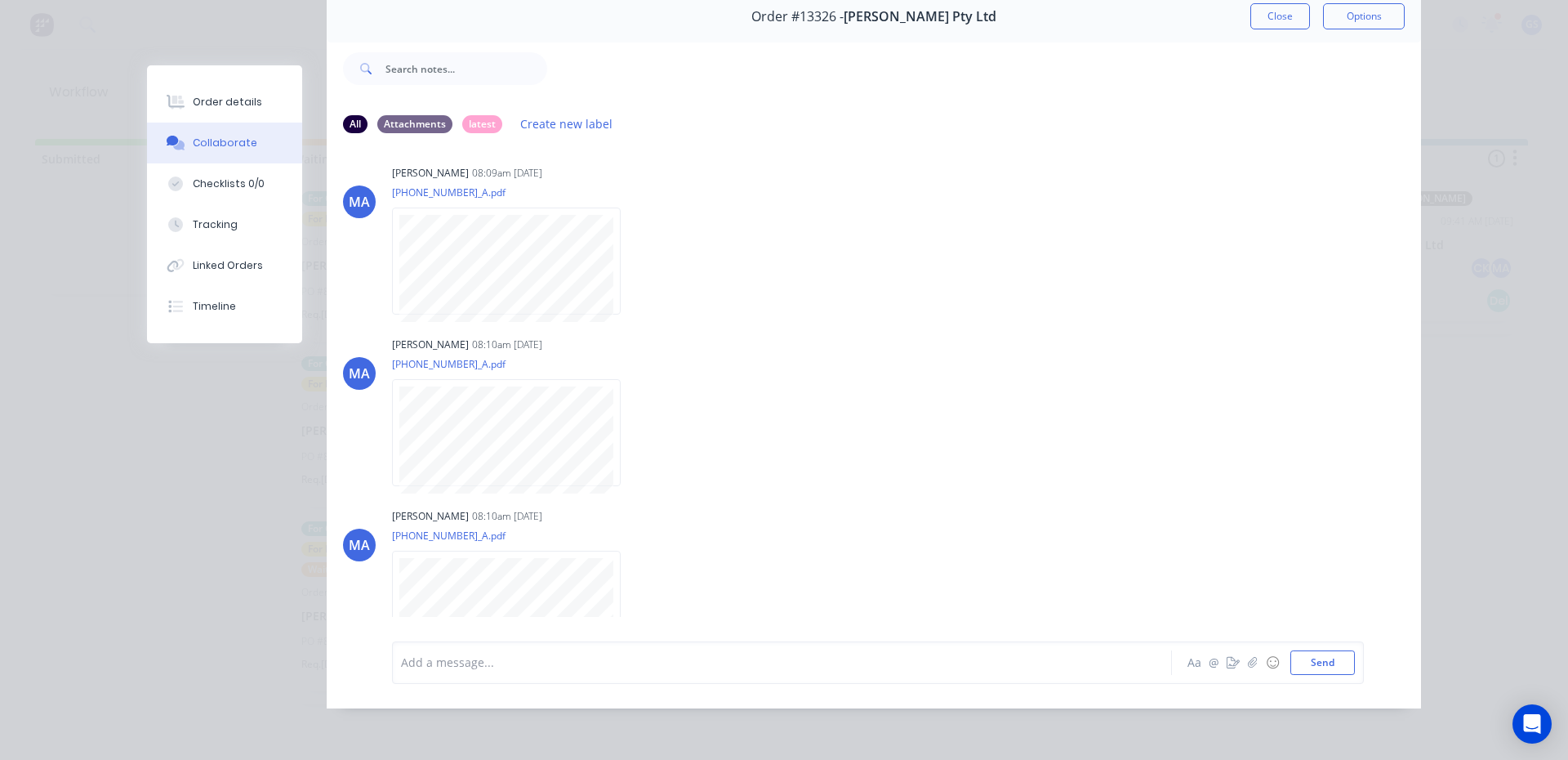
scroll to position [0, 0]
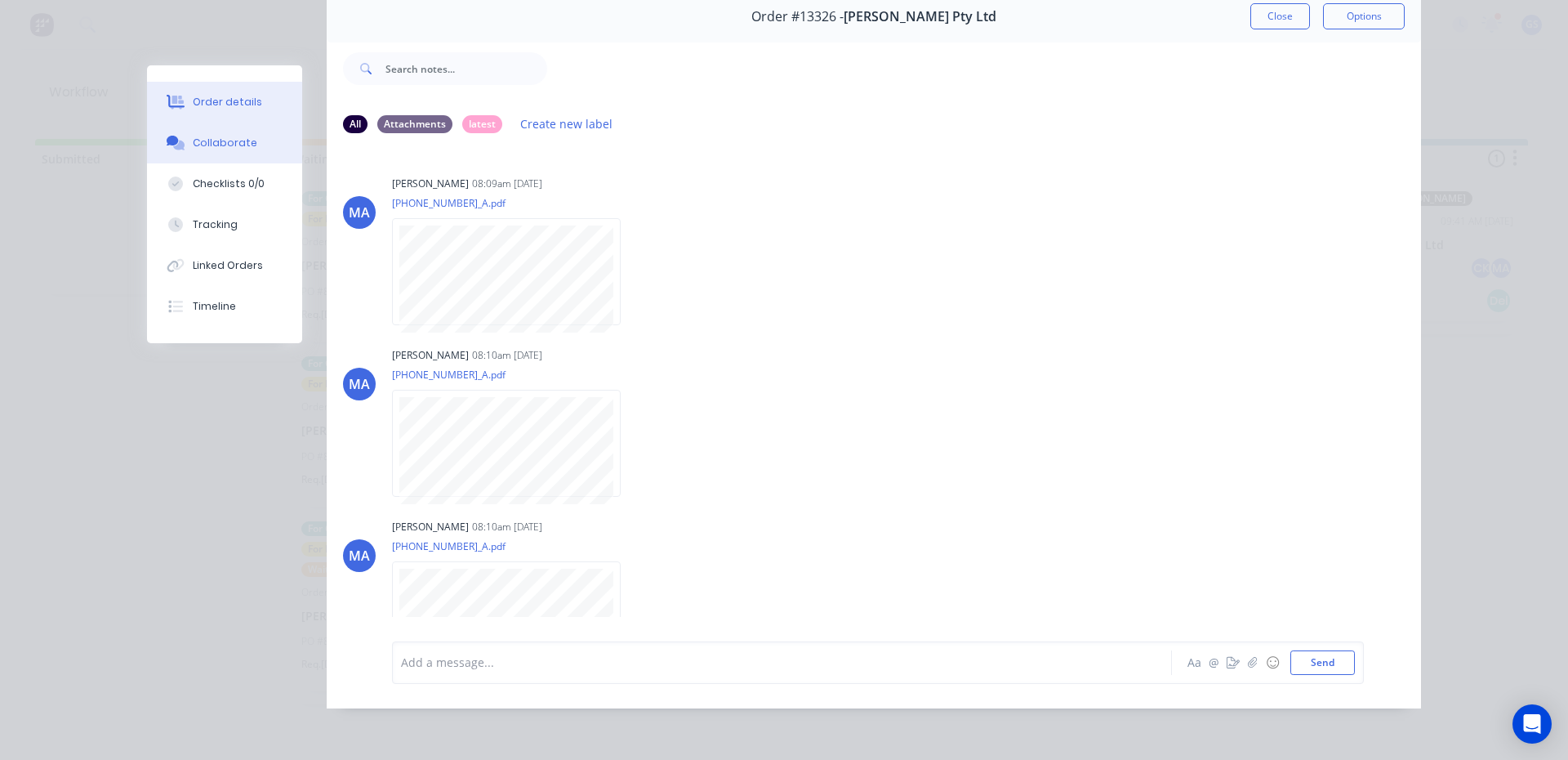
click at [217, 102] on div "Order details" at bounding box center [227, 102] width 69 height 15
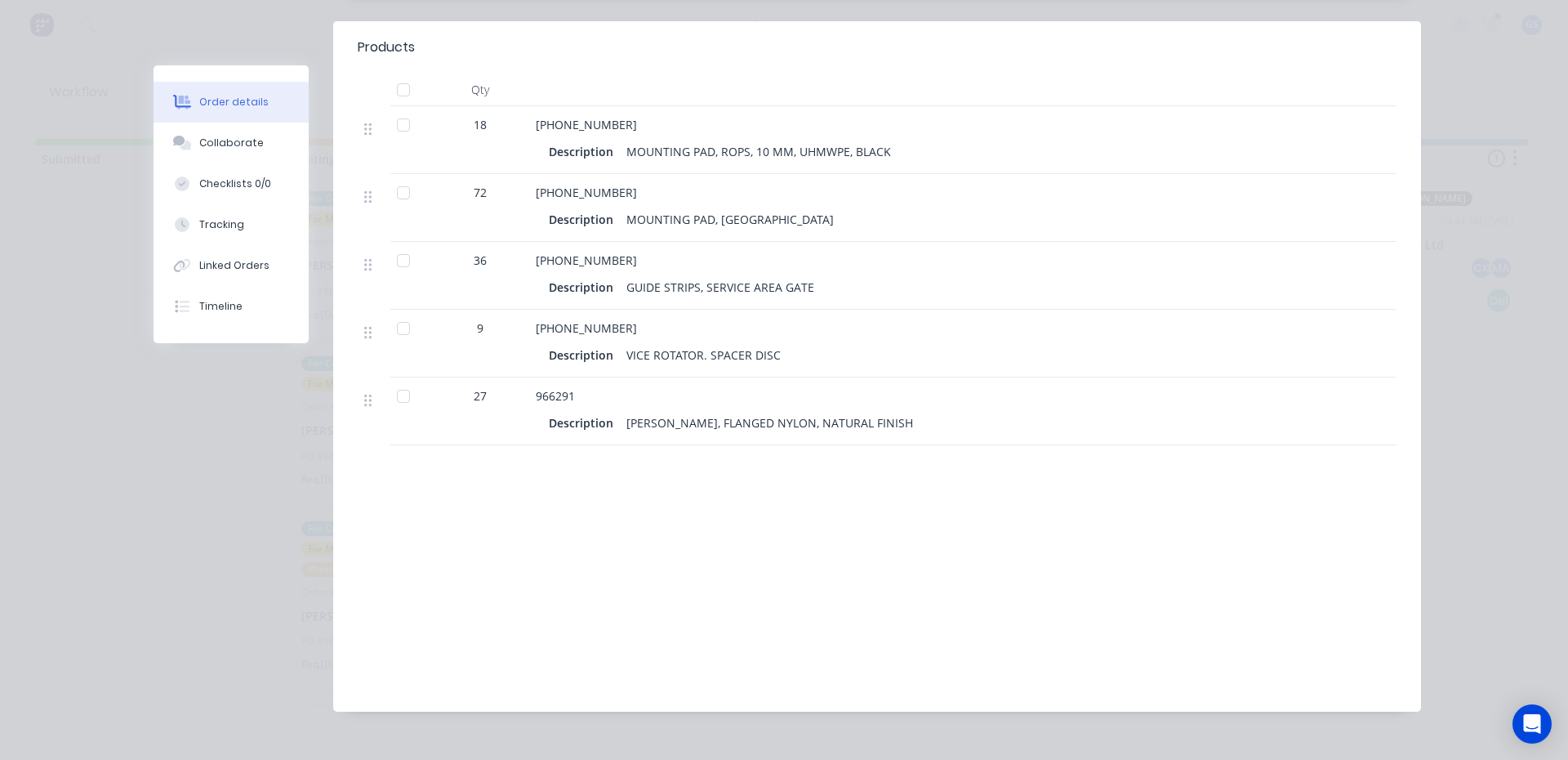
scroll to position [597, 0]
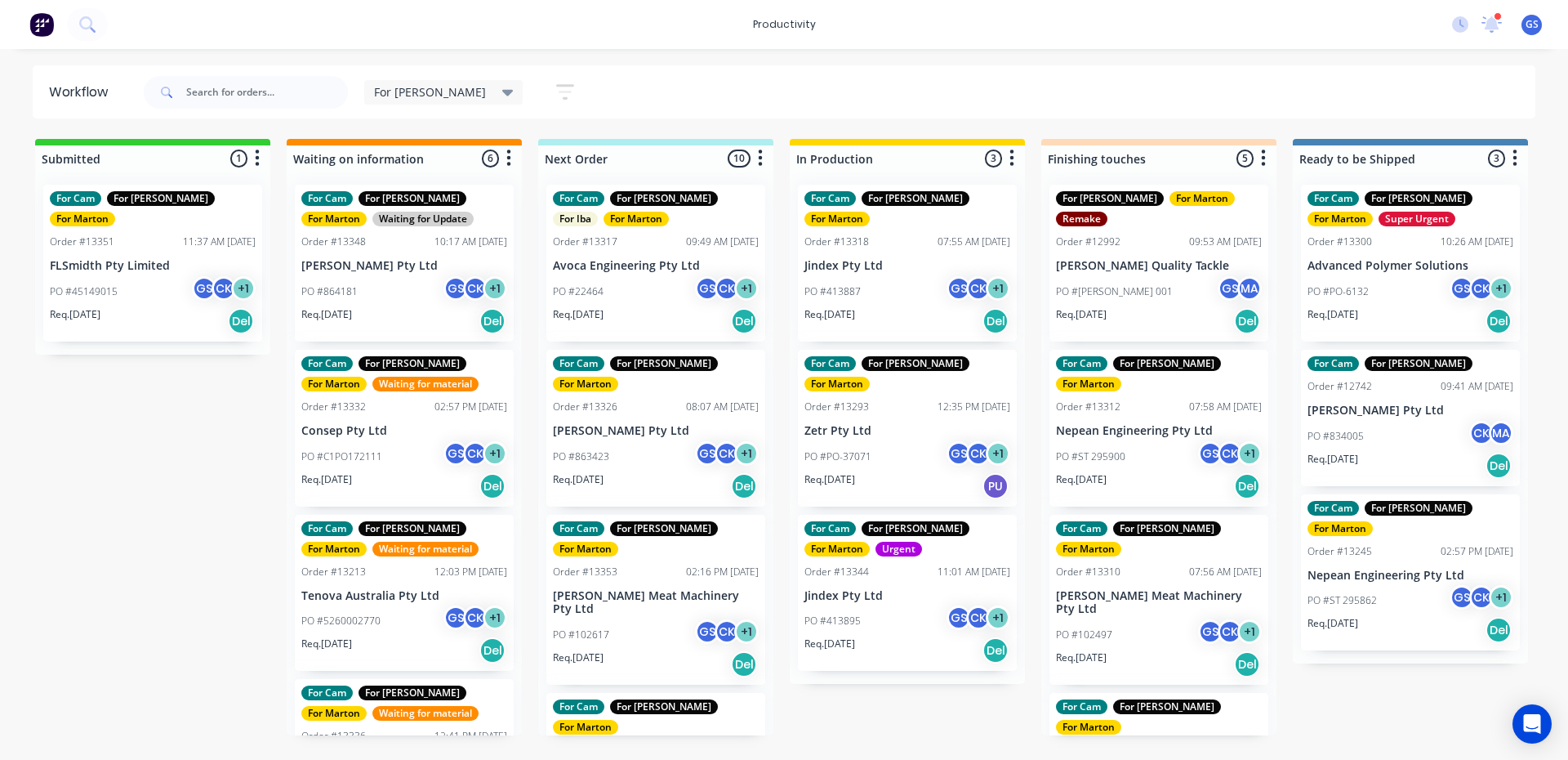
click at [654, 441] on div "PO #863423 GS CK + 1" at bounding box center [656, 457] width 206 height 31
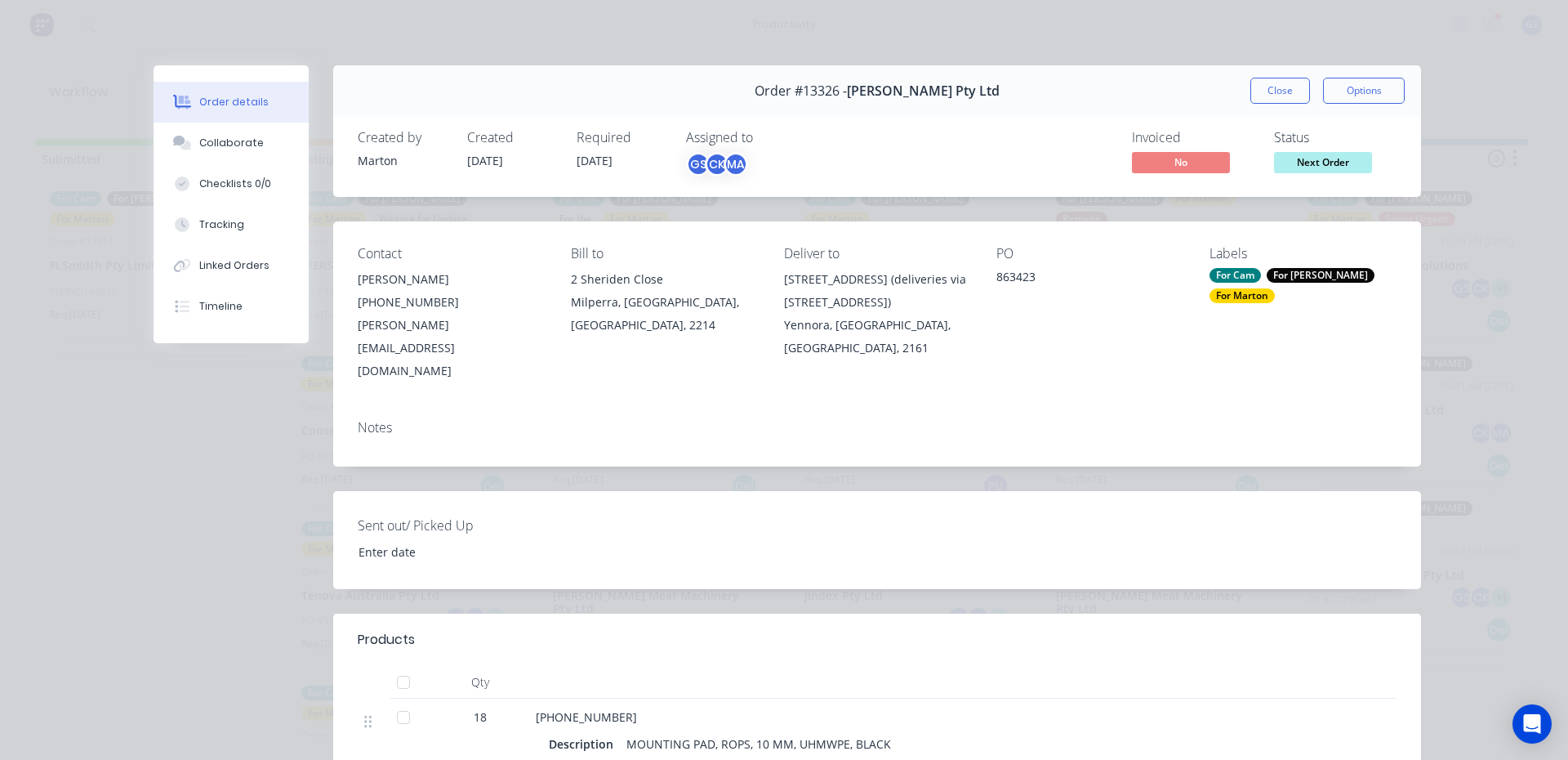
scroll to position [597, 0]
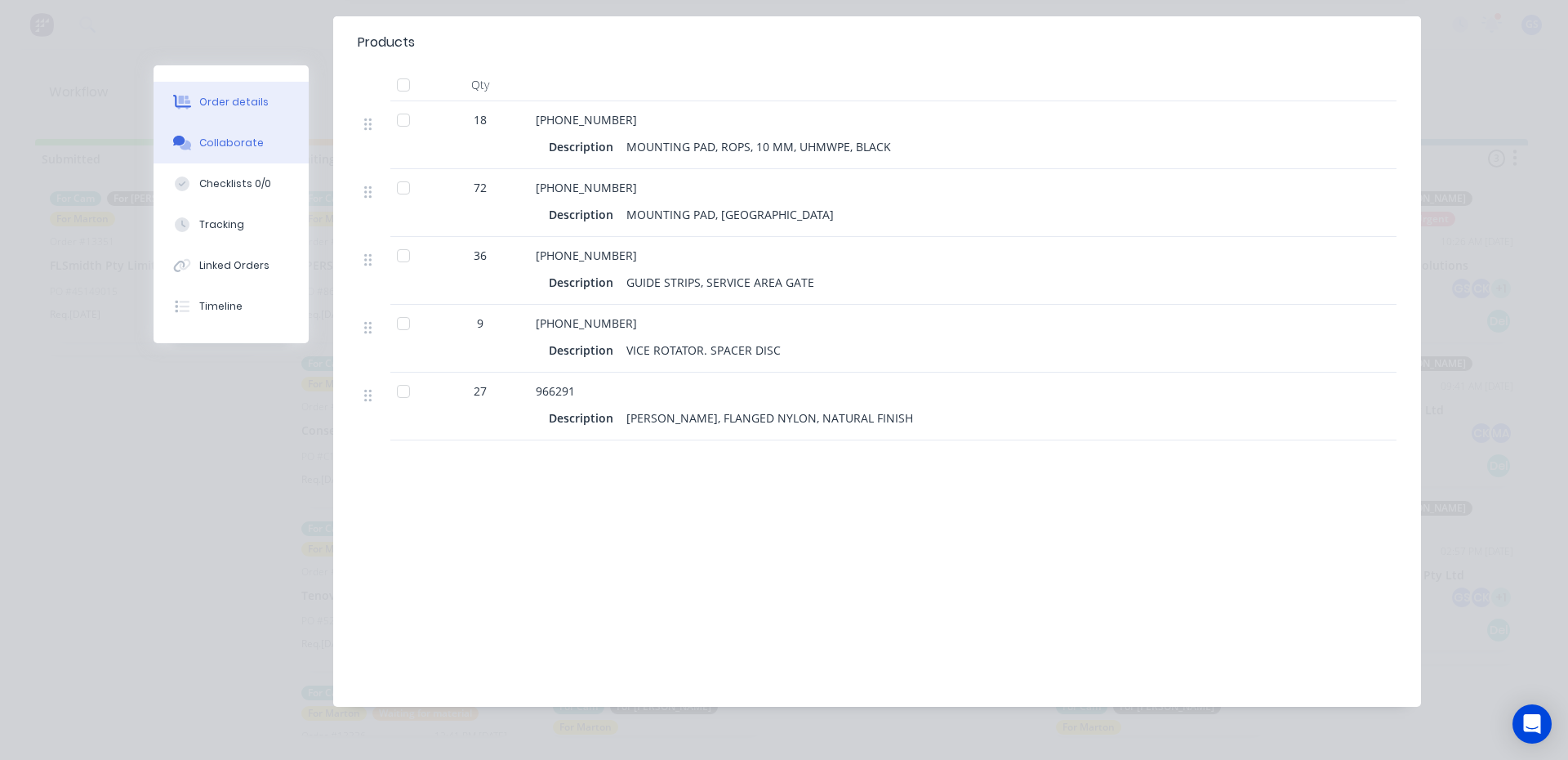
click at [172, 131] on button "Collaborate" at bounding box center [231, 143] width 156 height 41
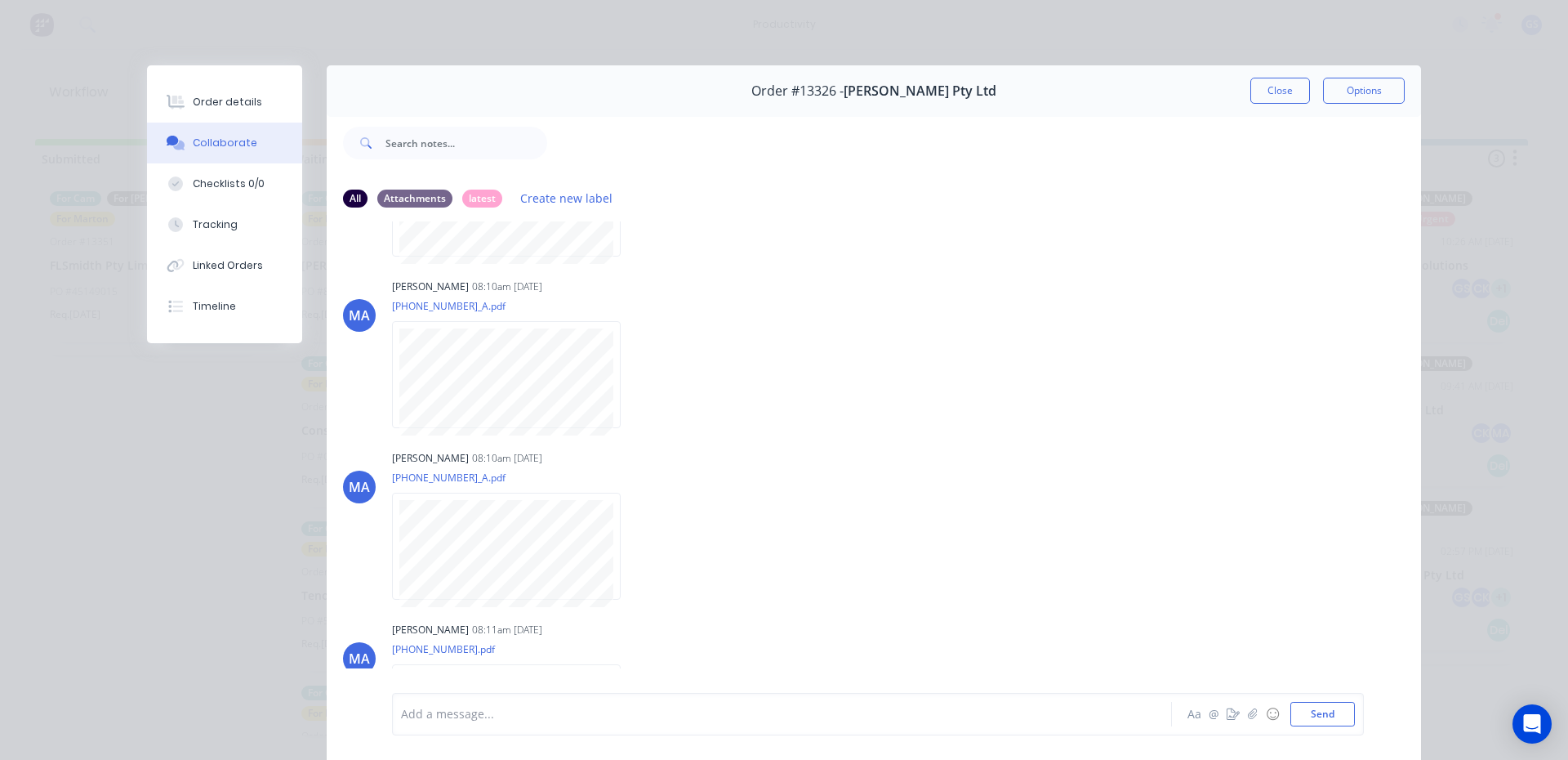
scroll to position [390, 0]
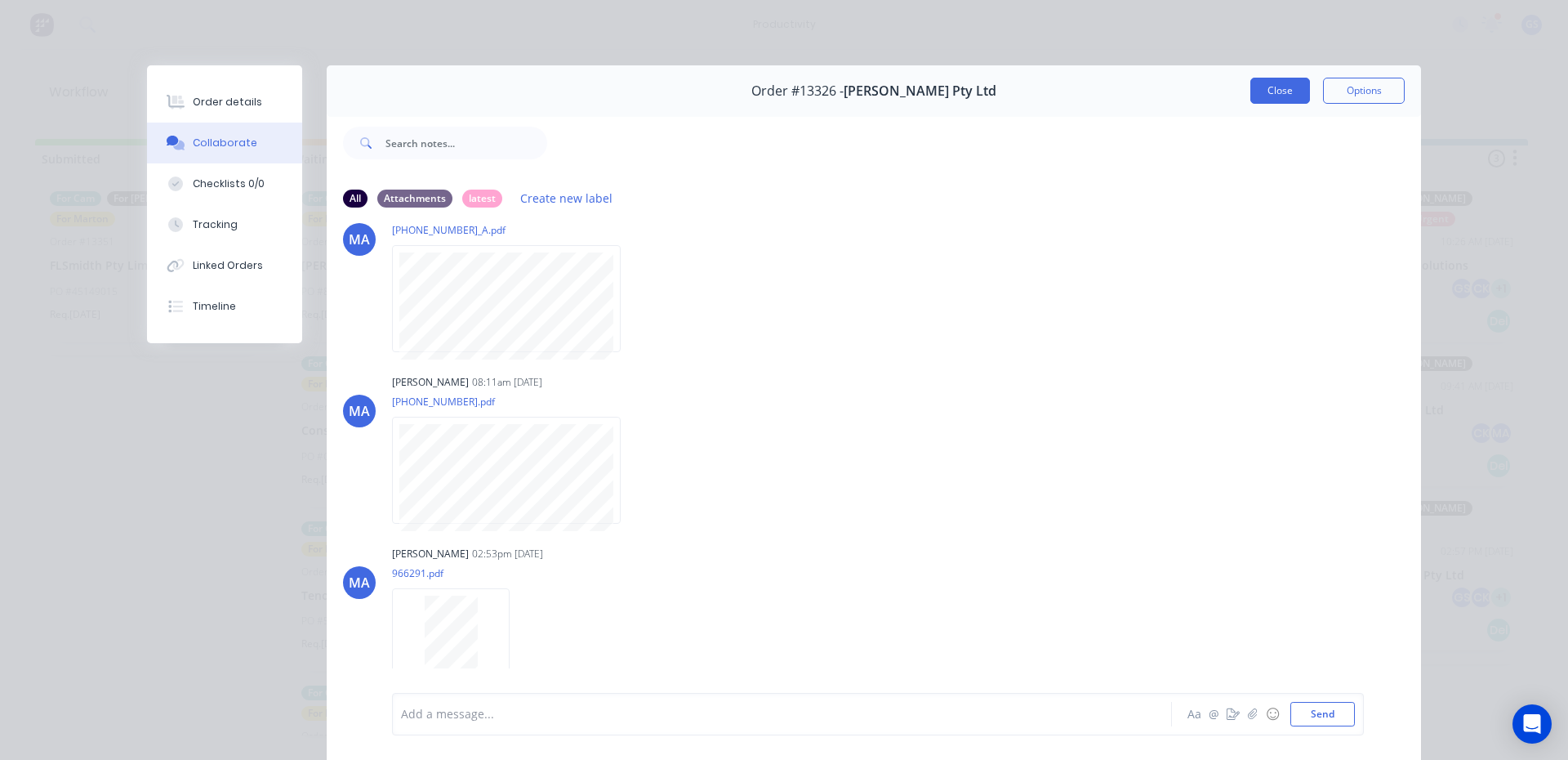
click at [1271, 88] on button "Close" at bounding box center [1280, 91] width 59 height 26
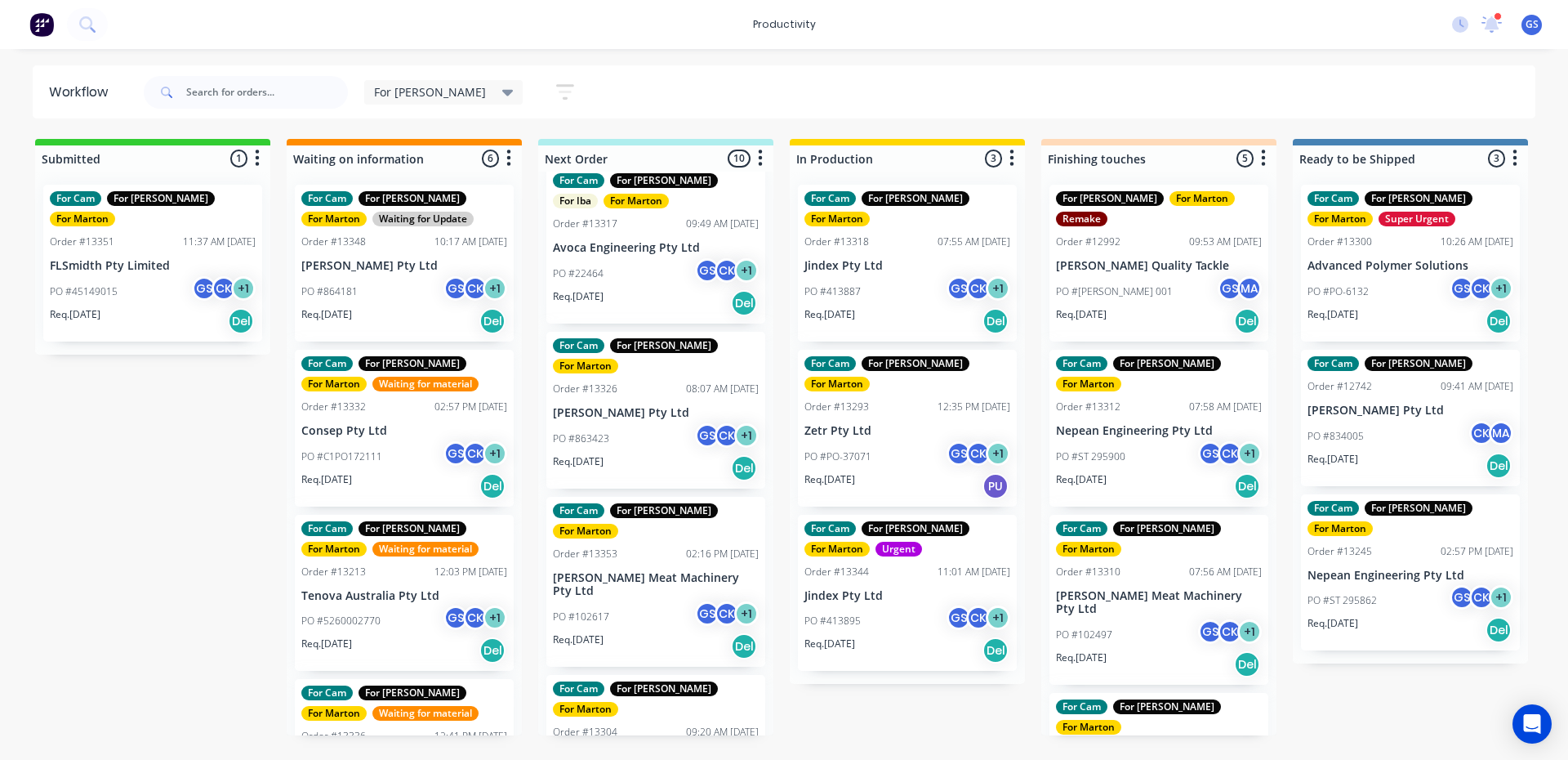
scroll to position [0, 0]
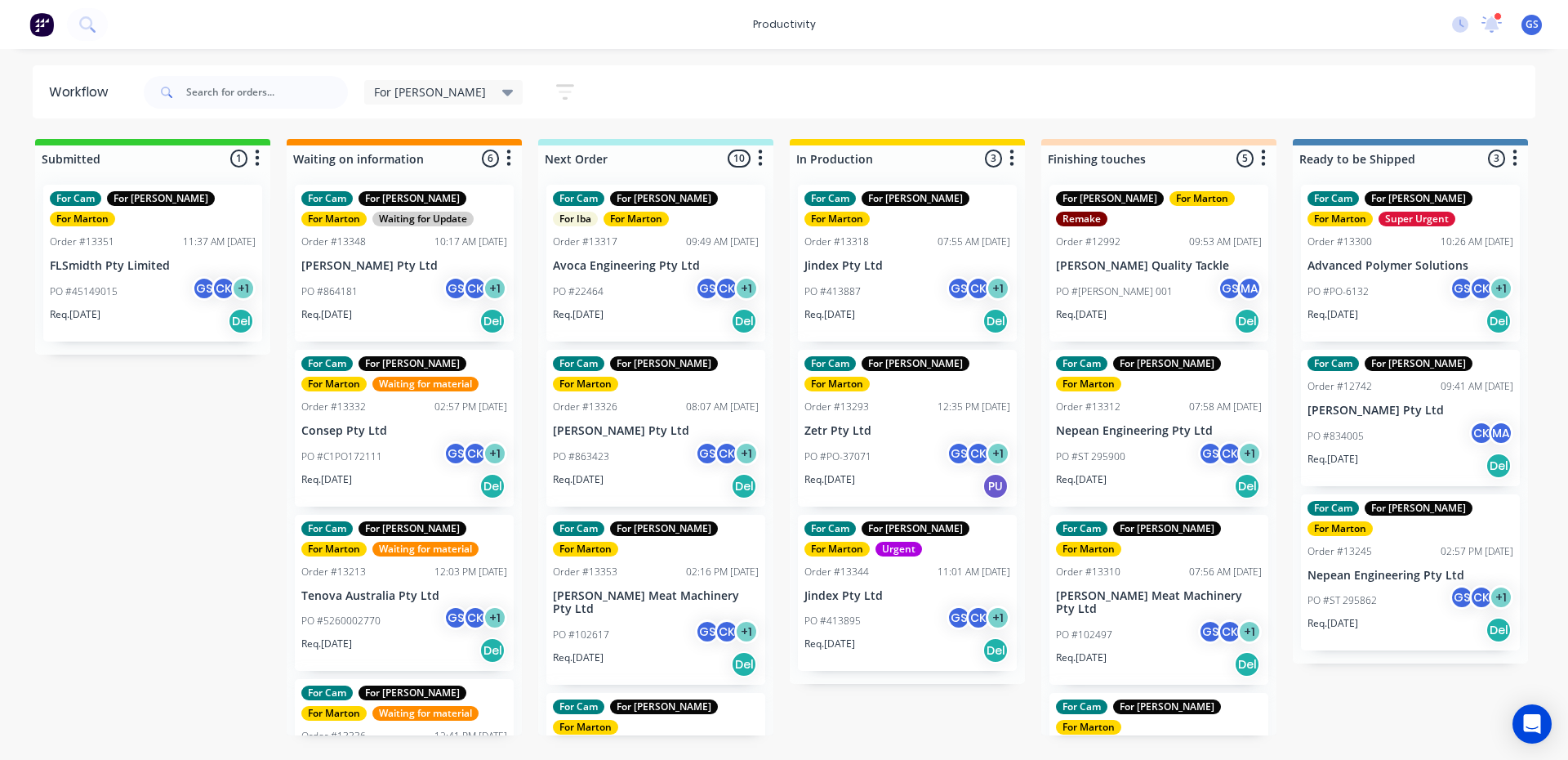
click at [618, 254] on div "For Cam For Gary For Iba For Marton Order #13317 09:49 AM 16/09/25 Avoca Engine…" at bounding box center [656, 453] width 235 height 564
click at [603, 310] on p "Req. 30/09/25" at bounding box center [579, 315] width 51 height 15
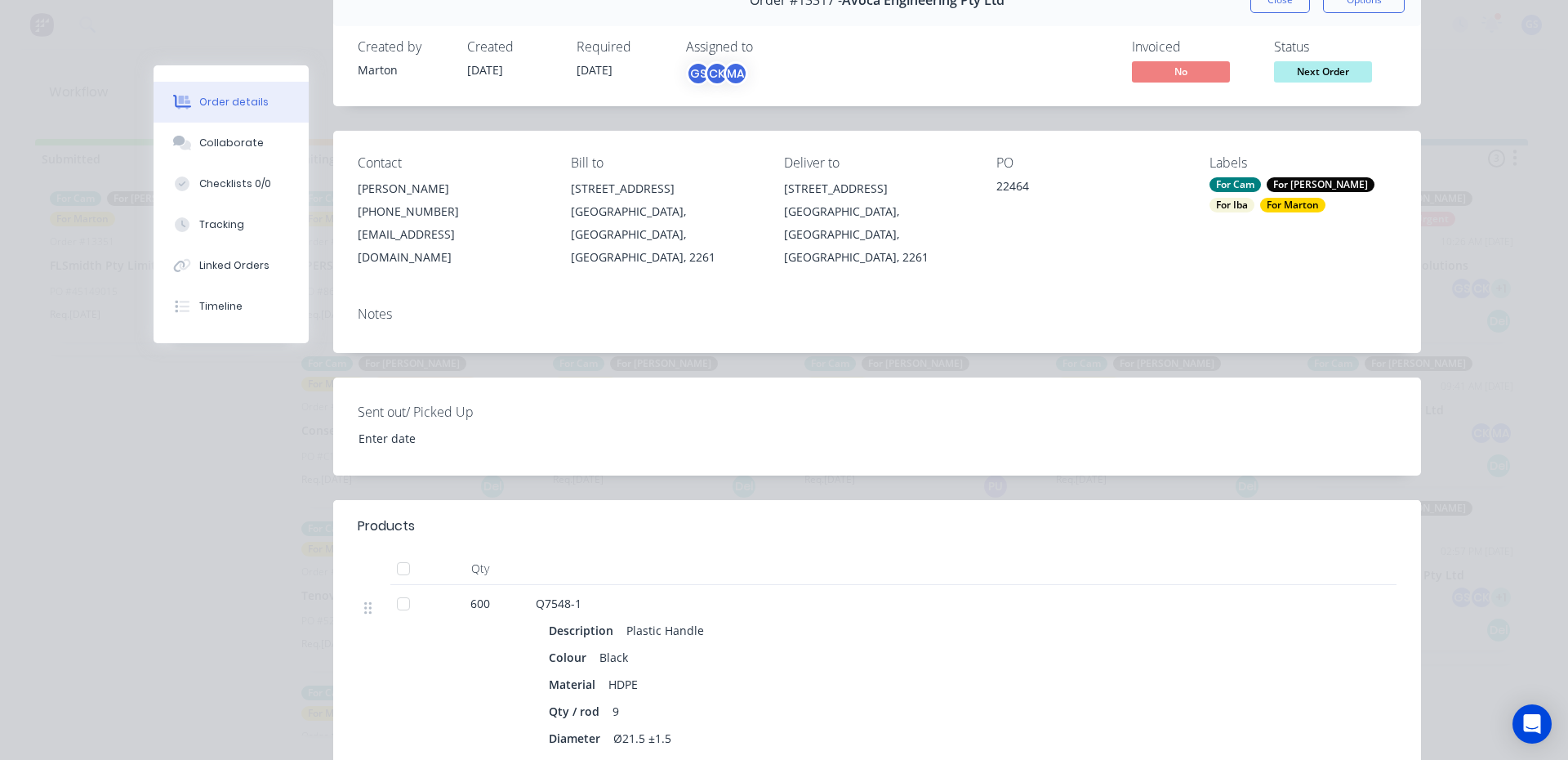
scroll to position [245, 0]
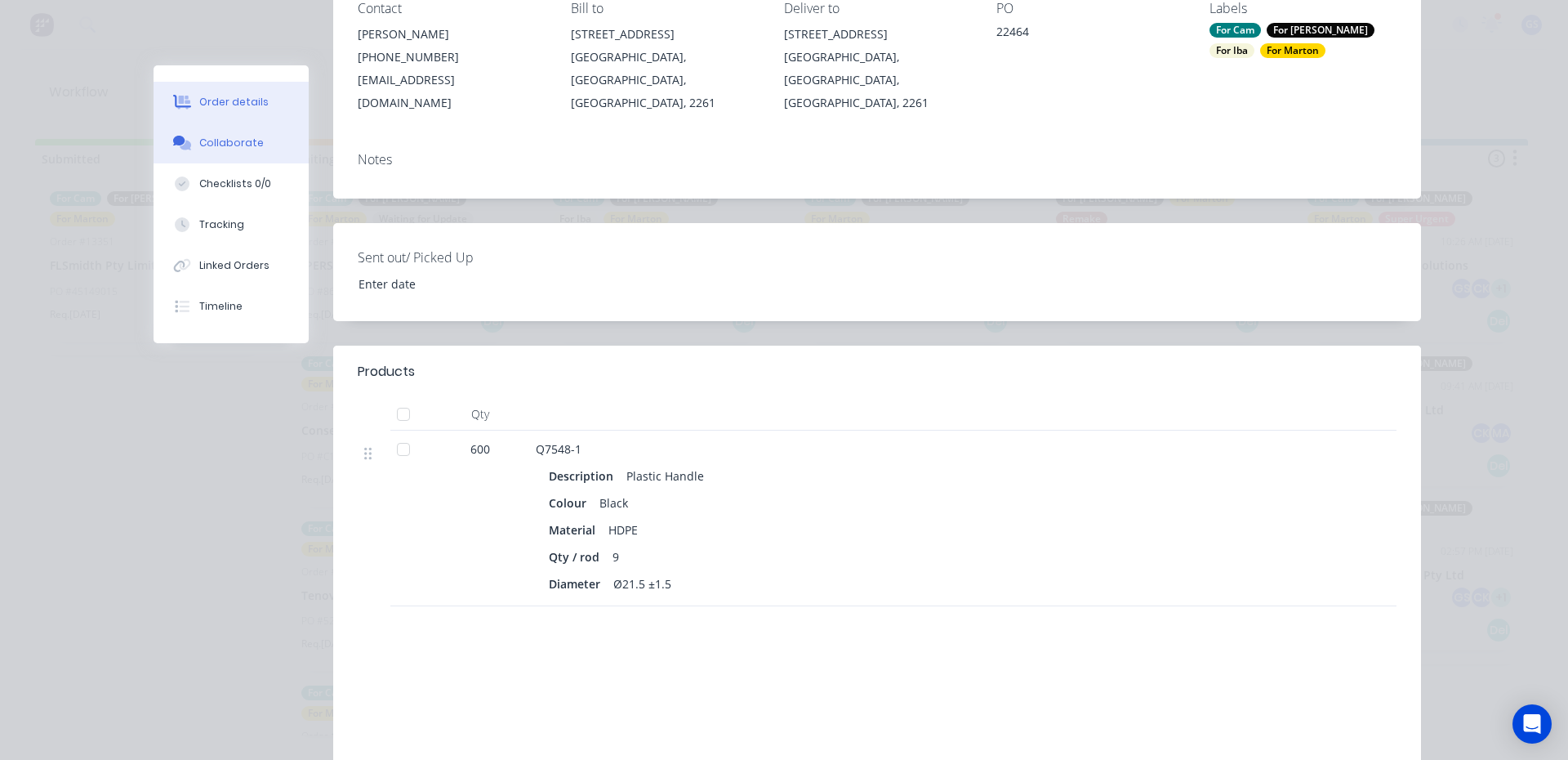
drag, startPoint x: 260, startPoint y: 152, endPoint x: 267, endPoint y: 160, distance: 10.6
click at [258, 149] on button "Collaborate" at bounding box center [231, 143] width 156 height 41
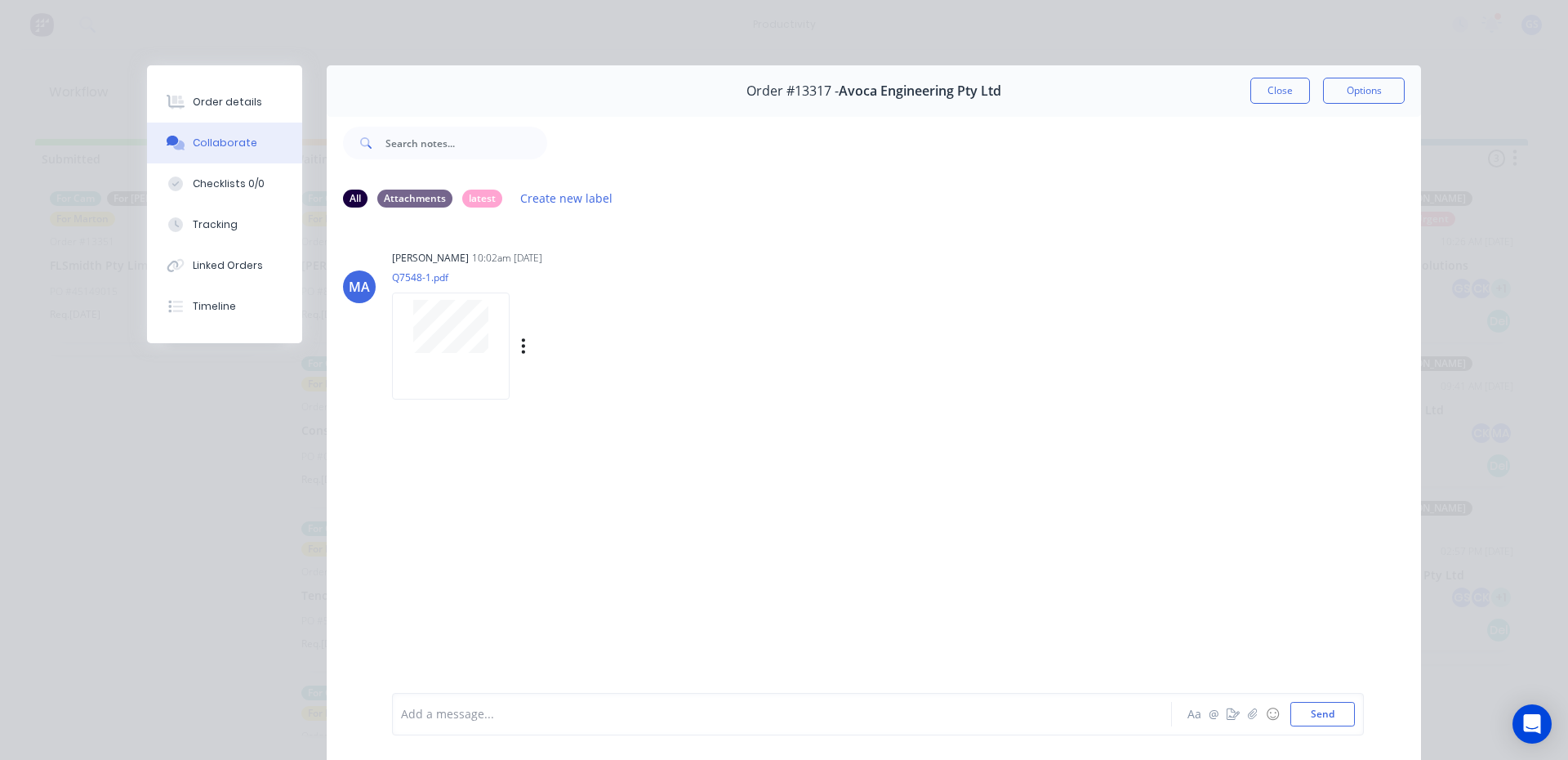
click at [454, 353] on div at bounding box center [450, 346] width 118 height 107
click at [443, 361] on div at bounding box center [450, 346] width 118 height 107
click at [1250, 81] on button "Close" at bounding box center [1280, 91] width 59 height 26
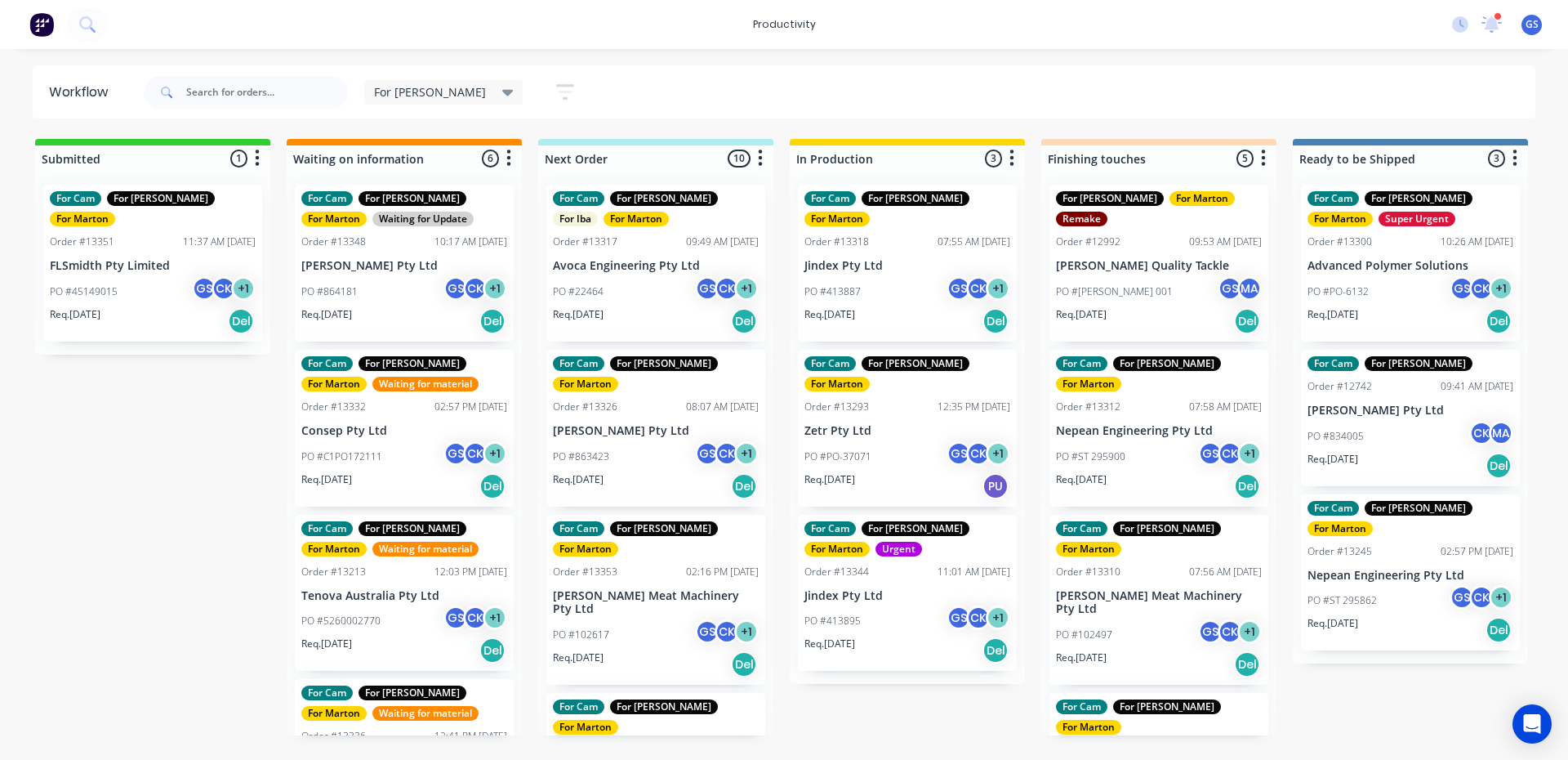
click at [682, 209] on div "For Cam For Gary For Iba For Marton" at bounding box center [656, 208] width 206 height 35
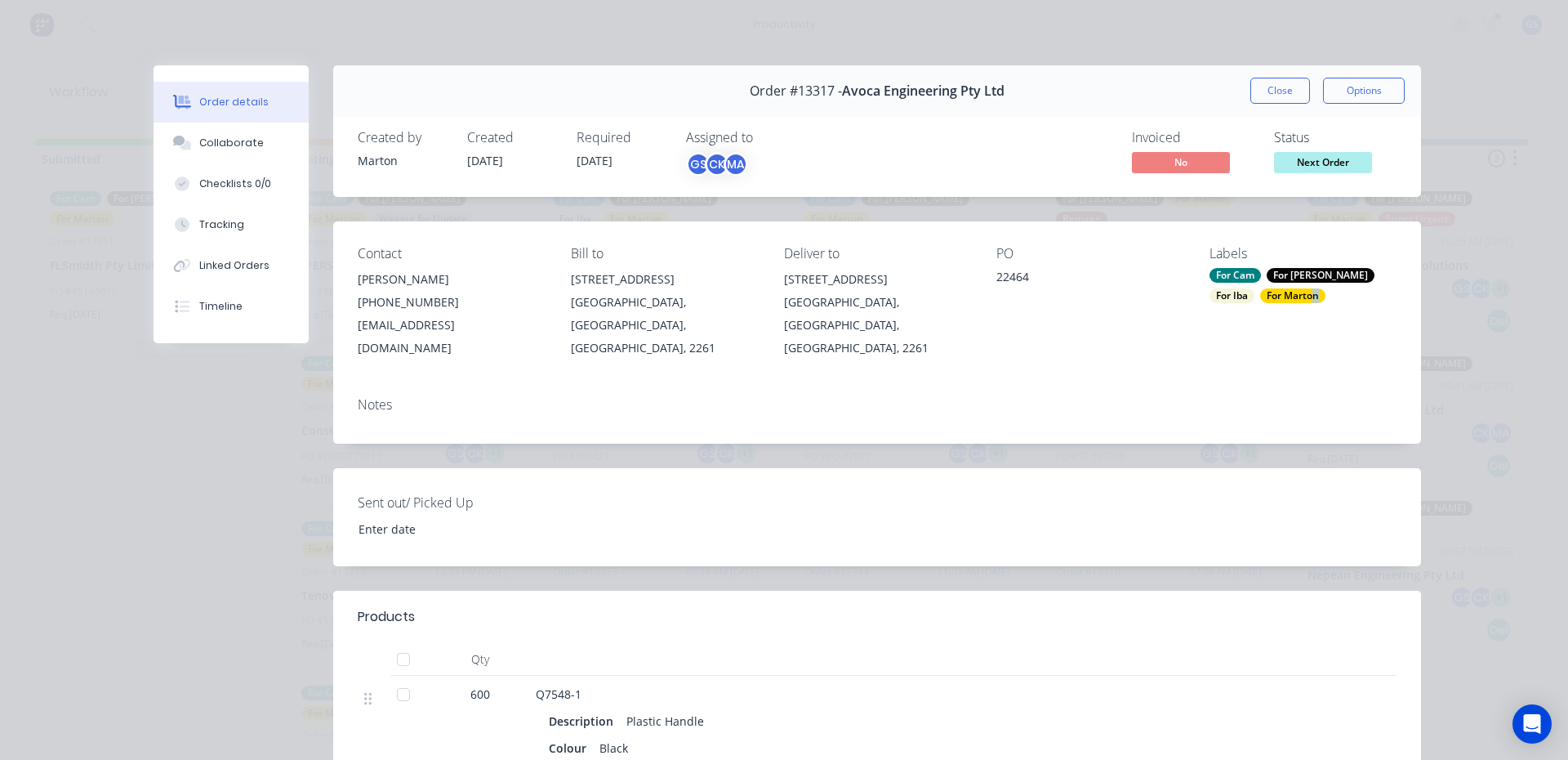
click at [1260, 288] on div "For Marton" at bounding box center [1292, 296] width 65 height 15
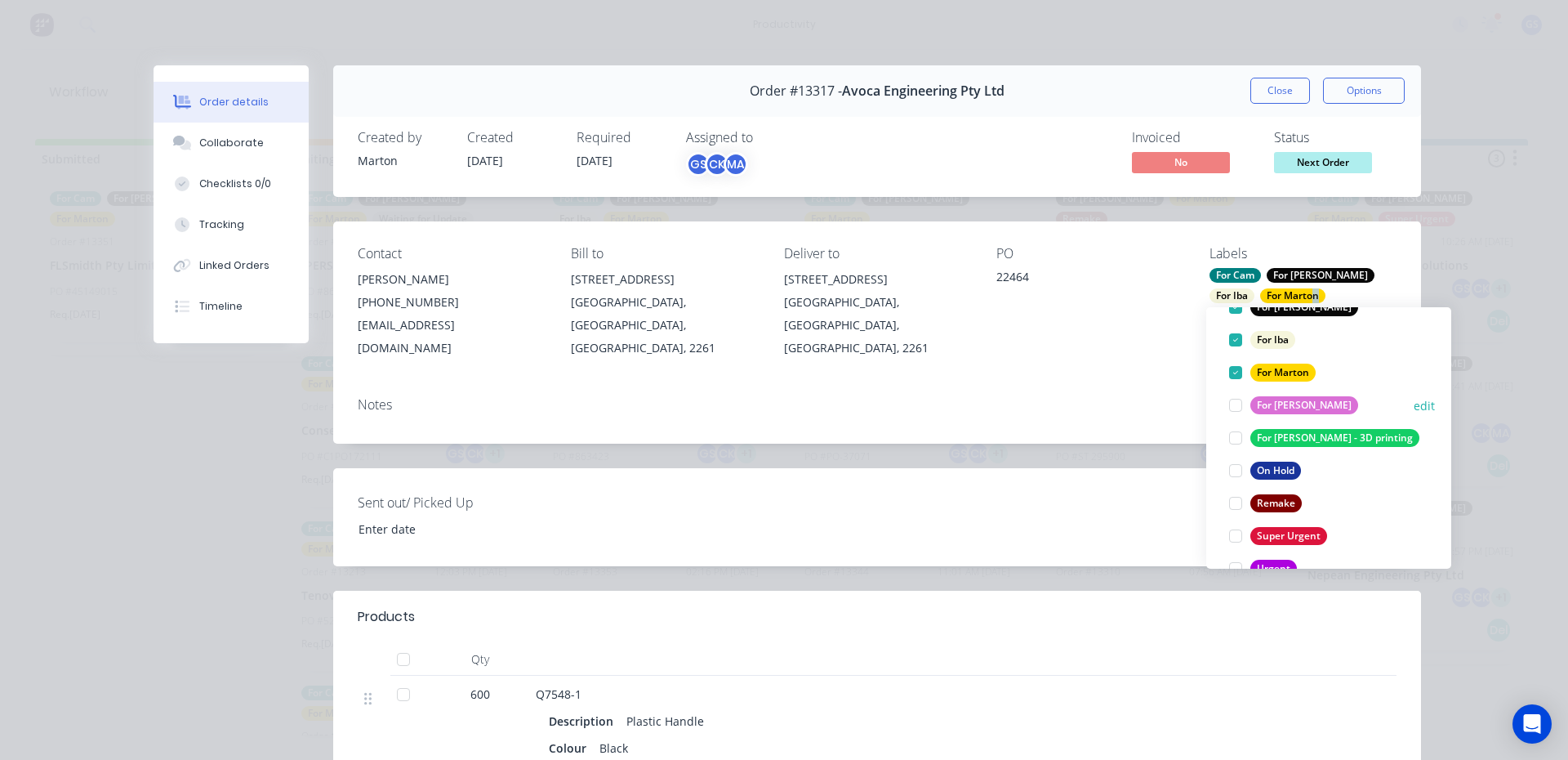
click at [1230, 399] on div at bounding box center [1235, 405] width 33 height 33
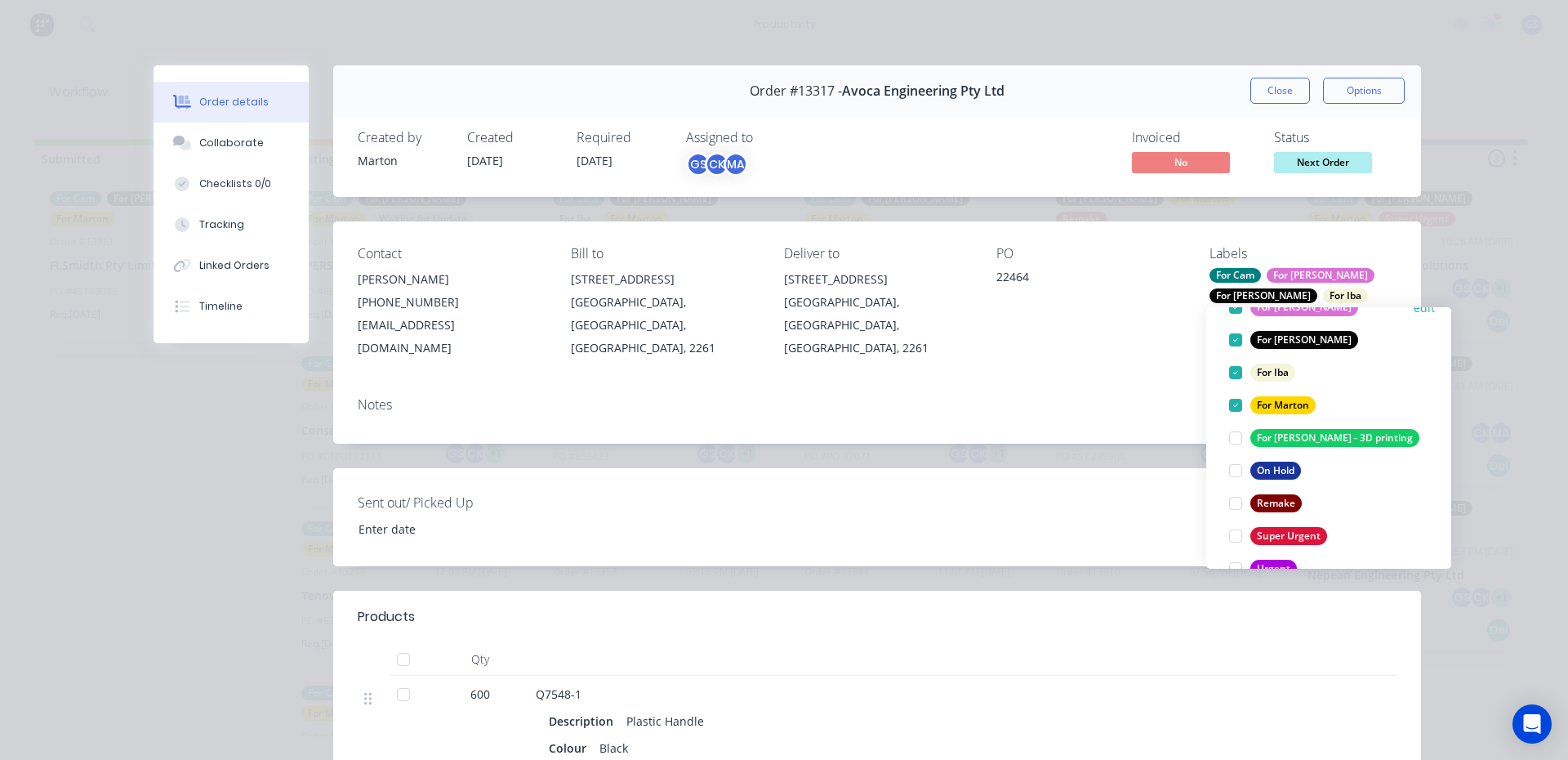
scroll to position [65, 0]
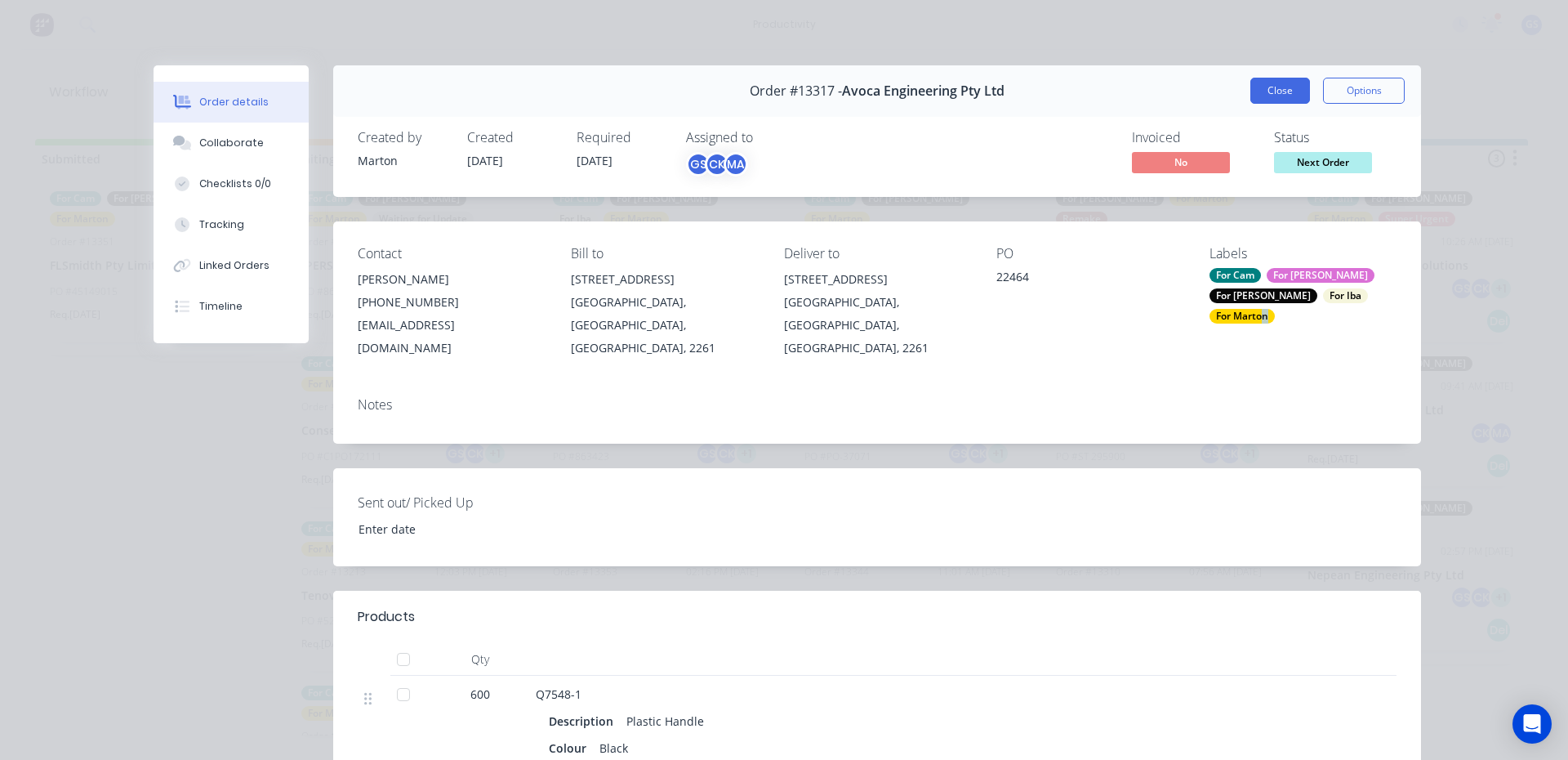
click at [1281, 87] on button "Close" at bounding box center [1280, 91] width 59 height 26
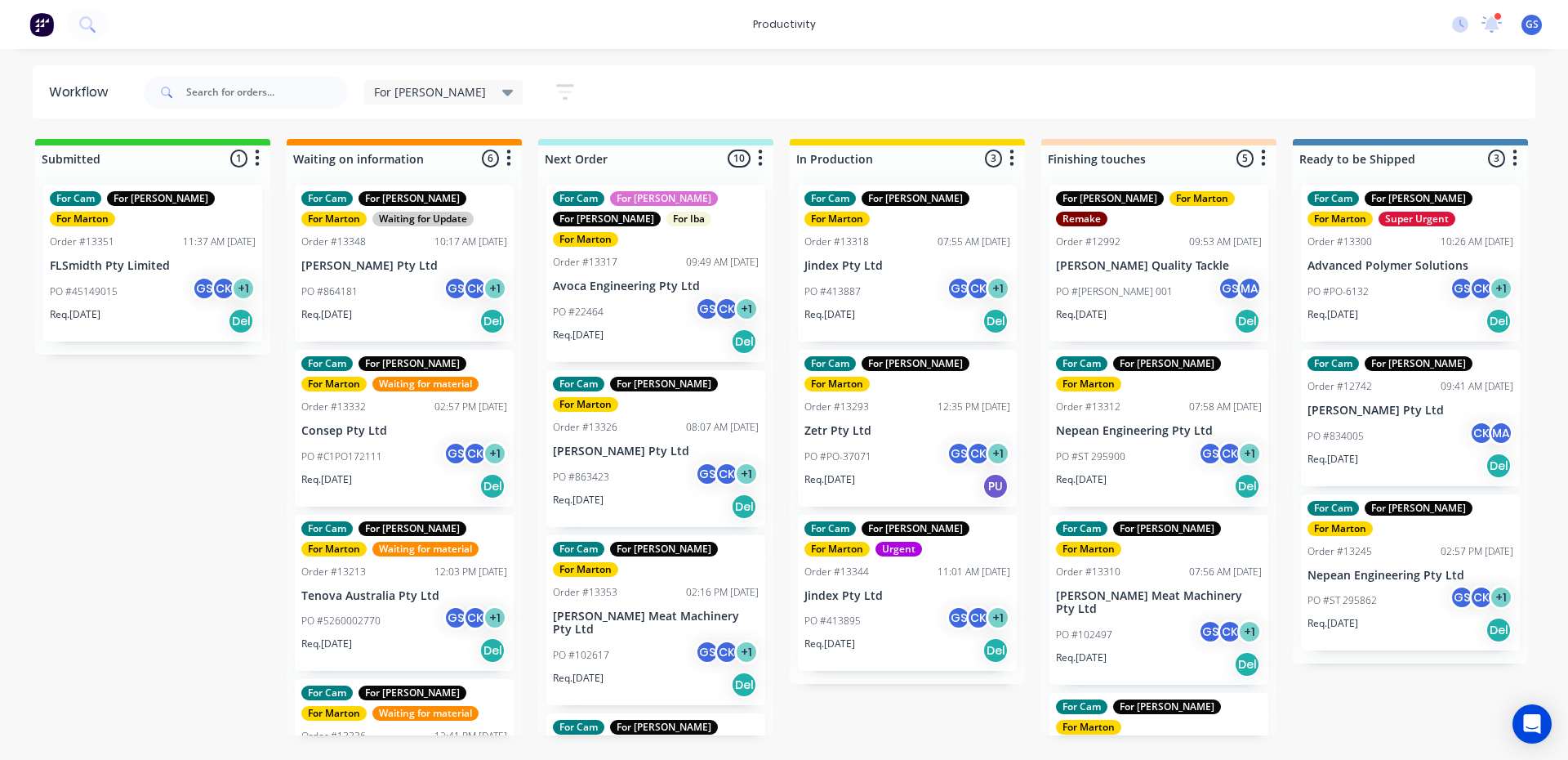
drag, startPoint x: 740, startPoint y: 103, endPoint x: 254, endPoint y: 53, distance: 488.6
click at [740, 100] on div "For Gary Save new view None edit For Gary (Default) edit For Cam edit Marton ed…" at bounding box center [839, 92] width 1396 height 49
click at [681, 462] on div "PO #863423 GS CK + 1" at bounding box center [656, 478] width 206 height 31
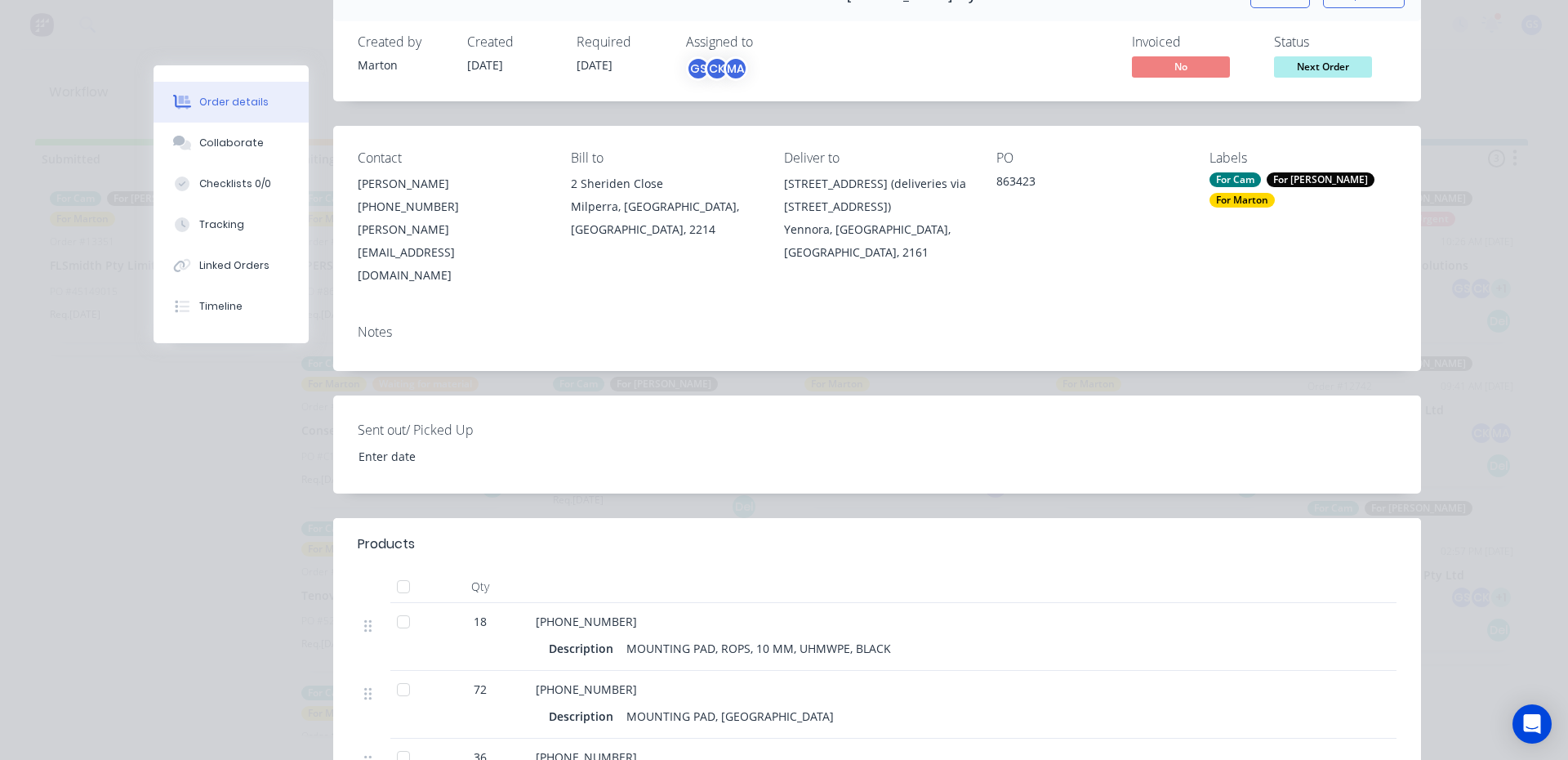
scroll to position [408, 0]
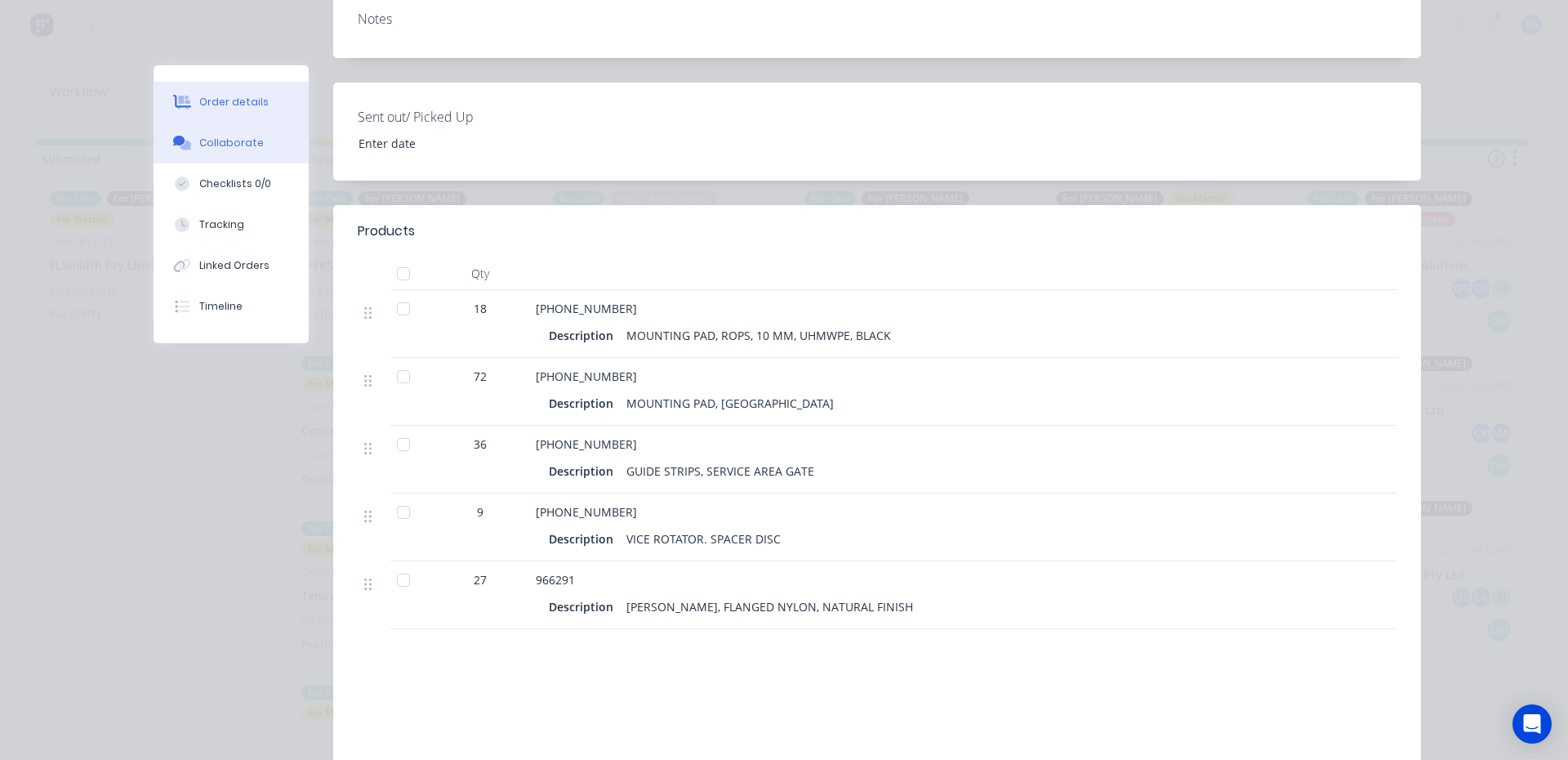
click at [254, 156] on button "Collaborate" at bounding box center [231, 143] width 156 height 41
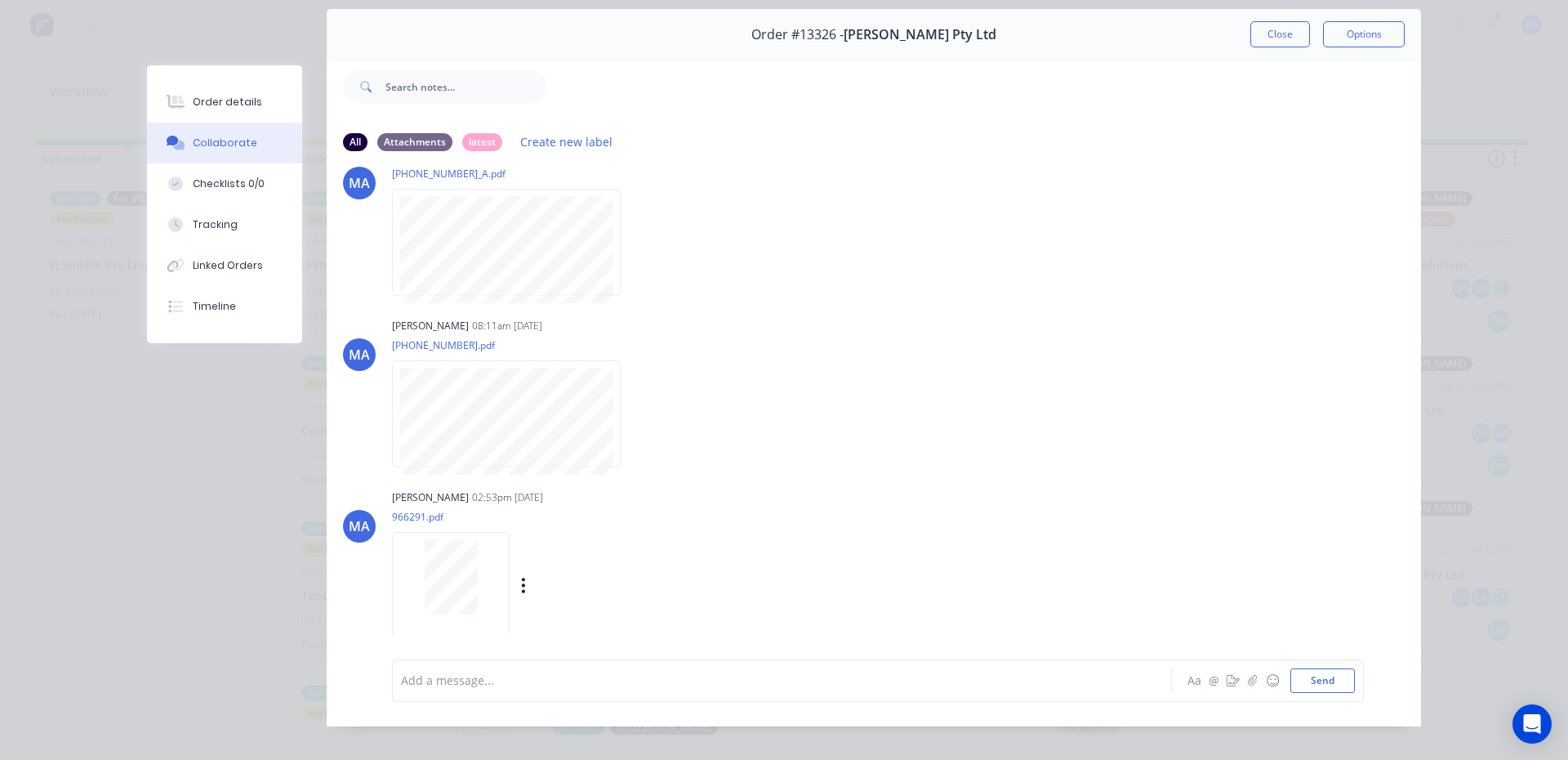
scroll to position [86, 0]
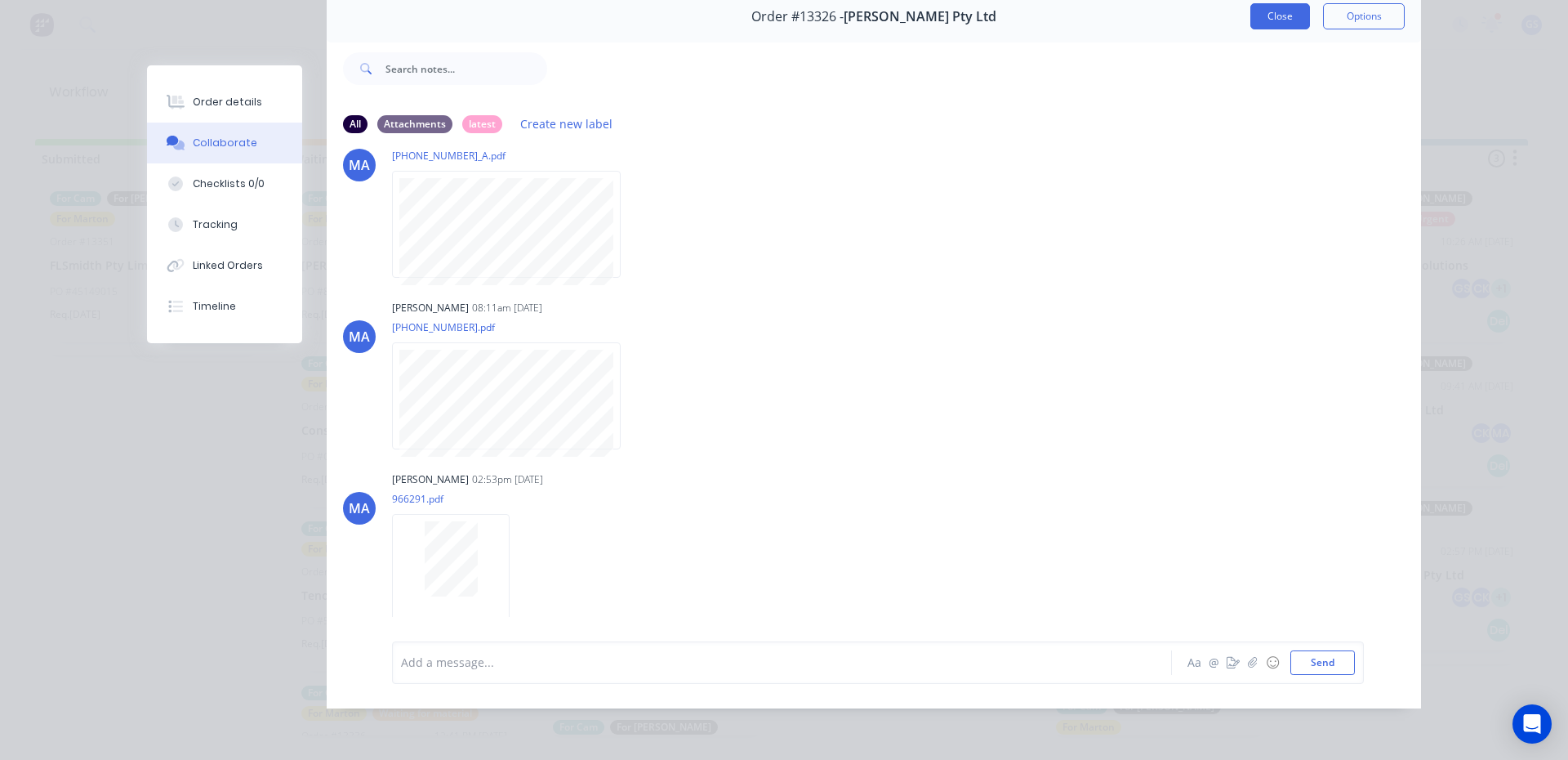
click at [1266, 3] on button "Close" at bounding box center [1280, 16] width 59 height 26
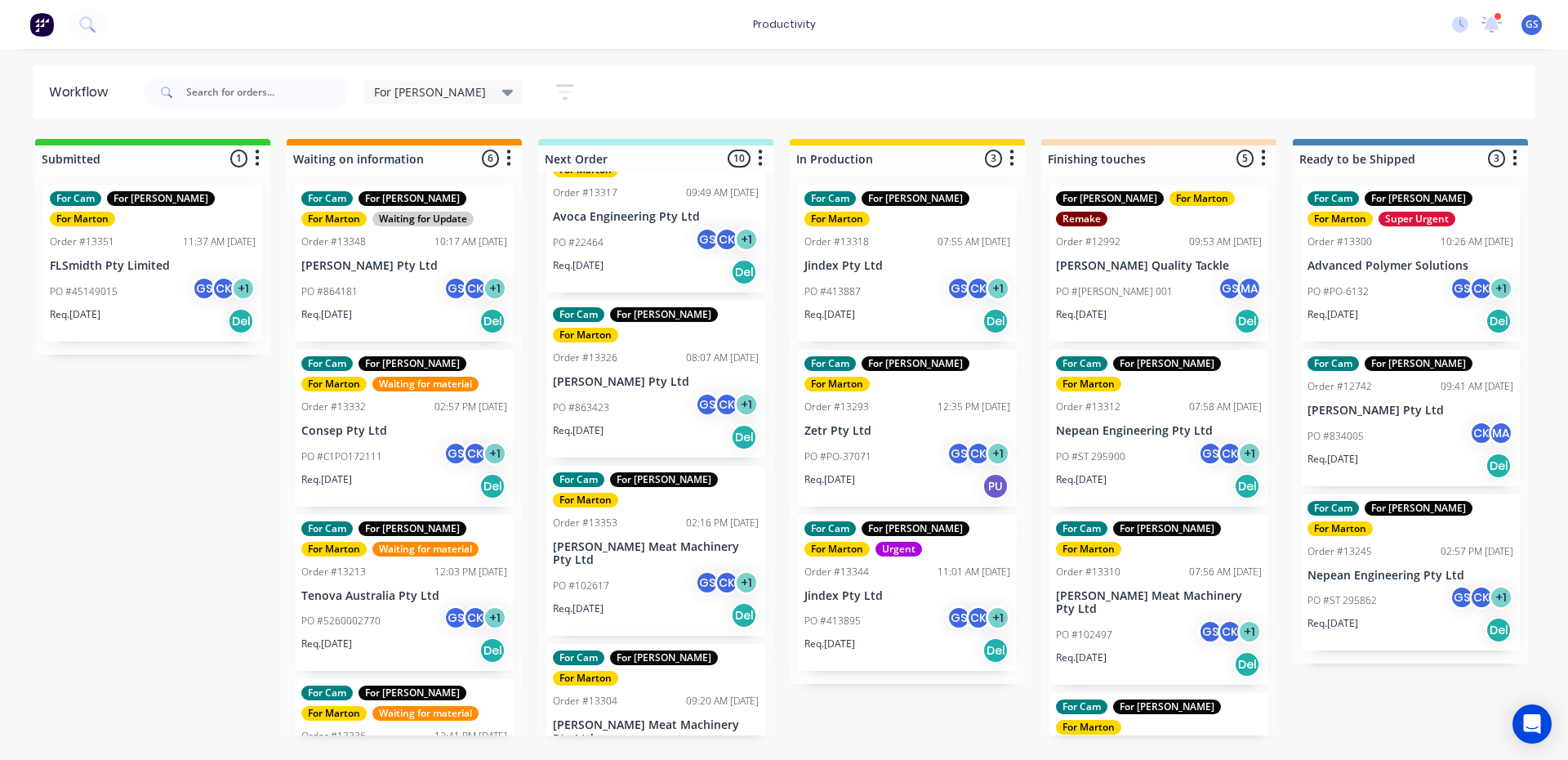
scroll to position [245, 0]
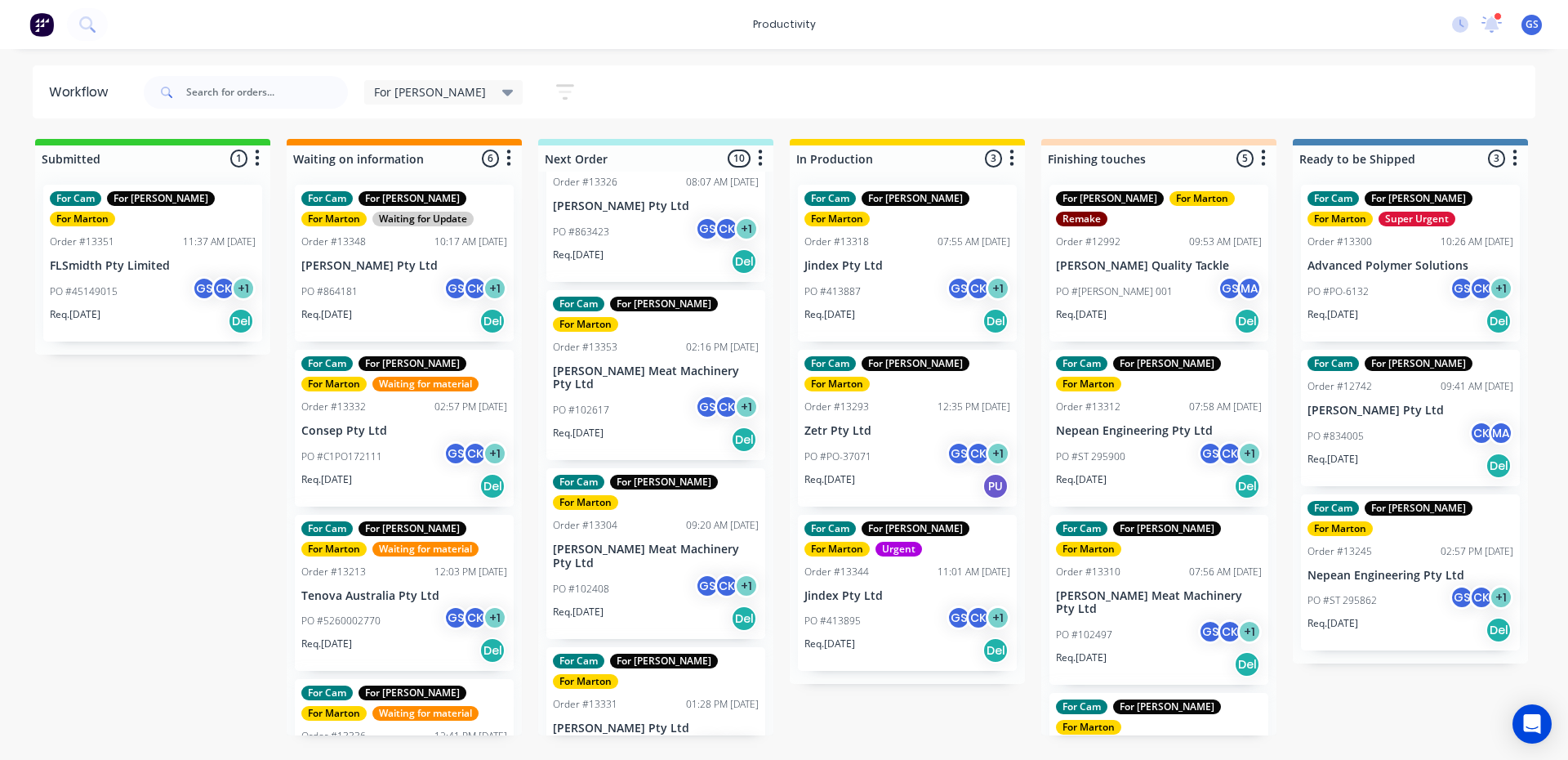
click at [658, 426] on div "Req. 02/10/25 Del" at bounding box center [656, 440] width 206 height 28
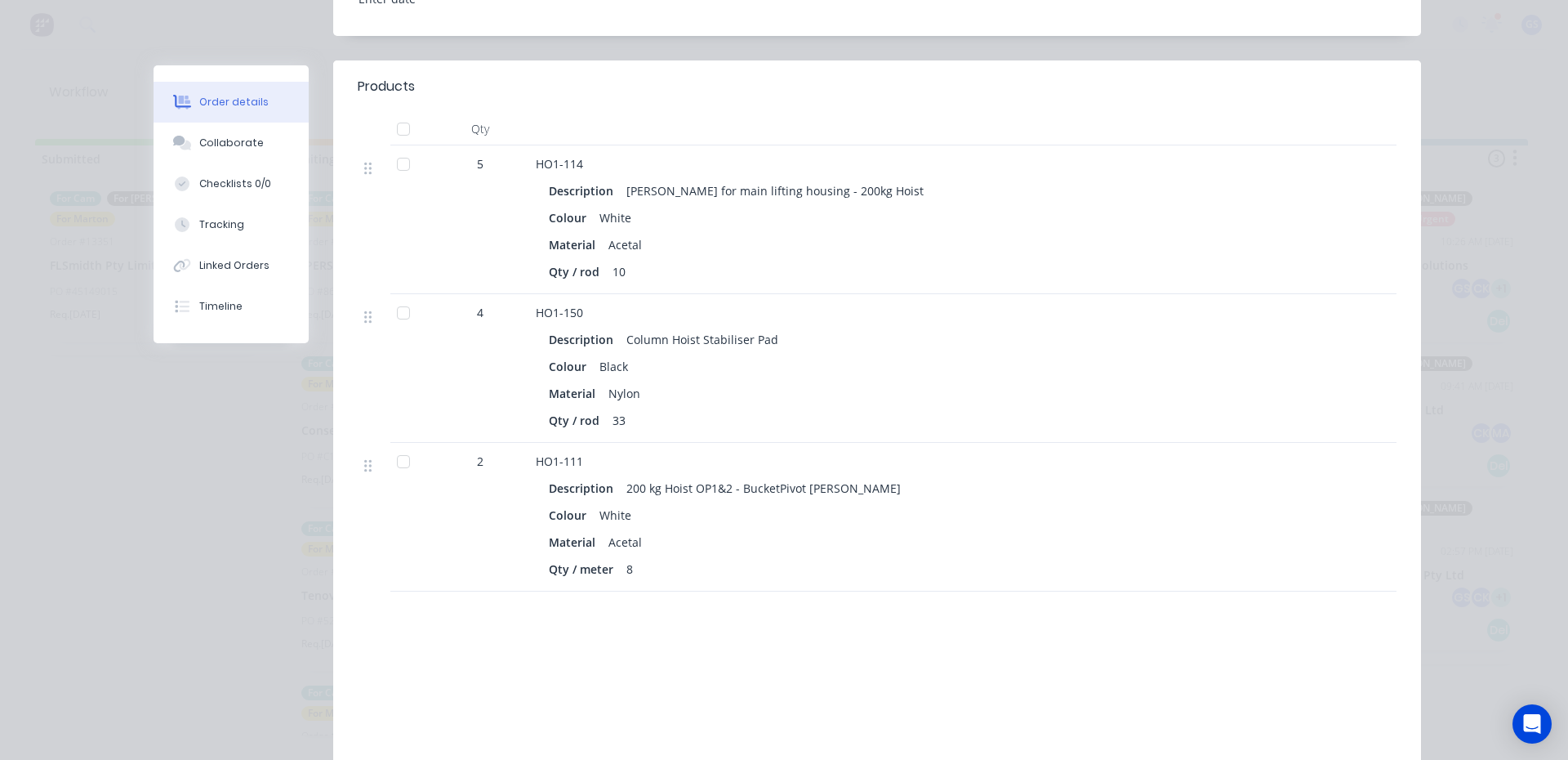
scroll to position [408, 0]
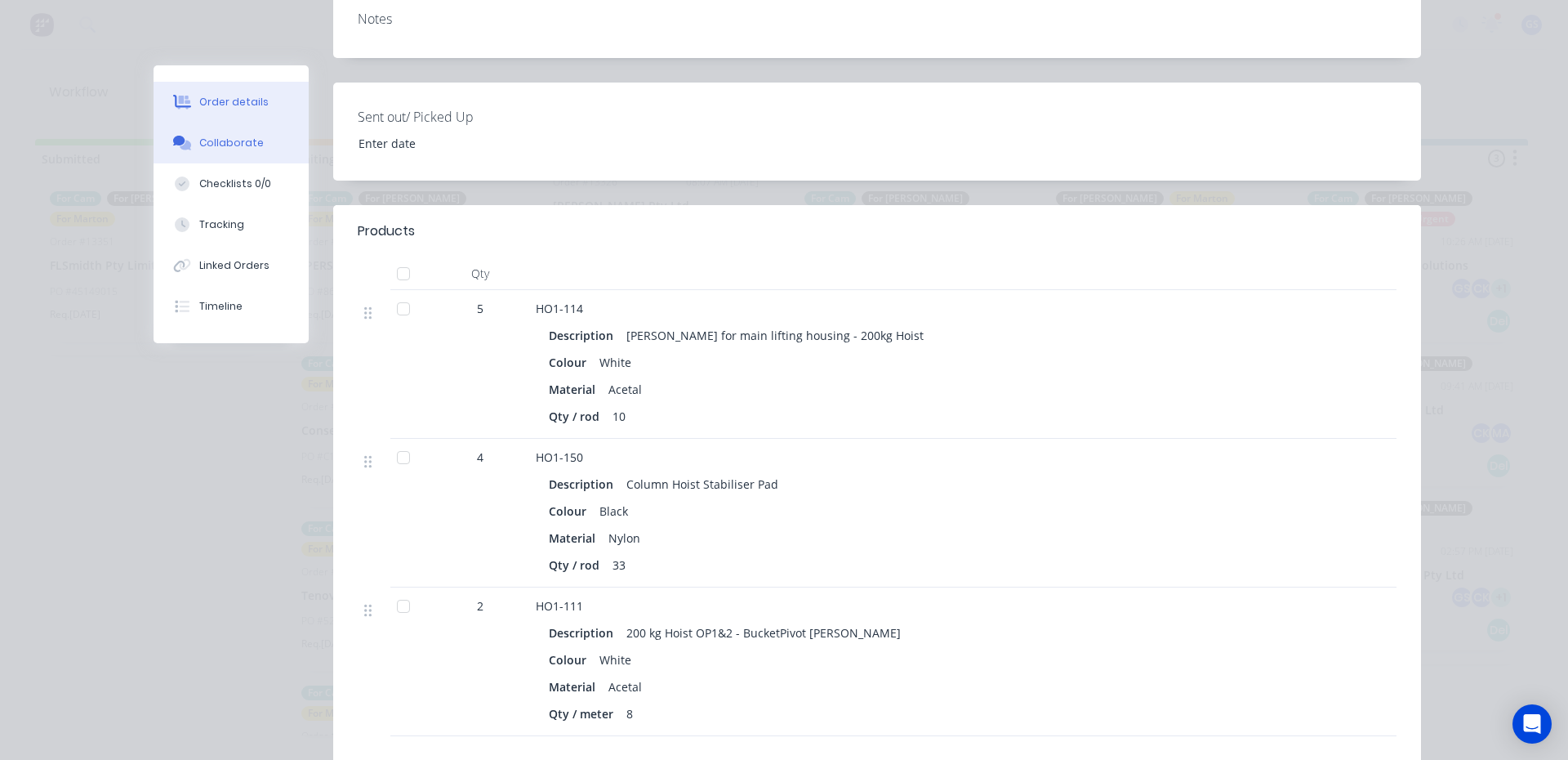
click at [225, 149] on div "Collaborate" at bounding box center [231, 143] width 64 height 15
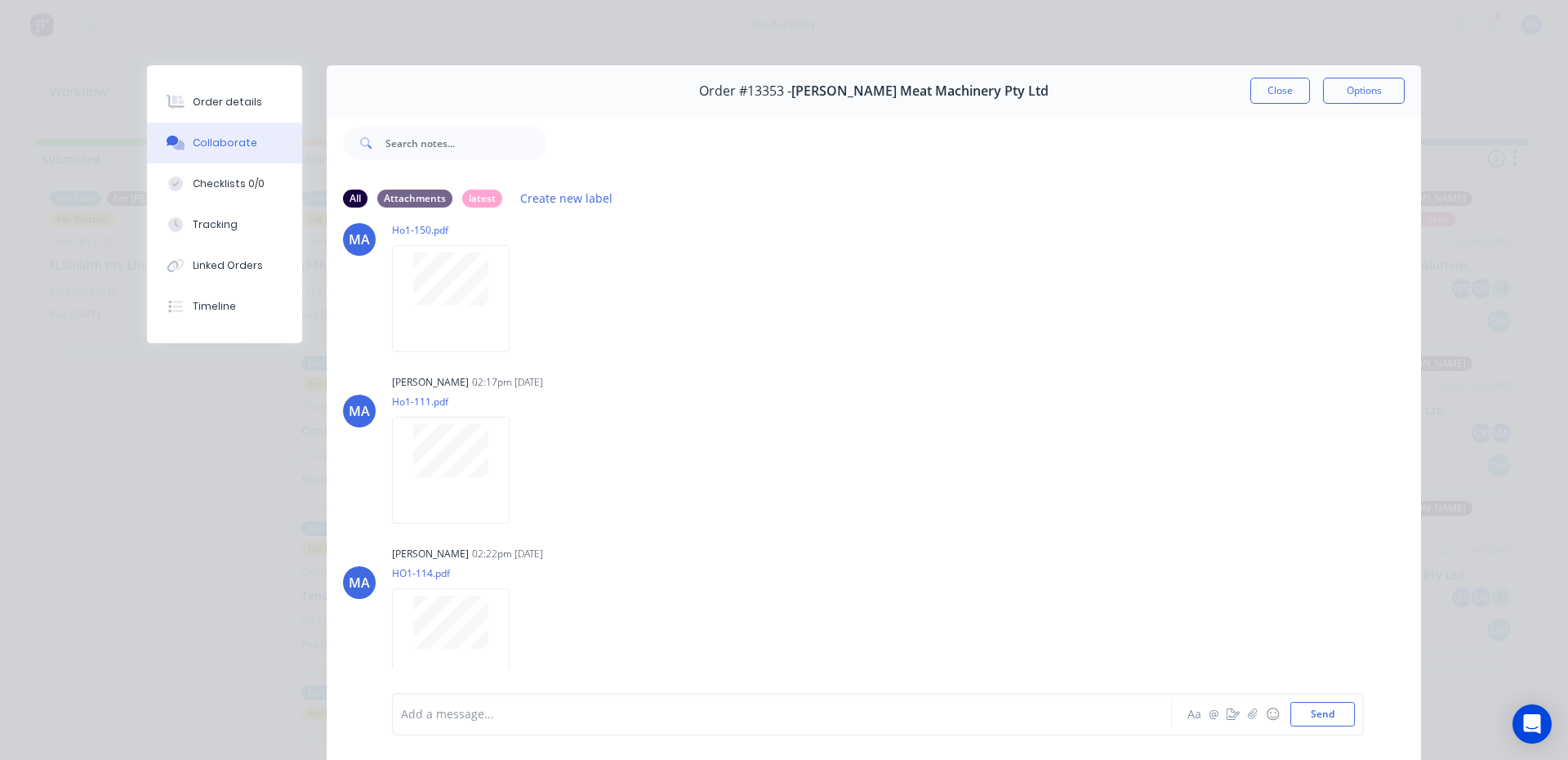
scroll to position [0, 0]
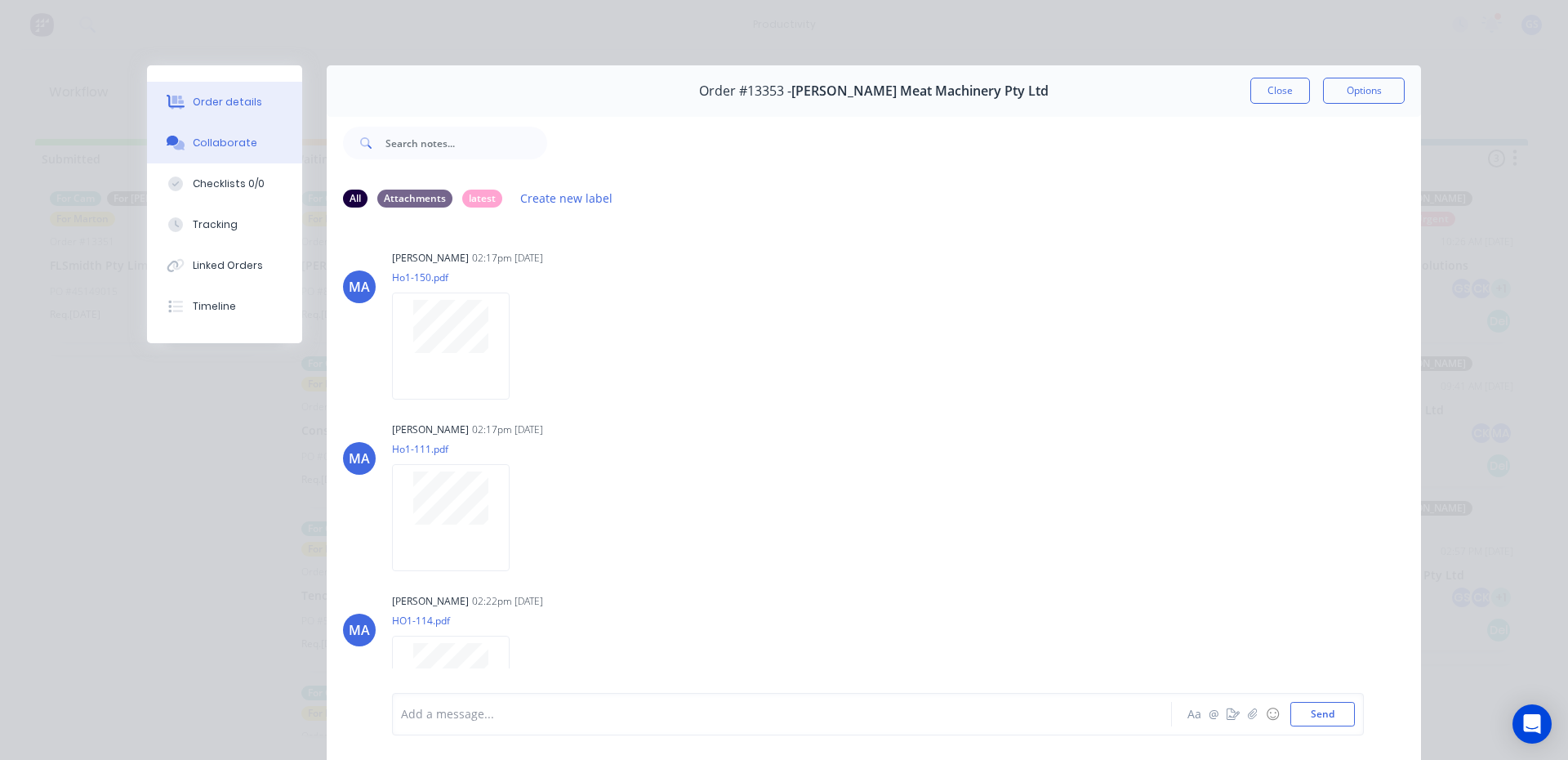
click at [238, 99] on div "Order details" at bounding box center [227, 102] width 69 height 15
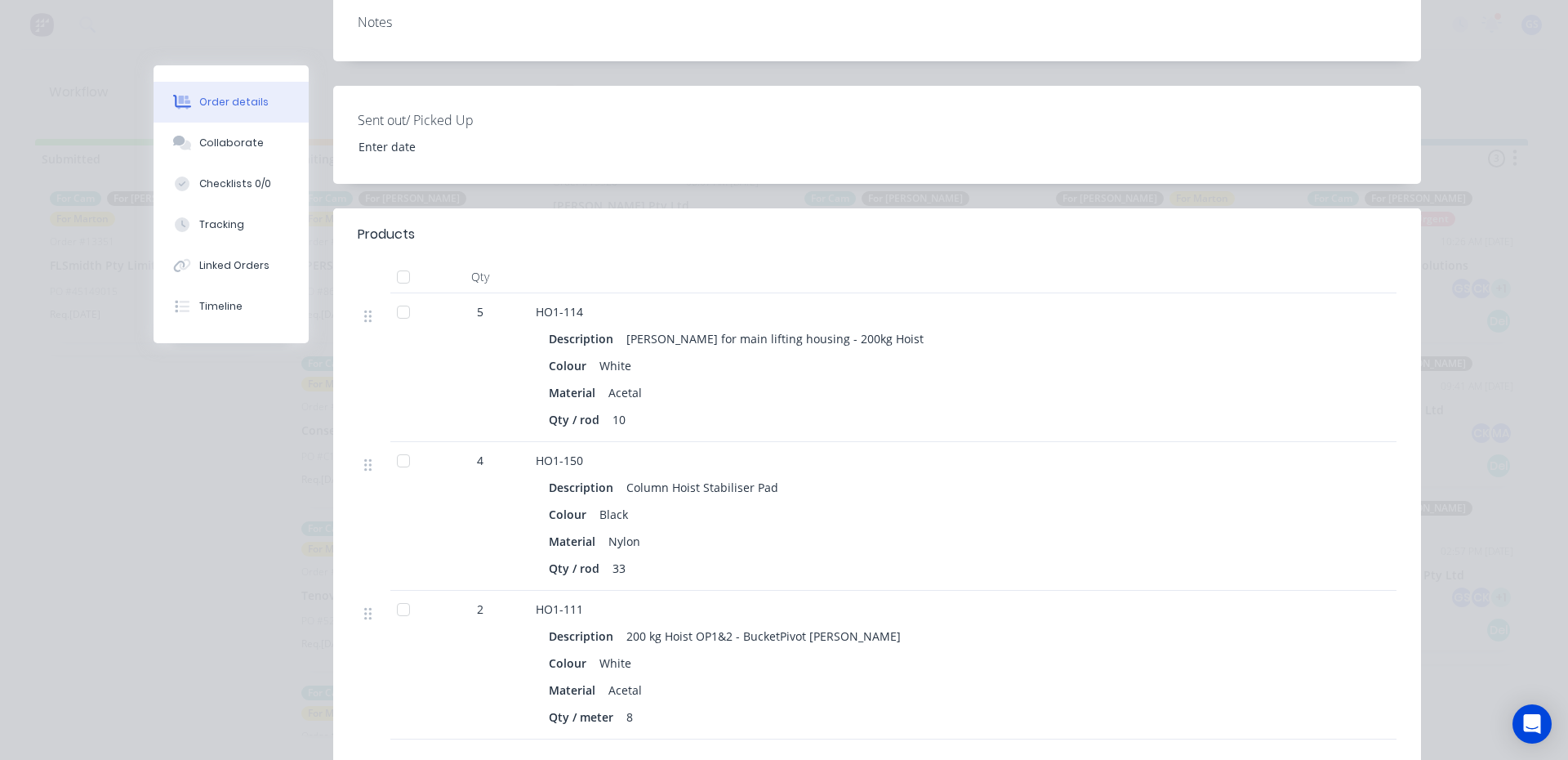
scroll to position [408, 0]
click at [274, 140] on button "Collaborate" at bounding box center [231, 143] width 156 height 41
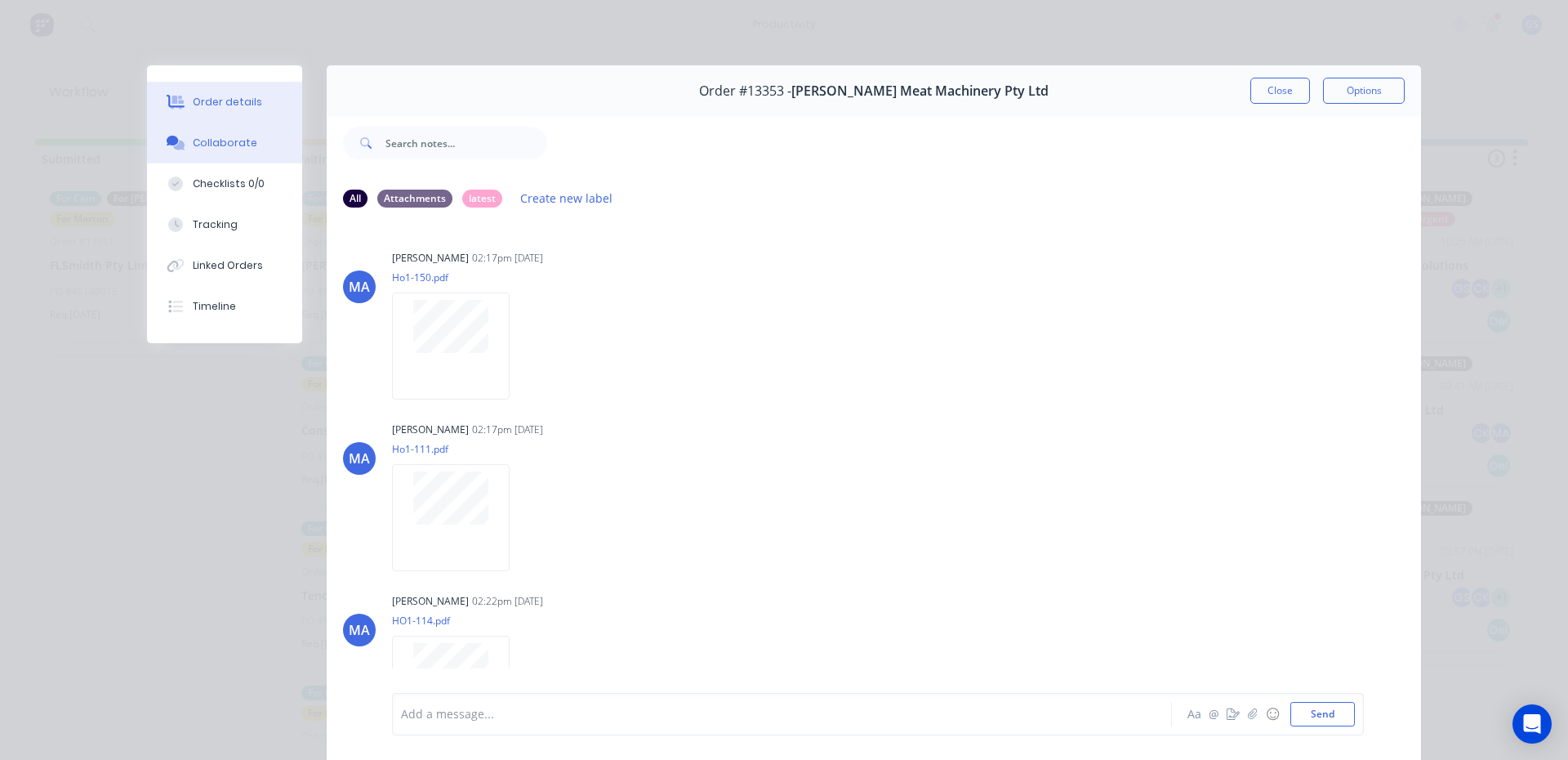
click at [193, 110] on button "Order details" at bounding box center [225, 102] width 156 height 41
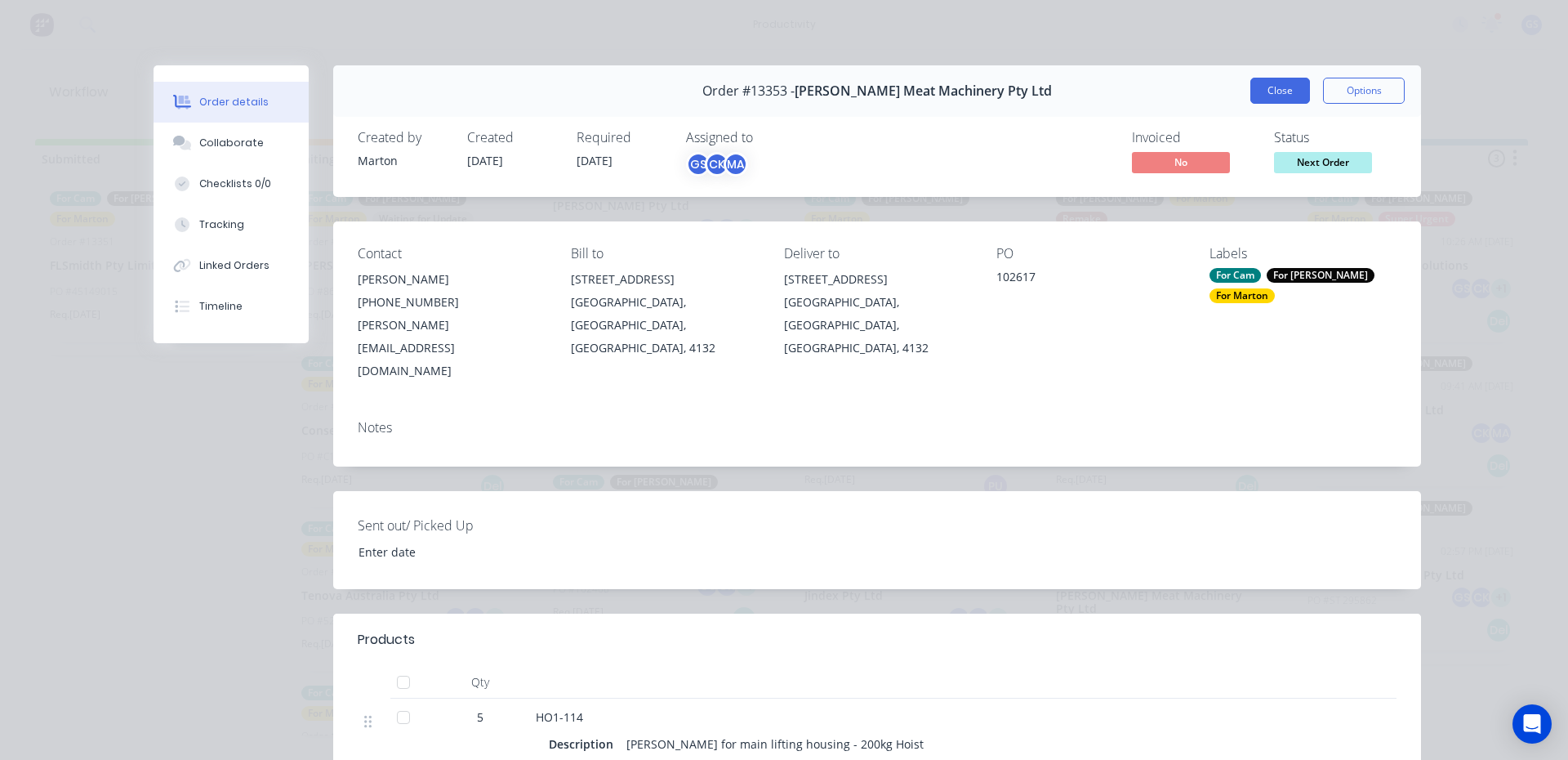
click at [1282, 102] on button "Close" at bounding box center [1280, 91] width 59 height 26
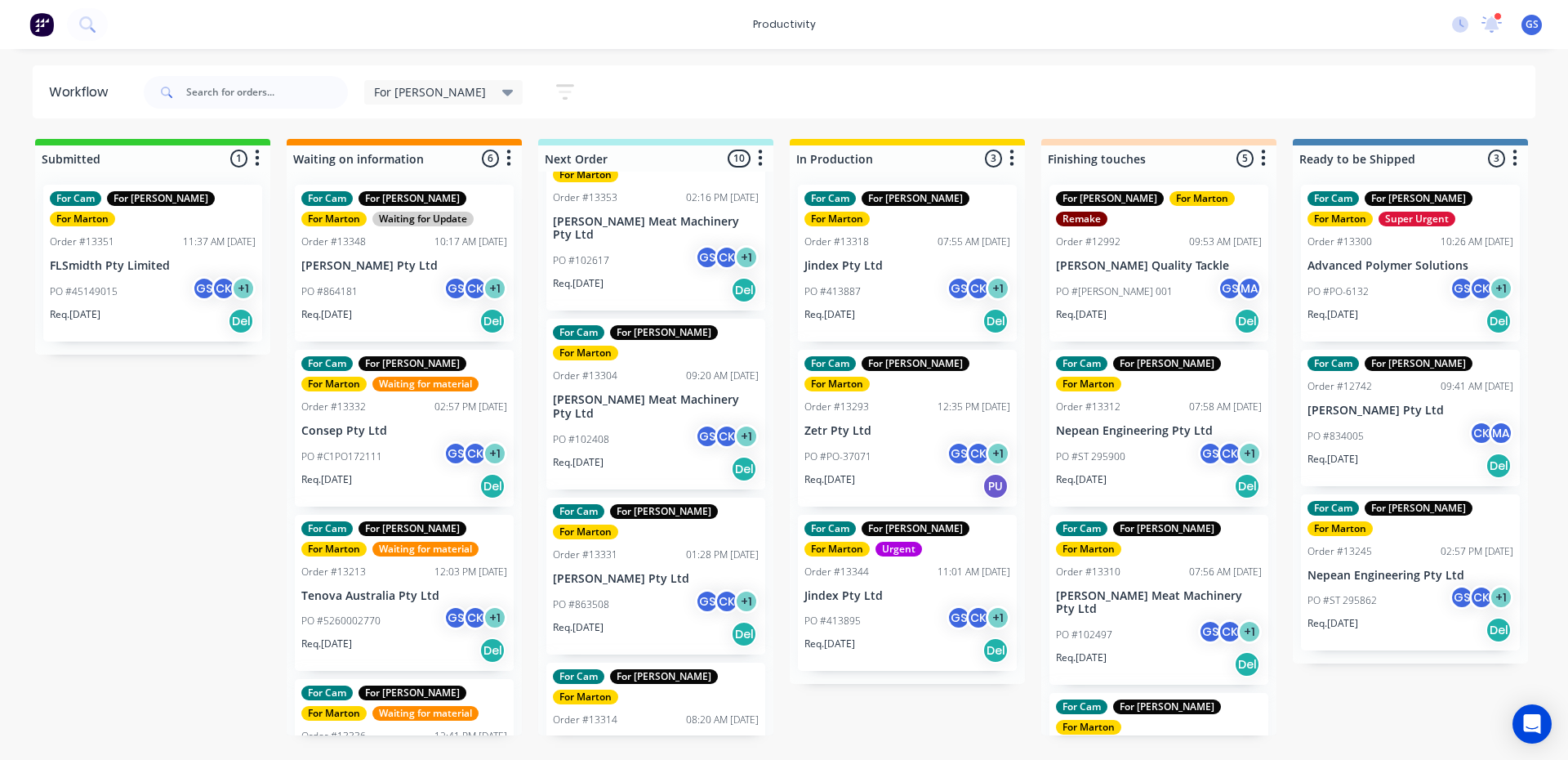
scroll to position [408, 0]
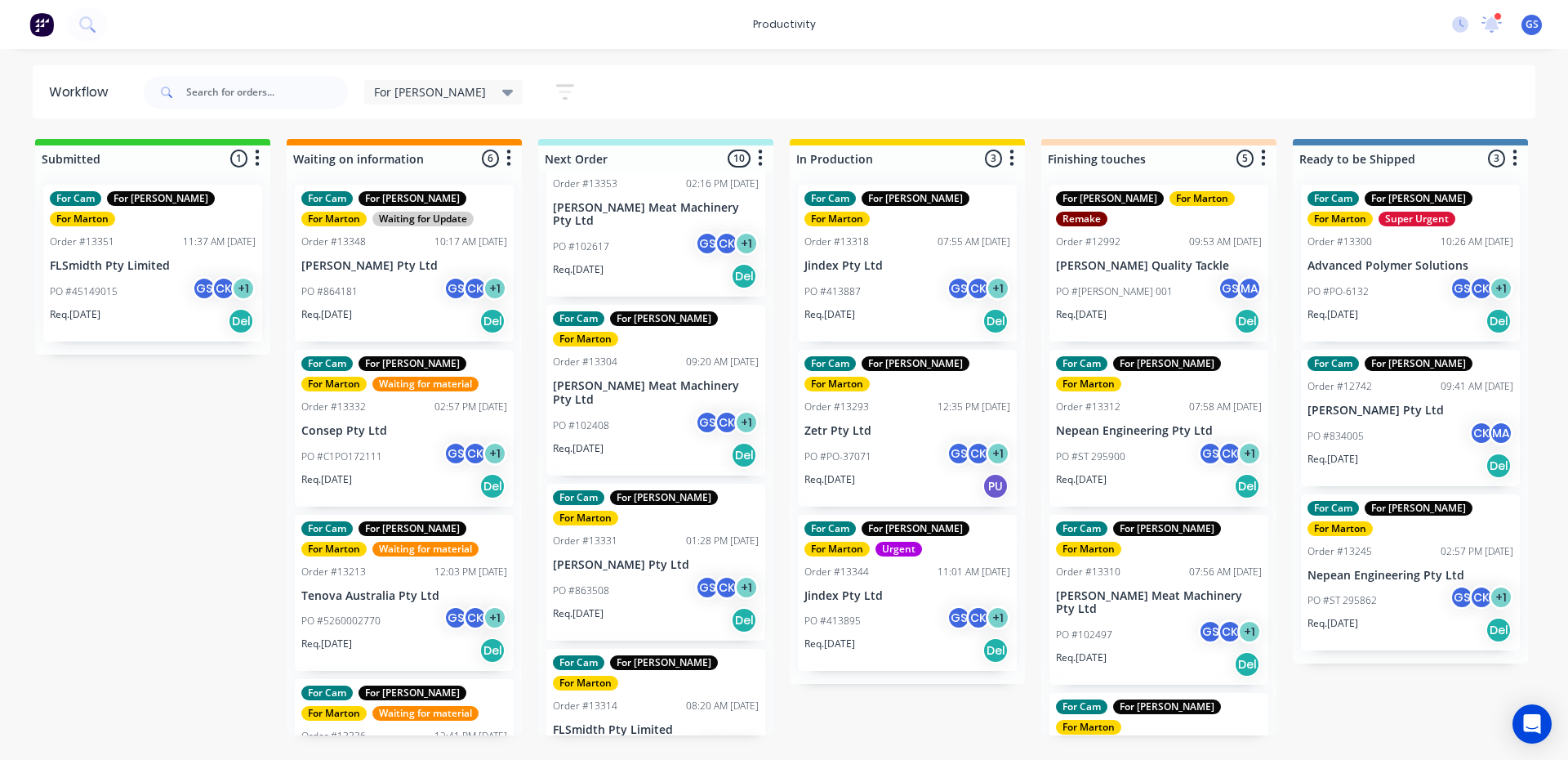
click at [643, 606] on div "Req. 06/10/25 Del" at bounding box center [656, 620] width 206 height 28
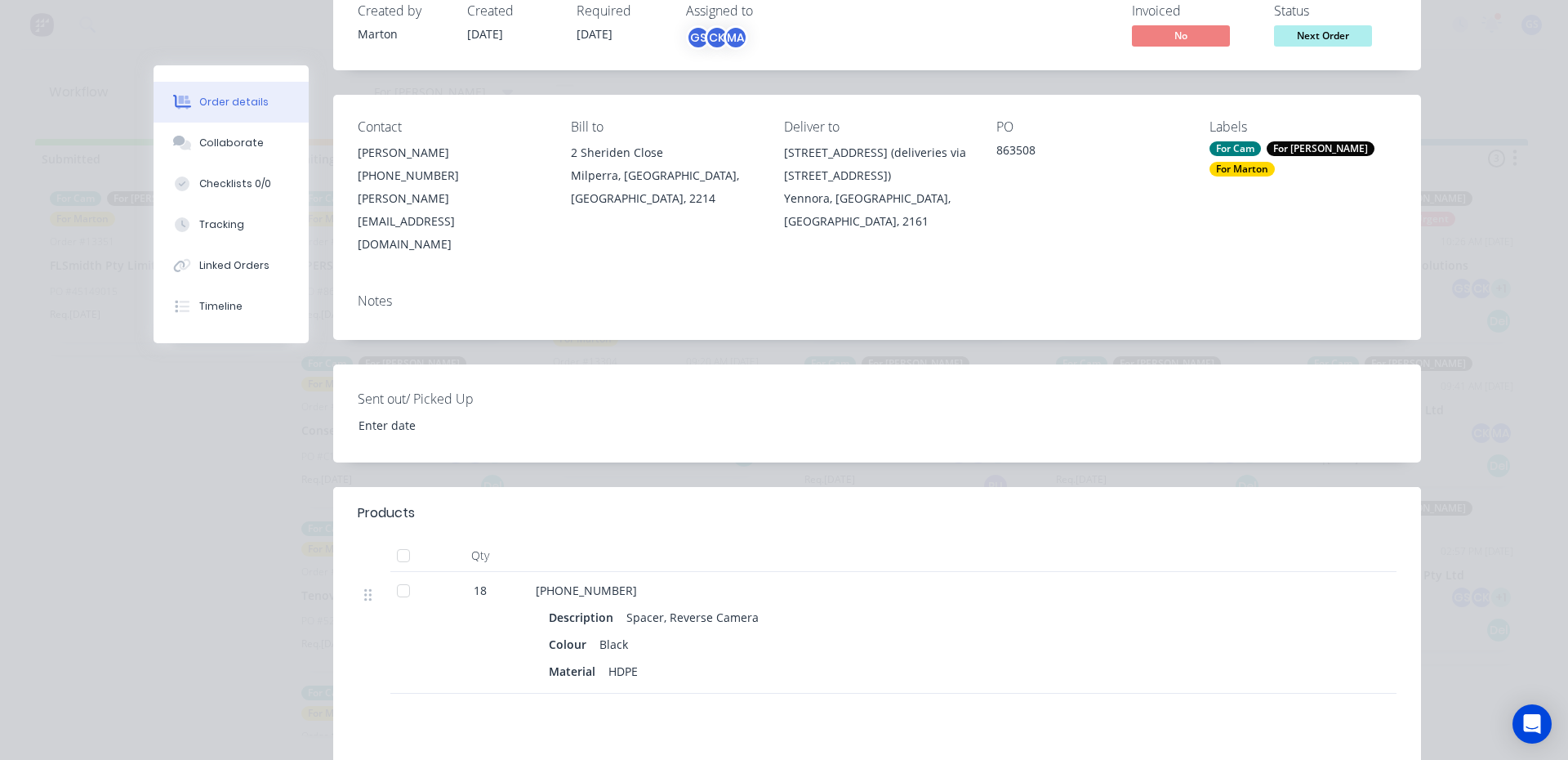
scroll to position [245, 0]
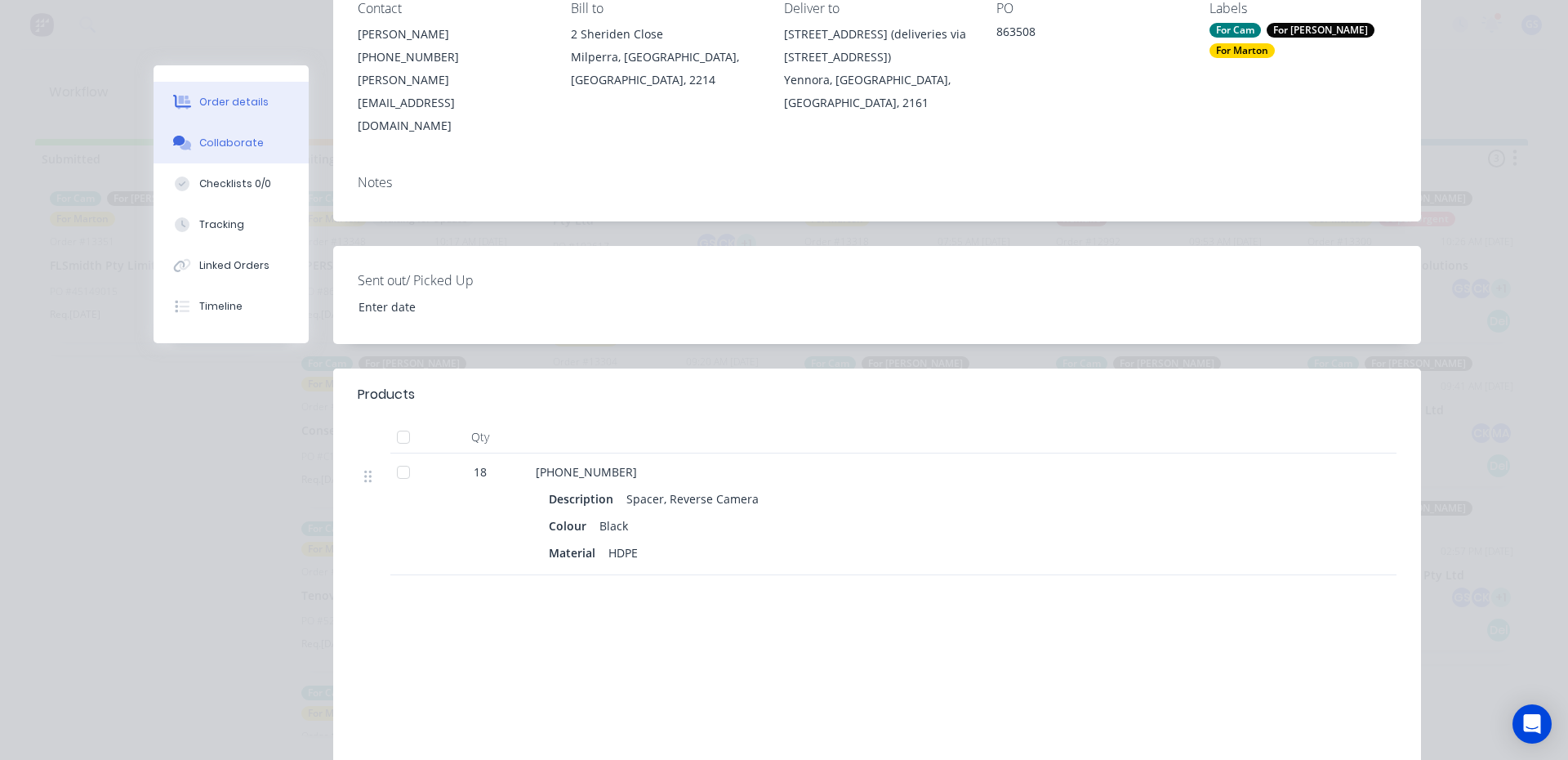
click at [269, 151] on button "Collaborate" at bounding box center [231, 143] width 156 height 41
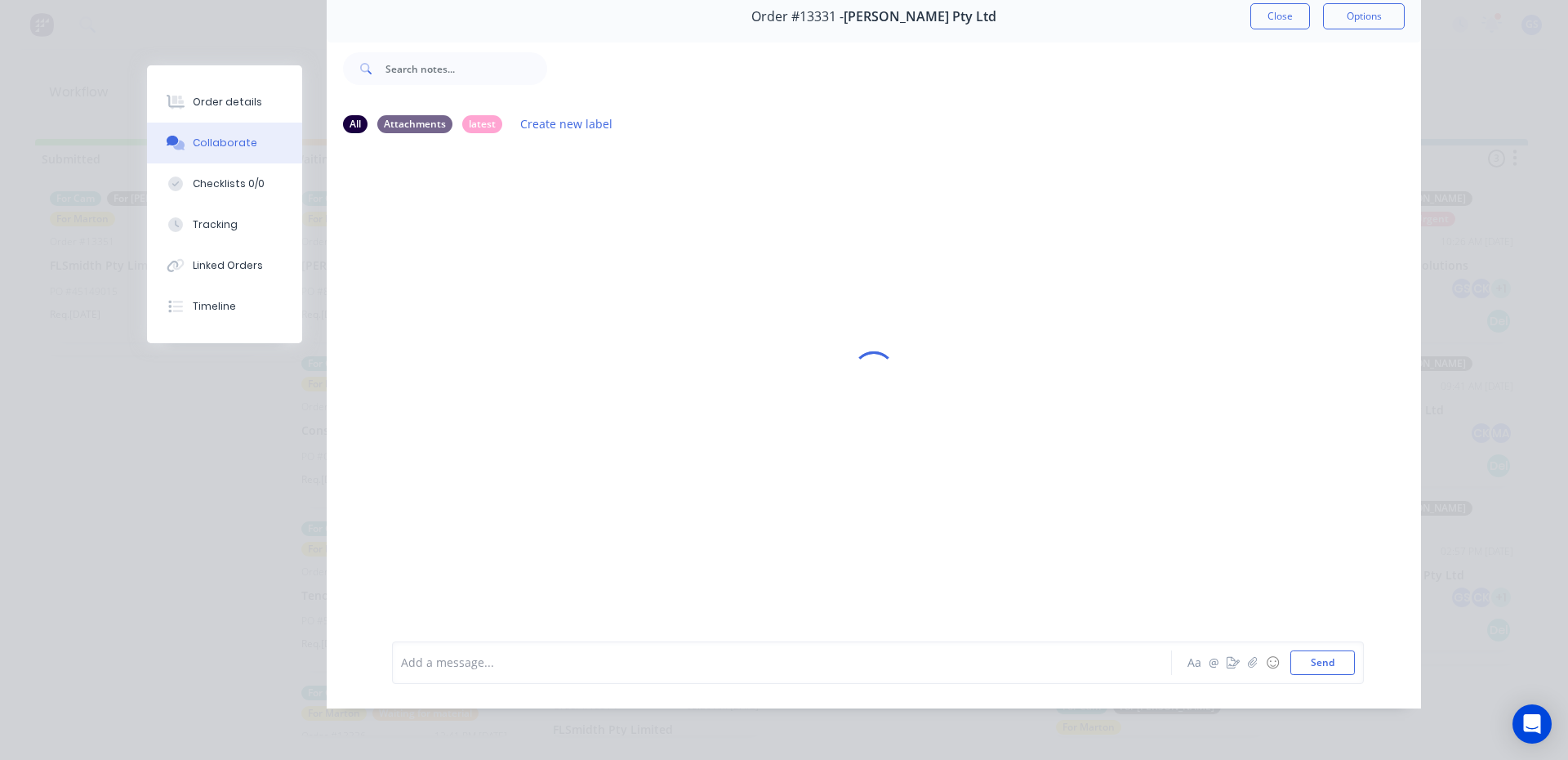
scroll to position [0, 0]
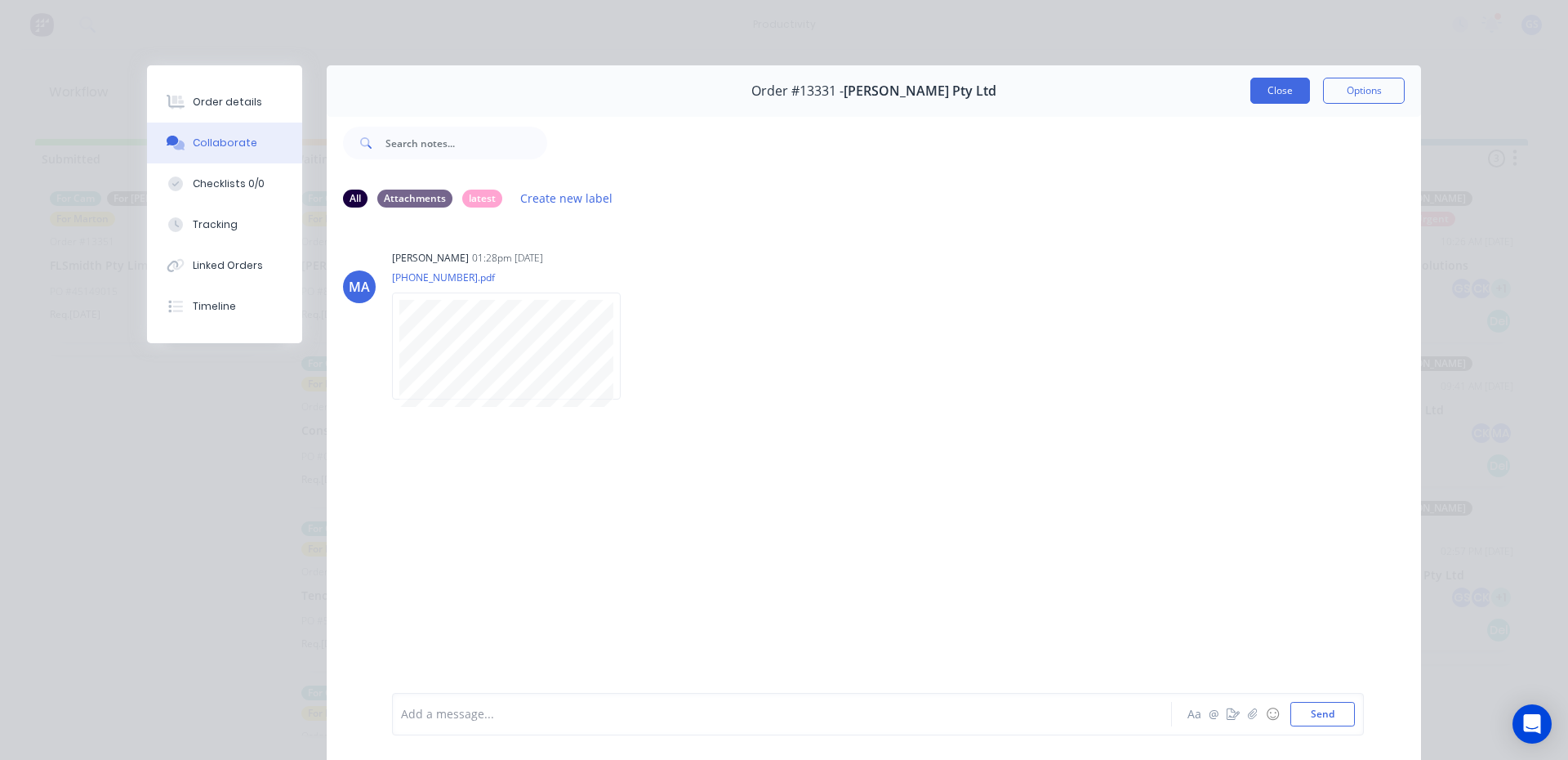
click at [1250, 96] on button "Close" at bounding box center [1280, 91] width 59 height 26
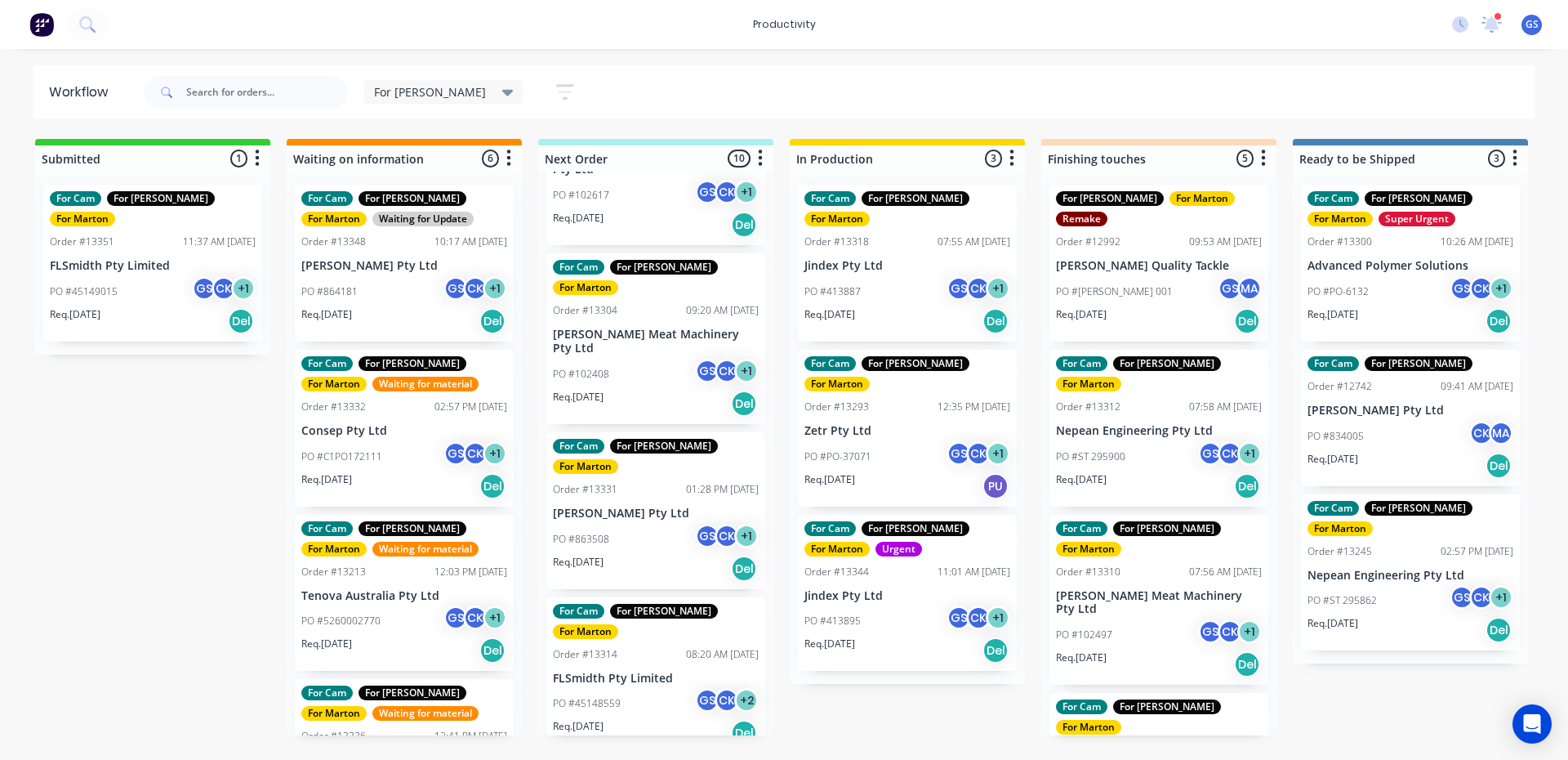
scroll to position [572, 0]
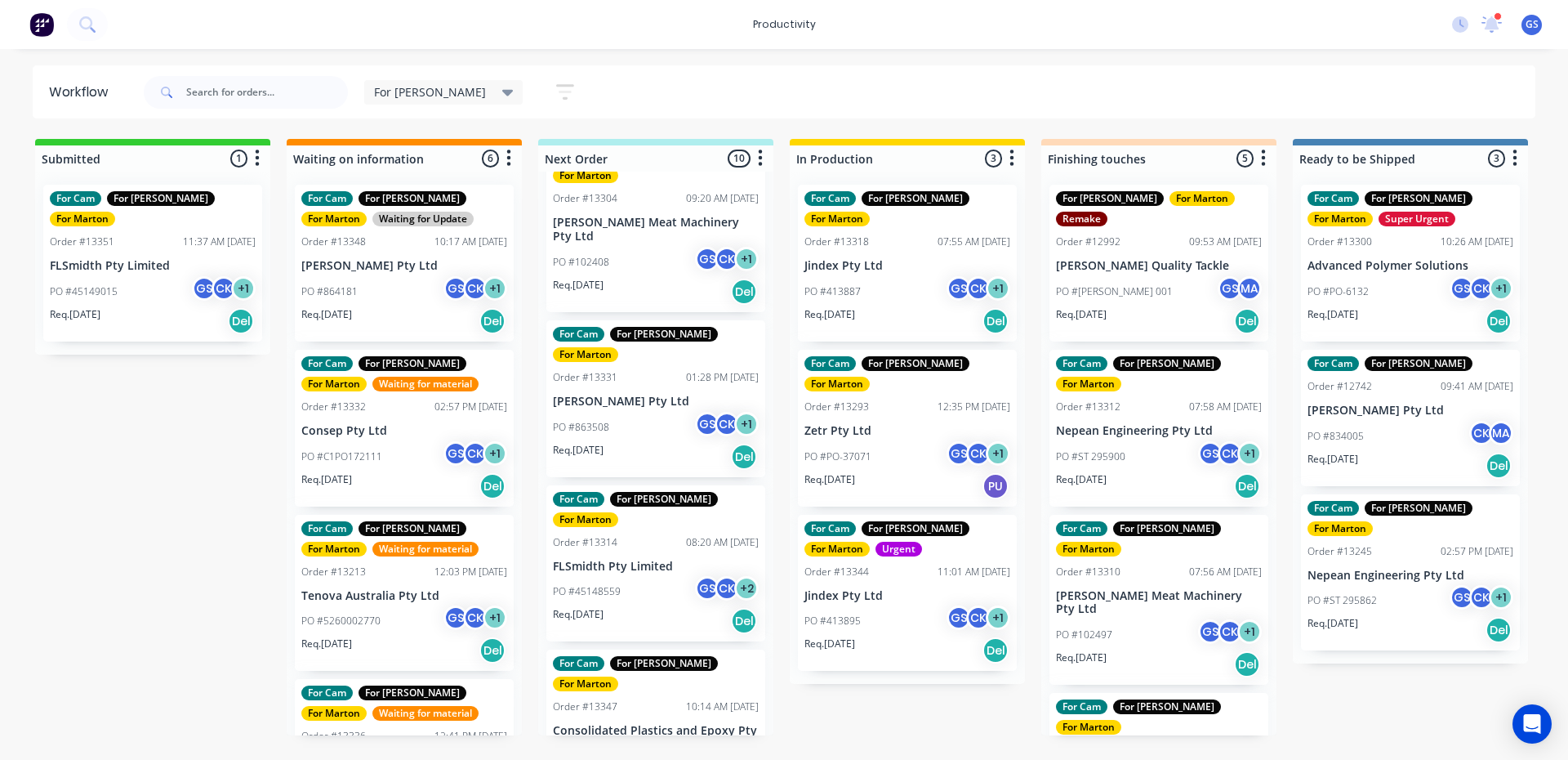
click at [676, 575] on div "For Cam For [PERSON_NAME] For [PERSON_NAME] For Iba For Marton Order #13317 09:…" at bounding box center [656, 453] width 235 height 564
click at [676, 724] on p "Consolidated Plastics and Epoxy Pty Ltd" at bounding box center [656, 738] width 206 height 28
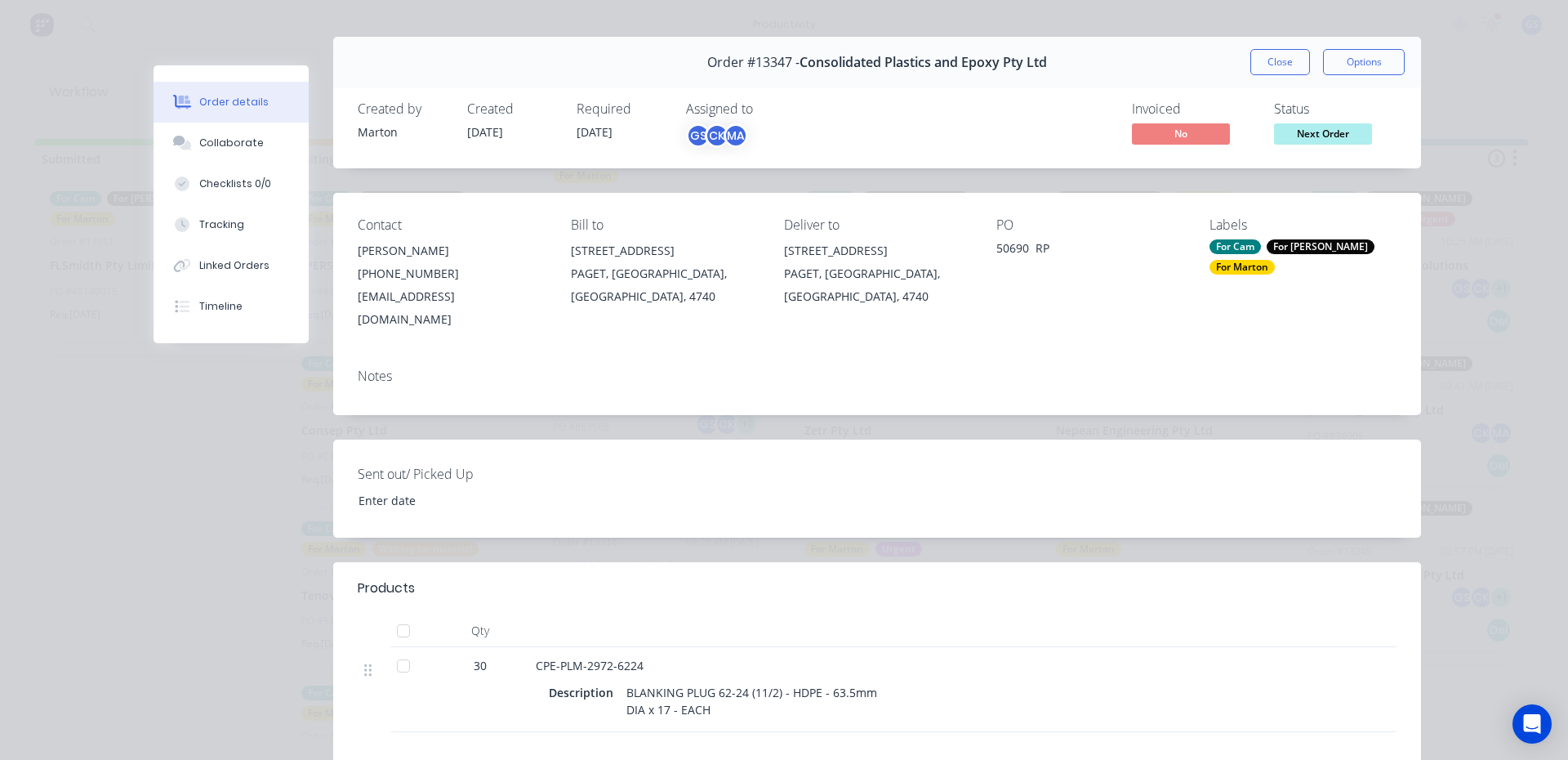
scroll to position [0, 0]
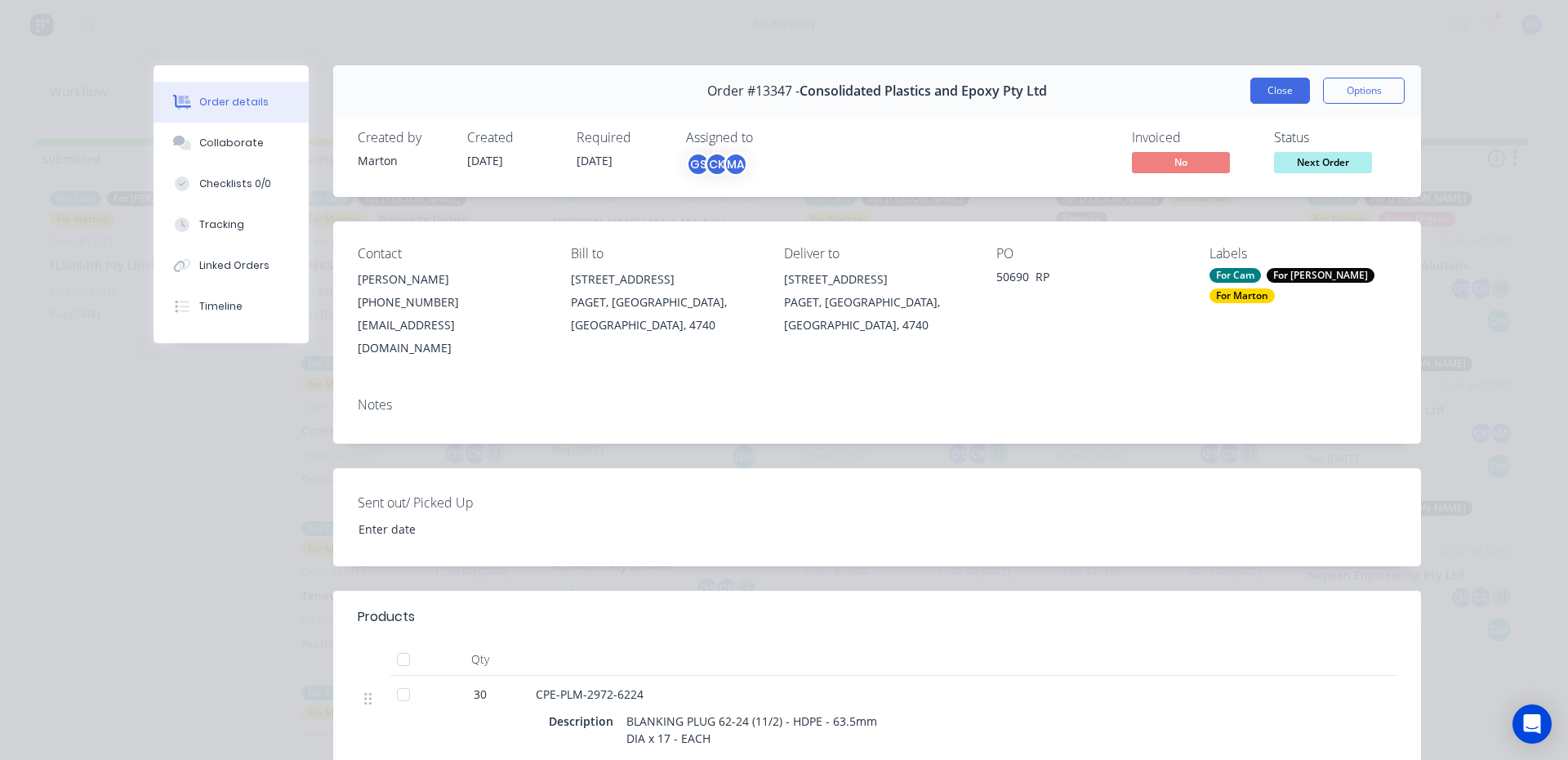
click at [1263, 81] on button "Close" at bounding box center [1280, 91] width 59 height 26
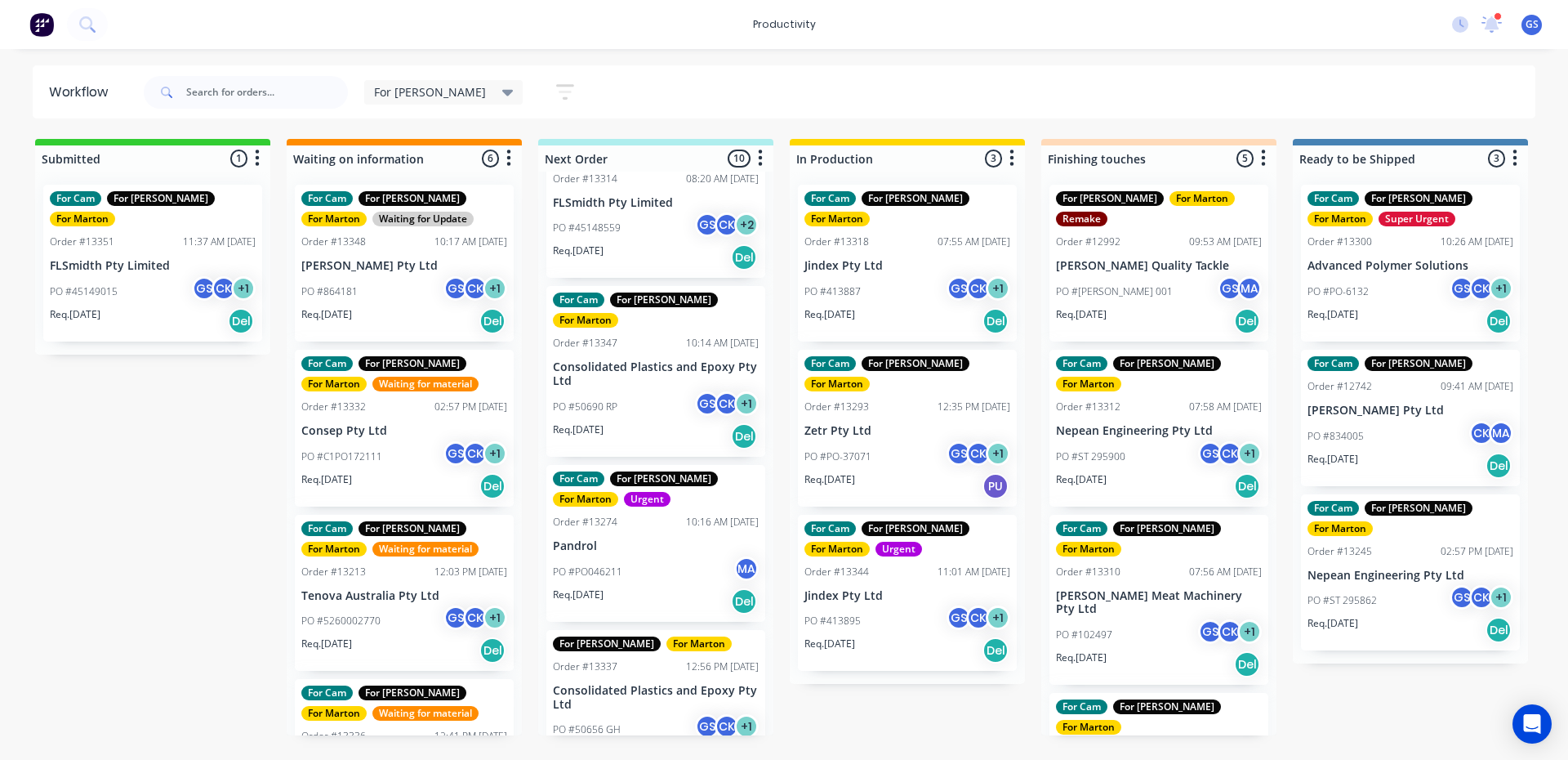
scroll to position [955, 0]
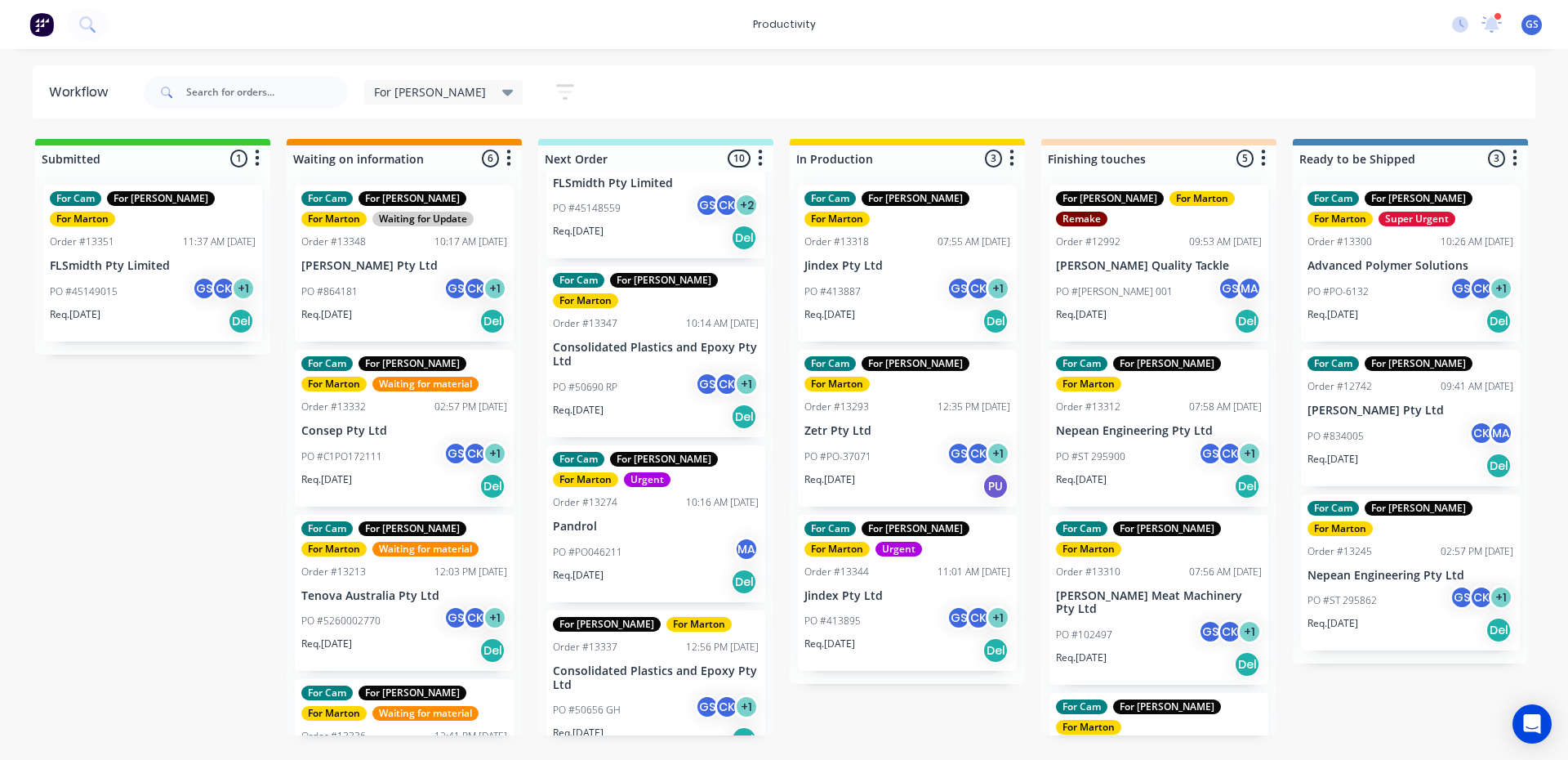
click at [648, 694] on div "PO #50656 GH GS CK + 1" at bounding box center [656, 710] width 206 height 31
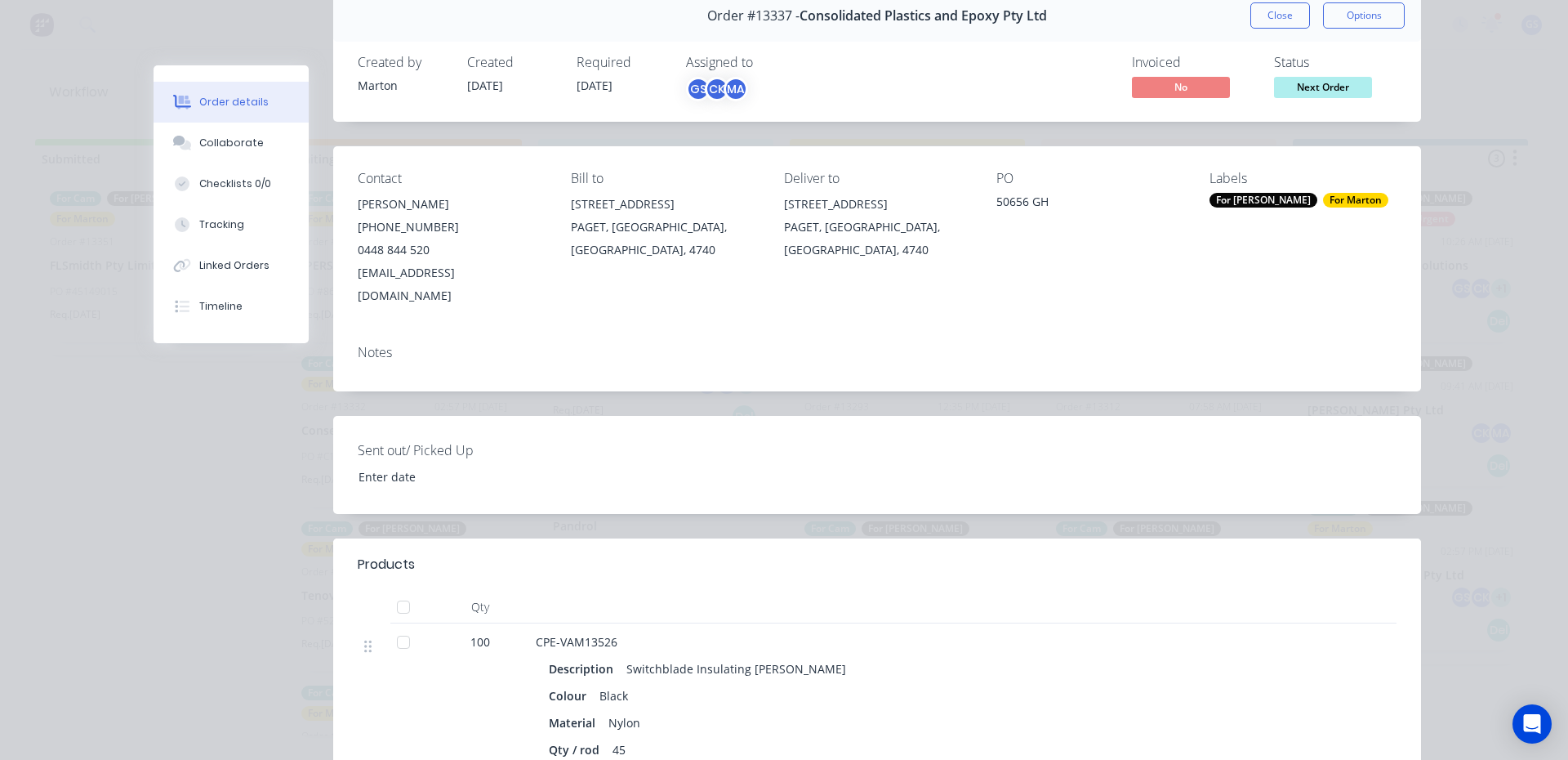
scroll to position [0, 0]
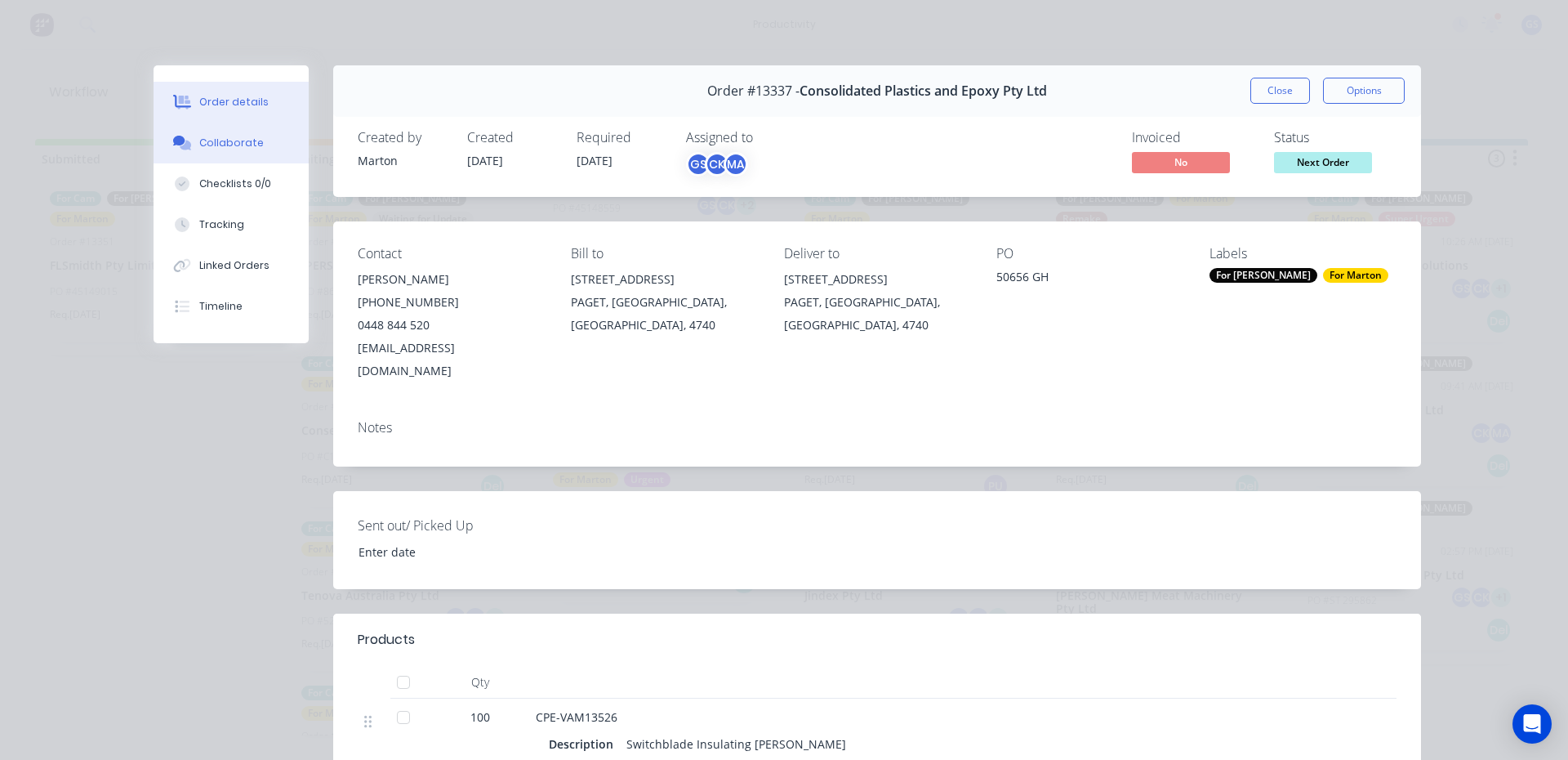
click at [261, 144] on button "Collaborate" at bounding box center [231, 143] width 156 height 41
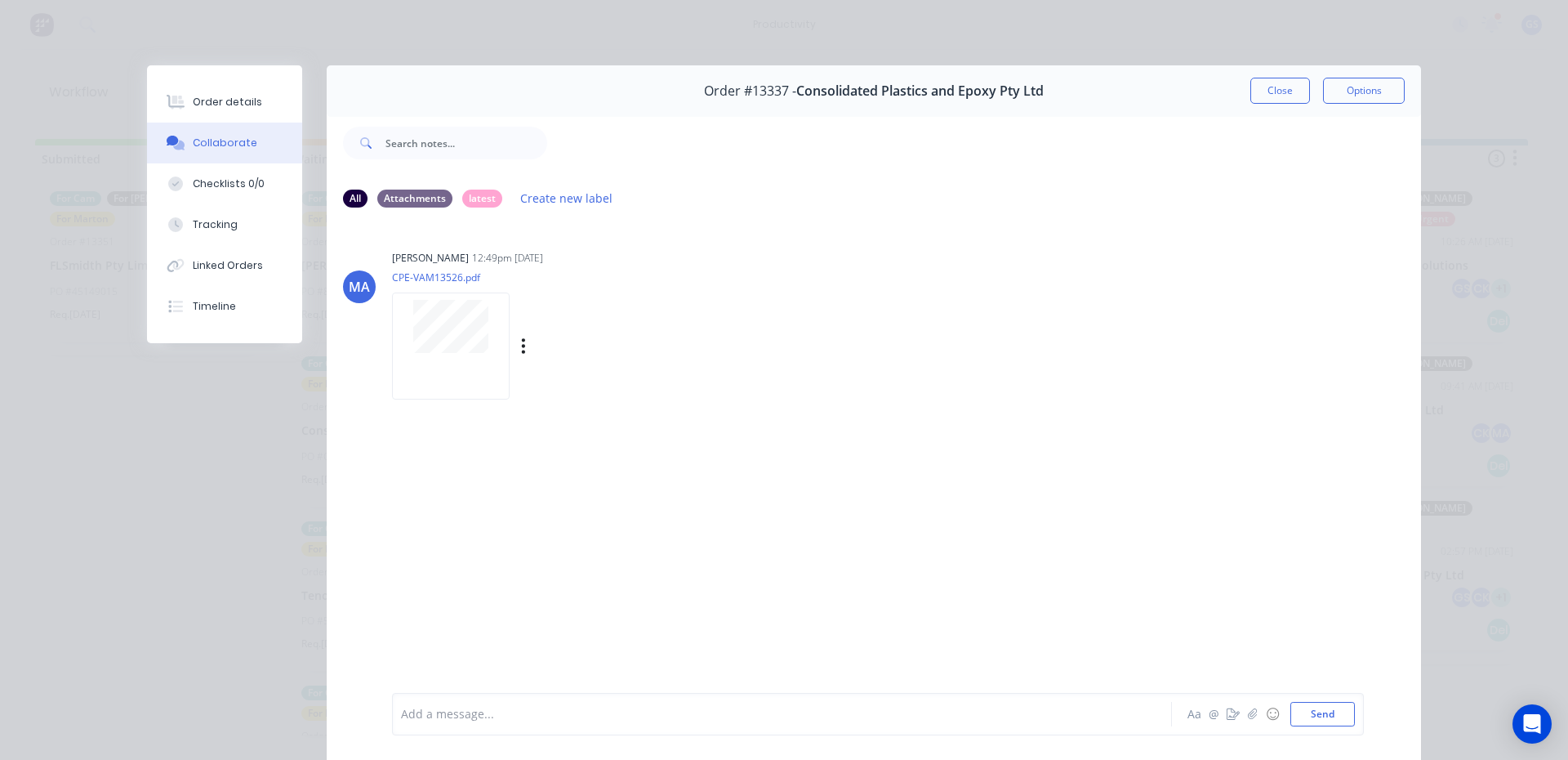
click at [496, 369] on div at bounding box center [450, 346] width 118 height 107
click at [1264, 89] on button "Close" at bounding box center [1280, 91] width 59 height 26
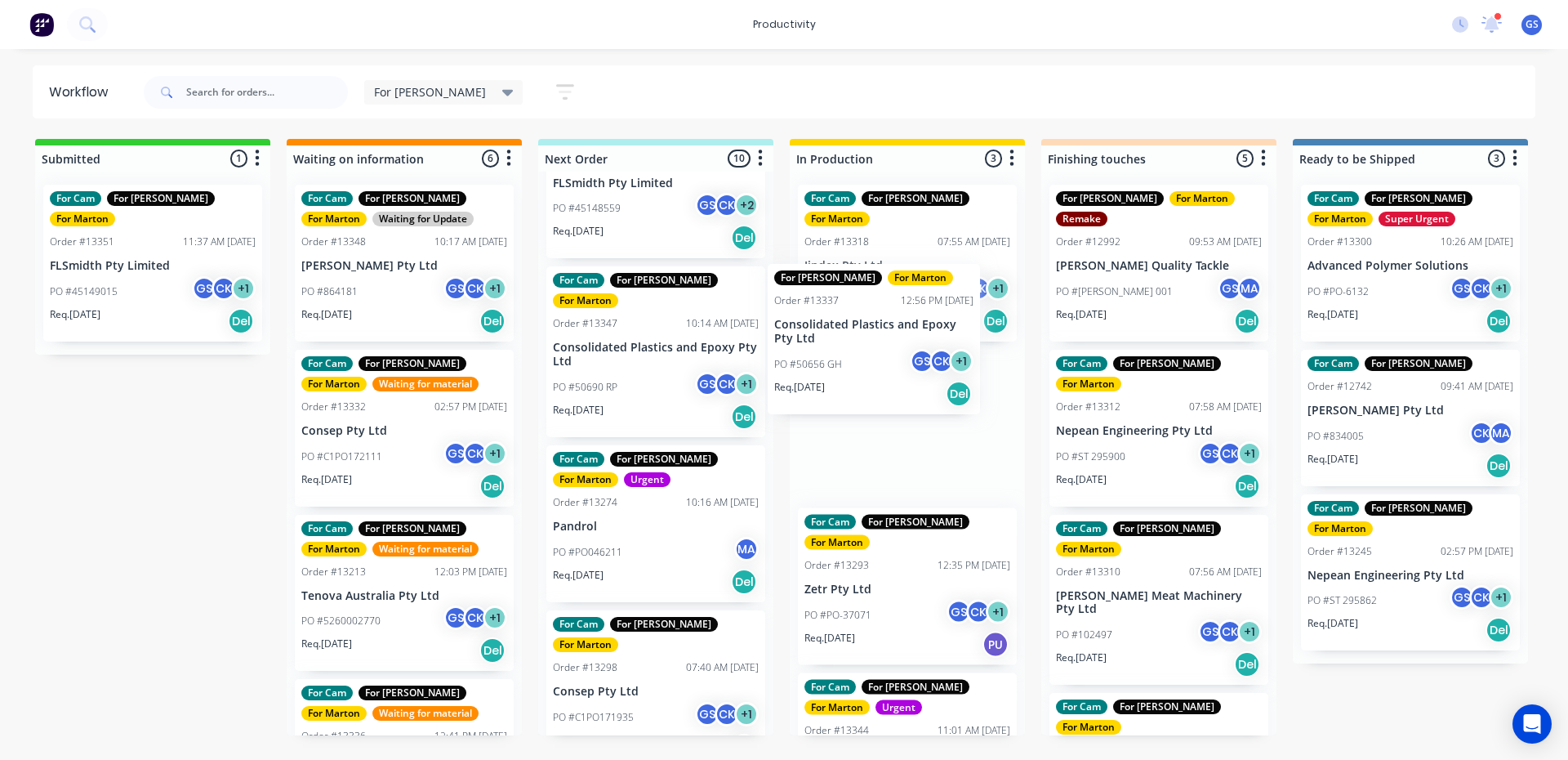
drag, startPoint x: 649, startPoint y: 538, endPoint x: 893, endPoint y: 402, distance: 279.3
click at [893, 402] on div "Submitted 1 Sort By Created date Required date Order number Customer name Most …" at bounding box center [1113, 437] width 2250 height 596
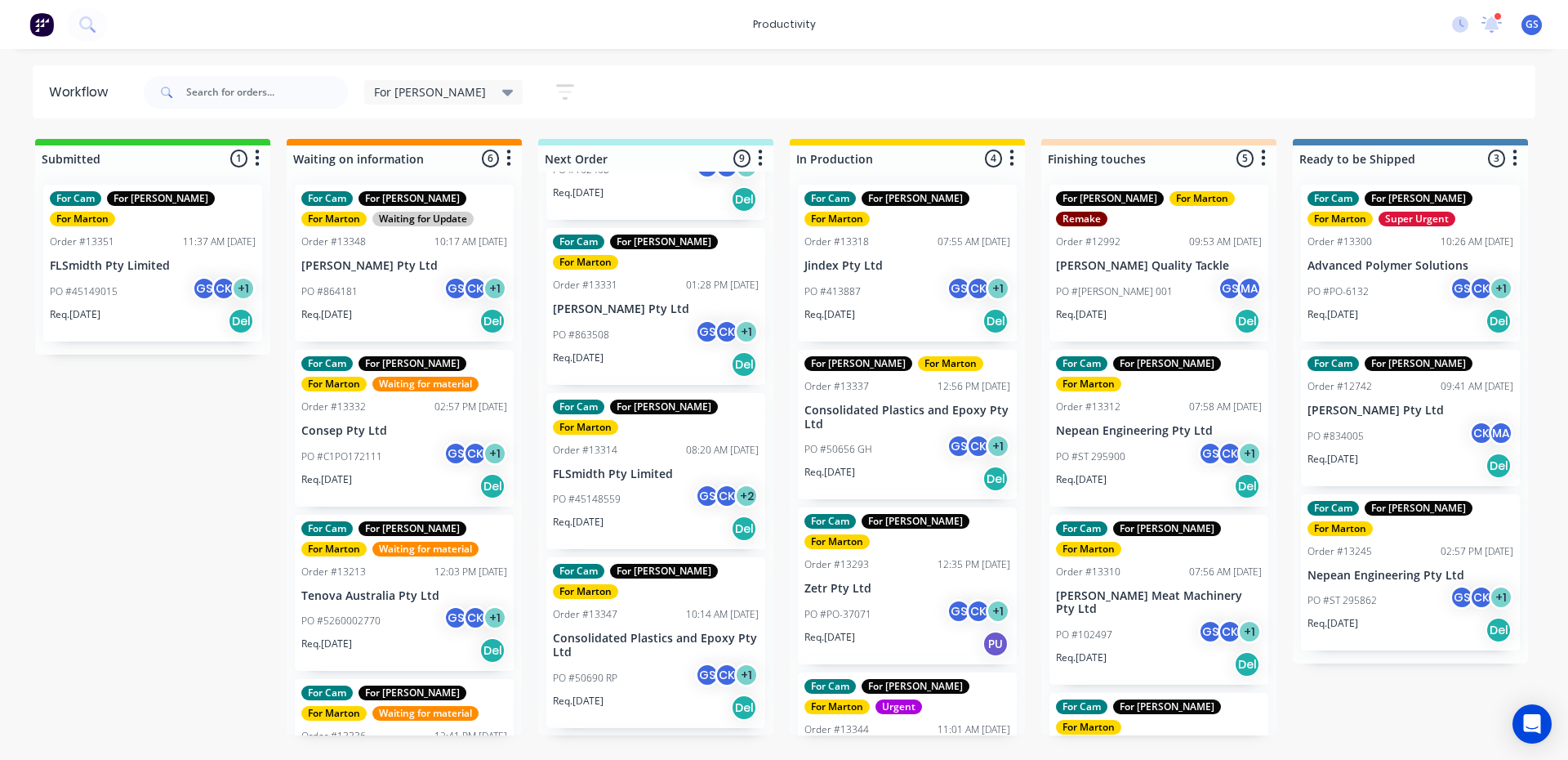
scroll to position [635, 0]
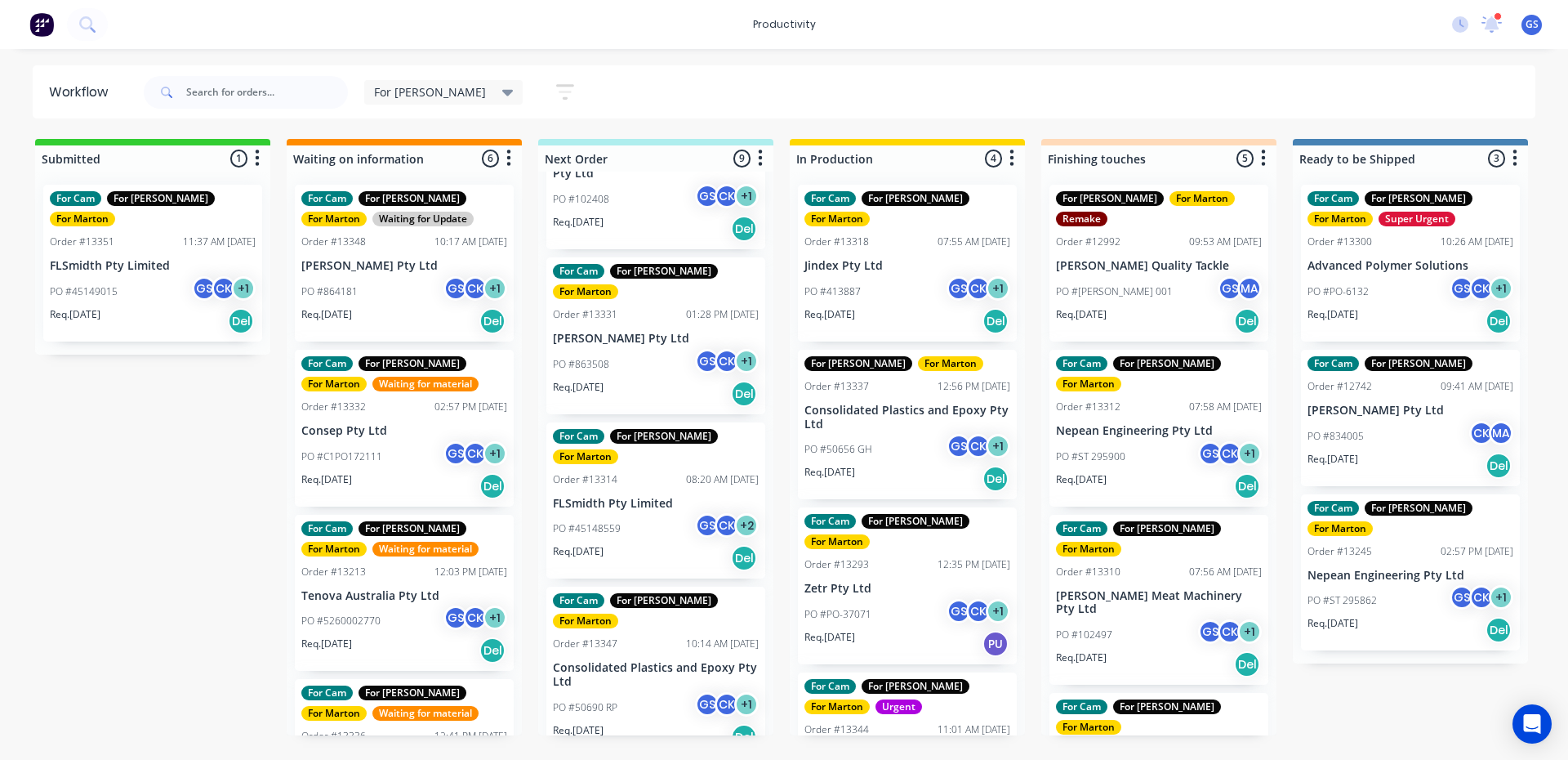
click at [666, 661] on p "Consolidated Plastics and Epoxy Pty Ltd" at bounding box center [656, 675] width 206 height 28
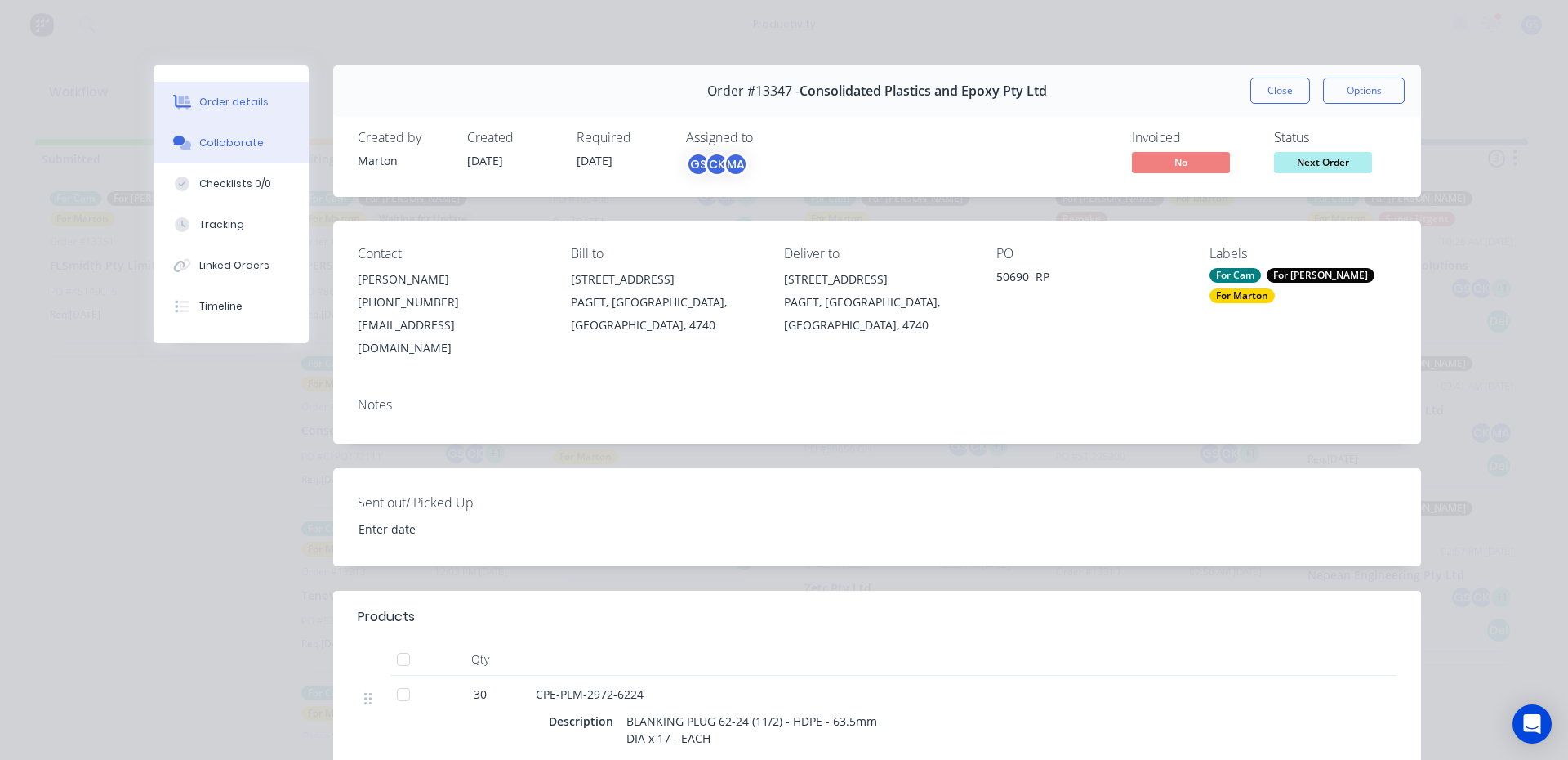
click at [271, 148] on button "Collaborate" at bounding box center [231, 143] width 156 height 41
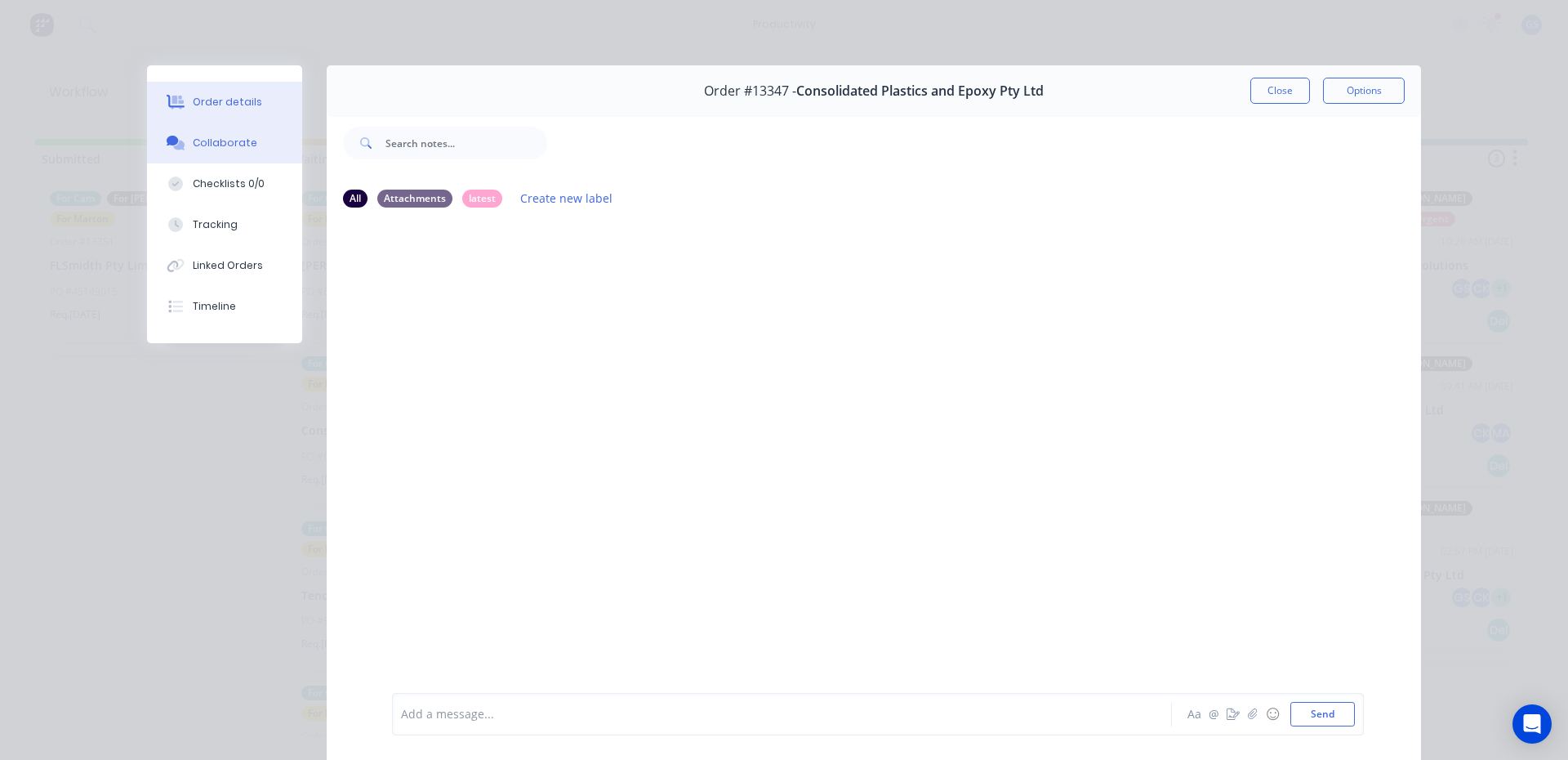
click at [259, 100] on button "Order details" at bounding box center [225, 102] width 156 height 41
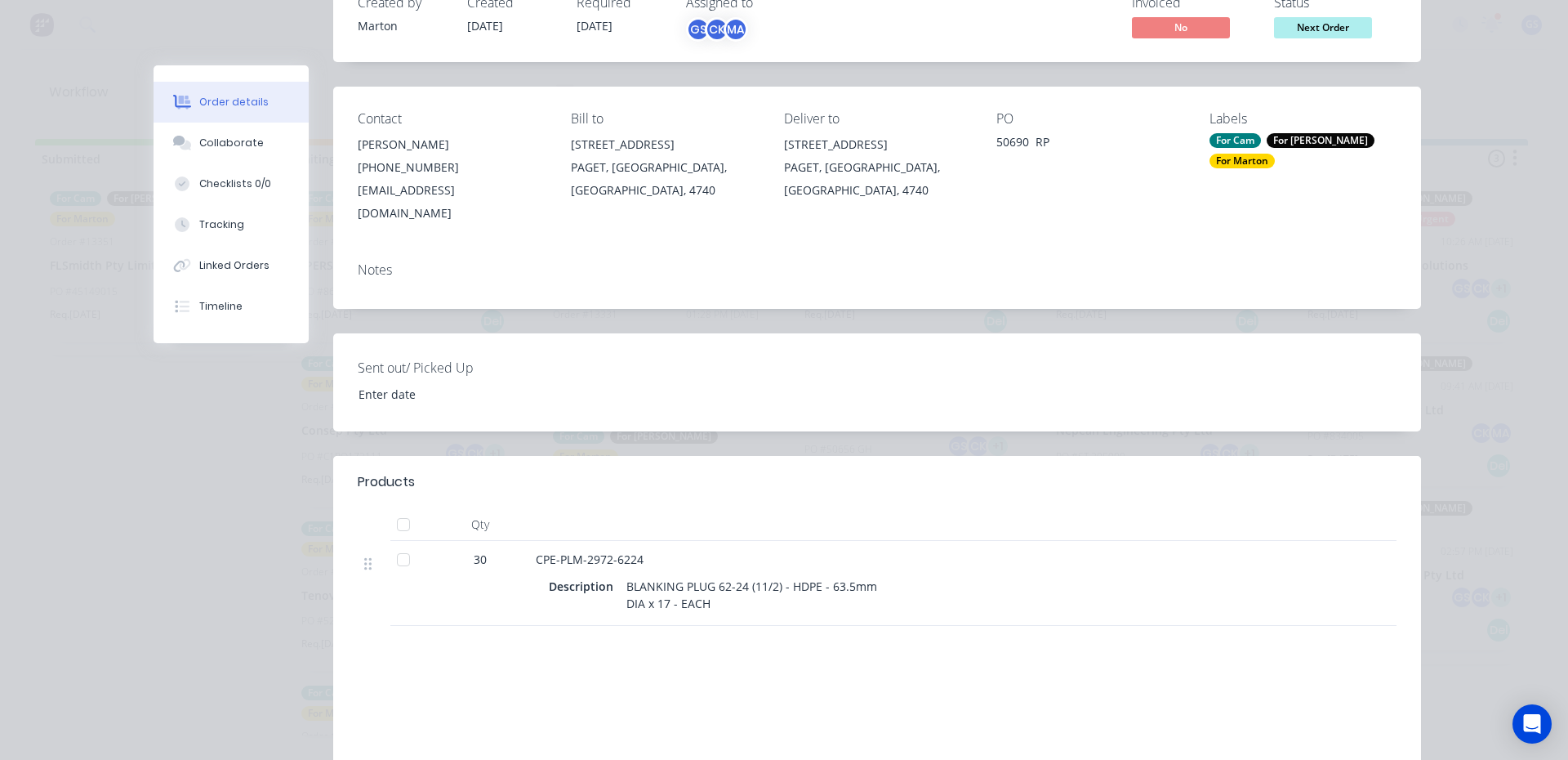
scroll to position [163, 0]
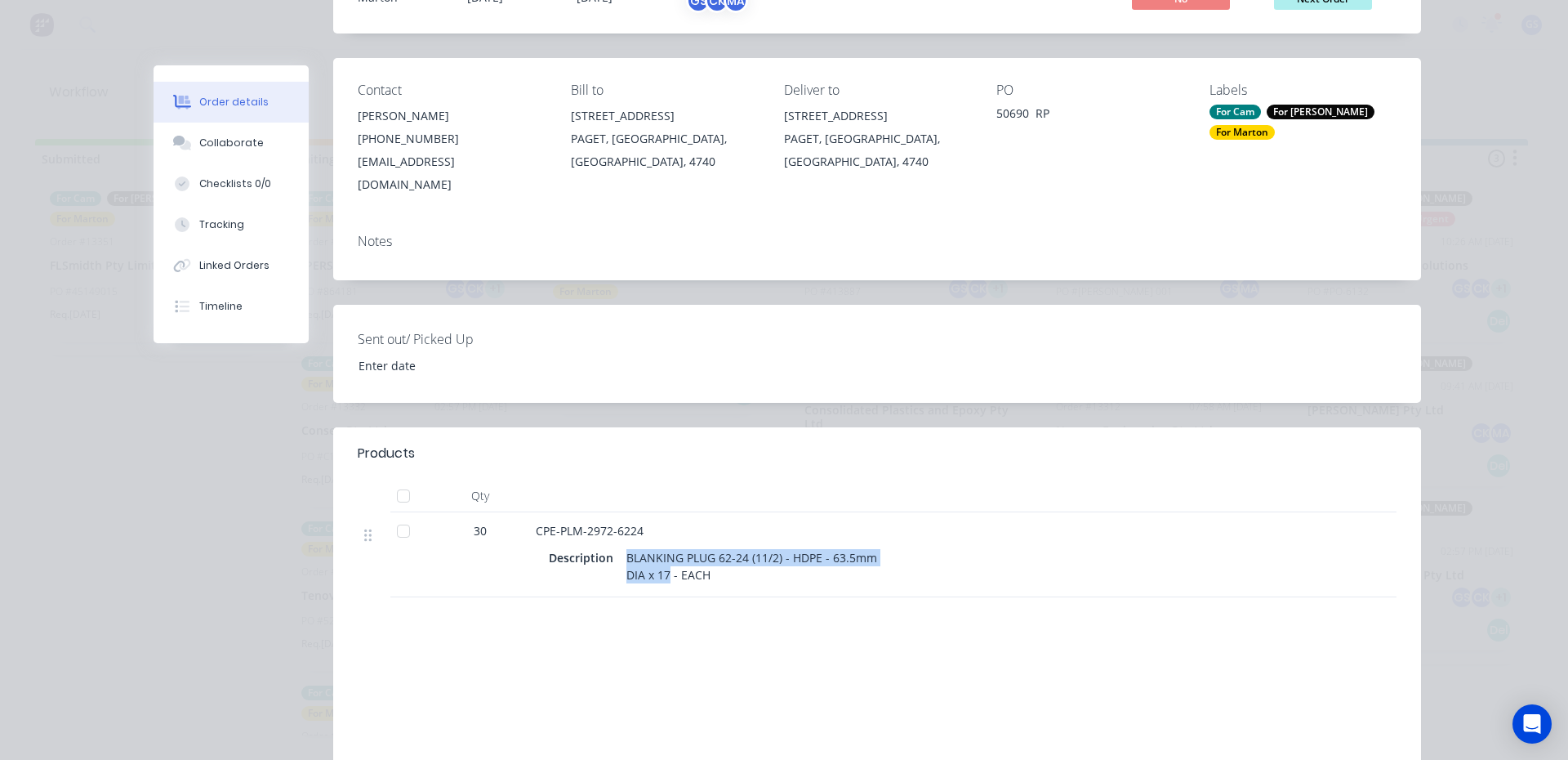
drag, startPoint x: 662, startPoint y: 554, endPoint x: 621, endPoint y: 518, distance: 54.6
click at [621, 518] on div "CPE-PLM-2972-6224 Description BLANKING PLUG 62-24 (11/2) - HDPE - 63.5mm DIA x …" at bounding box center [856, 554] width 654 height 85
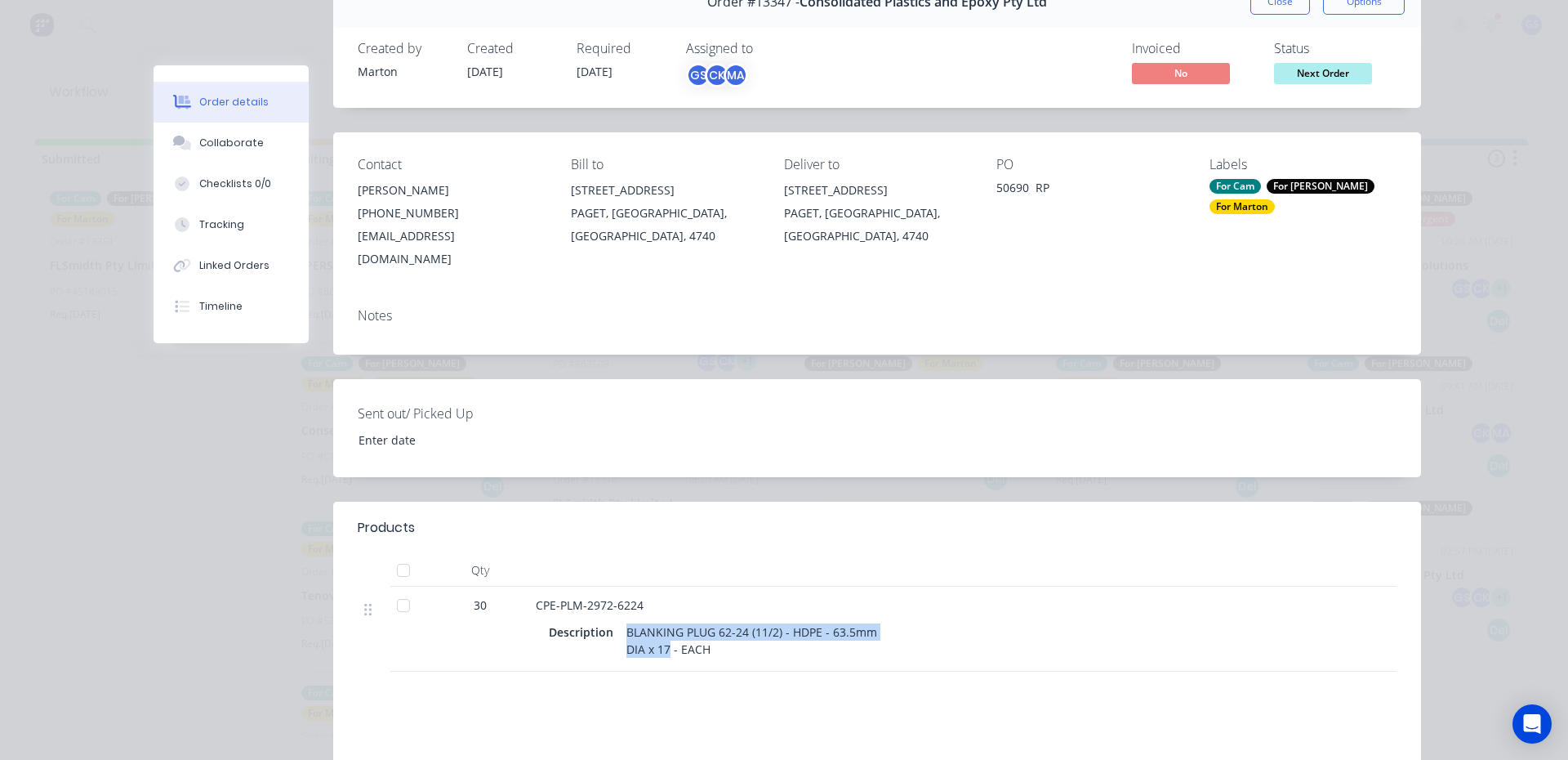
scroll to position [0, 0]
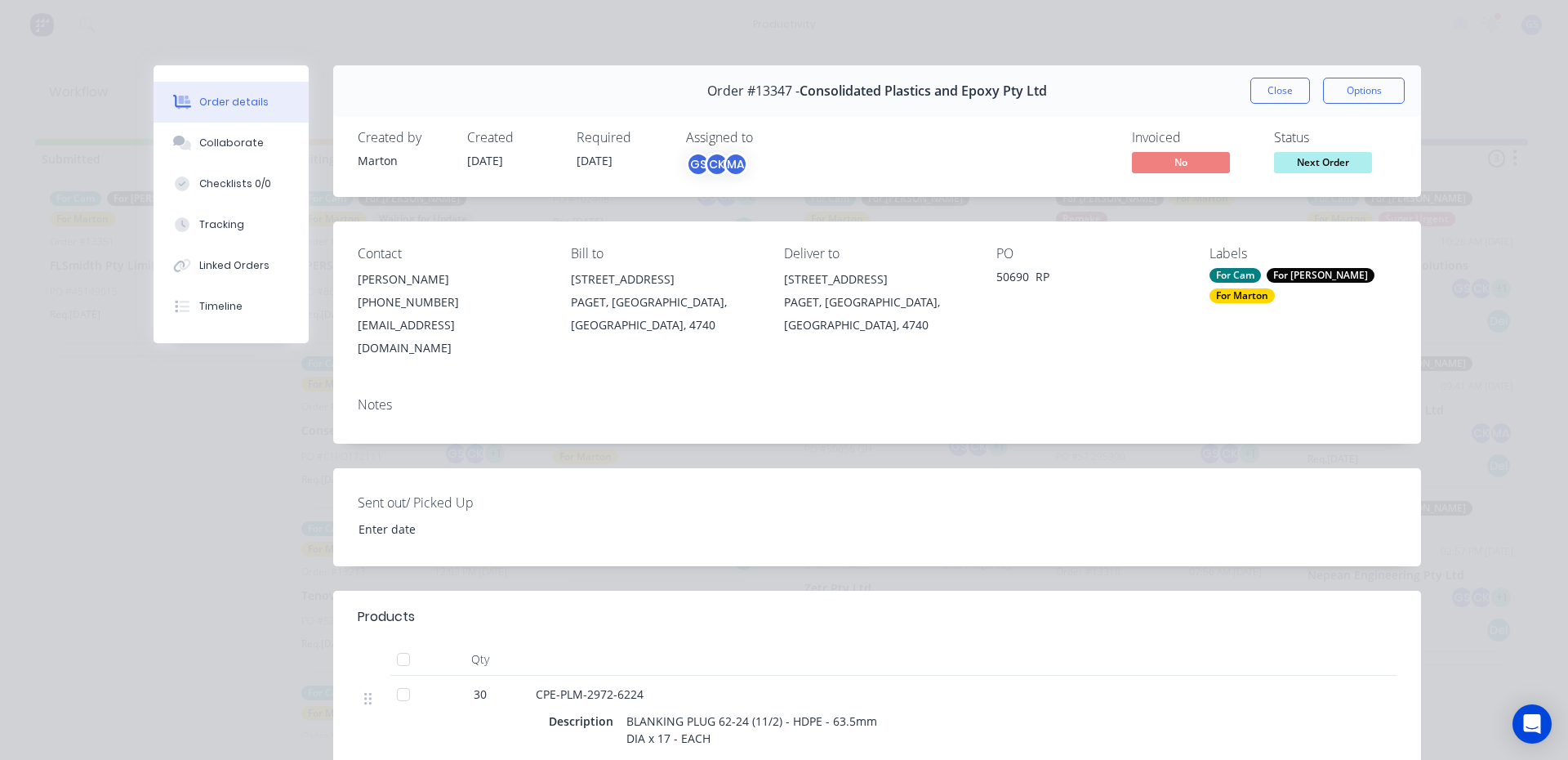
click at [1257, 75] on div "Order #13347 - Consolidated Plastics and Epoxy Pty Ltd Close Options" at bounding box center [877, 91] width 1088 height 52
click at [1262, 87] on button "Close" at bounding box center [1280, 91] width 59 height 26
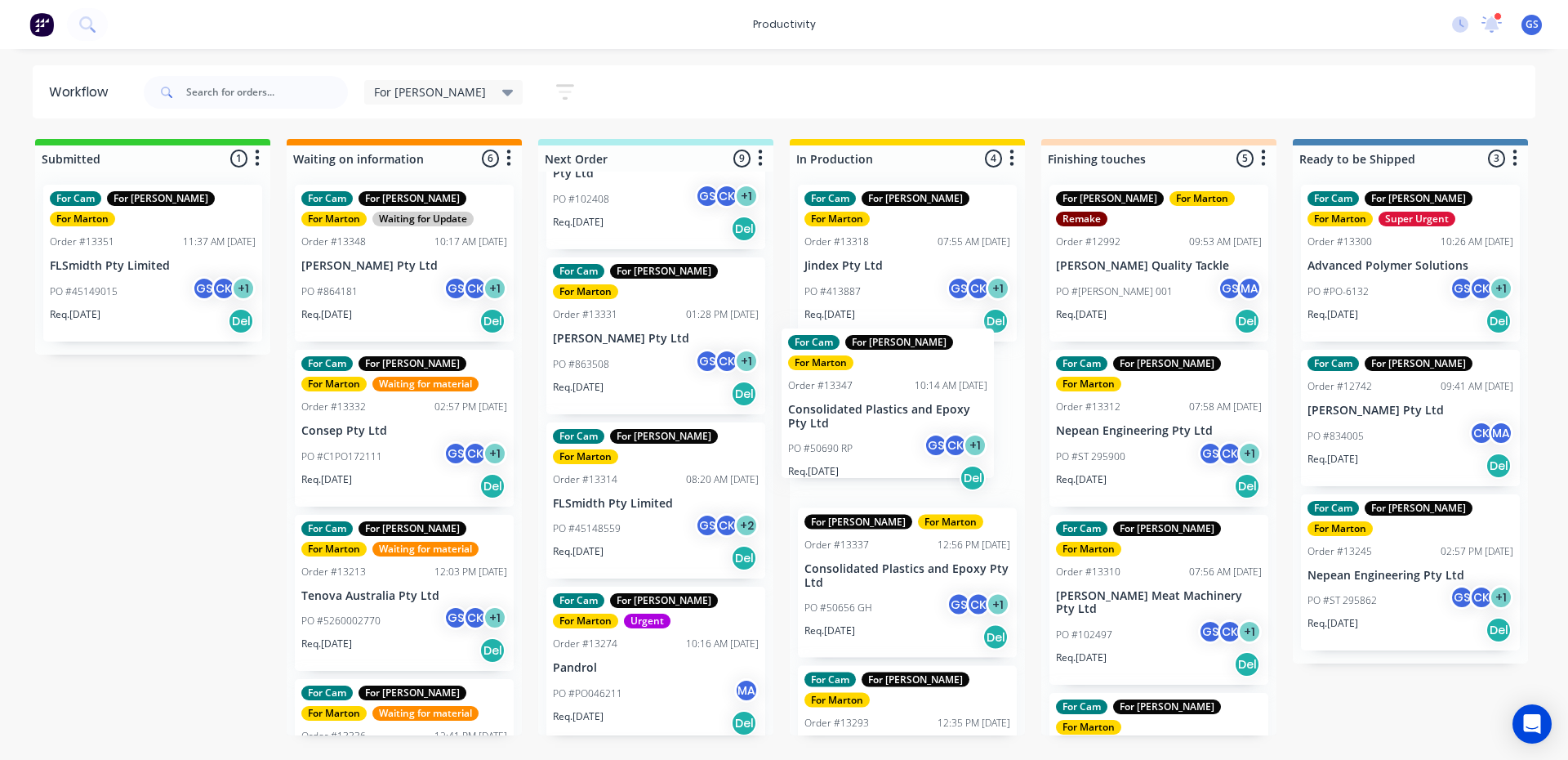
drag, startPoint x: 668, startPoint y: 524, endPoint x: 917, endPoint y: 415, distance: 271.8
click at [917, 415] on div "Submitted 1 Sort By Created date Required date Order number Customer name Most …" at bounding box center [1113, 437] width 2250 height 596
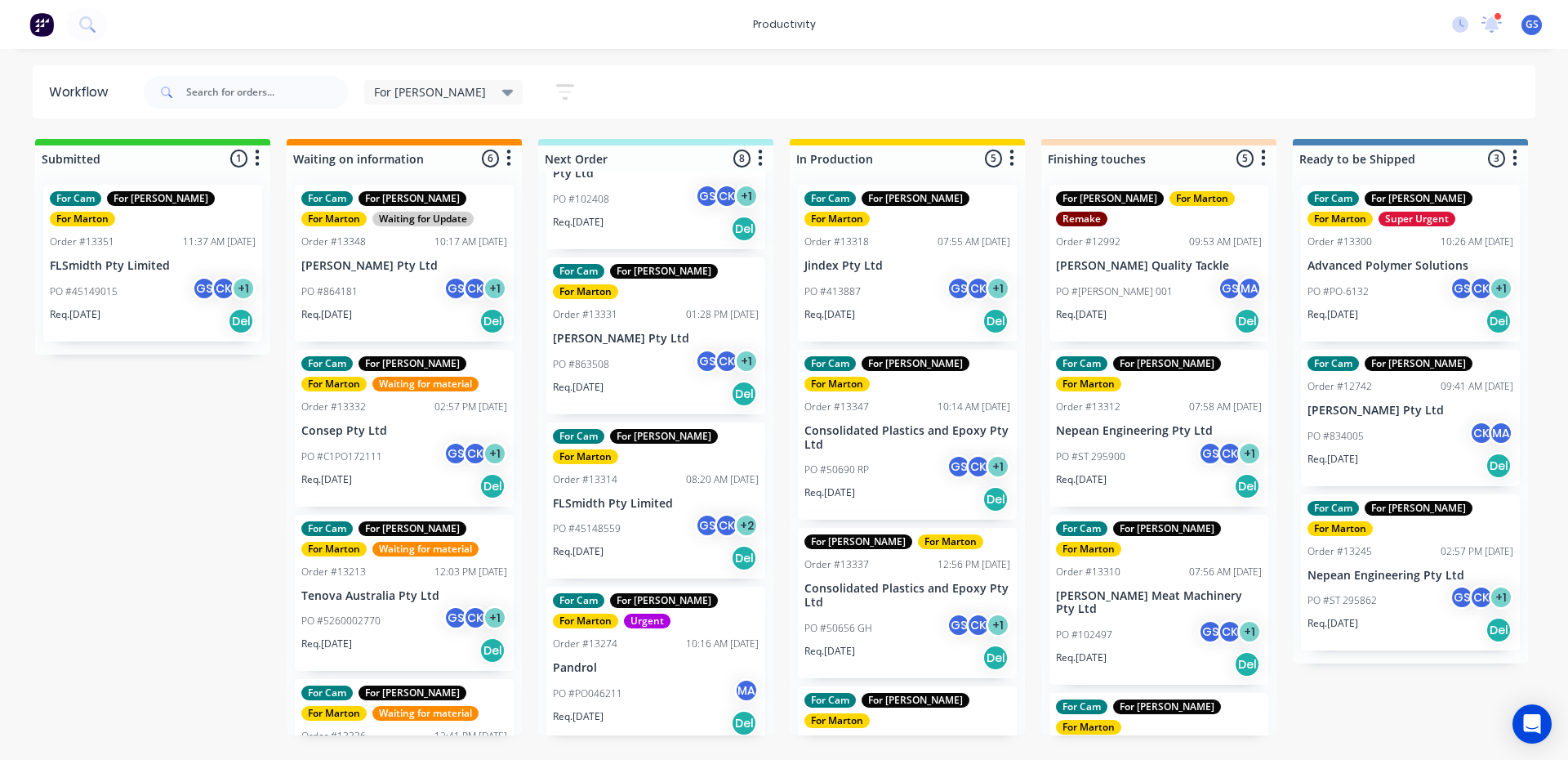
click at [902, 424] on p "Consolidated Plastics and Epoxy Pty Ltd" at bounding box center [907, 438] width 206 height 28
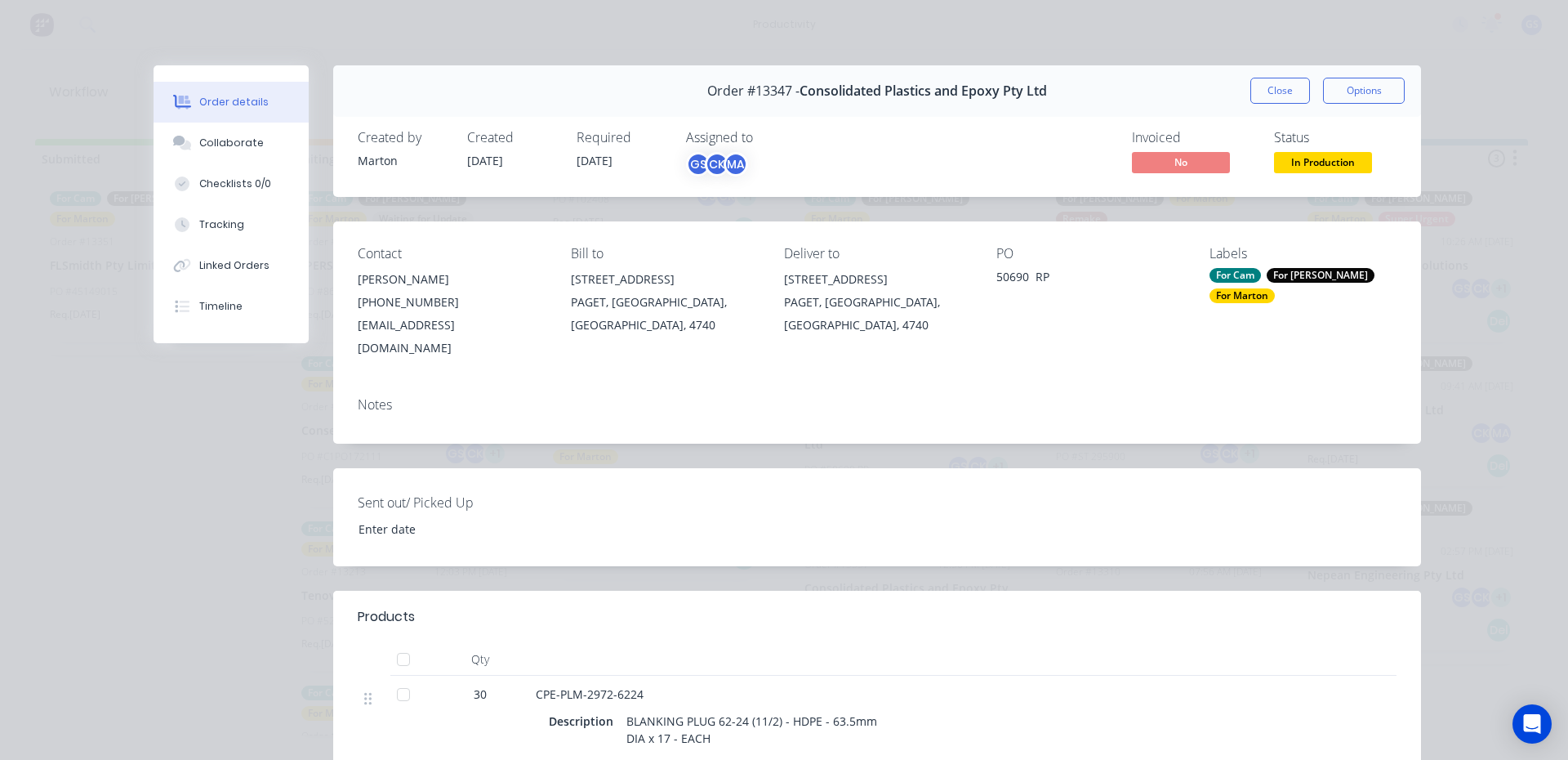
click at [1276, 88] on button "Close" at bounding box center [1280, 91] width 59 height 26
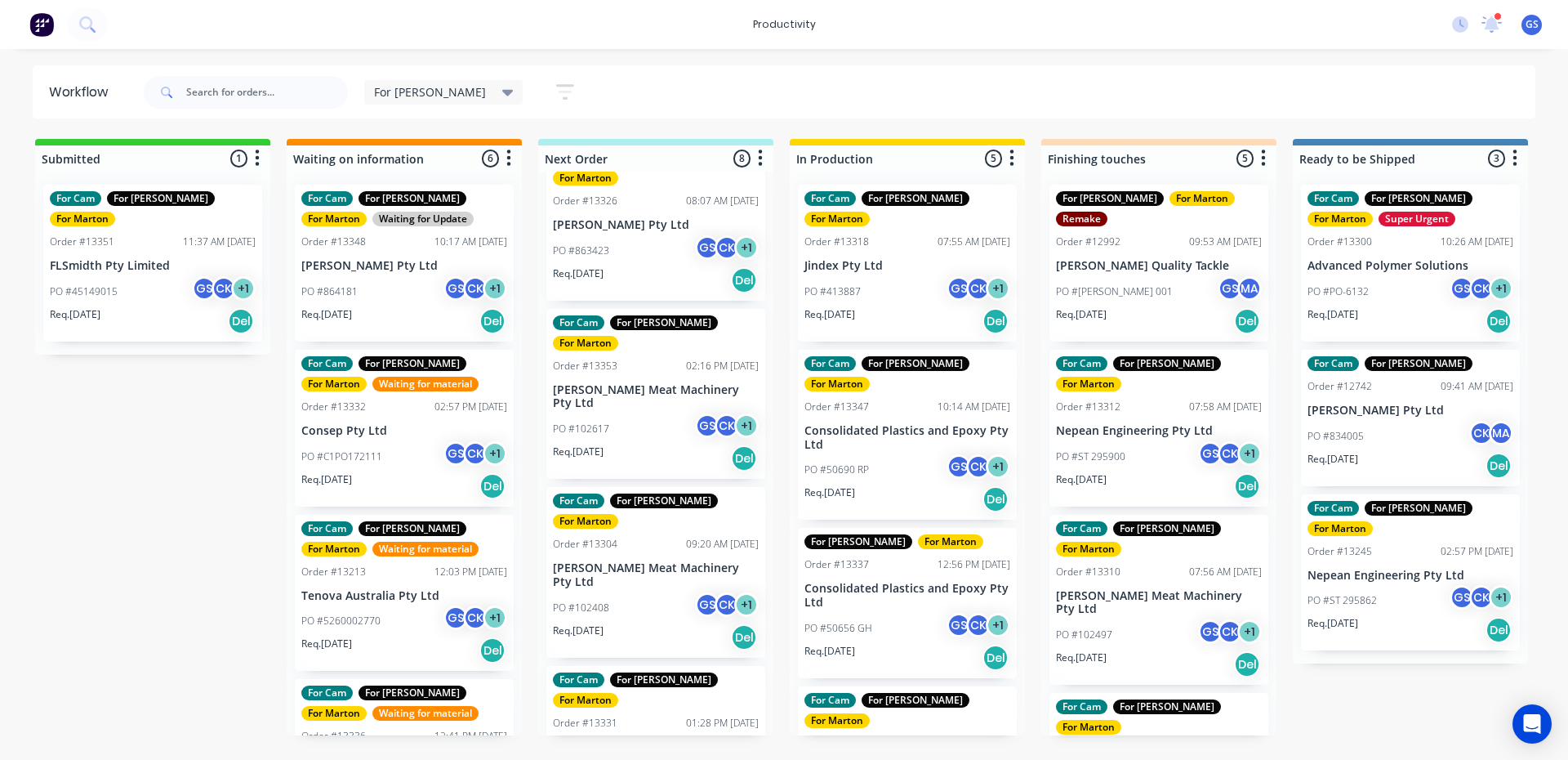
click at [598, 464] on div "For Cam For [PERSON_NAME] For [PERSON_NAME] For Iba For Marton Order #13317 09:…" at bounding box center [656, 453] width 235 height 564
click at [598, 562] on p "[PERSON_NAME] Meat Machinery Pty Ltd" at bounding box center [656, 576] width 206 height 28
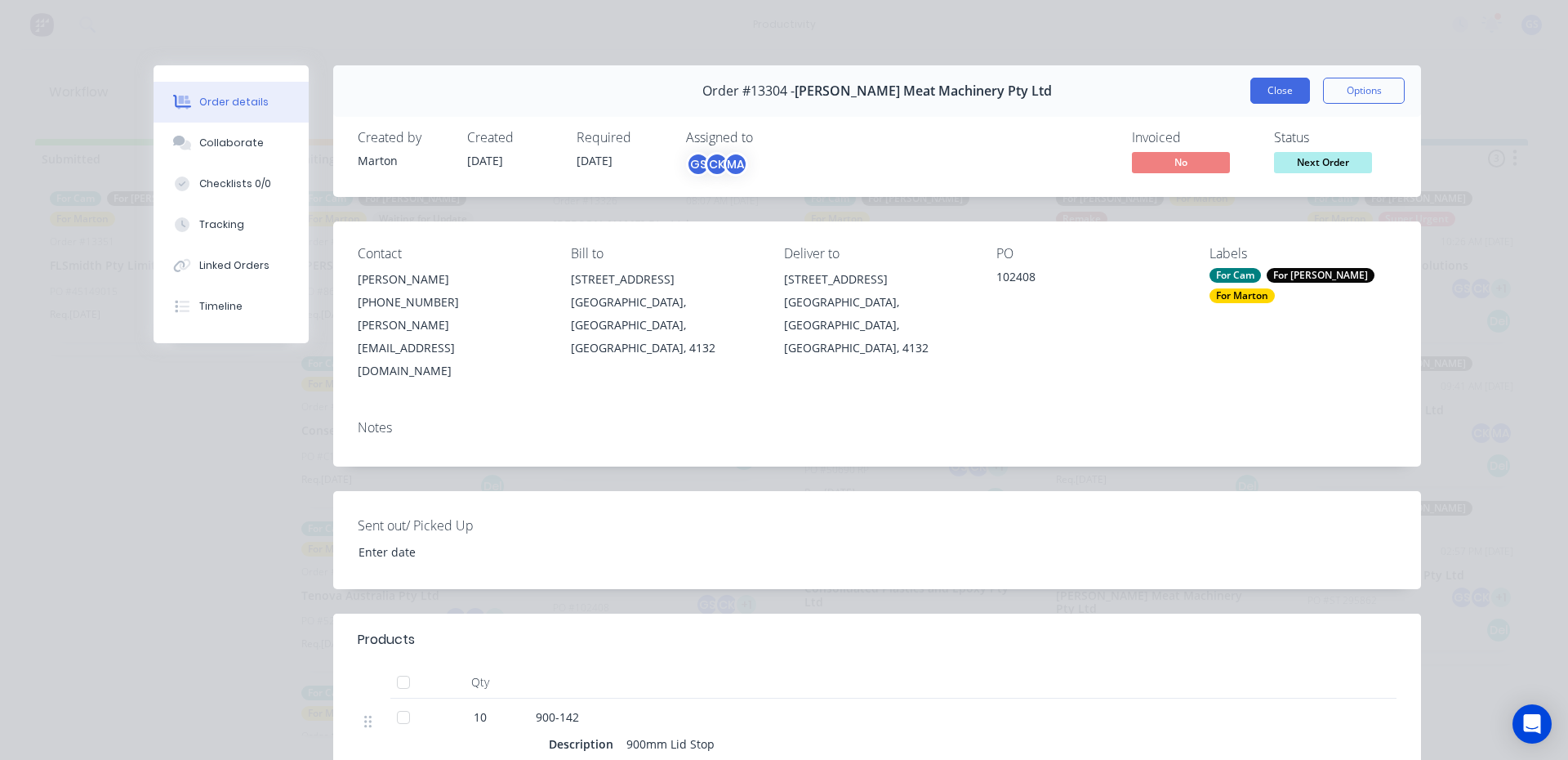
click at [1272, 94] on button "Close" at bounding box center [1280, 91] width 59 height 26
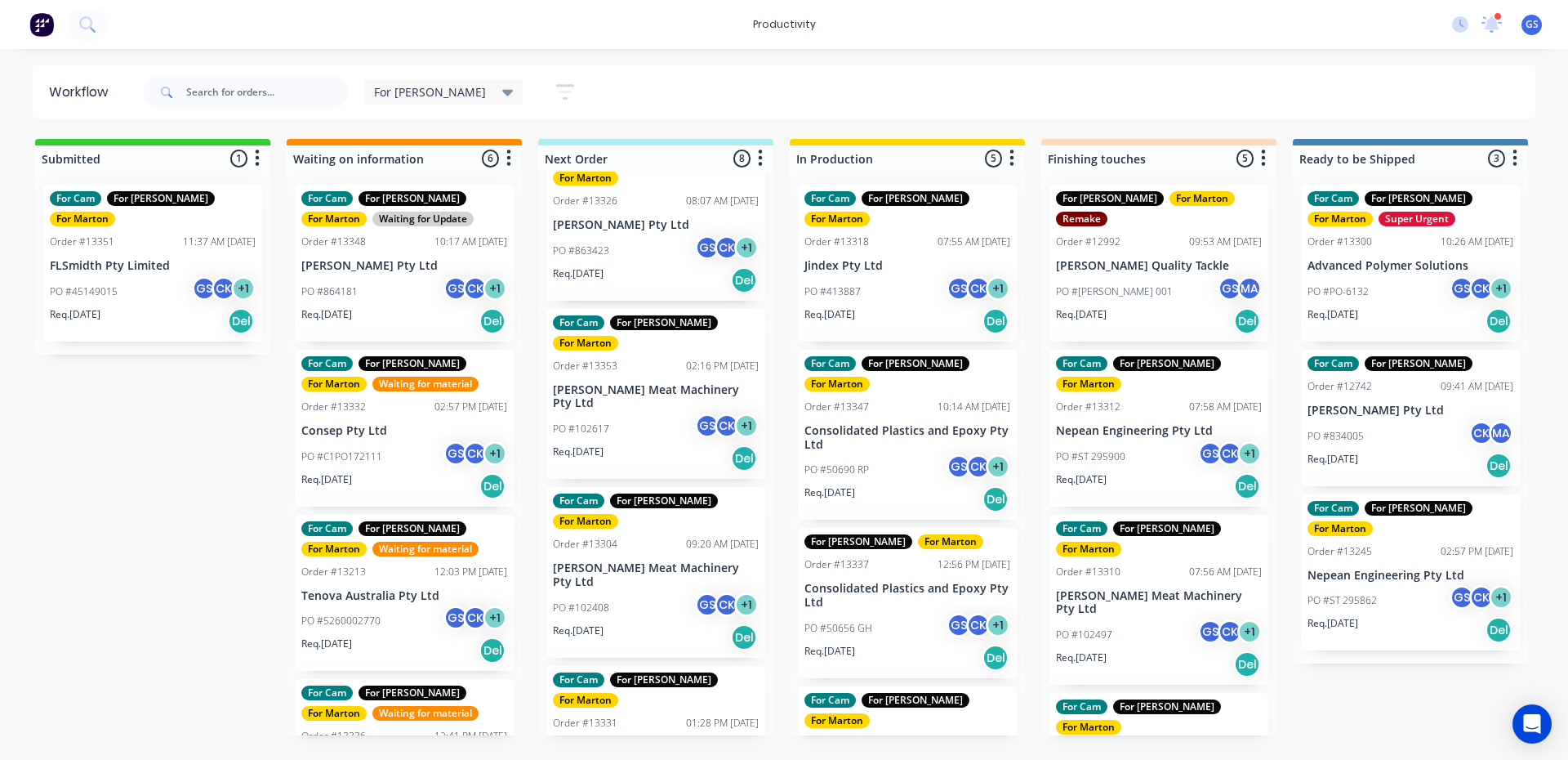
click at [643, 413] on div "PO #102617 GS CK + 1" at bounding box center [656, 429] width 206 height 31
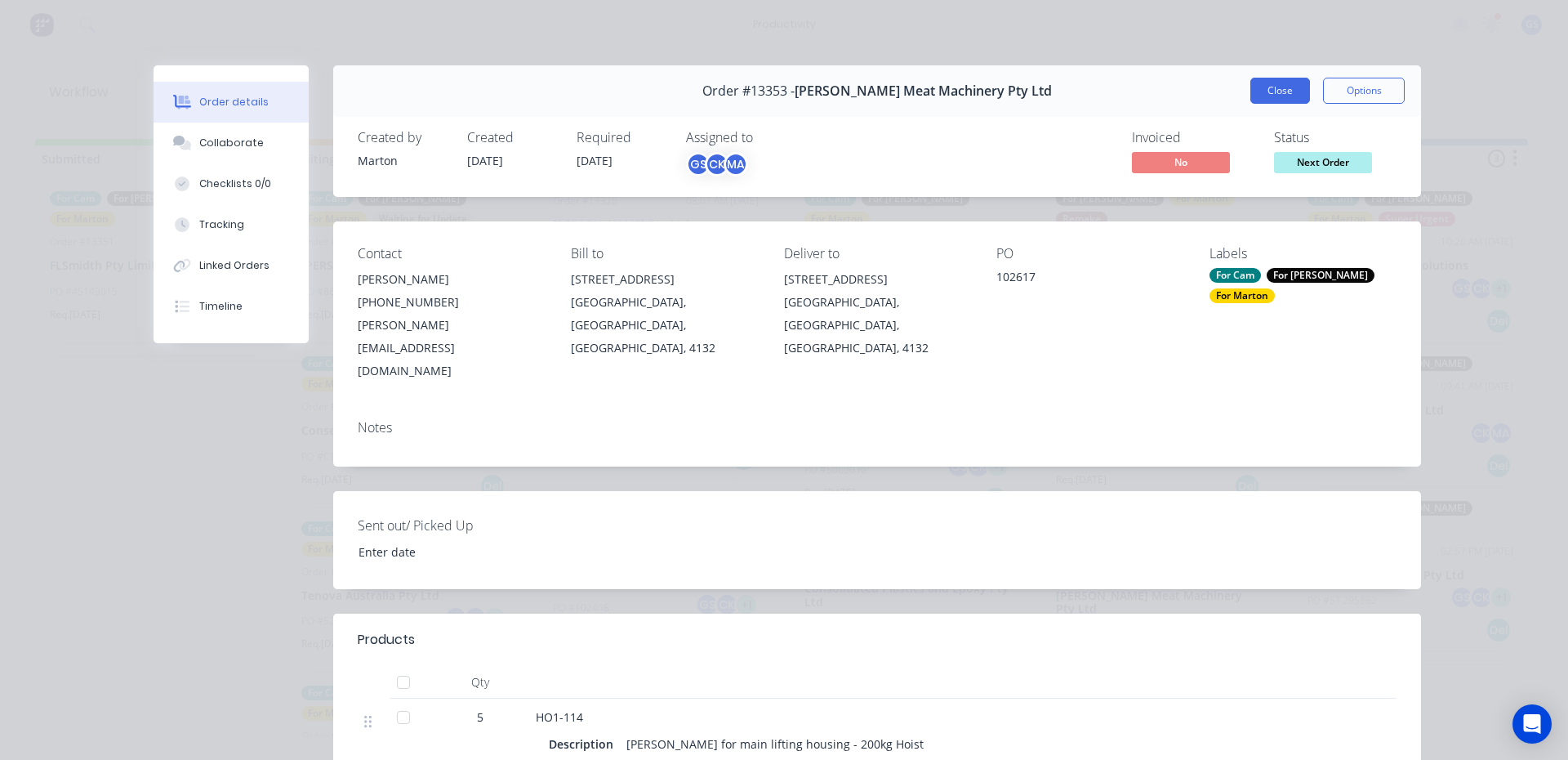
click at [1263, 91] on button "Close" at bounding box center [1280, 91] width 59 height 26
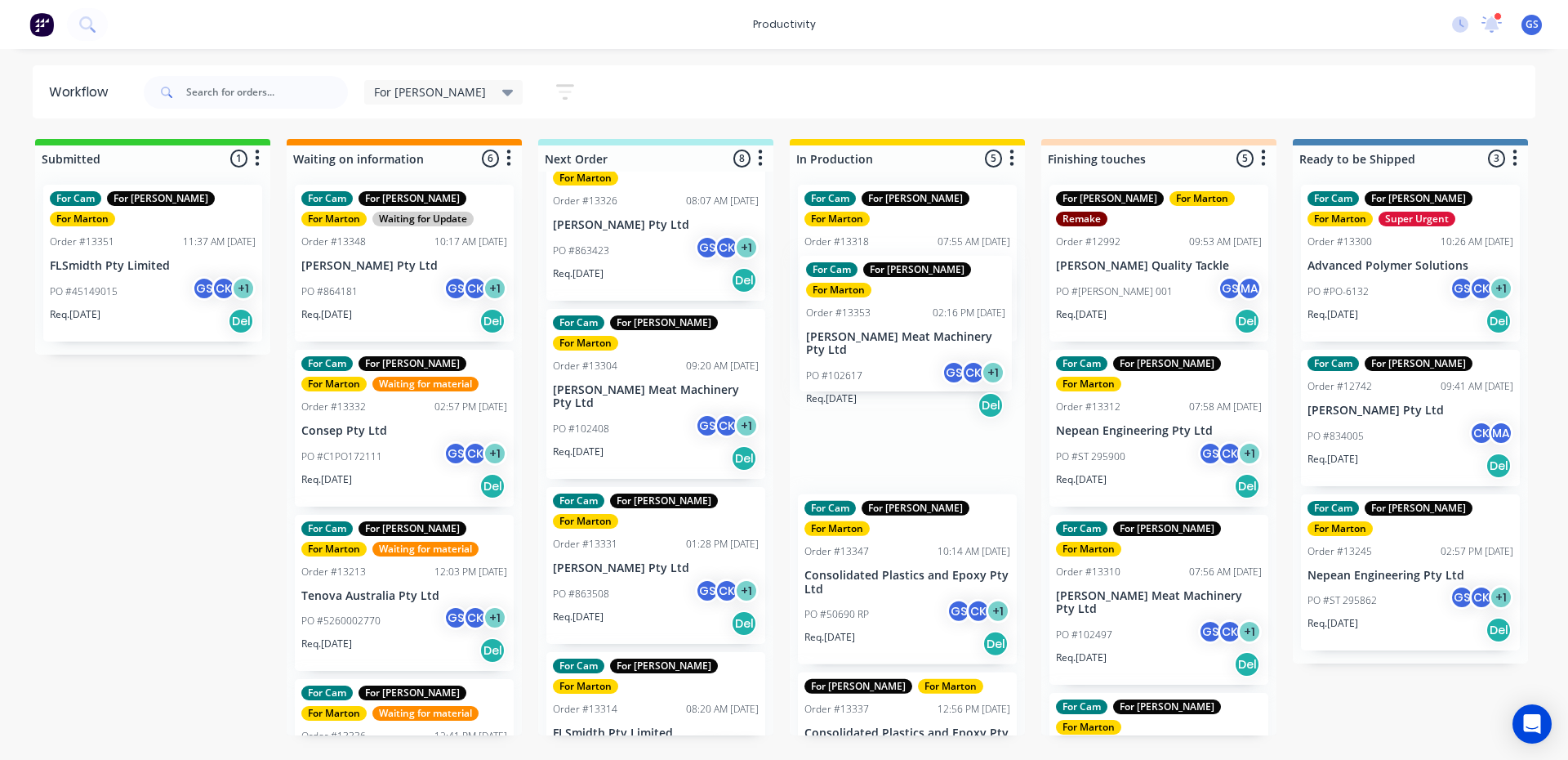
drag, startPoint x: 672, startPoint y: 347, endPoint x: 938, endPoint y: 335, distance: 266.3
click at [938, 335] on div "Submitted 1 Sort By Created date Required date Order number Customer name Most …" at bounding box center [1113, 437] width 2250 height 596
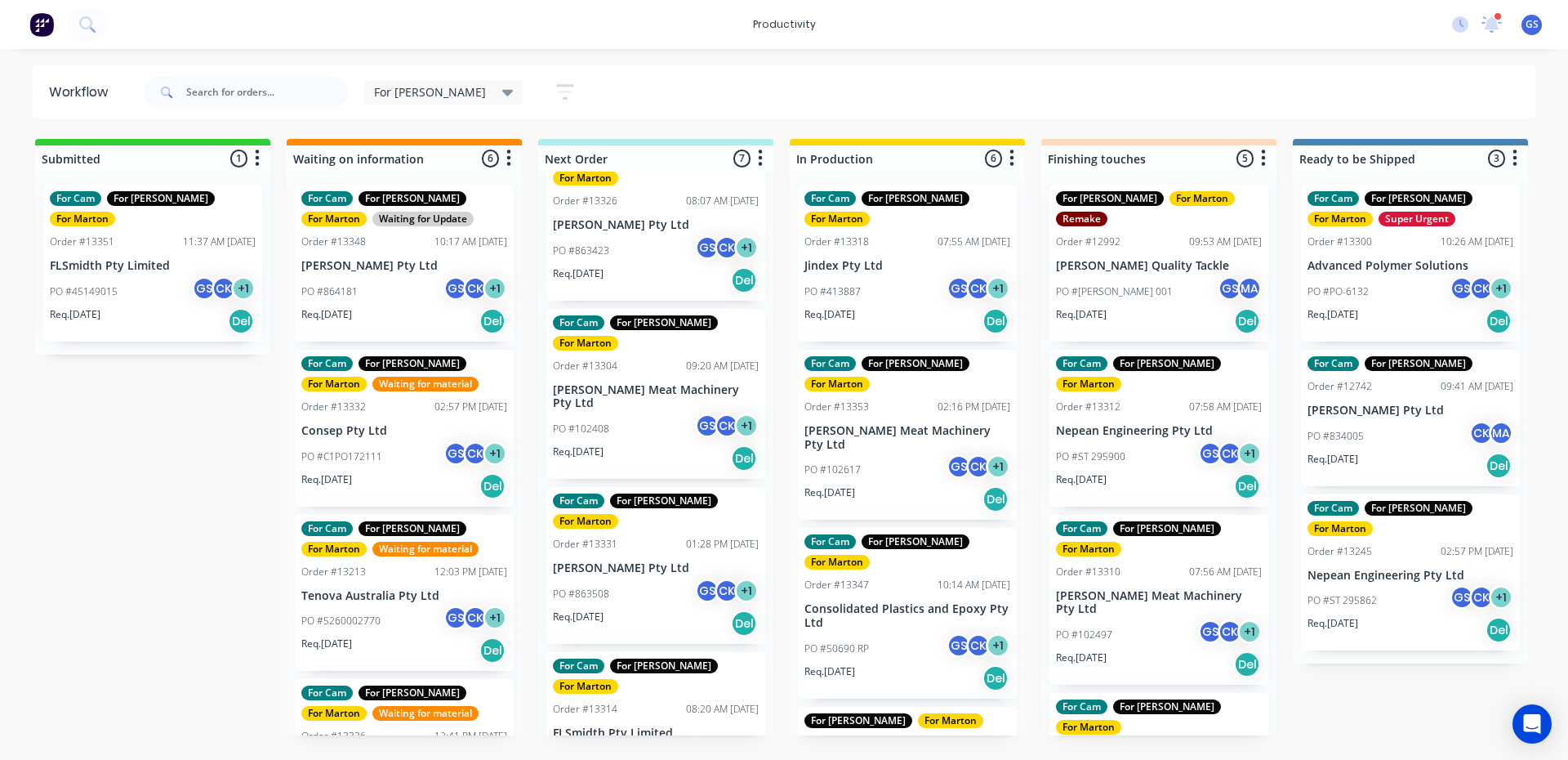
click at [918, 424] on p "[PERSON_NAME] Meat Machinery Pty Ltd" at bounding box center [907, 438] width 206 height 28
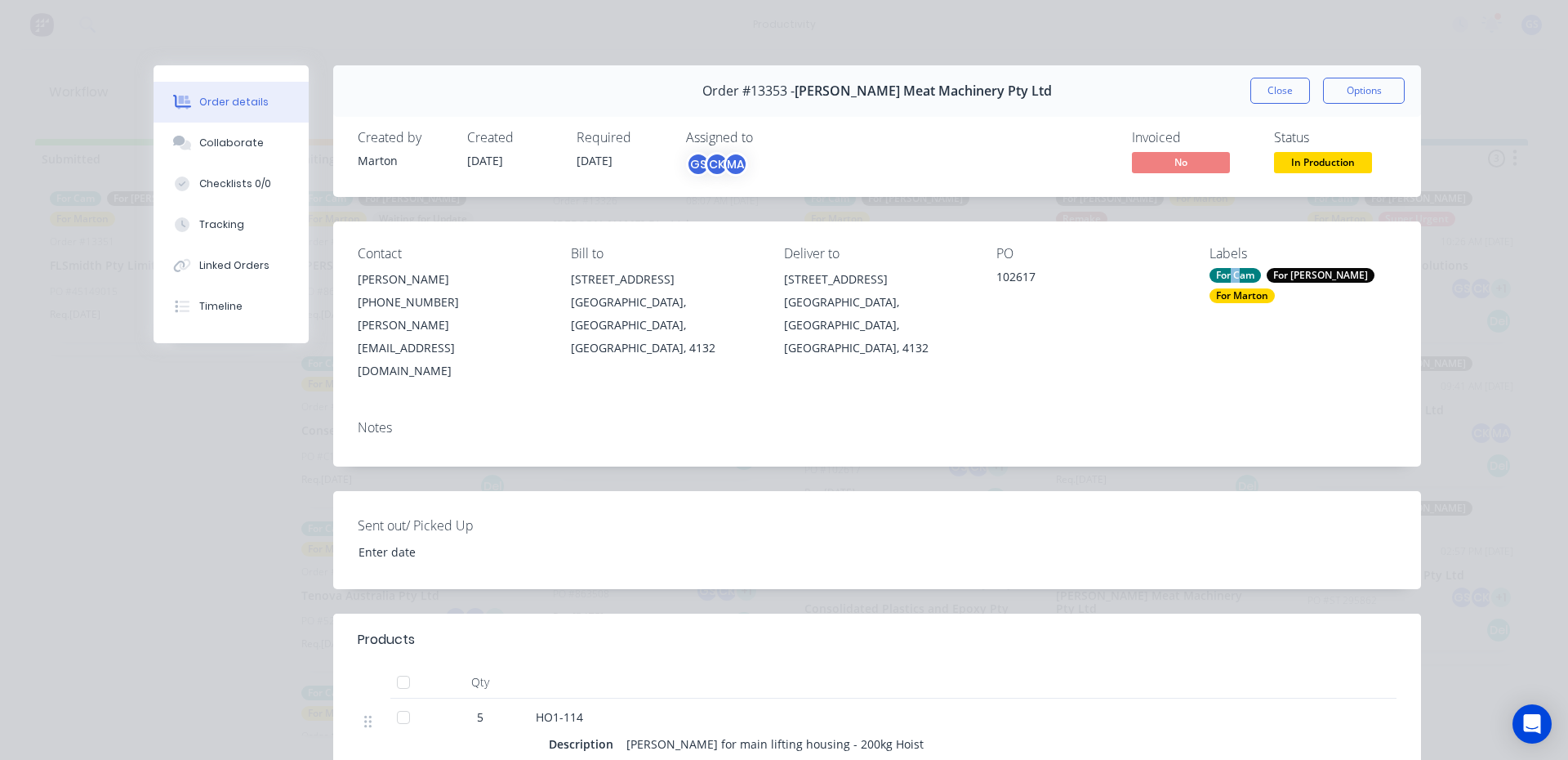
click at [1221, 276] on div "For Cam" at bounding box center [1235, 275] width 52 height 15
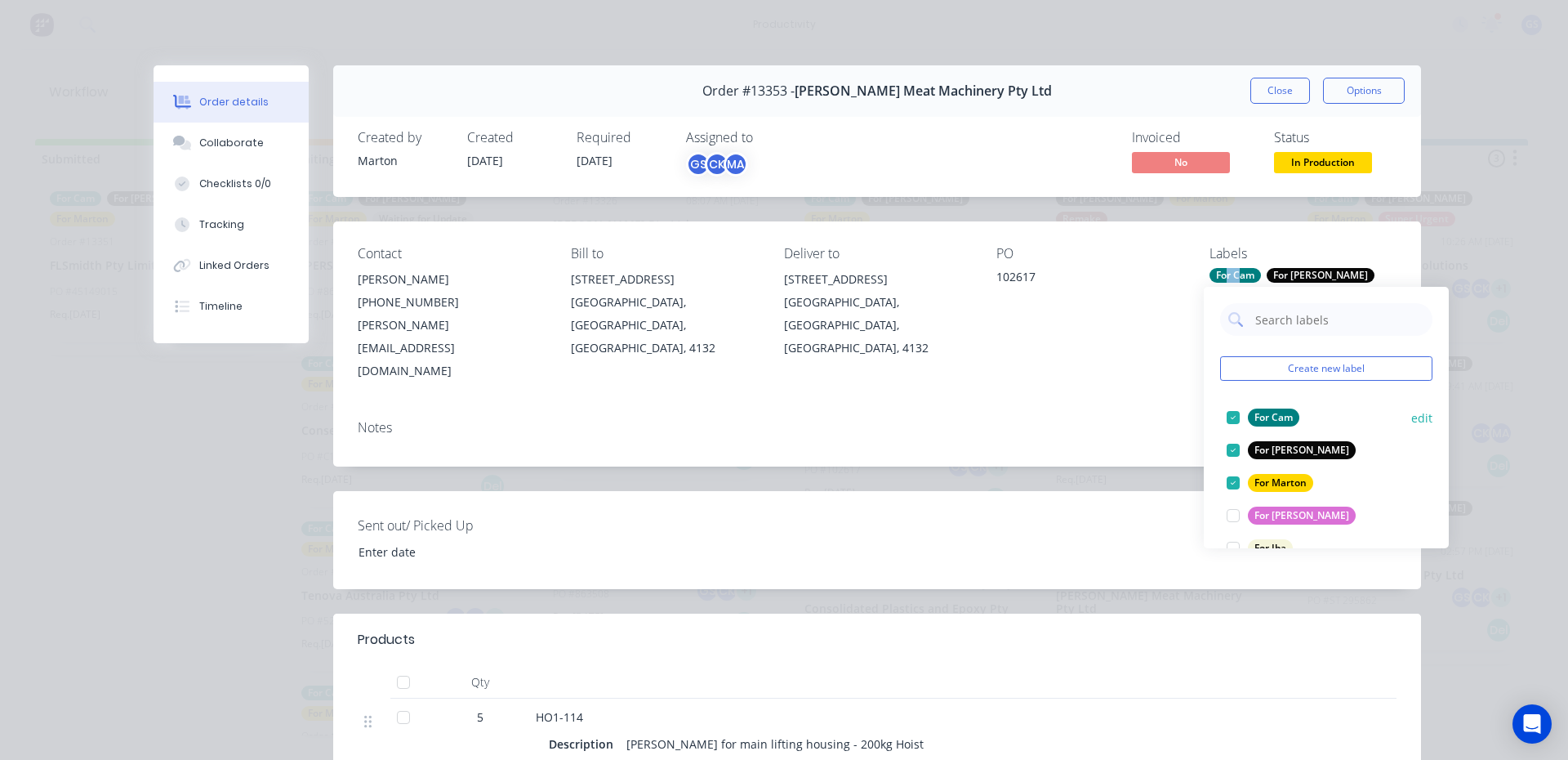
click at [1223, 416] on div at bounding box center [1233, 417] width 33 height 33
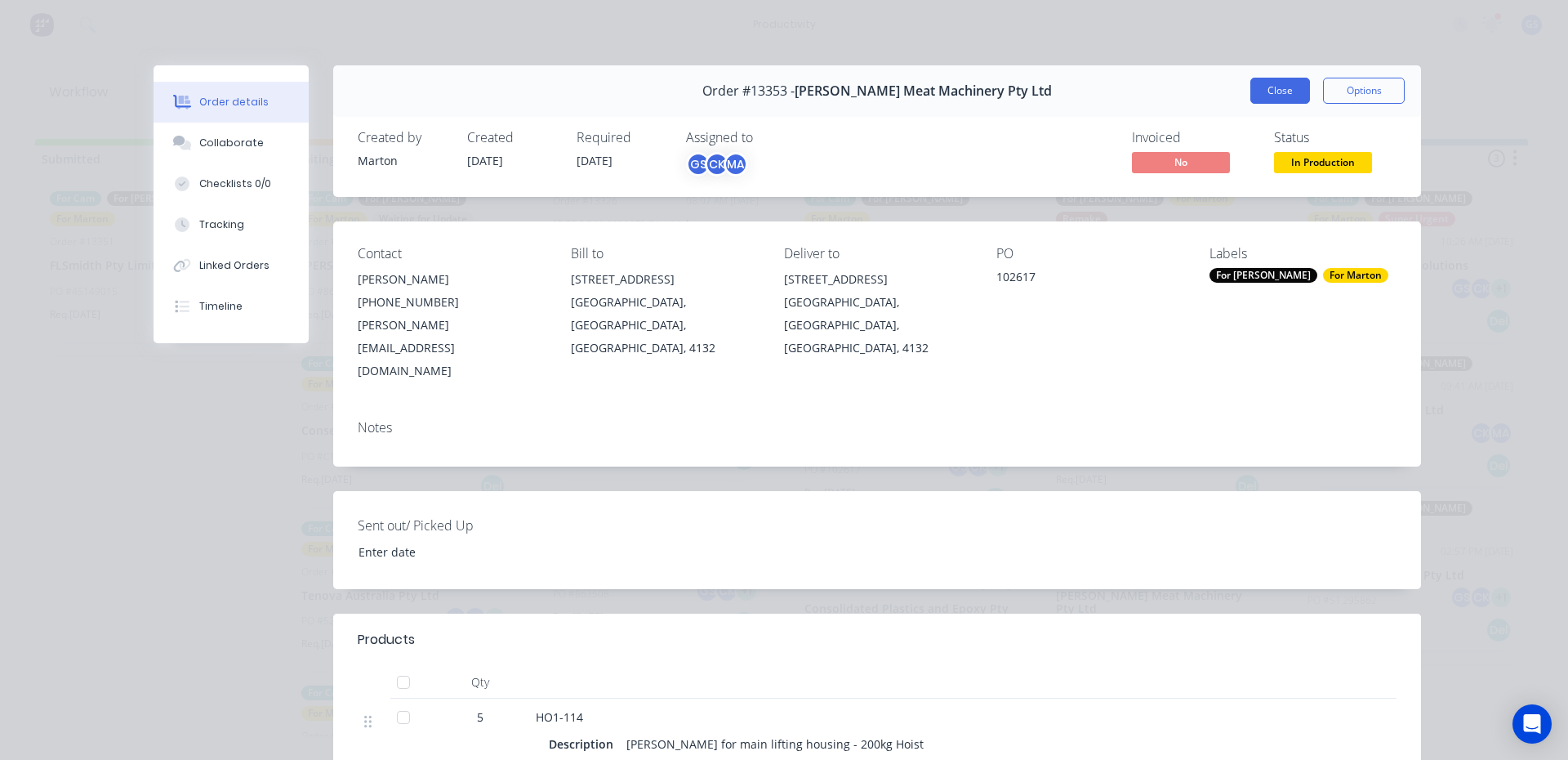
click at [1266, 98] on button "Close" at bounding box center [1280, 91] width 59 height 26
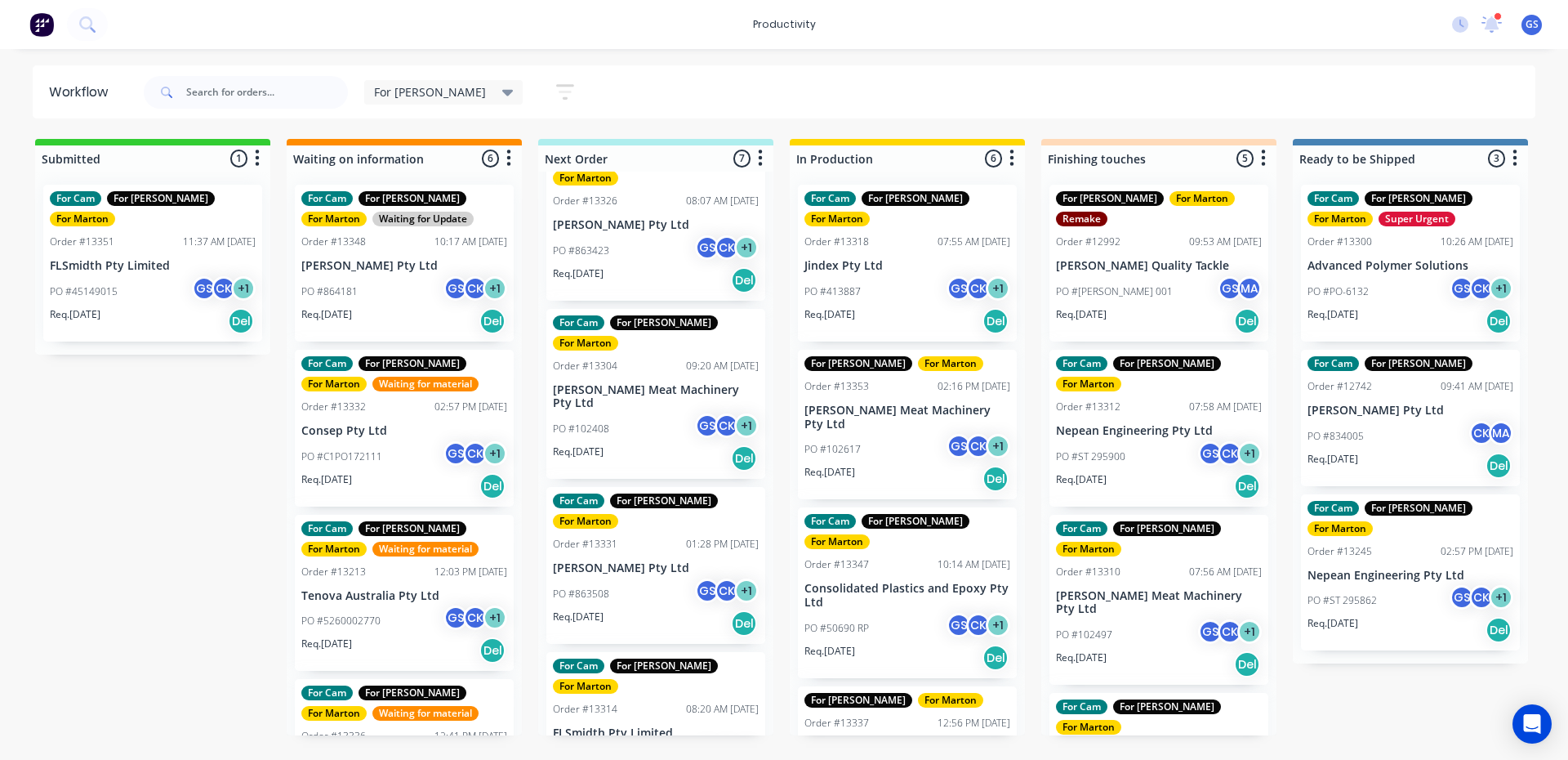
click at [885, 277] on div "PO #413887 GS CK + 1" at bounding box center [907, 291] width 206 height 31
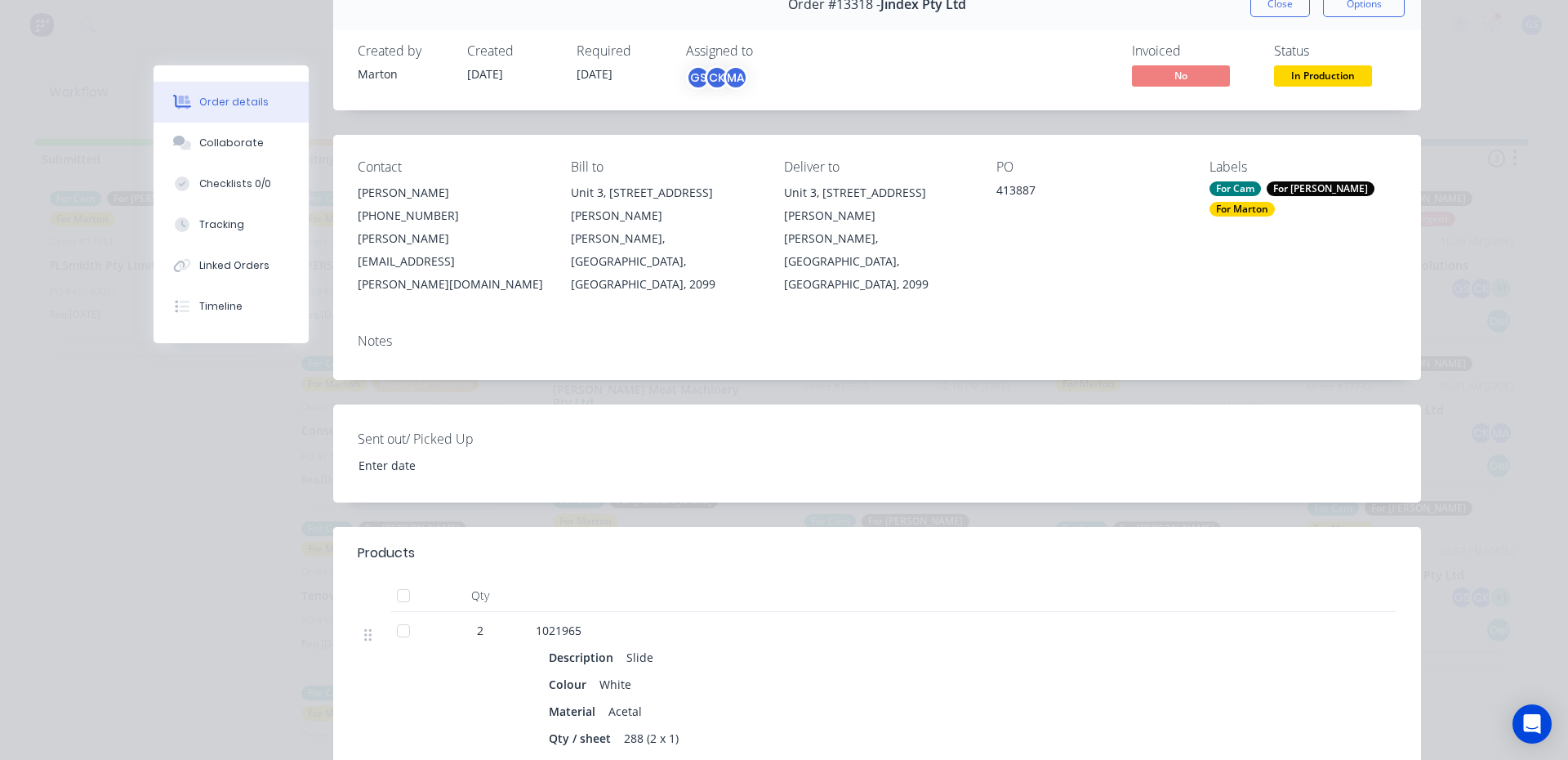
scroll to position [163, 0]
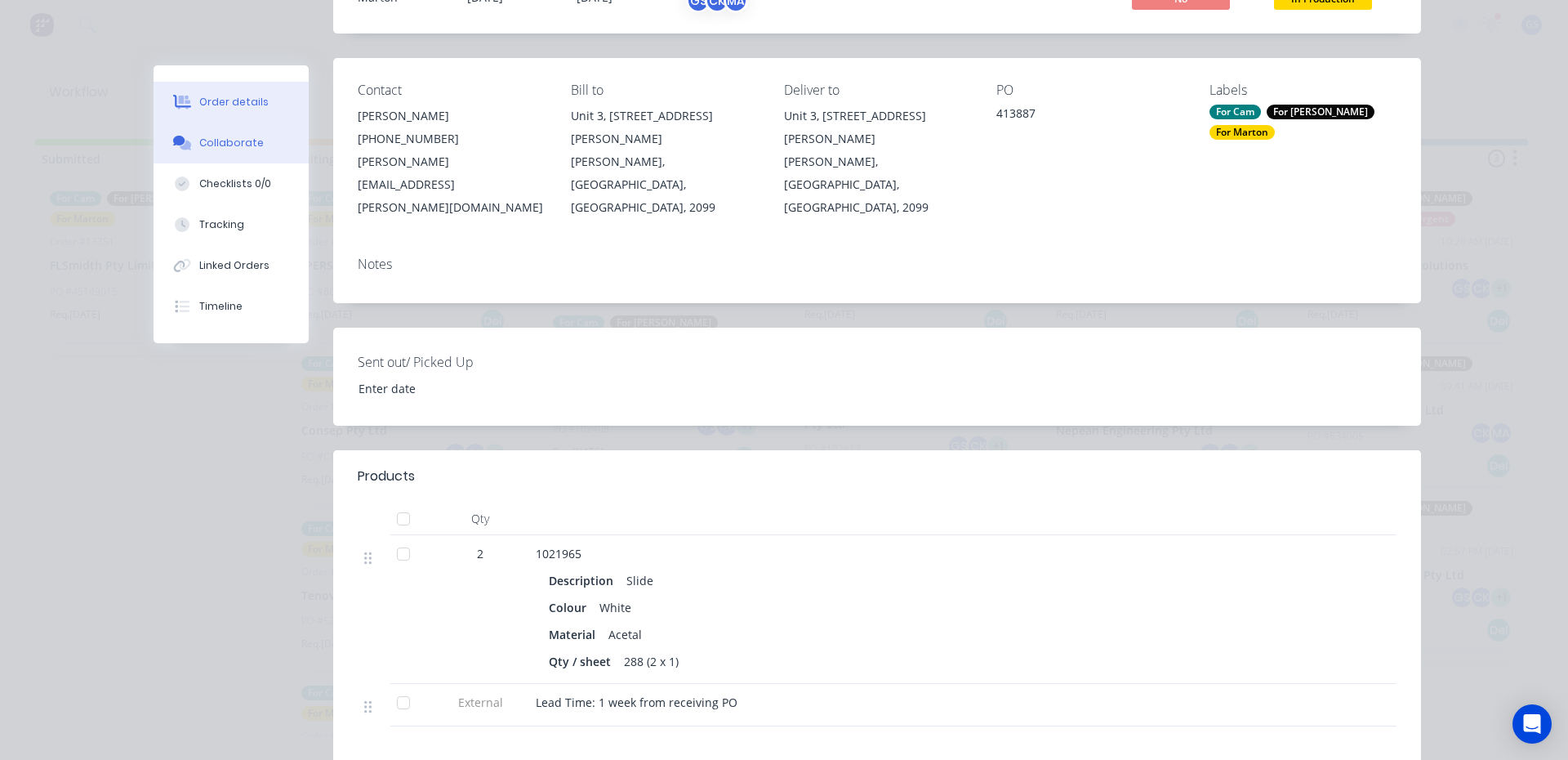
click at [252, 141] on button "Collaborate" at bounding box center [231, 143] width 156 height 41
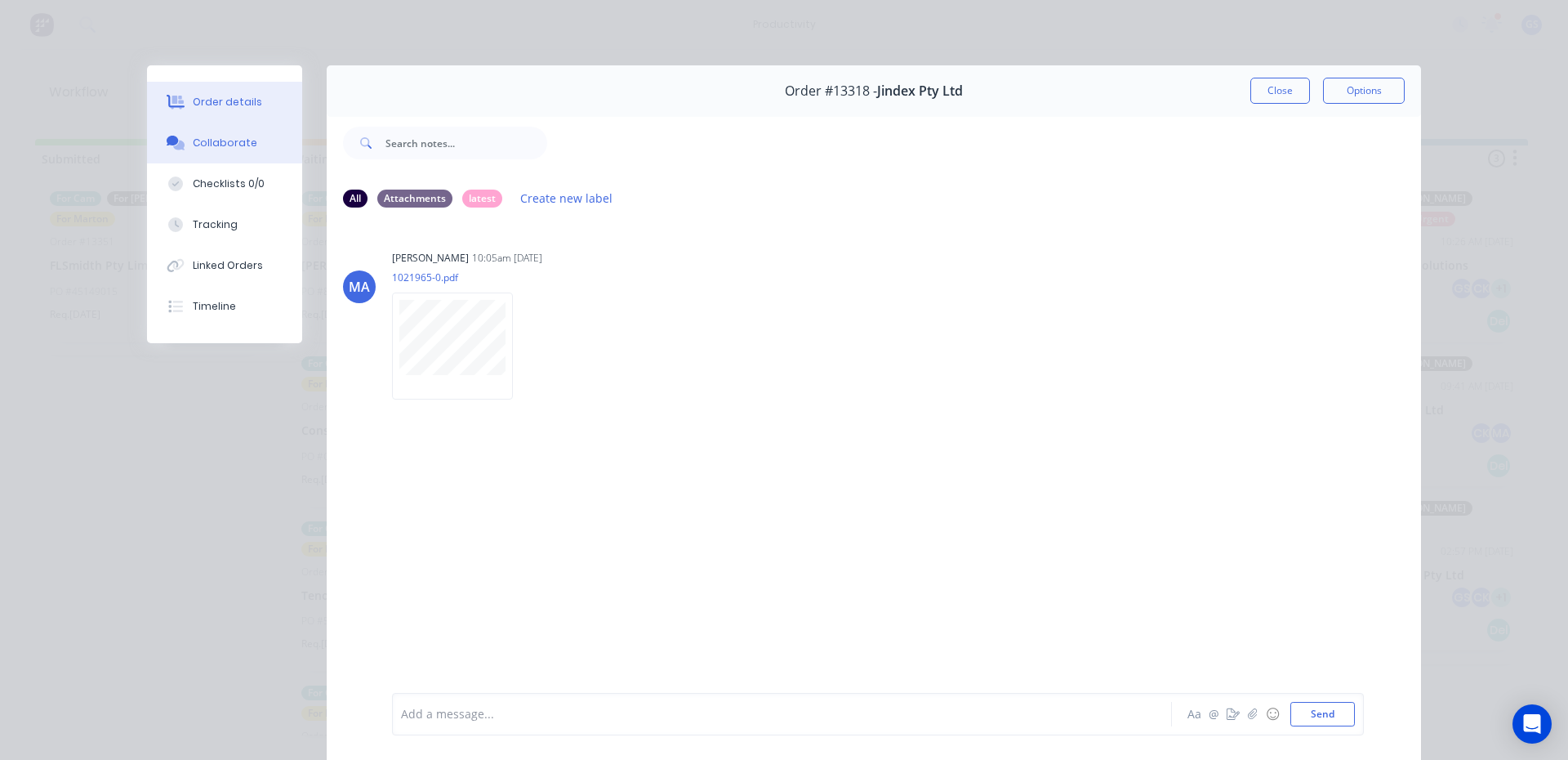
click at [268, 110] on button "Order details" at bounding box center [225, 102] width 156 height 41
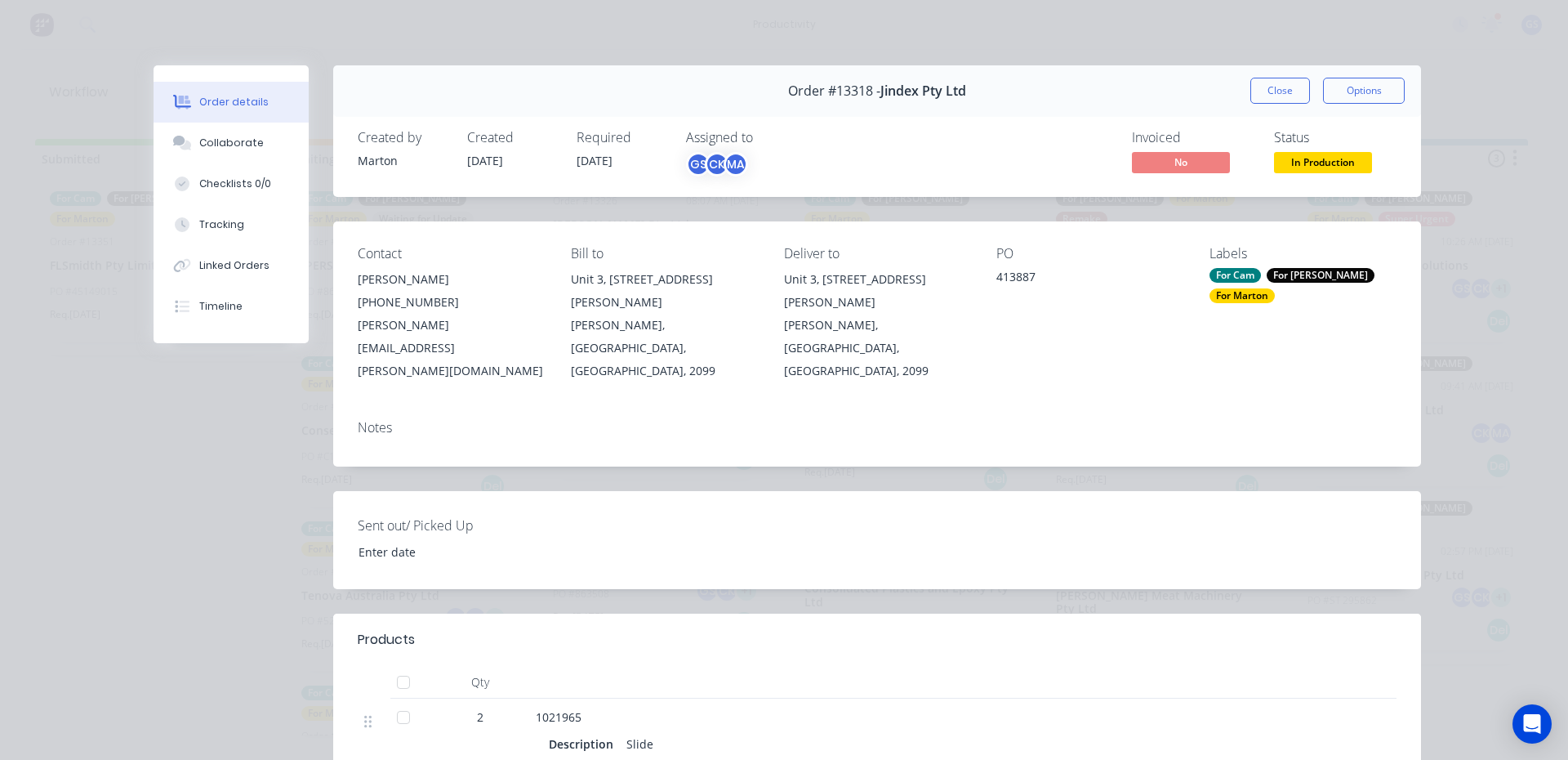
click at [1283, 98] on button "Close" at bounding box center [1280, 91] width 59 height 26
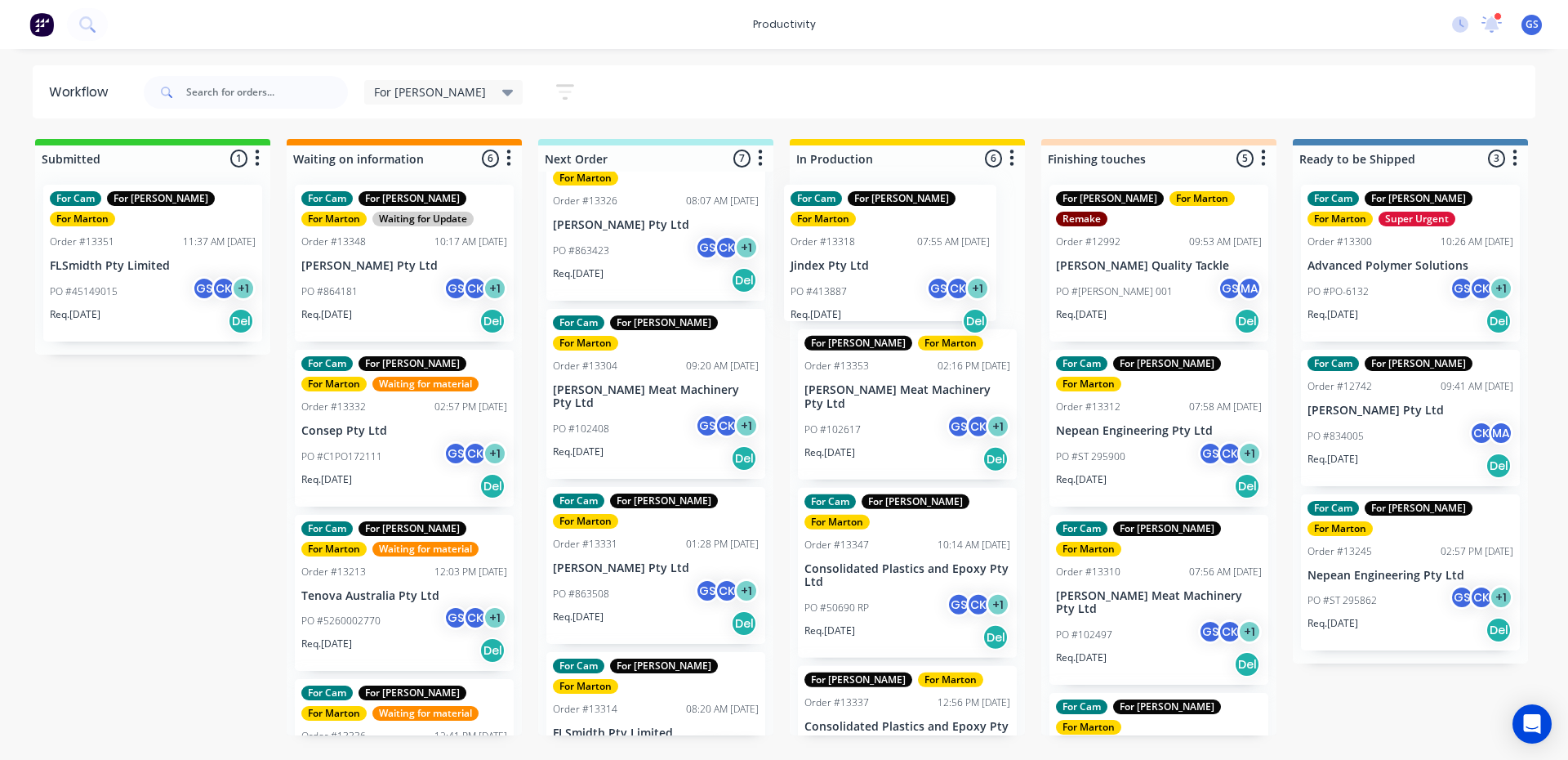
click at [857, 272] on div "For Cam For [PERSON_NAME] For [PERSON_NAME] Order #13318 07:55 AM [DATE] Jindex…" at bounding box center [907, 453] width 235 height 564
click at [859, 277] on div "For Cam For [PERSON_NAME] For [PERSON_NAME] Order #13318 07:55 AM [DATE] Jindex…" at bounding box center [907, 453] width 235 height 564
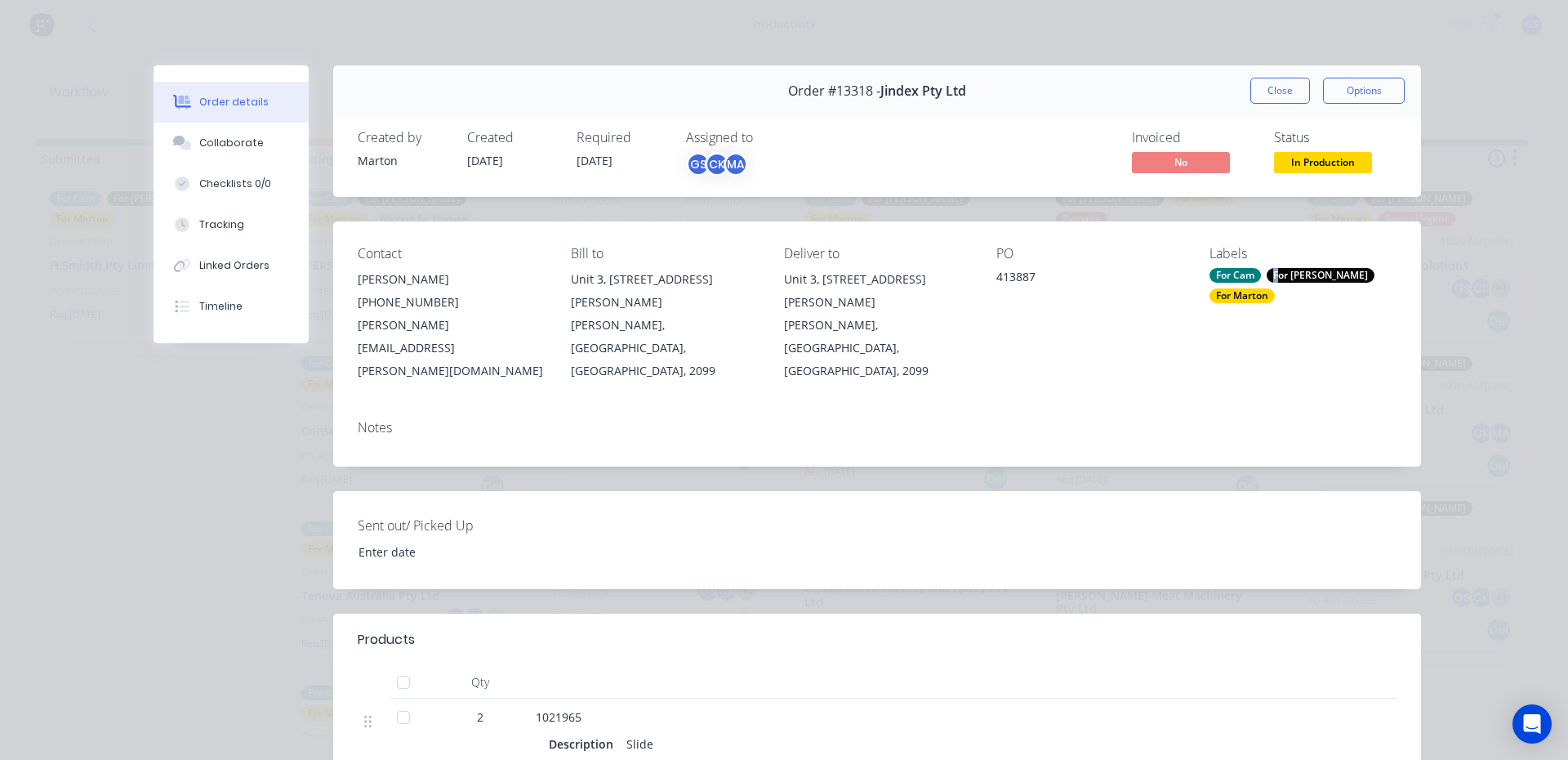
click at [1268, 270] on div "For [PERSON_NAME]" at bounding box center [1320, 275] width 108 height 15
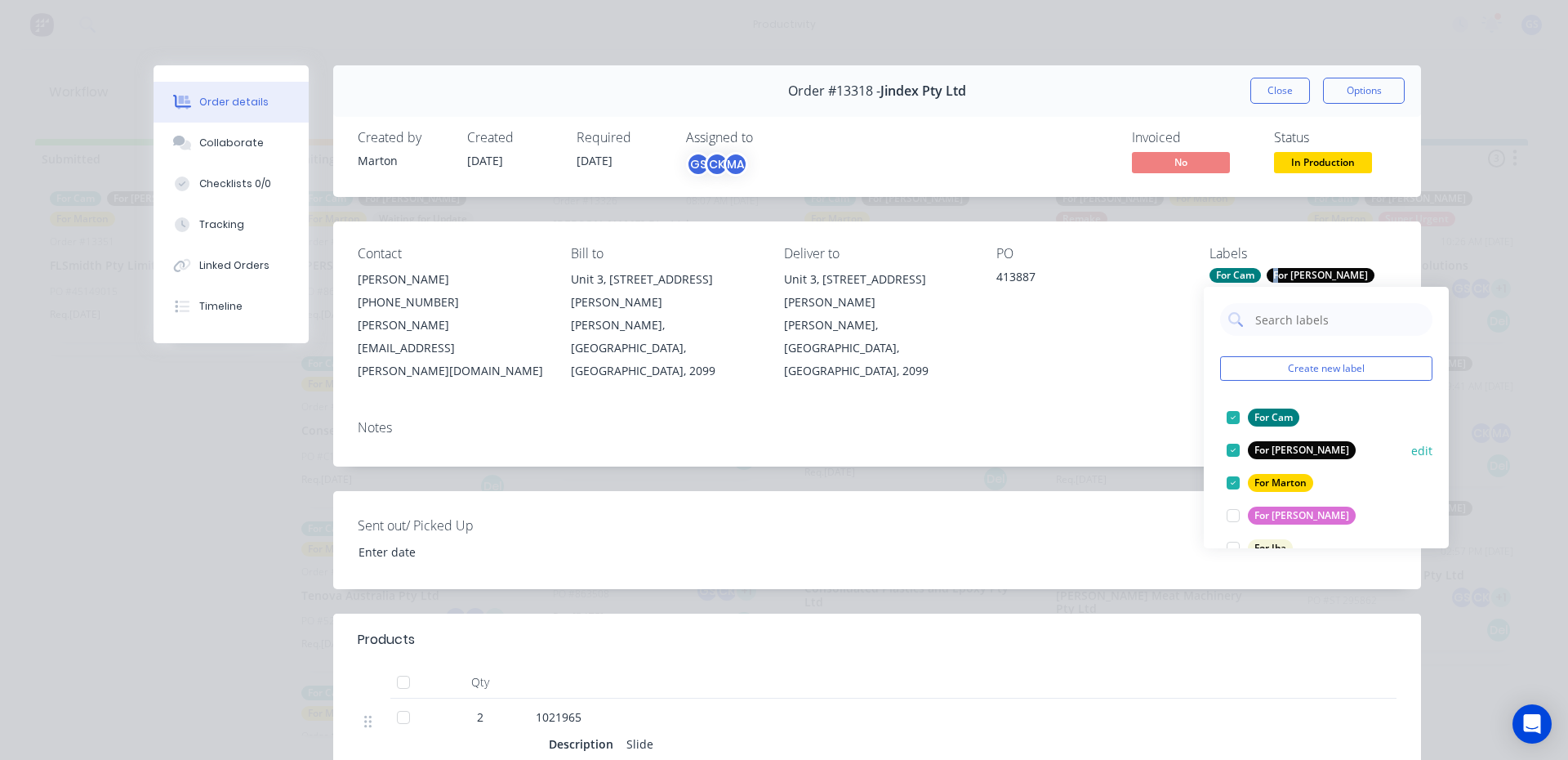
click at [1224, 445] on div at bounding box center [1233, 450] width 33 height 33
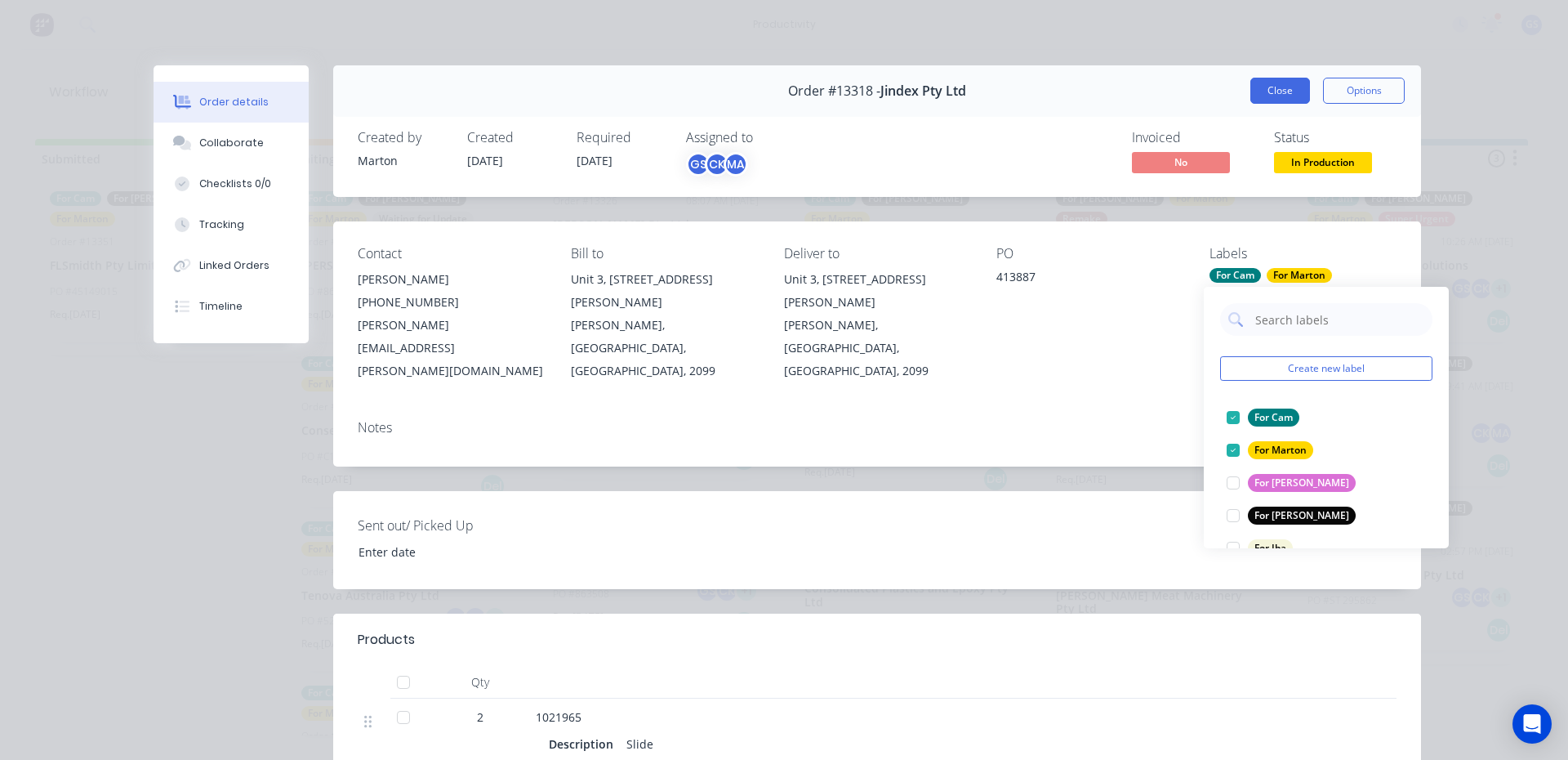
drag, startPoint x: 1287, startPoint y: 77, endPoint x: 1286, endPoint y: 96, distance: 19.0
click at [1286, 77] on button "Close" at bounding box center [1280, 91] width 59 height 26
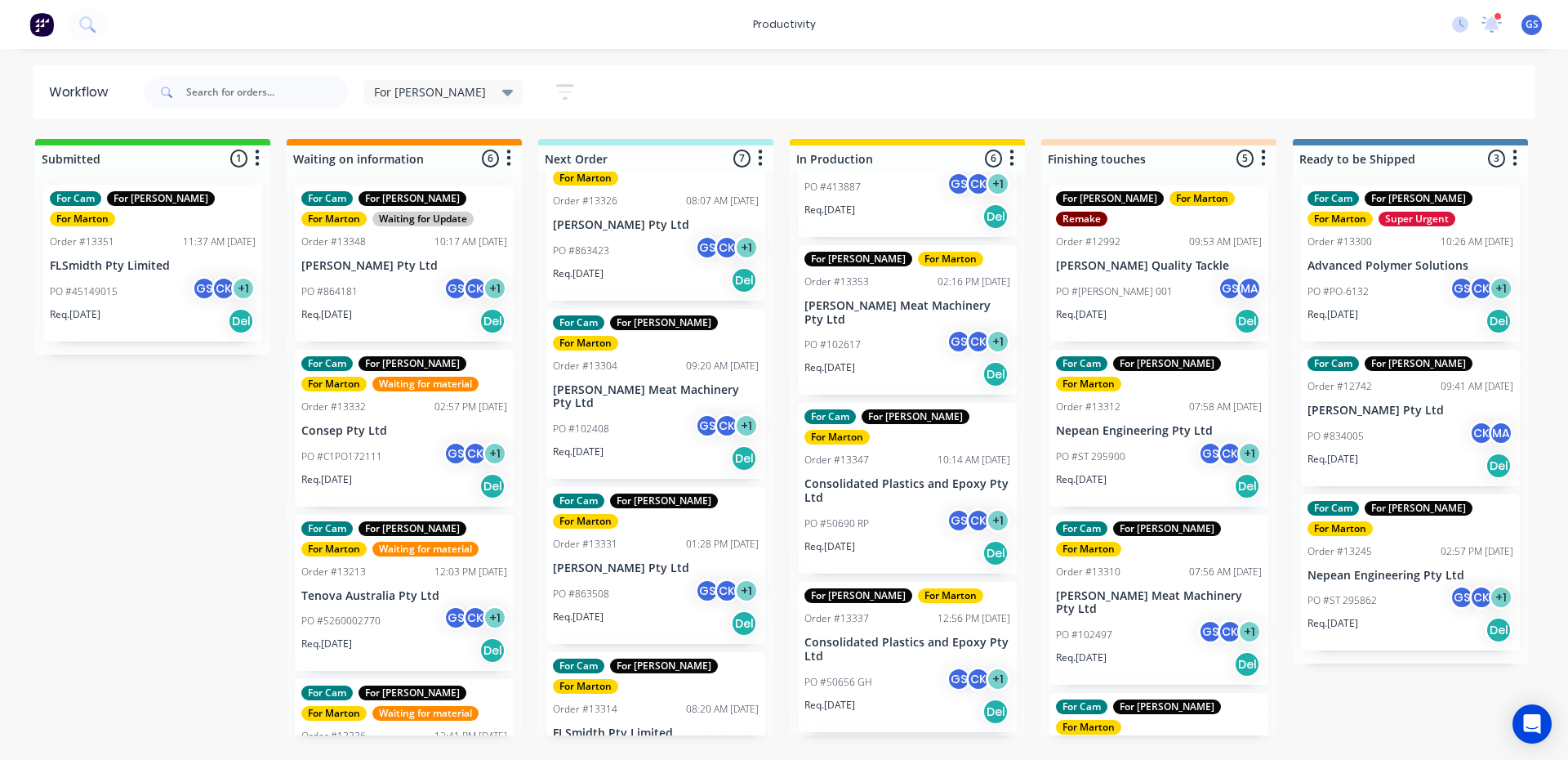
scroll to position [163, 0]
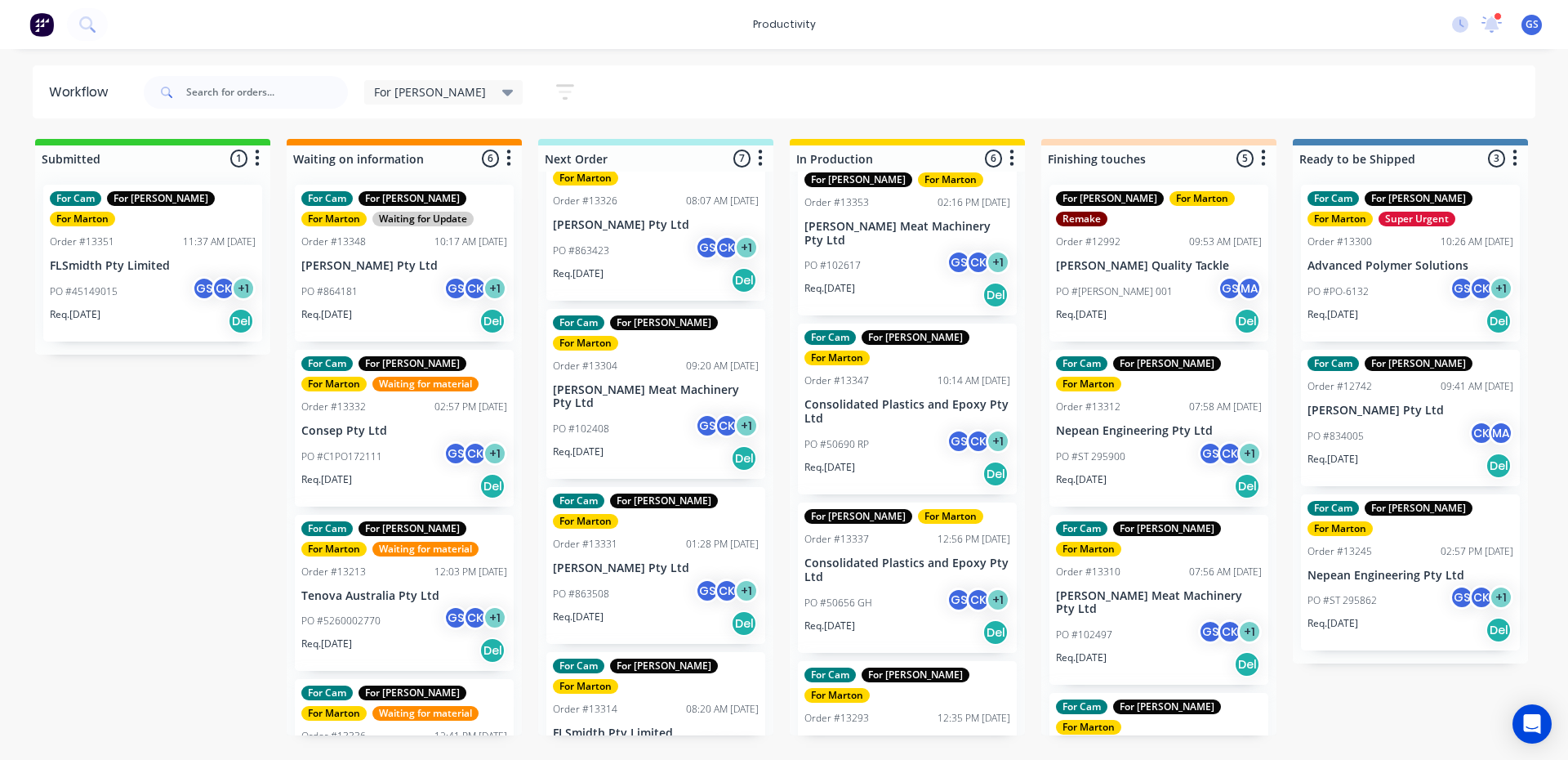
click at [914, 398] on p "Consolidated Plastics and Epoxy Pty Ltd" at bounding box center [907, 412] width 206 height 28
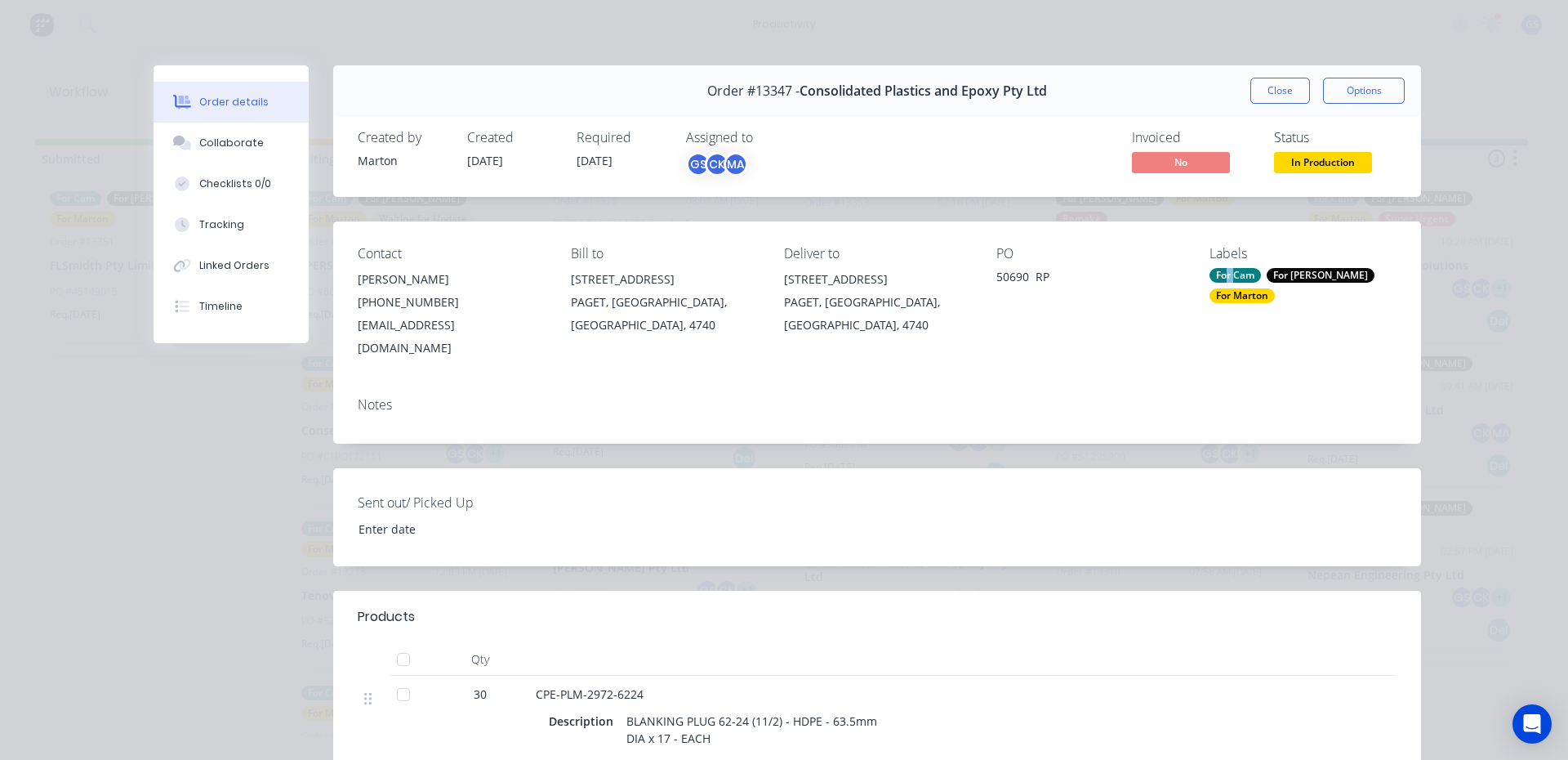
click at [1219, 277] on div "Labels For Cam For [PERSON_NAME] For [PERSON_NAME]" at bounding box center [1302, 303] width 187 height 114
click at [1220, 273] on div "For Cam" at bounding box center [1235, 275] width 52 height 15
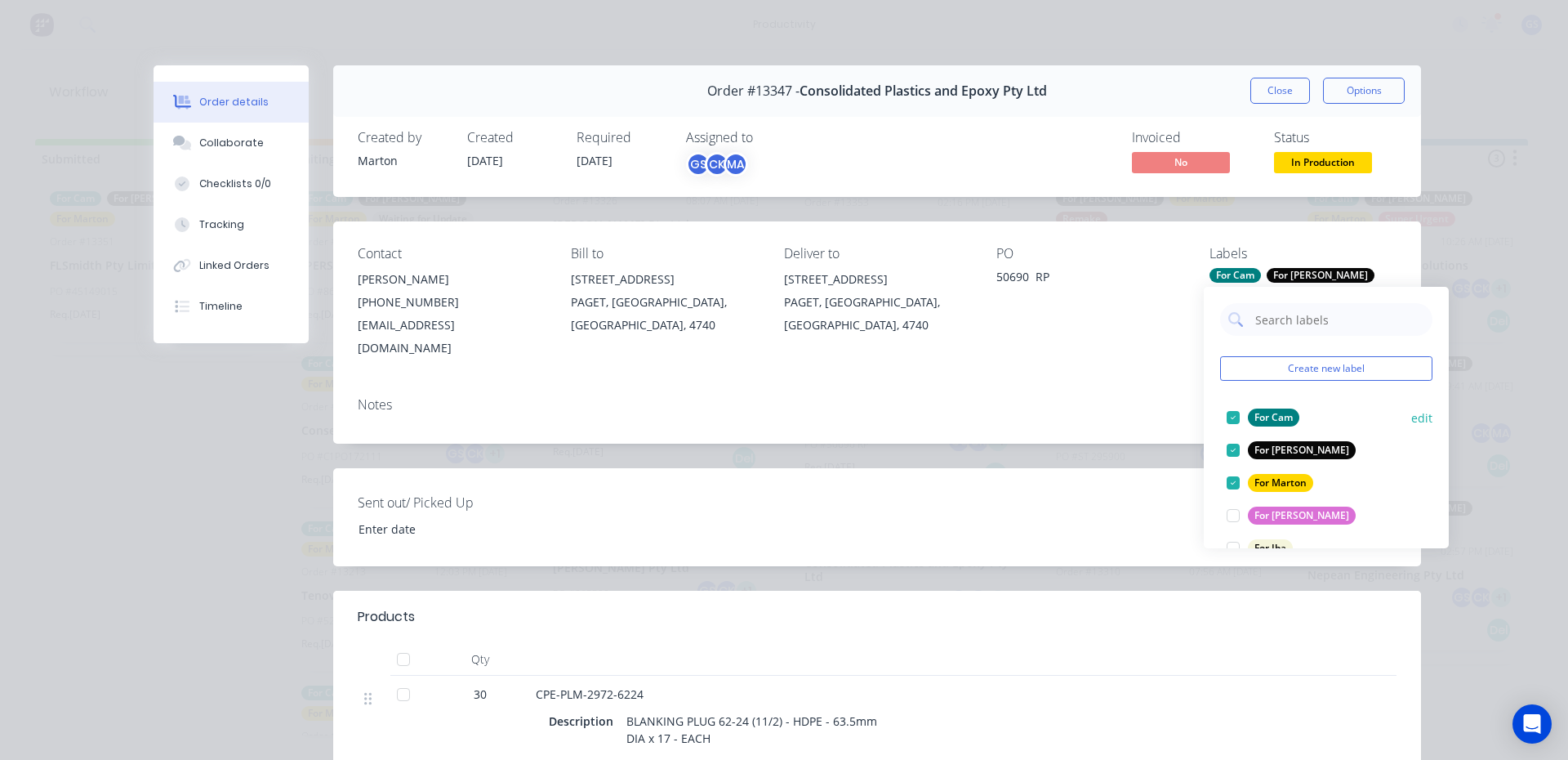
click at [1225, 418] on div at bounding box center [1233, 417] width 33 height 33
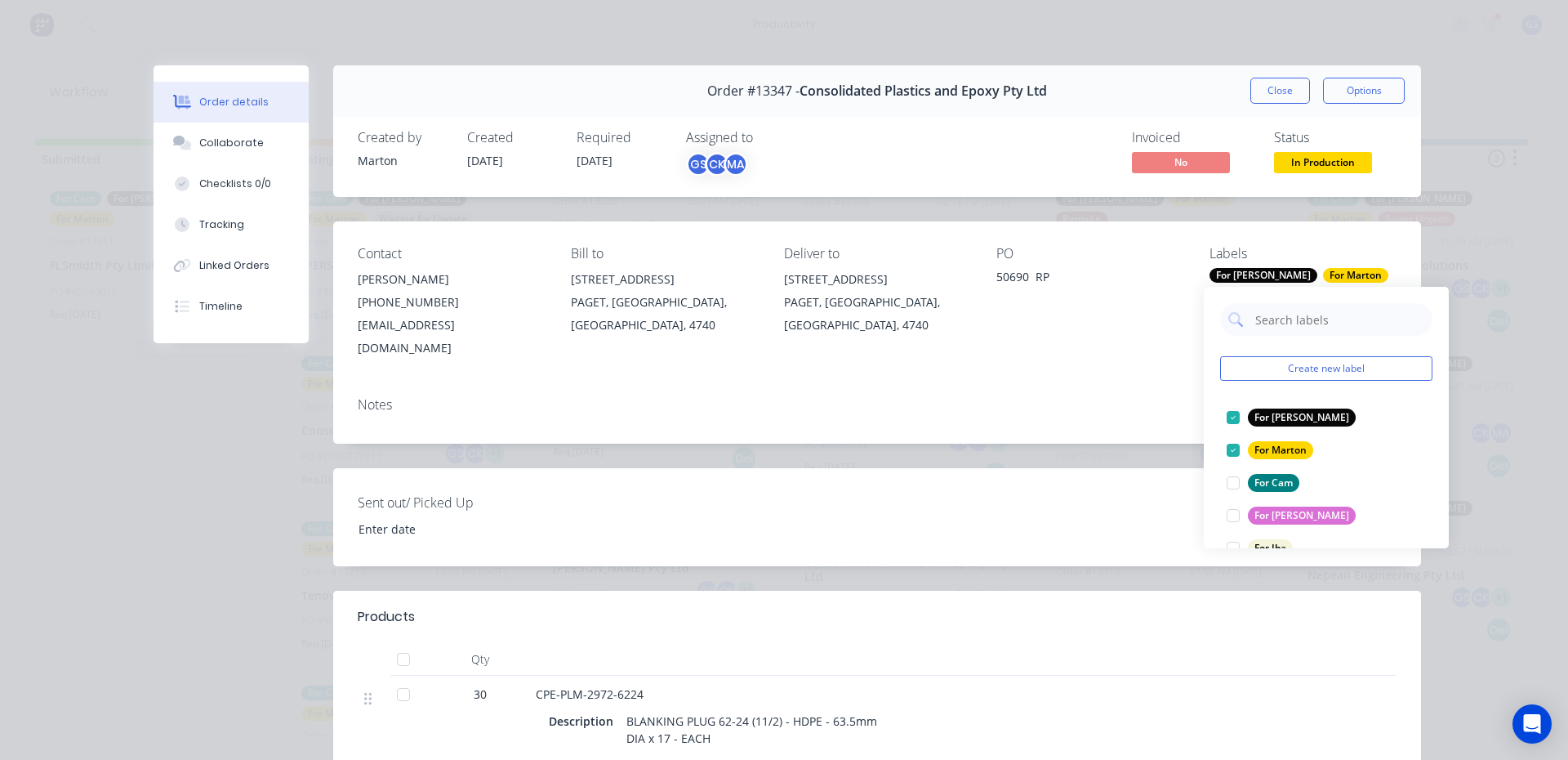
drag, startPoint x: 1283, startPoint y: 93, endPoint x: 1273, endPoint y: 116, distance: 25.1
click at [1280, 94] on button "Close" at bounding box center [1280, 91] width 59 height 26
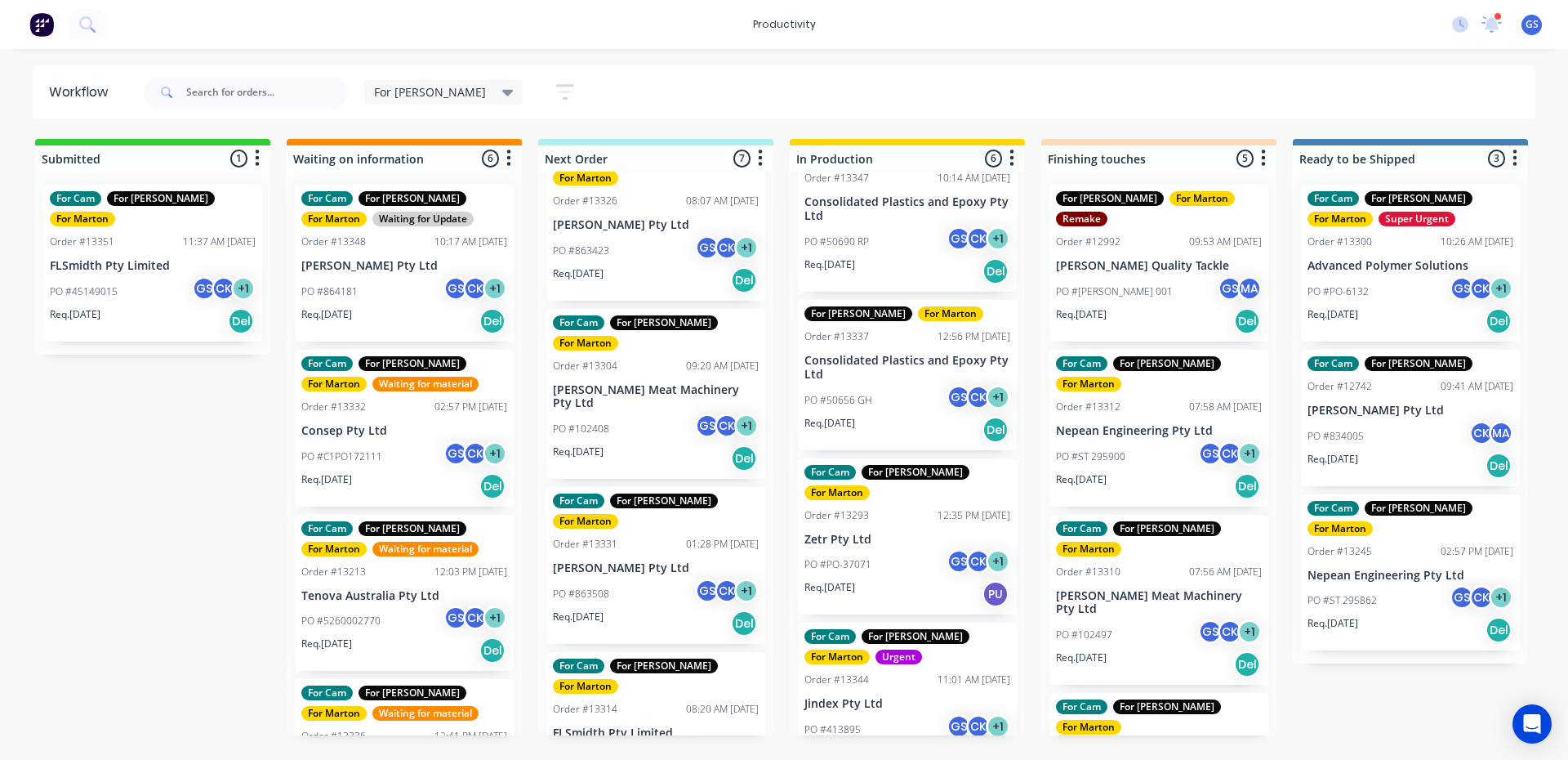
scroll to position [357, 0]
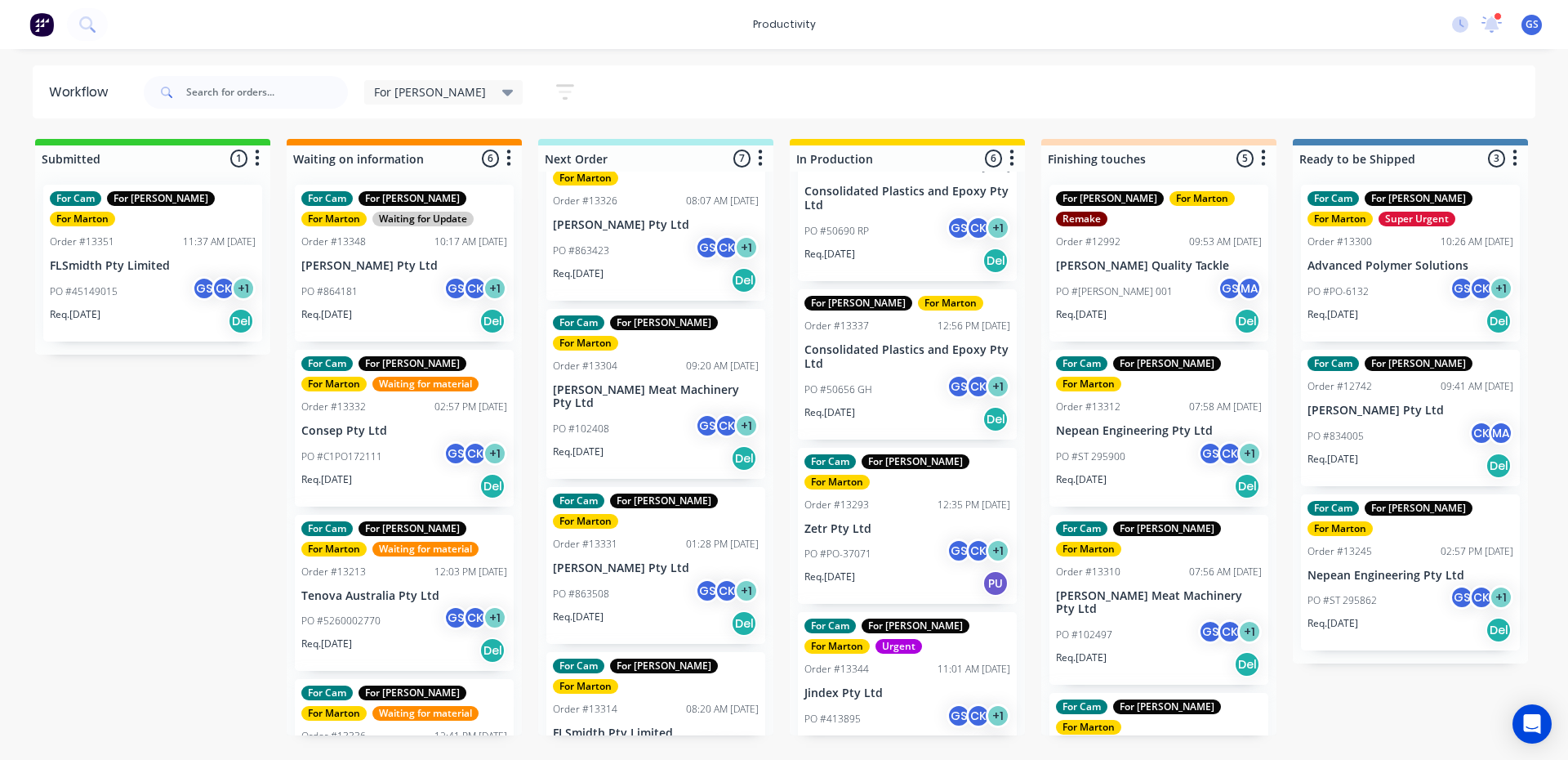
click at [897, 539] on div "PO #PO-37071 GS CK + 1" at bounding box center [907, 554] width 206 height 31
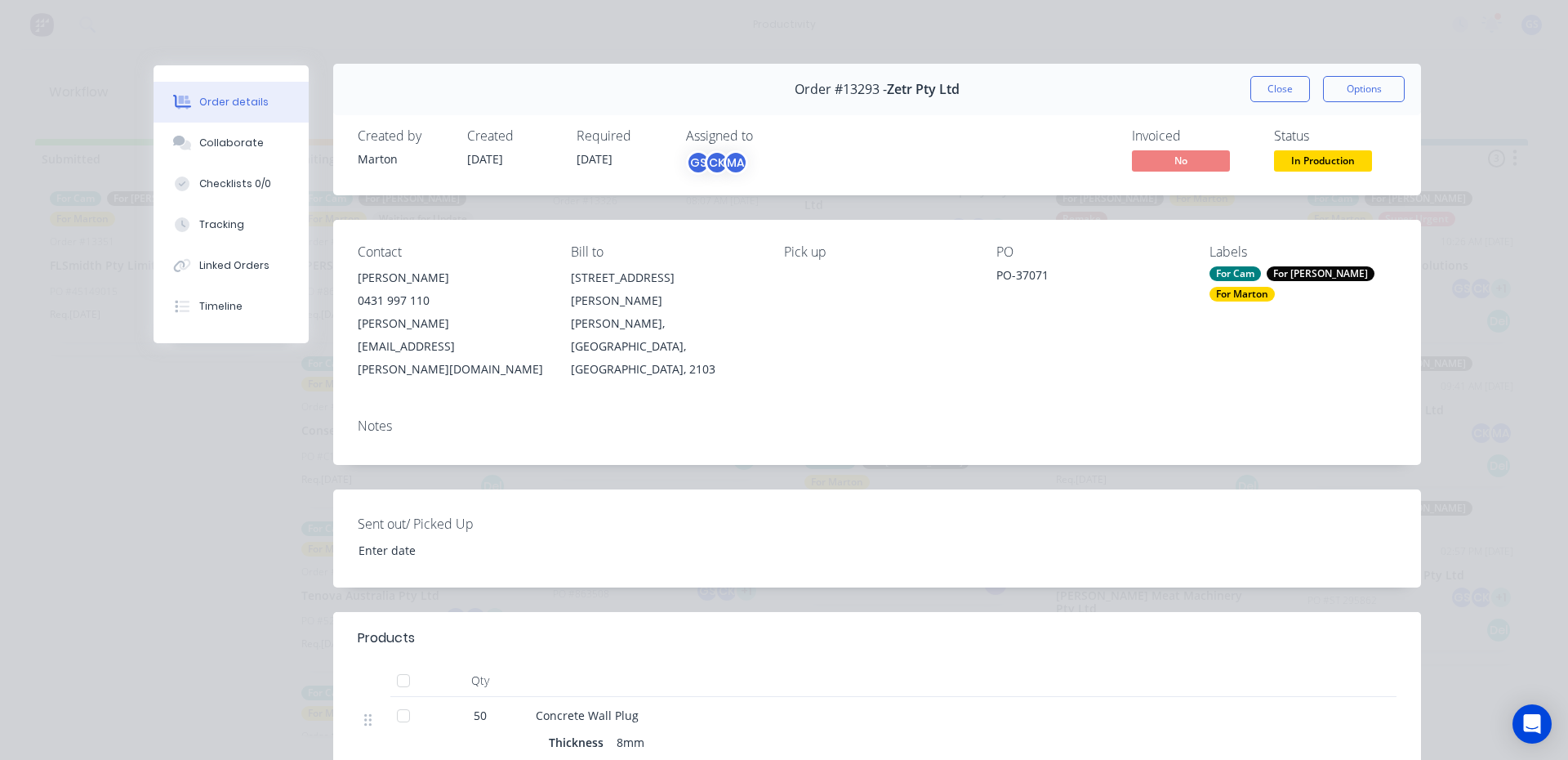
scroll to position [0, 0]
click at [1250, 96] on button "Close" at bounding box center [1280, 91] width 59 height 26
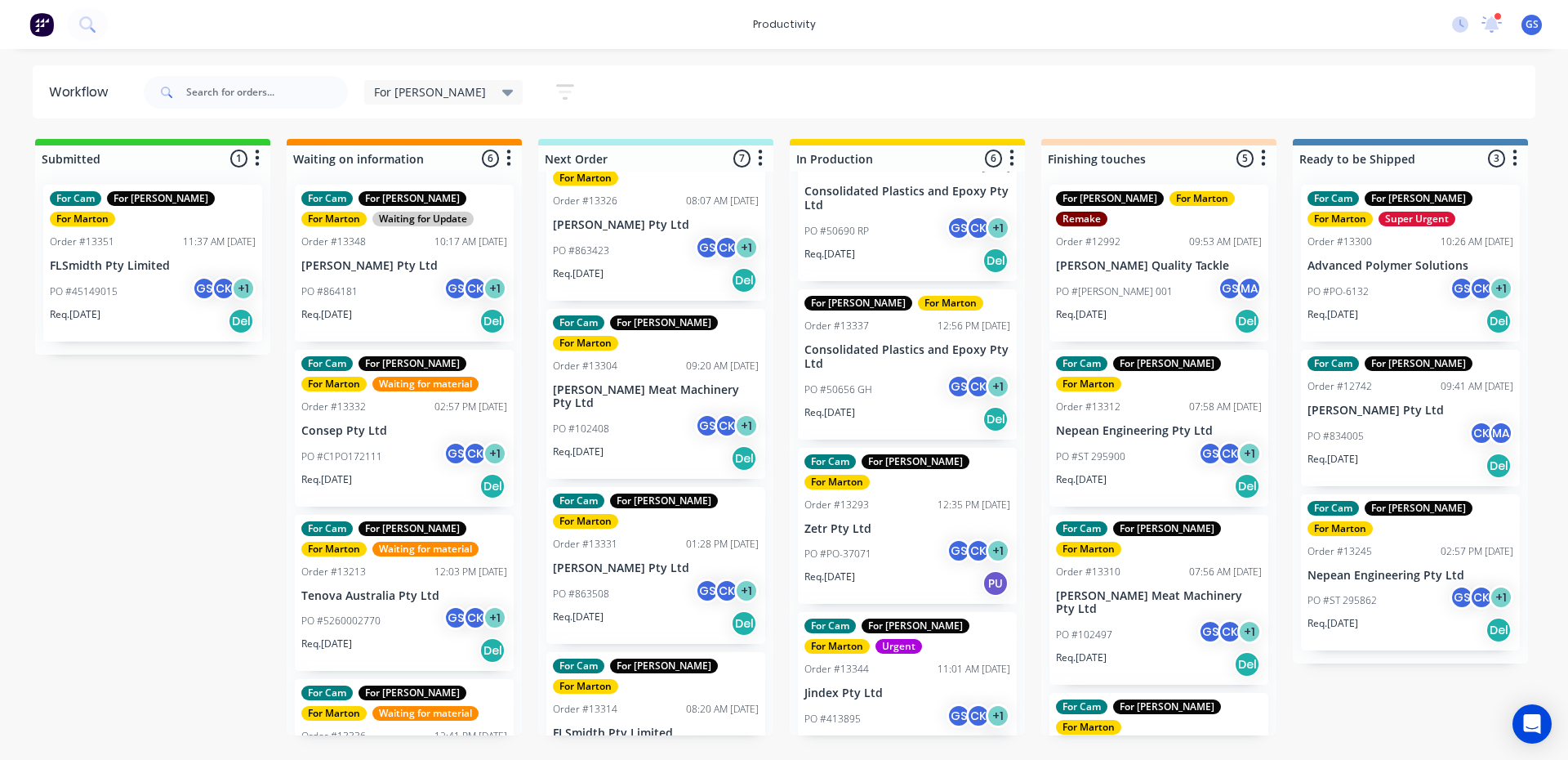
click at [895, 686] on p "Jindex Pty Ltd" at bounding box center [907, 692] width 206 height 14
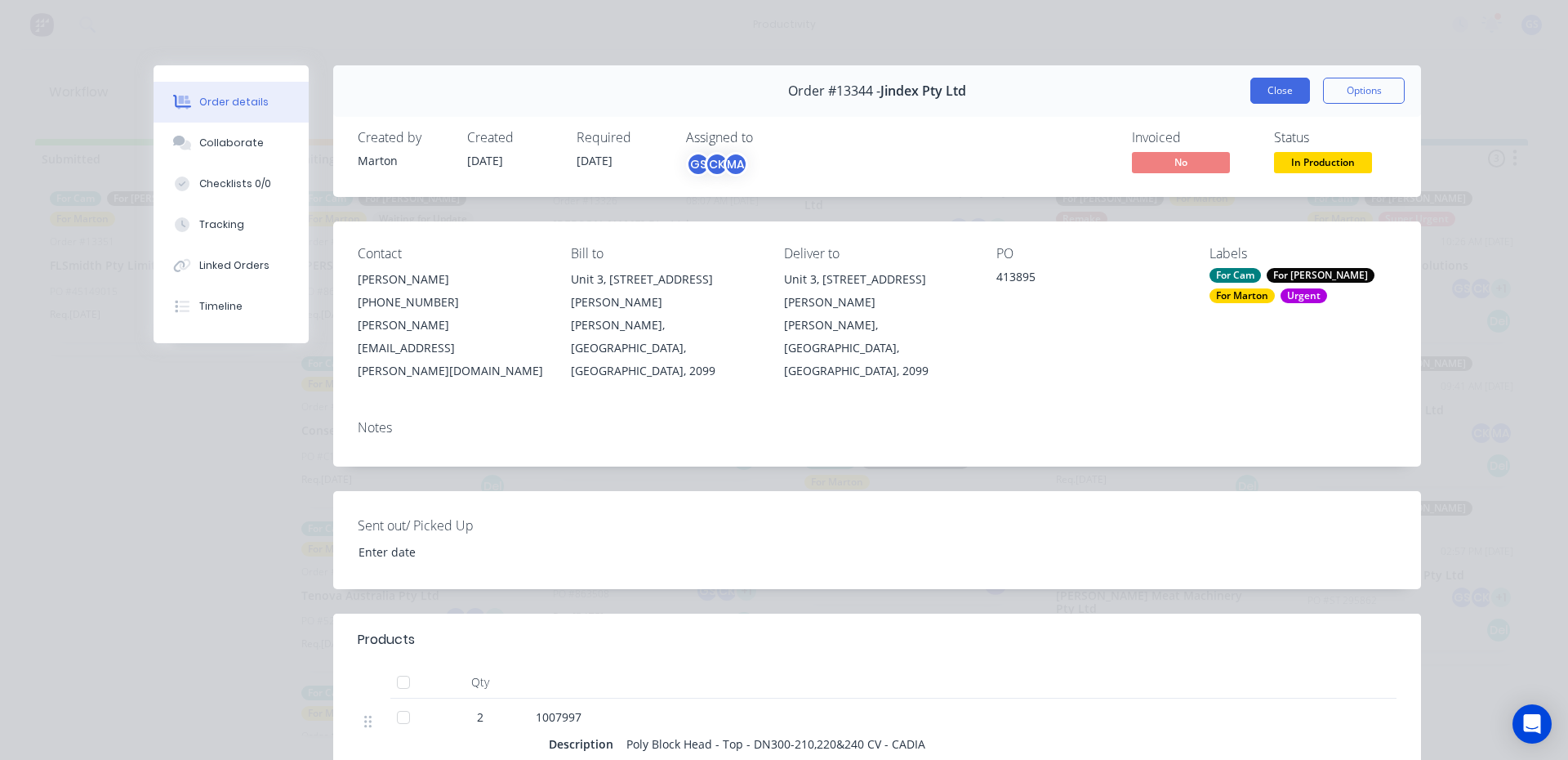
click at [1250, 92] on button "Close" at bounding box center [1280, 91] width 59 height 26
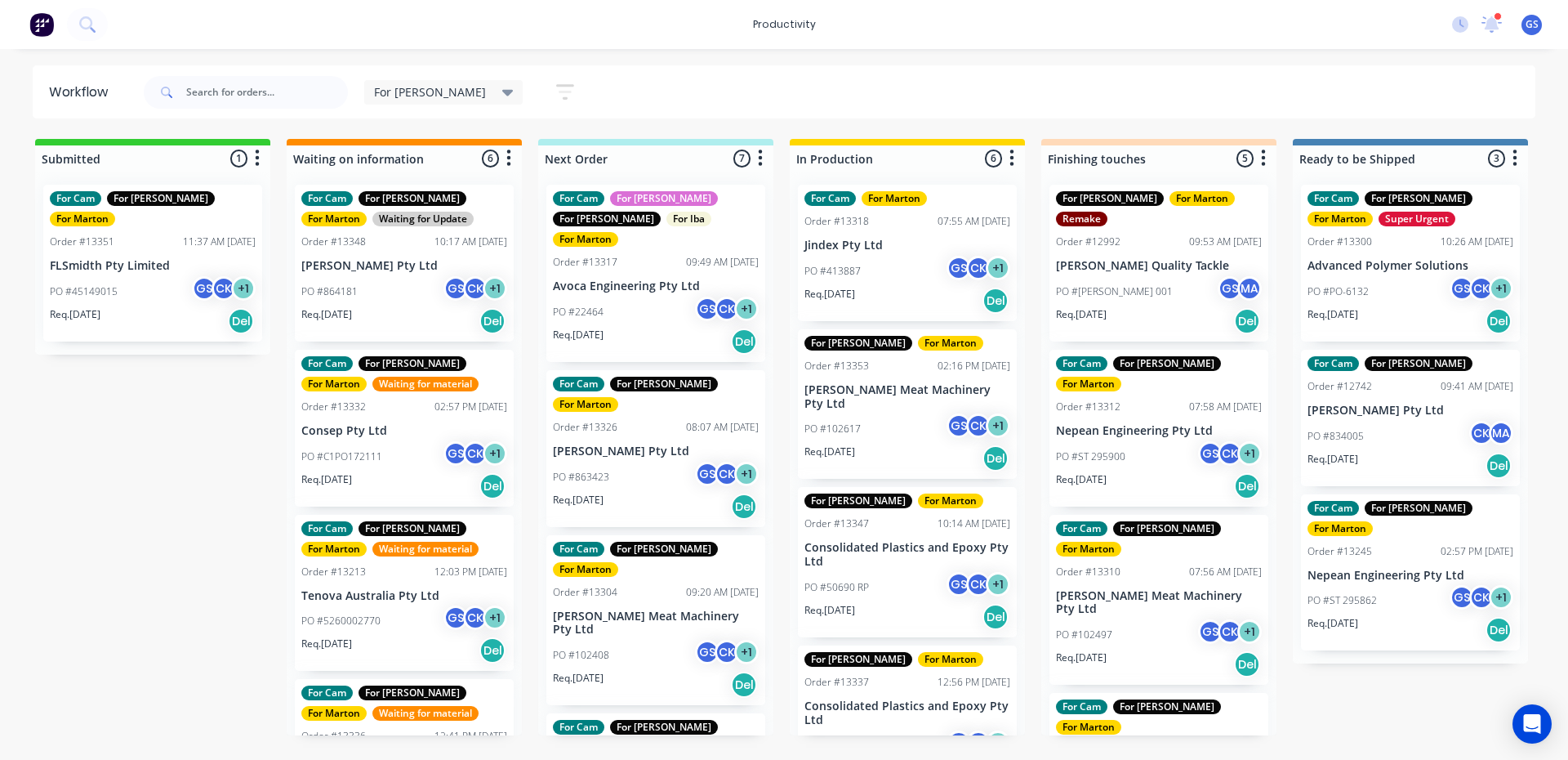
click at [900, 413] on div "PO #102617 GS CK + 1" at bounding box center [907, 429] width 206 height 31
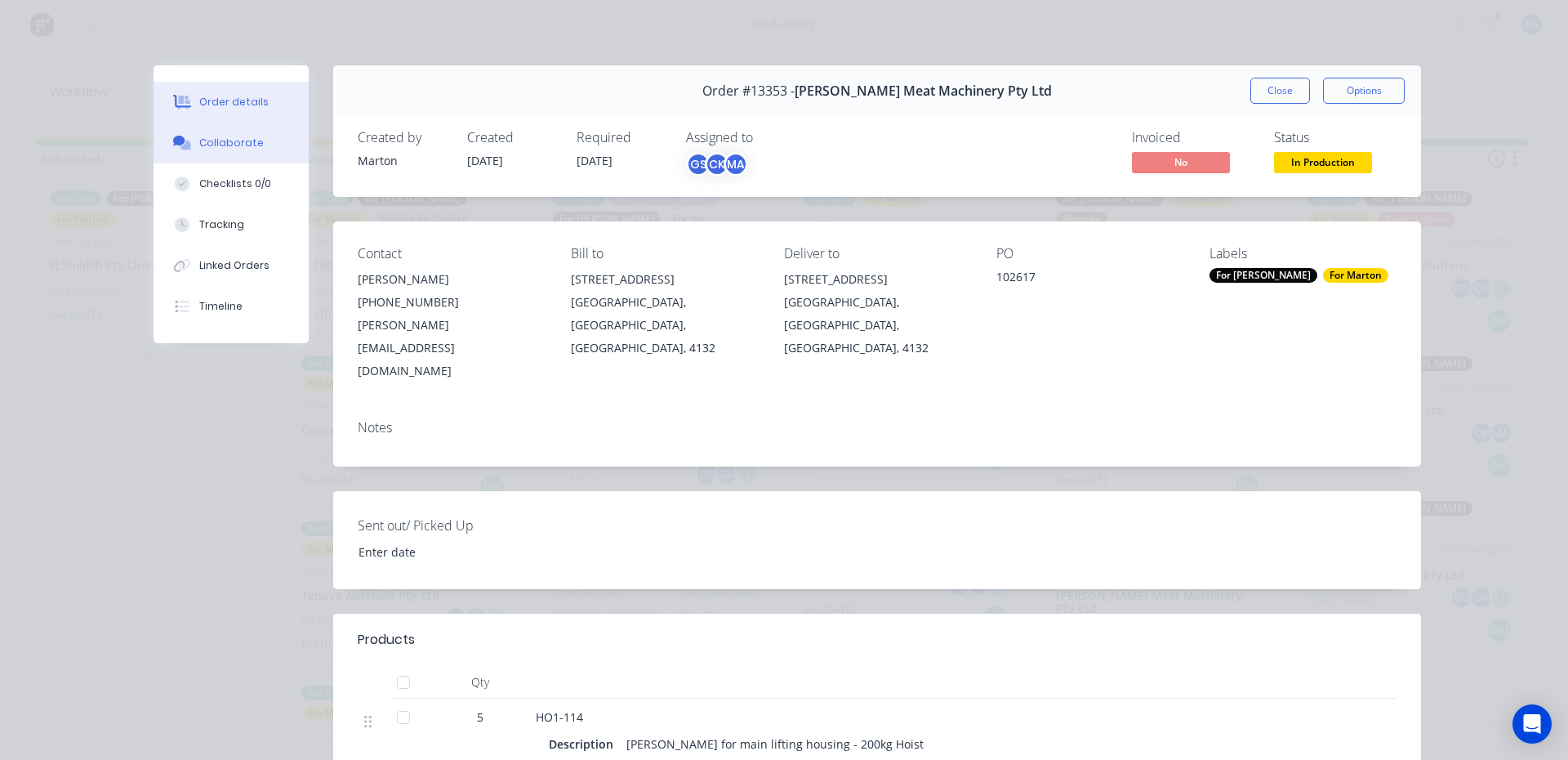
click at [247, 141] on div "Collaborate" at bounding box center [231, 143] width 64 height 15
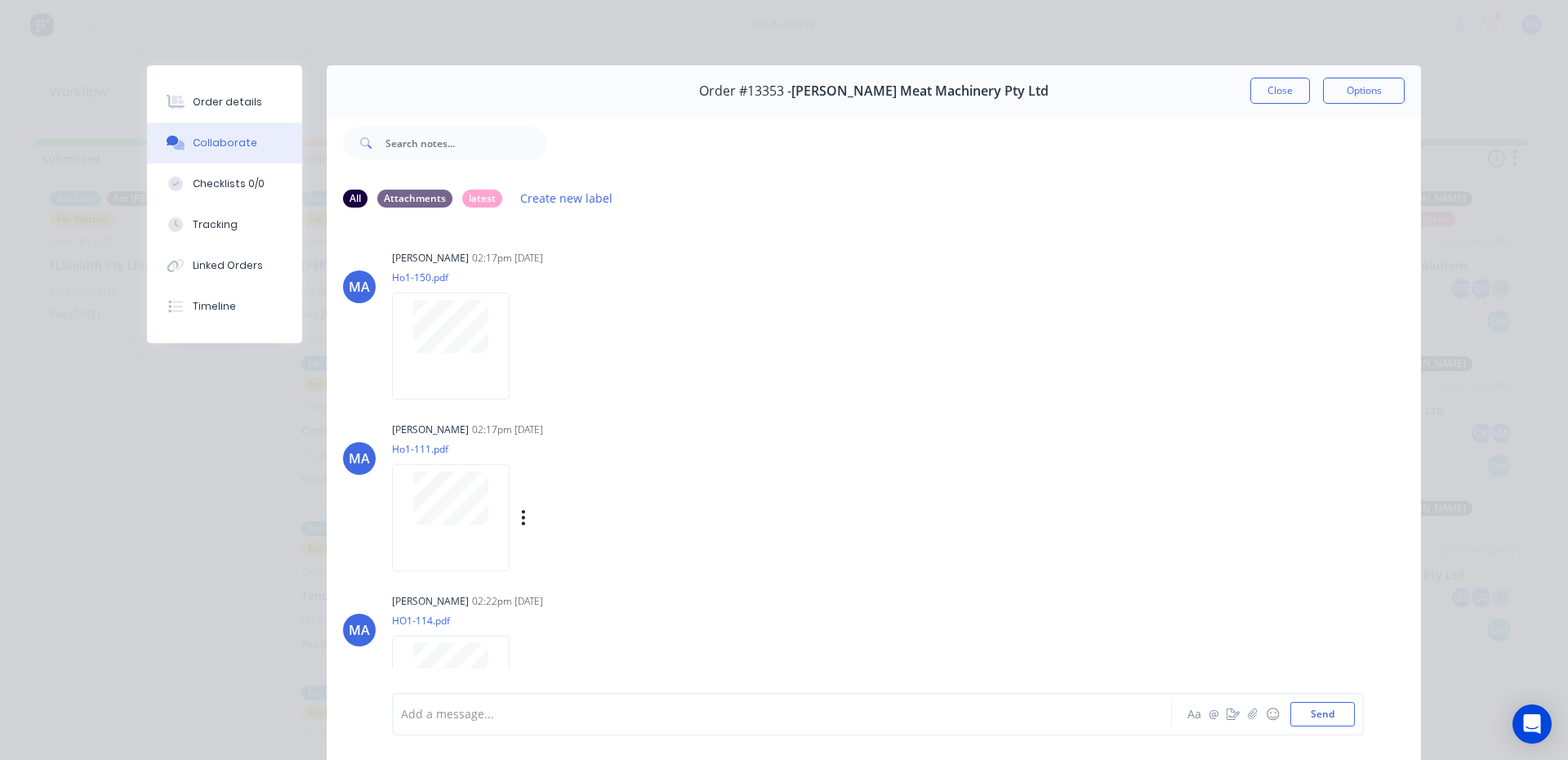
scroll to position [48, 0]
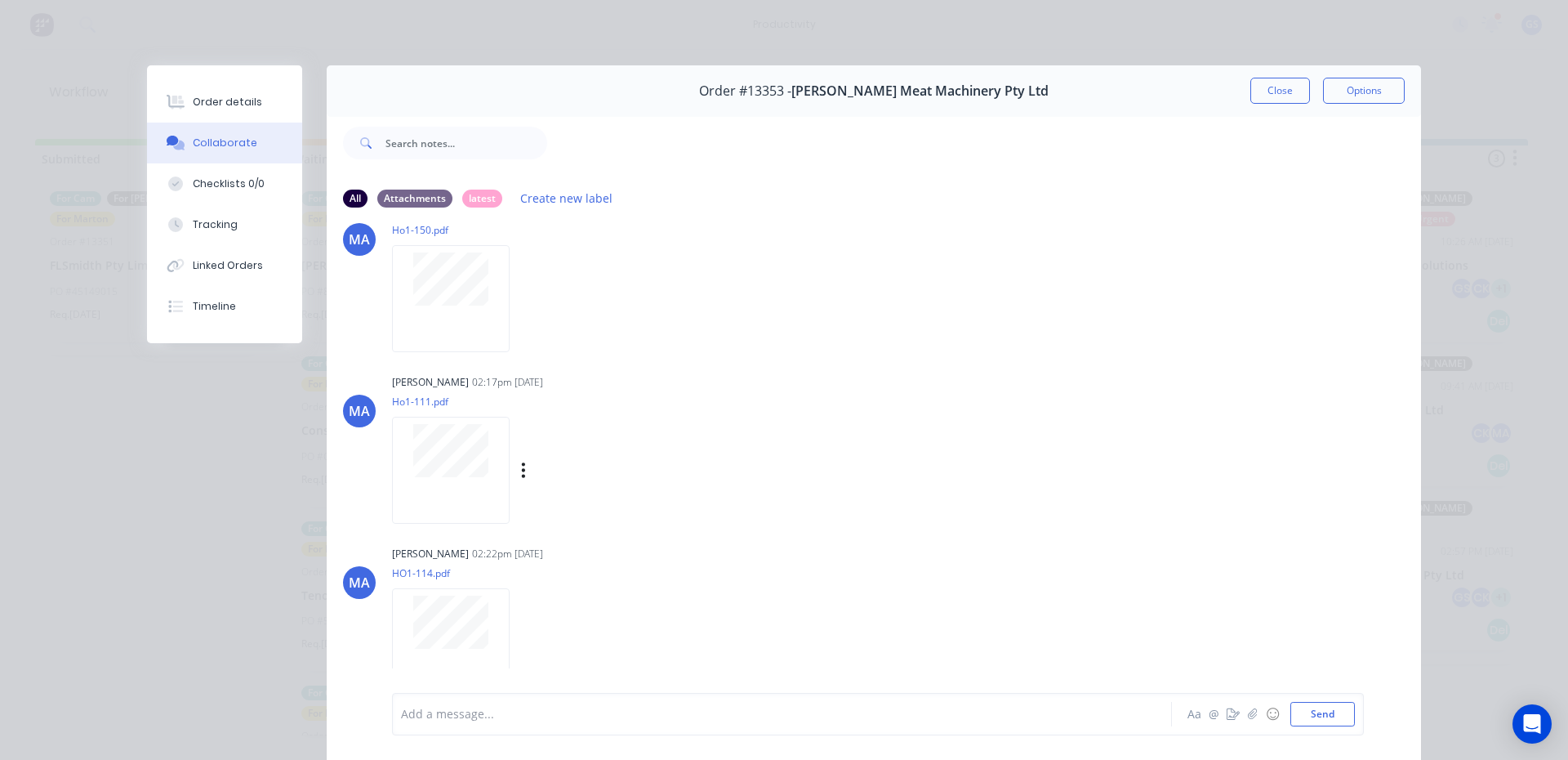
drag, startPoint x: 440, startPoint y: 406, endPoint x: 440, endPoint y: 421, distance: 15.0
click at [439, 407] on p "Ho1-111.pdf" at bounding box center [542, 401] width 300 height 14
click at [458, 498] on div at bounding box center [450, 470] width 118 height 107
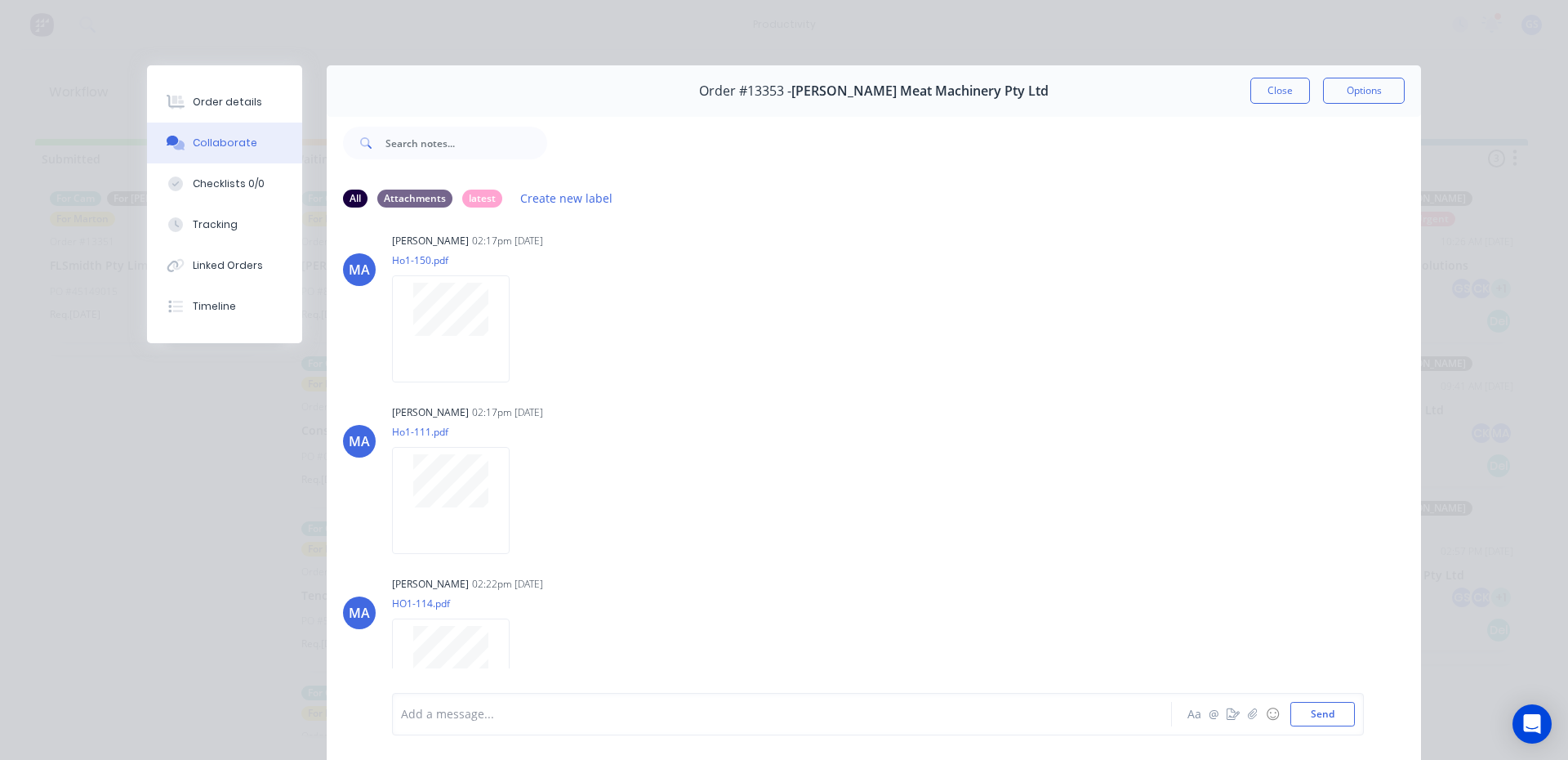
scroll to position [0, 0]
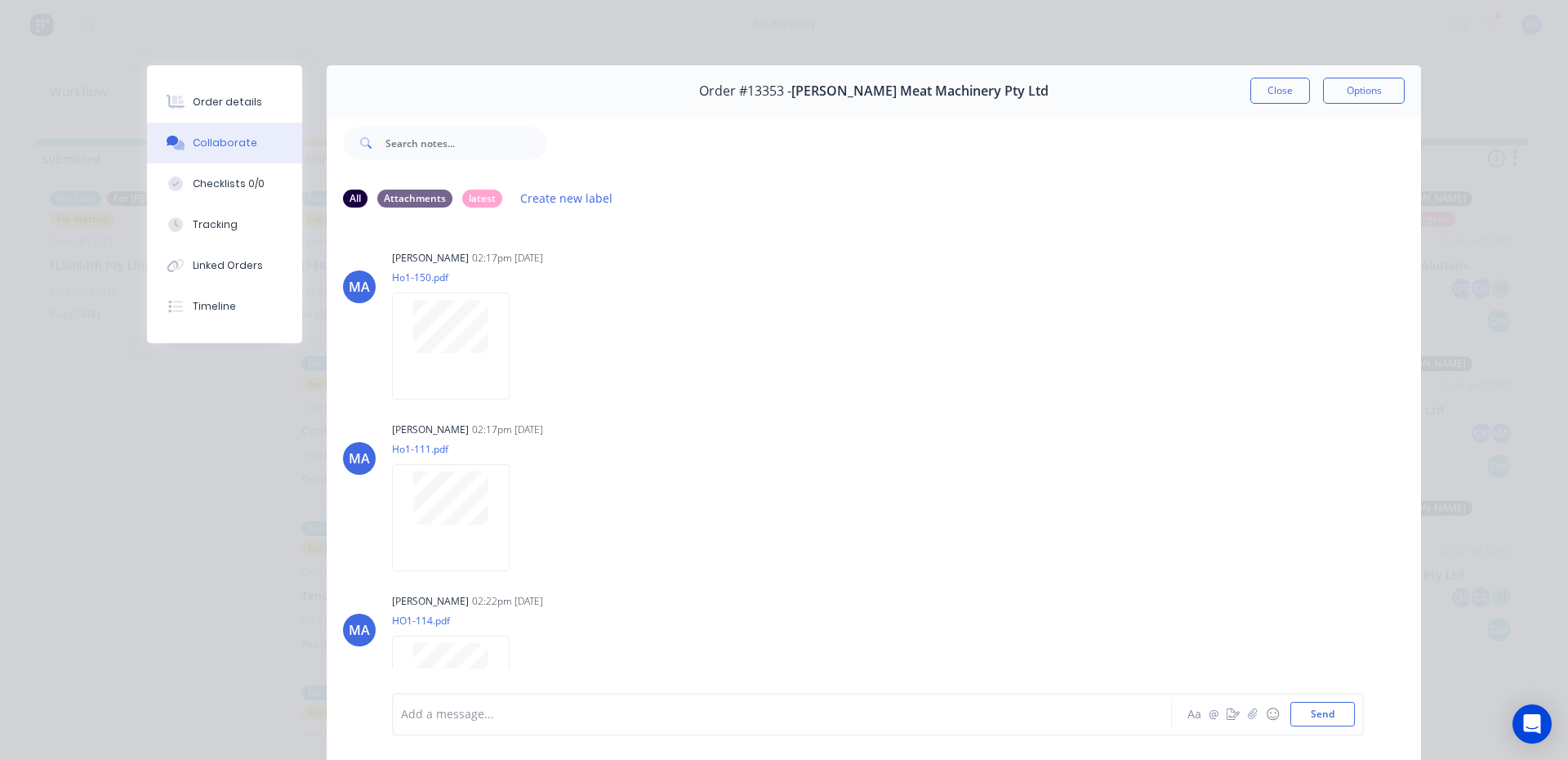
click at [1277, 86] on button "Close" at bounding box center [1280, 91] width 59 height 26
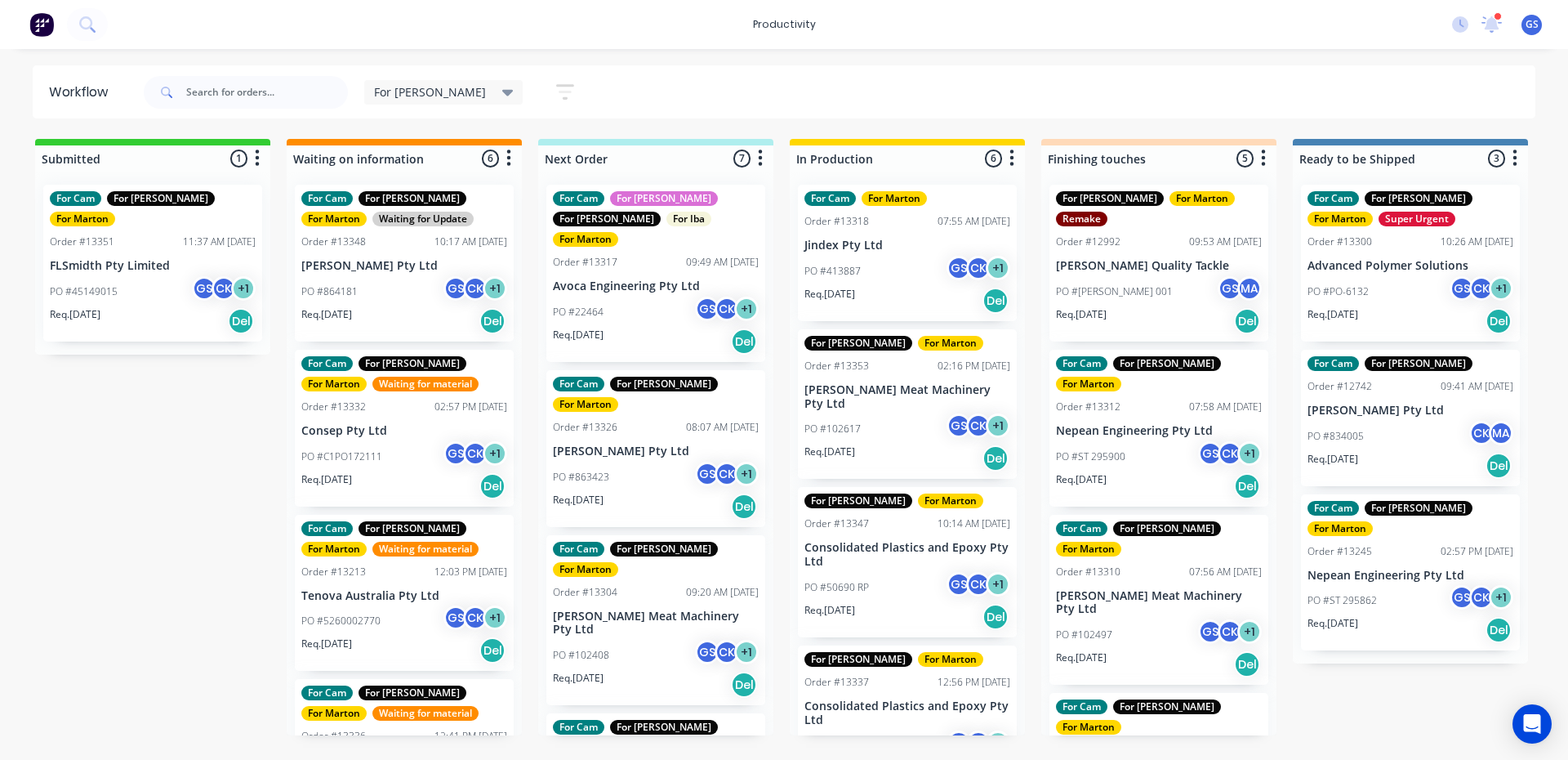
drag, startPoint x: 922, startPoint y: 422, endPoint x: 896, endPoint y: 399, distance: 34.7
click at [897, 399] on div "For Cam For Marton Order #13318 07:55 AM [DATE] Jindex Pty Ltd PO #413887 GS CK…" at bounding box center [907, 453] width 235 height 564
click at [896, 400] on div "For Cam For Marton Order #13318 07:55 AM [DATE] Jindex Pty Ltd PO #413887 GS CK…" at bounding box center [907, 453] width 235 height 564
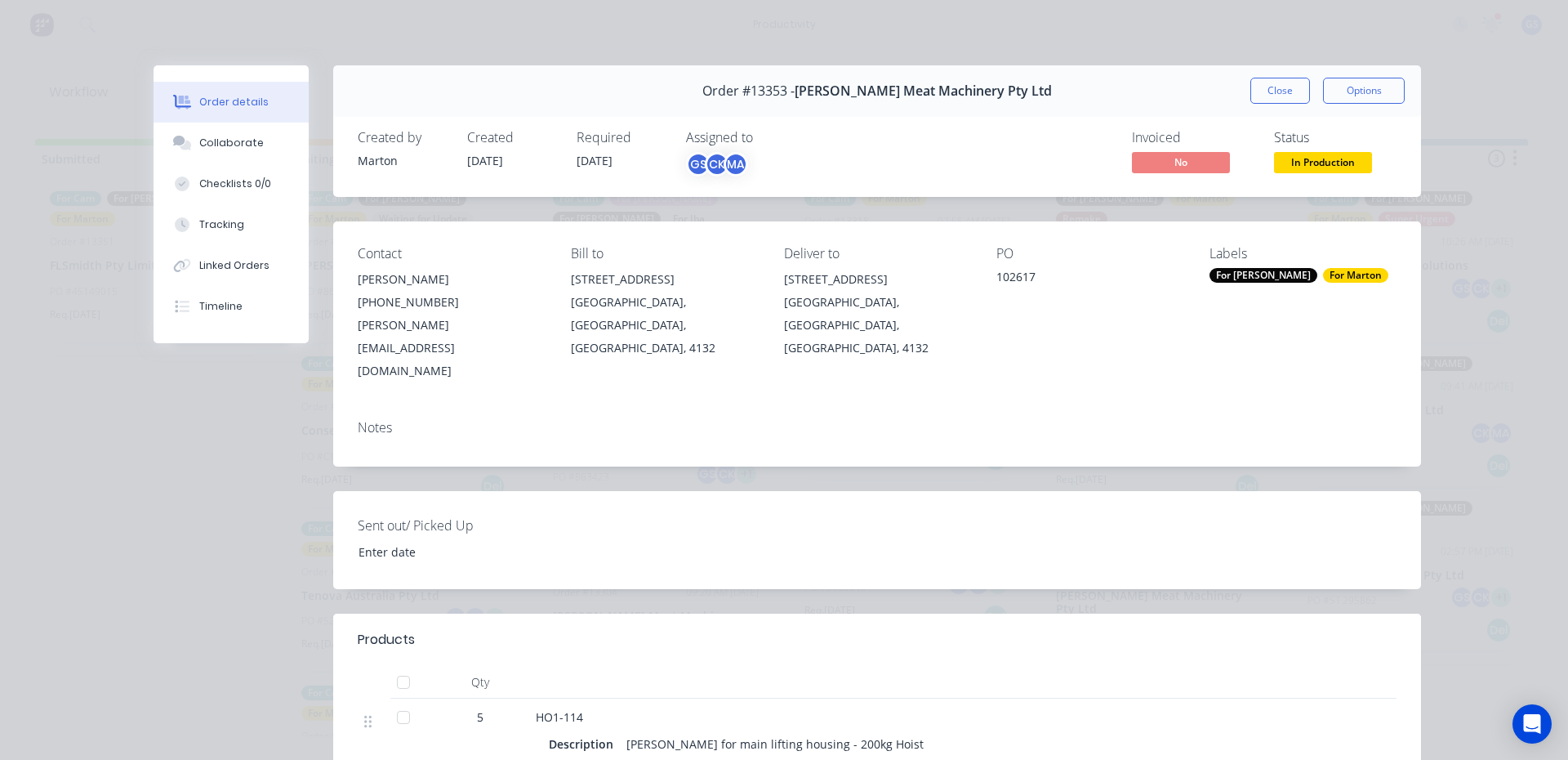
drag, startPoint x: 1265, startPoint y: 100, endPoint x: 1262, endPoint y: 123, distance: 23.2
click at [1266, 106] on div "Order #13353 - [PERSON_NAME] Meat Machinery Pty Ltd Close Options" at bounding box center [877, 91] width 1088 height 52
click at [1262, 105] on div "Order #13353 - [PERSON_NAME] Meat Machinery Pty Ltd Close Options" at bounding box center [877, 91] width 1088 height 52
click at [1277, 98] on button "Close" at bounding box center [1280, 91] width 59 height 26
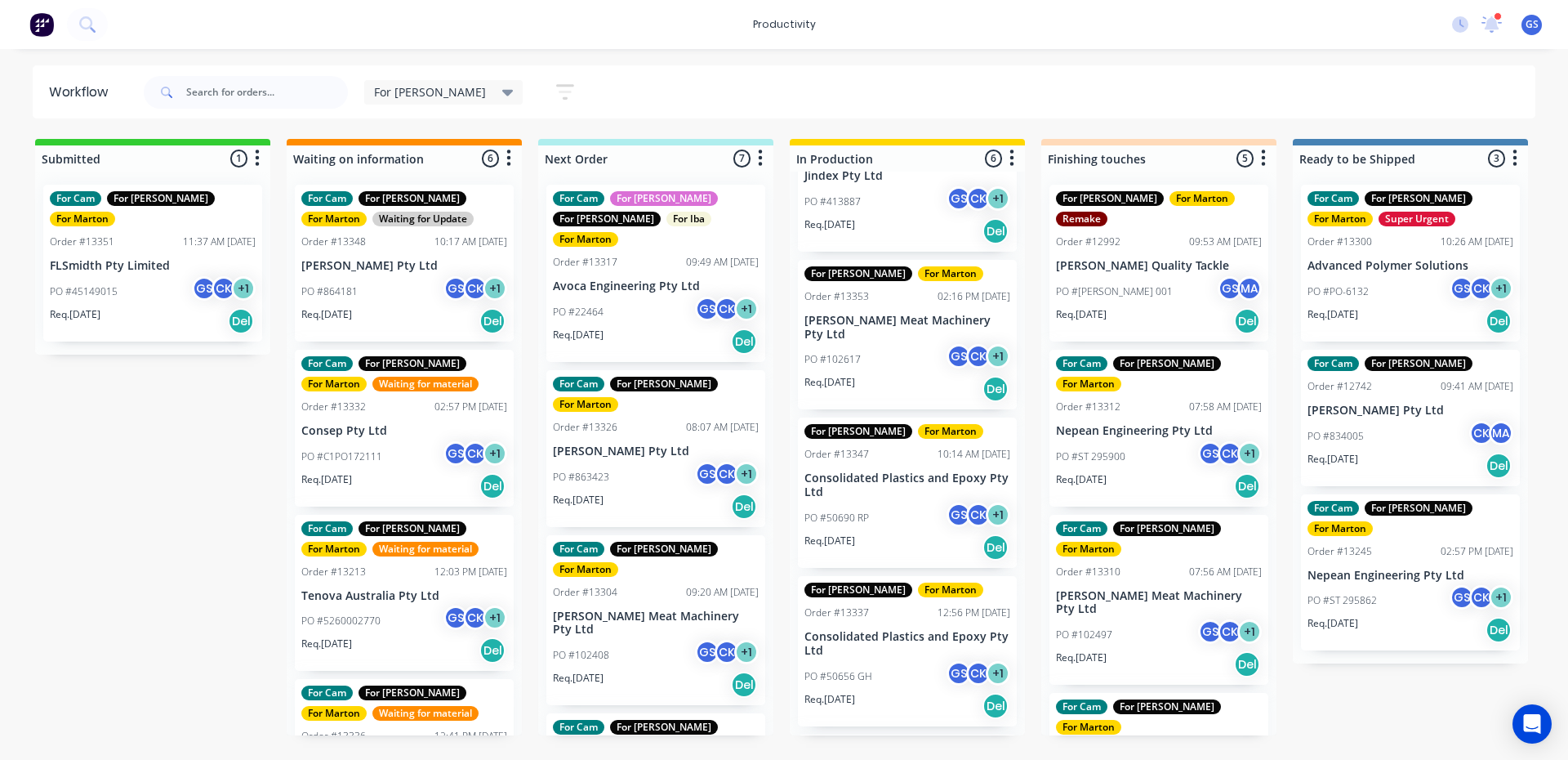
scroll to position [163, 0]
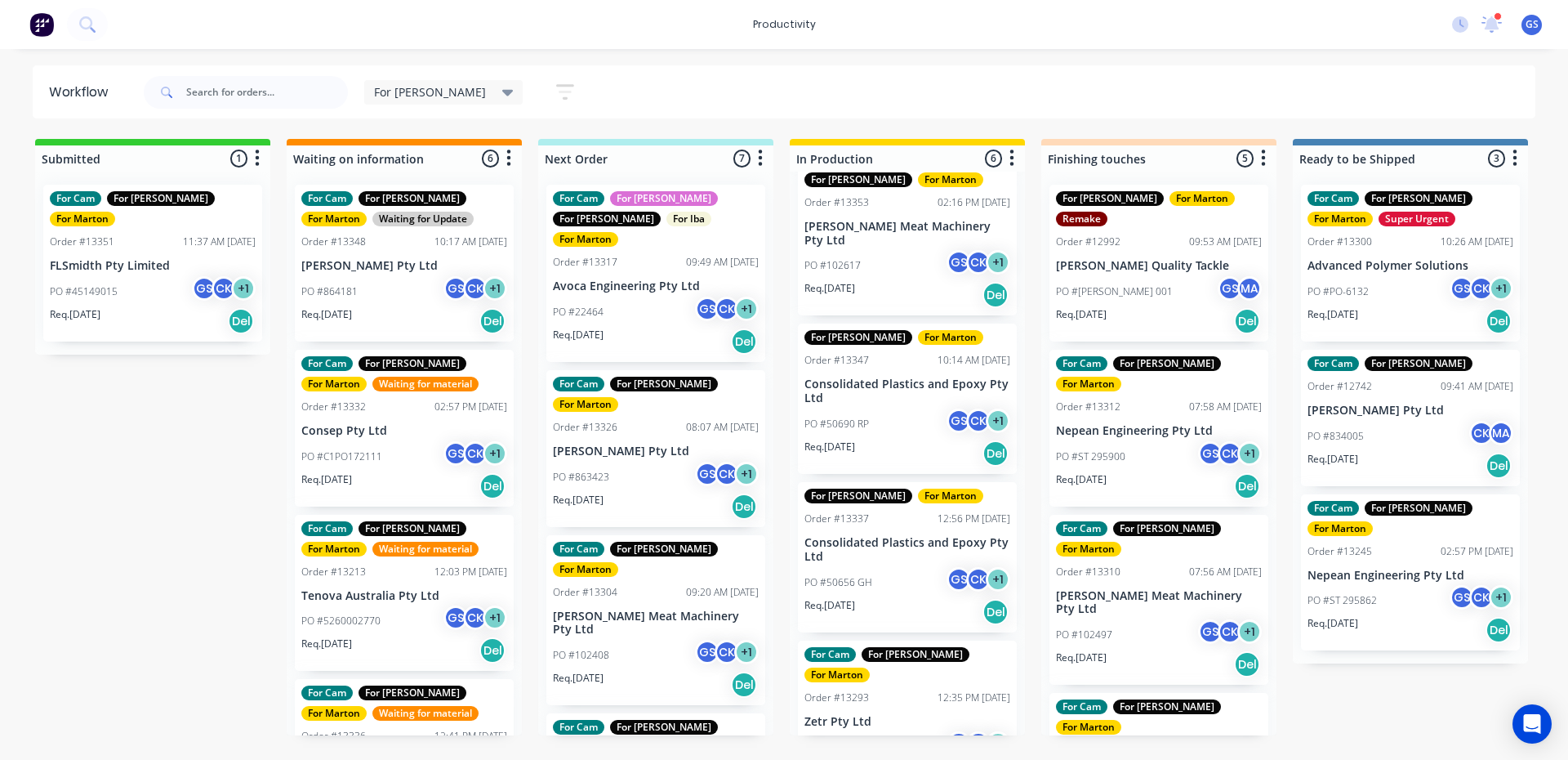
click at [907, 377] on p "Consolidated Plastics and Epoxy Pty Ltd" at bounding box center [907, 391] width 206 height 28
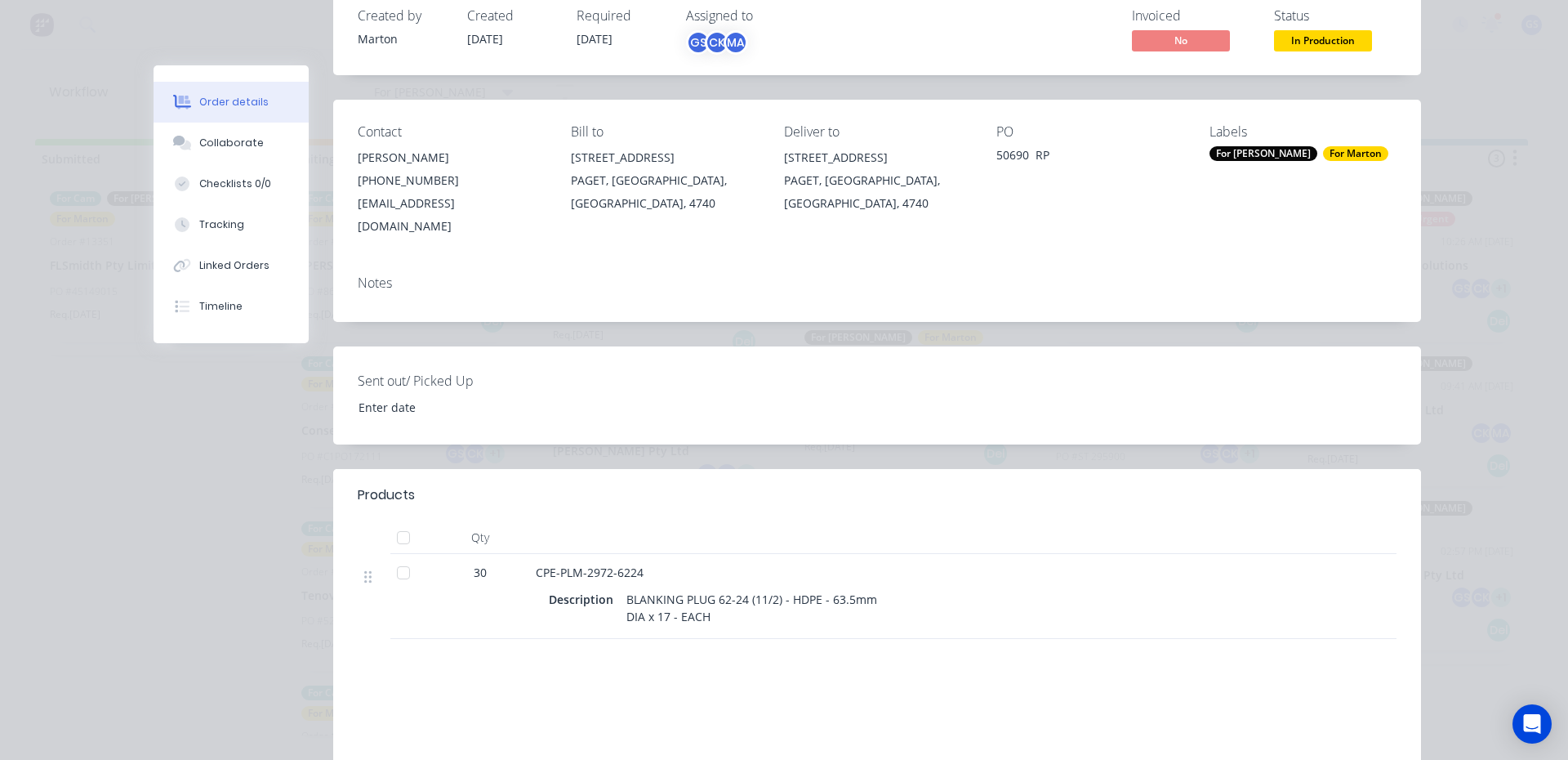
scroll to position [0, 0]
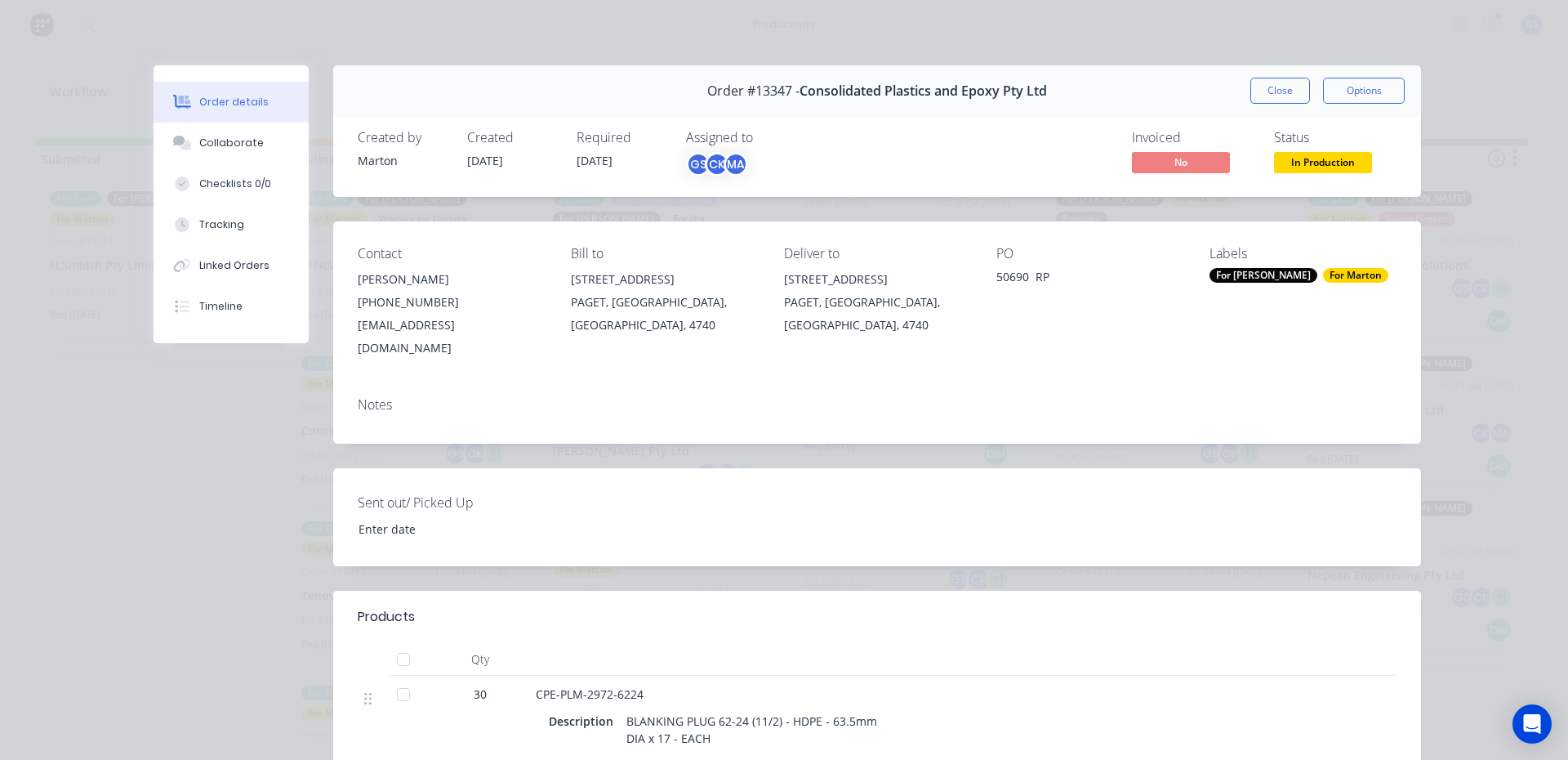
click at [1251, 101] on button "Close" at bounding box center [1280, 91] width 59 height 26
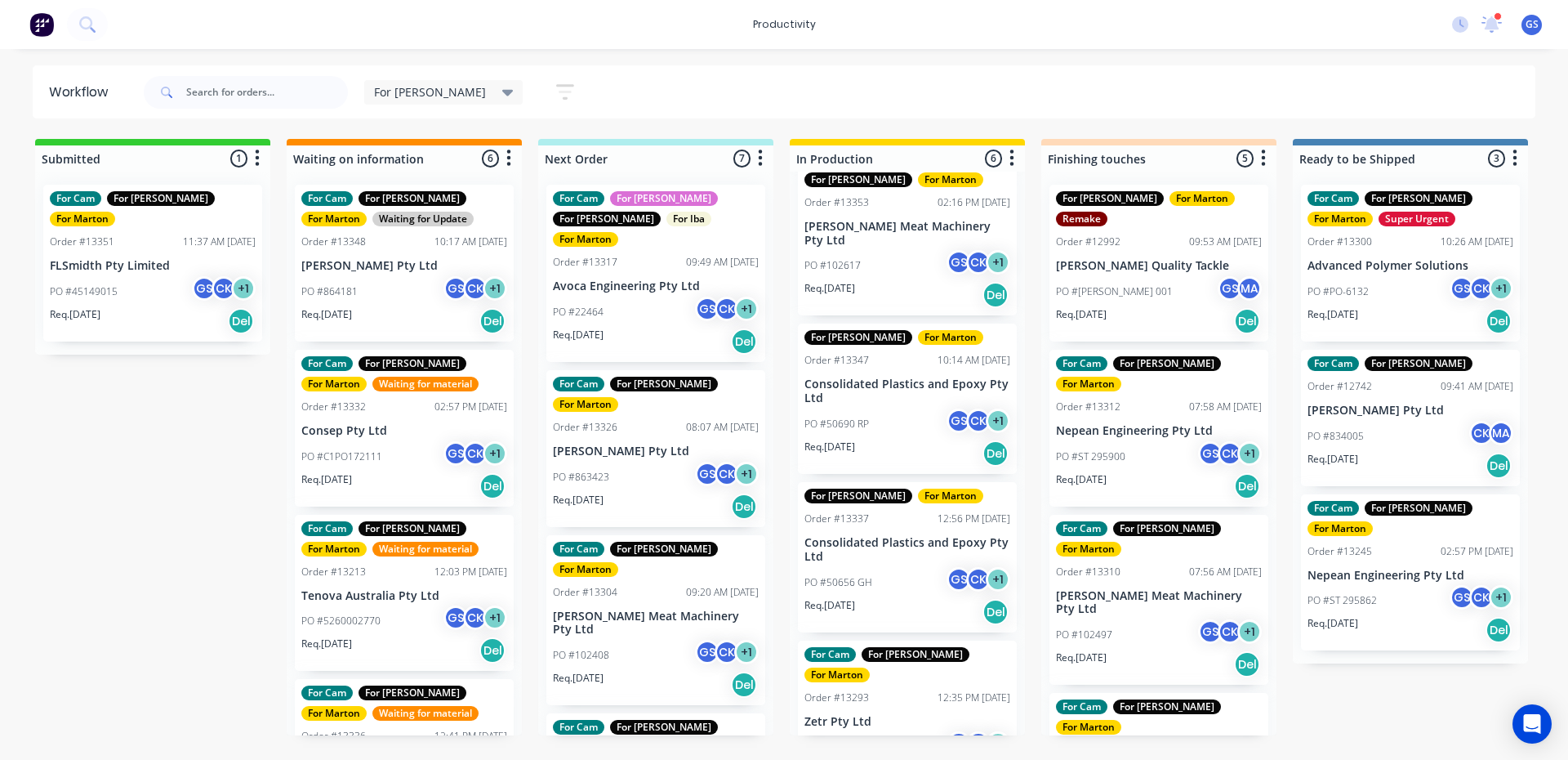
click at [682, 462] on div "PO #863423 GS CK + 1" at bounding box center [656, 478] width 206 height 31
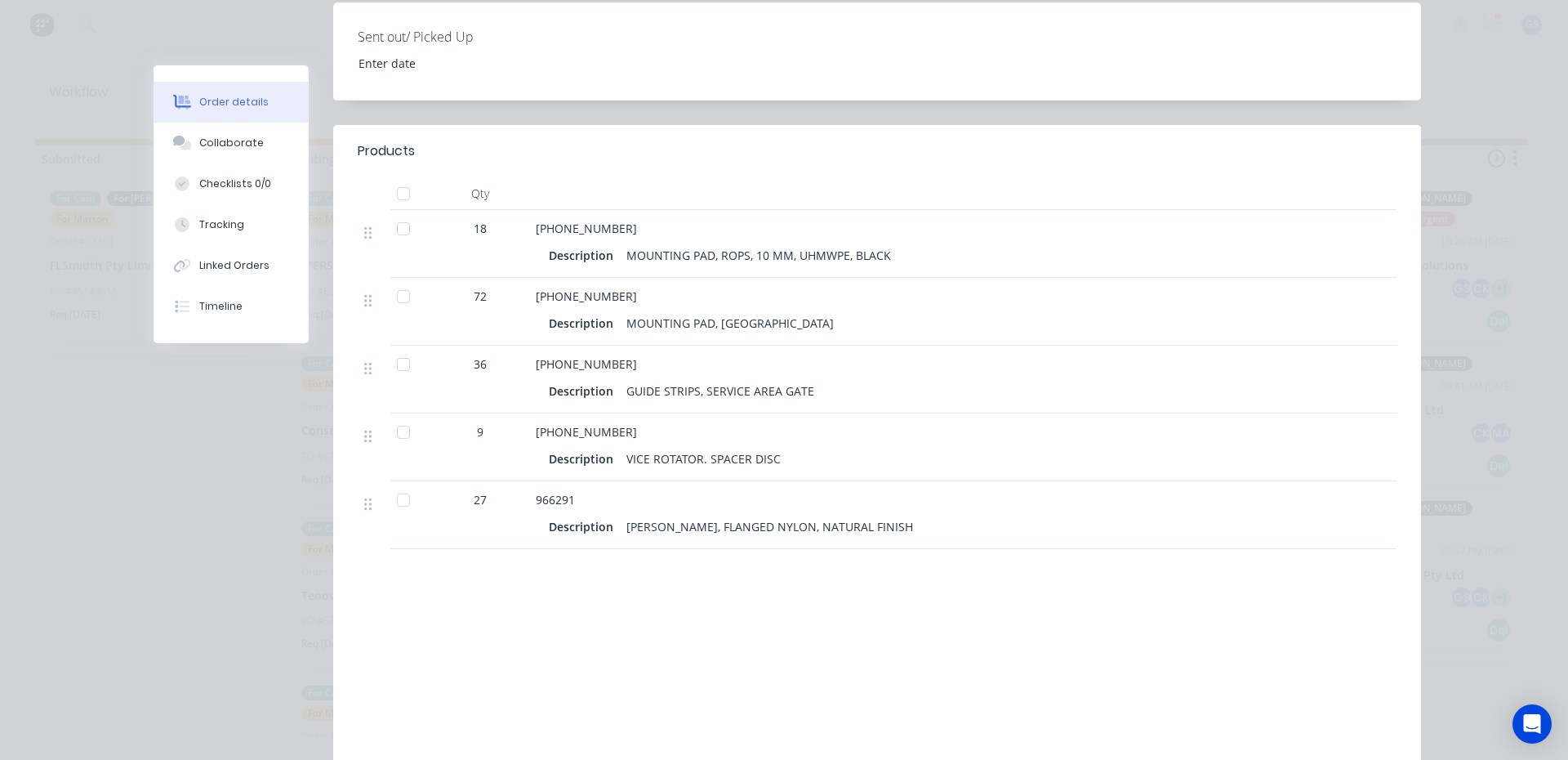
scroll to position [490, 0]
click at [249, 131] on button "Collaborate" at bounding box center [231, 143] width 156 height 41
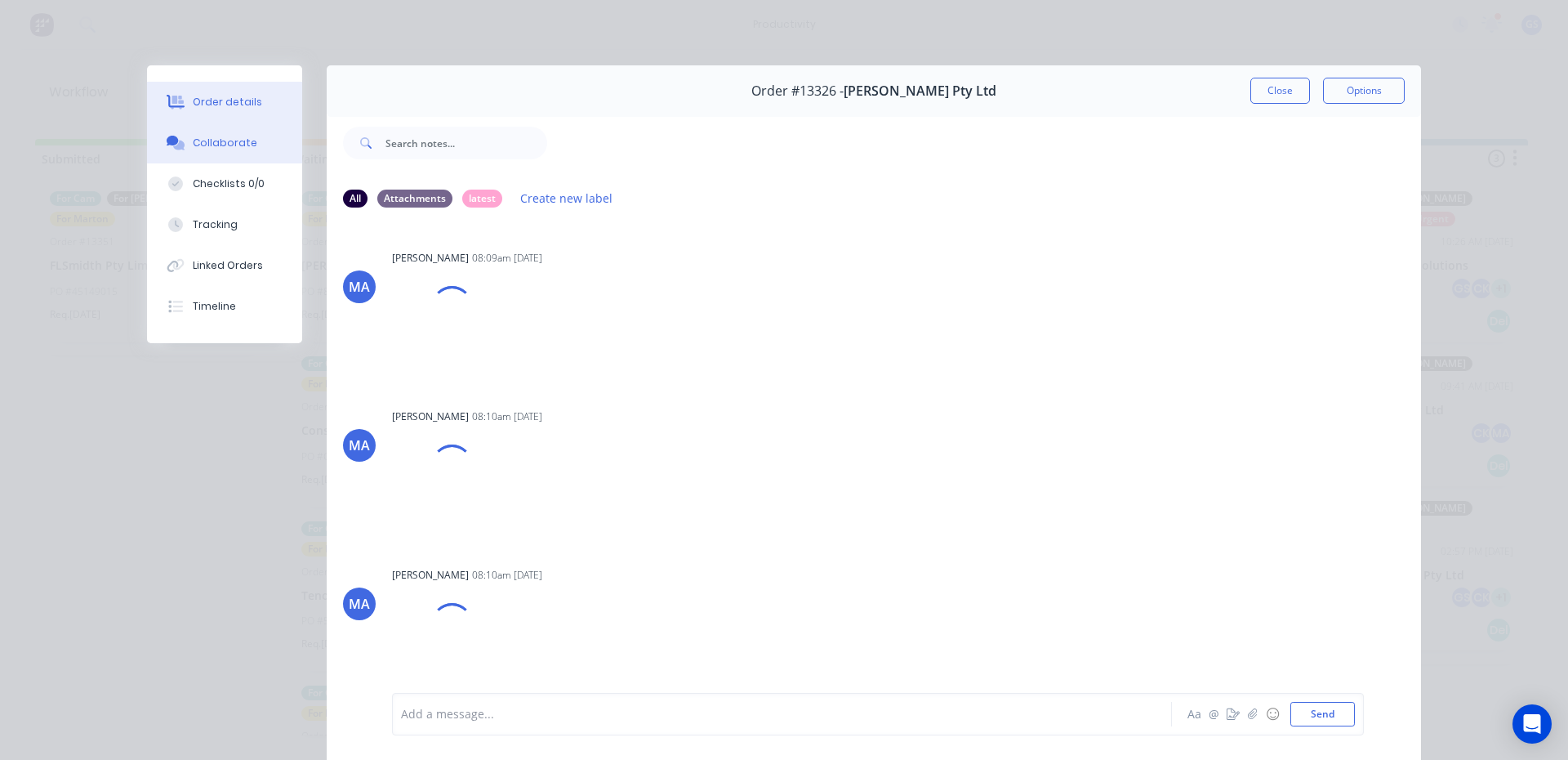
click at [250, 119] on button "Order details" at bounding box center [225, 102] width 156 height 41
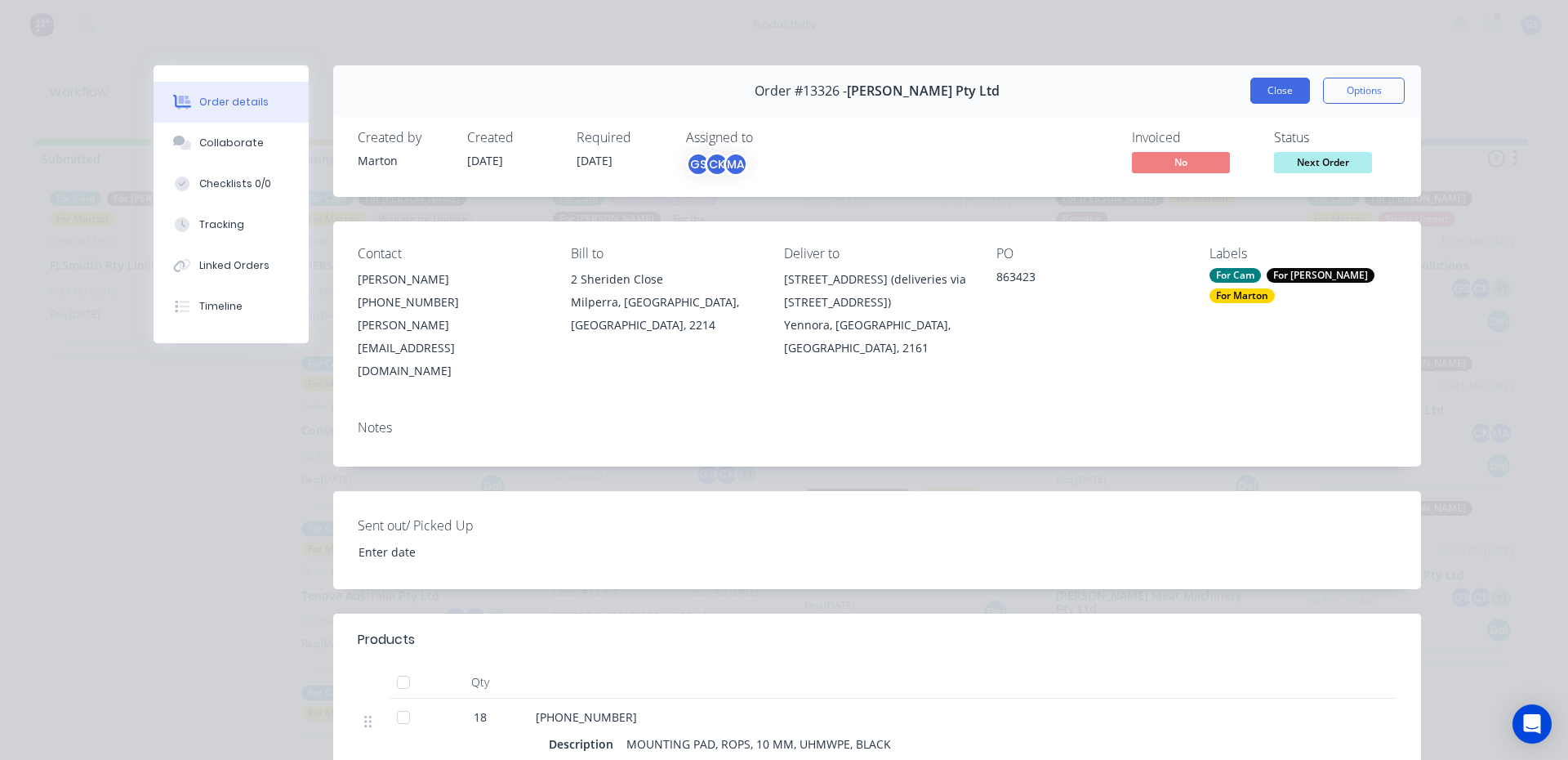
click at [1287, 93] on button "Close" at bounding box center [1280, 91] width 59 height 26
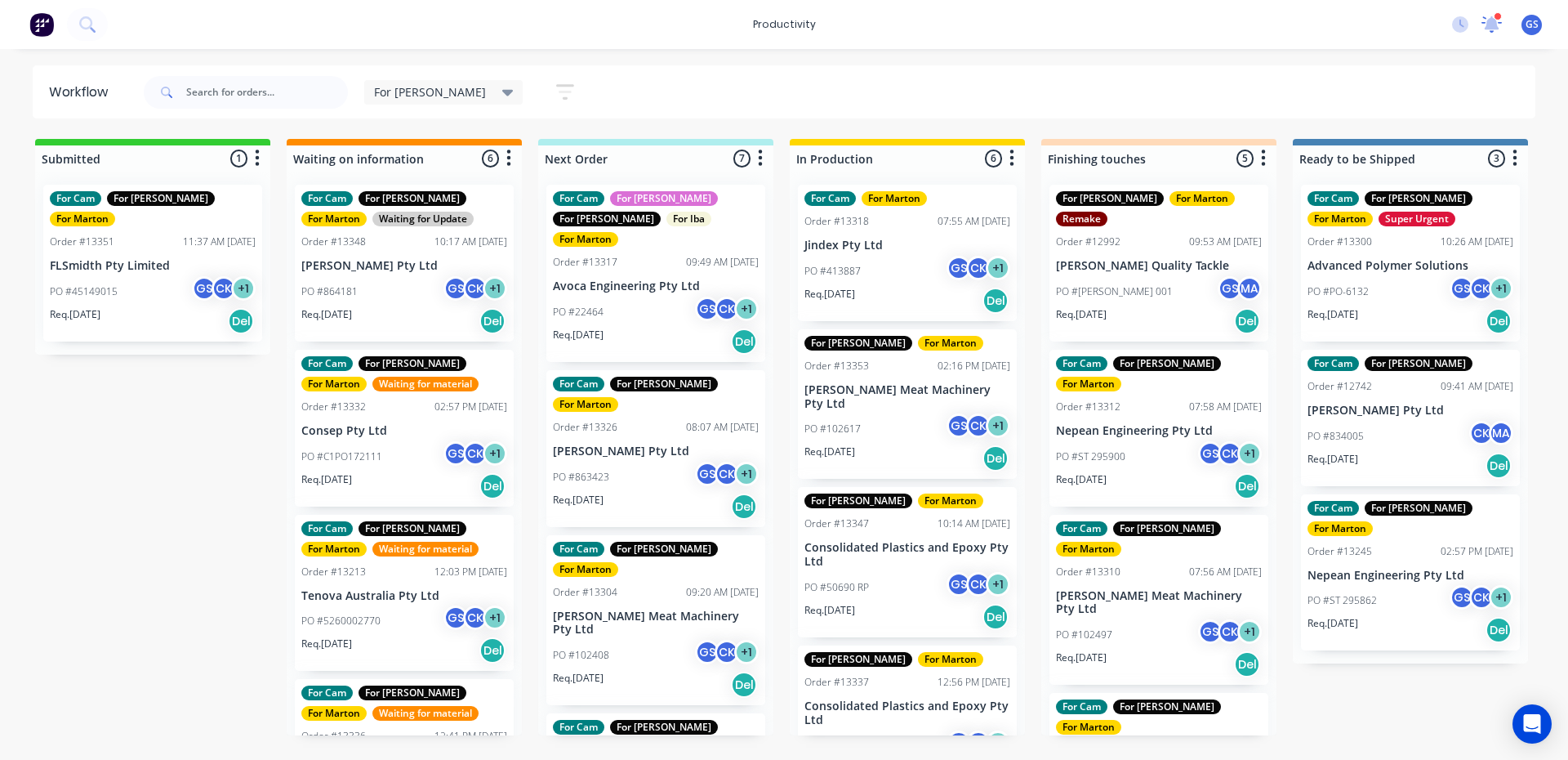
drag, startPoint x: 1503, startPoint y: 33, endPoint x: 1492, endPoint y: 36, distance: 11.4
click at [1497, 34] on div "2 new notifications [PERSON_NAME] all as read [PERSON_NAME] mentioned you in a …" at bounding box center [1503, 25] width 129 height 25
click at [1484, 28] on icon at bounding box center [1492, 24] width 21 height 17
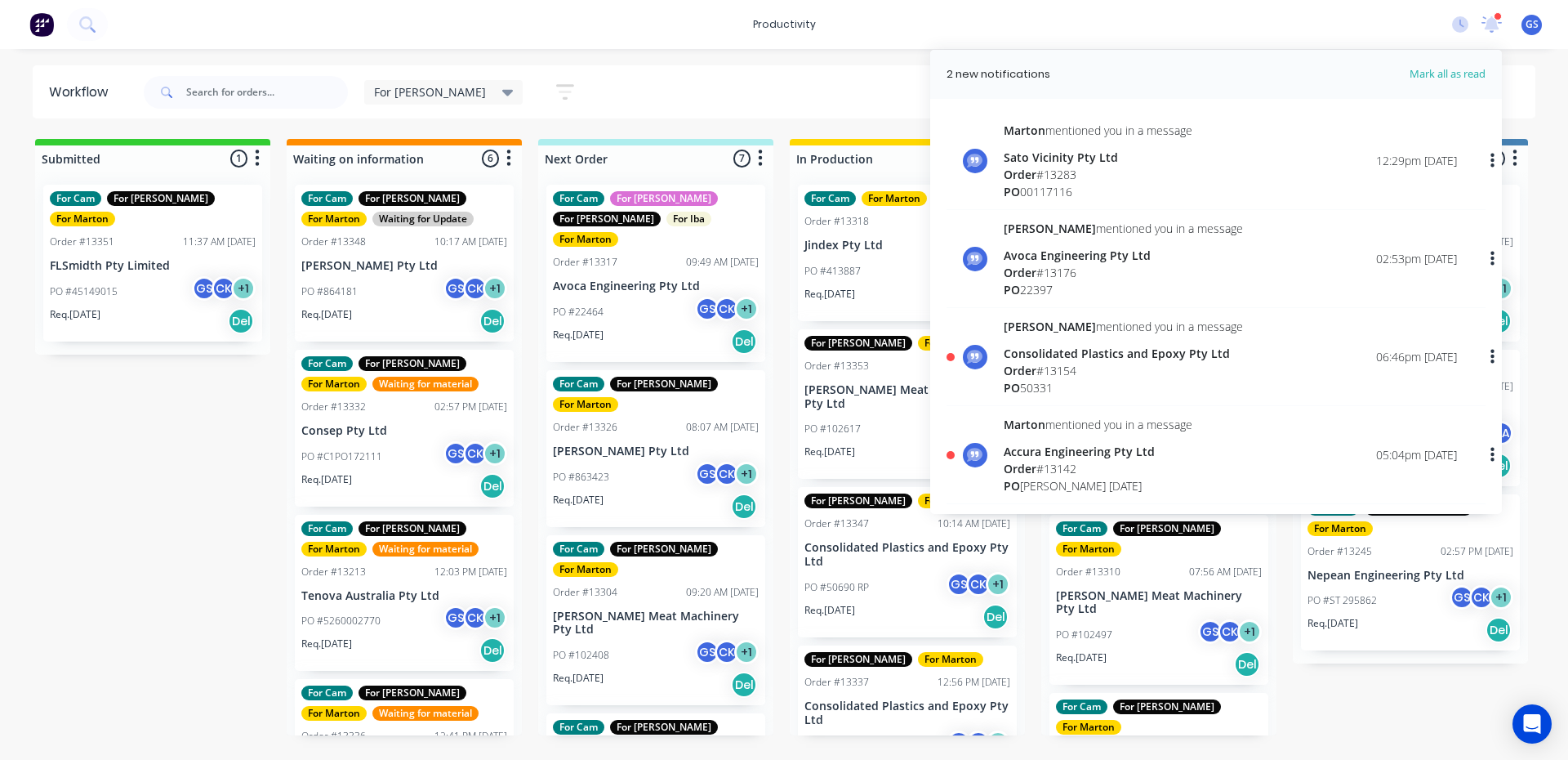
click at [570, 41] on div "productivity productivity Workflow Planner Delivery Scheduling Timesheets 2 new…" at bounding box center [784, 25] width 1568 height 49
